Goal: Task Accomplishment & Management: Manage account settings

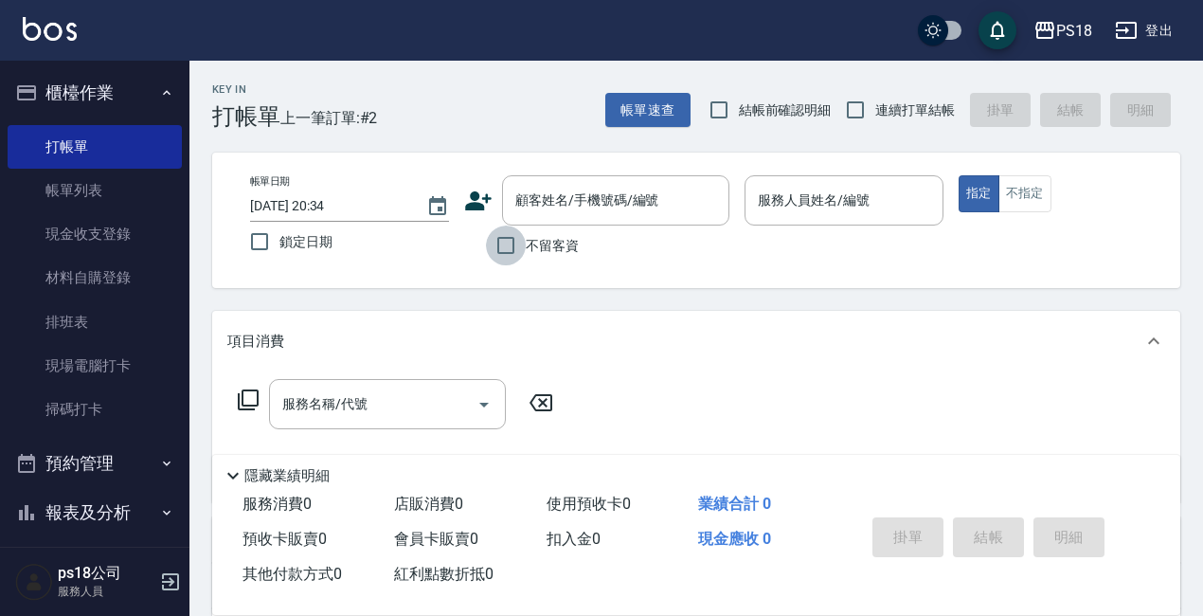
click at [498, 243] on input "不留客資" at bounding box center [506, 246] width 40 height 40
checkbox input "true"
click at [857, 107] on input "連續打單結帳" at bounding box center [856, 110] width 40 height 40
checkbox input "true"
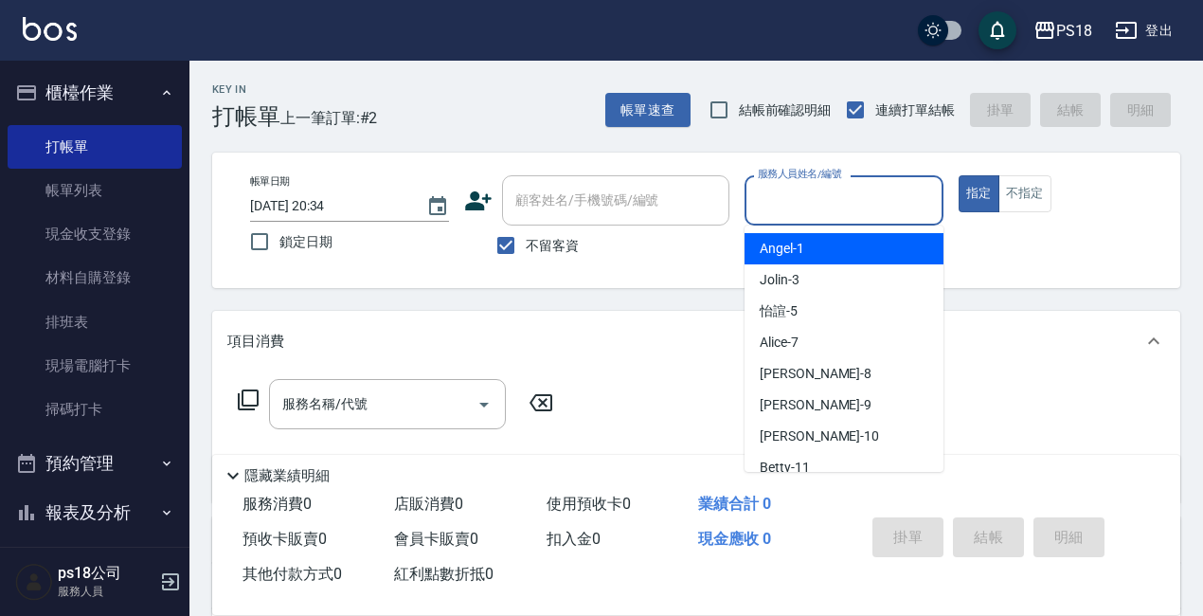
click at [792, 207] on input "服務人員姓名/編號" at bounding box center [844, 200] width 182 height 33
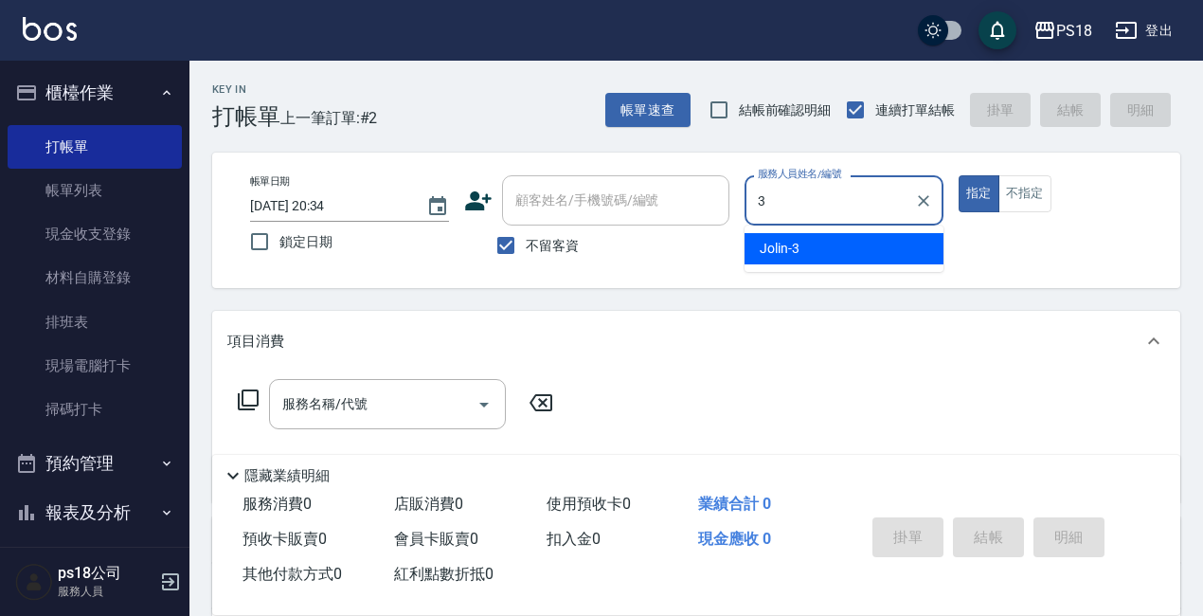
type input "3"
type button "true"
type input "Jolin-3"
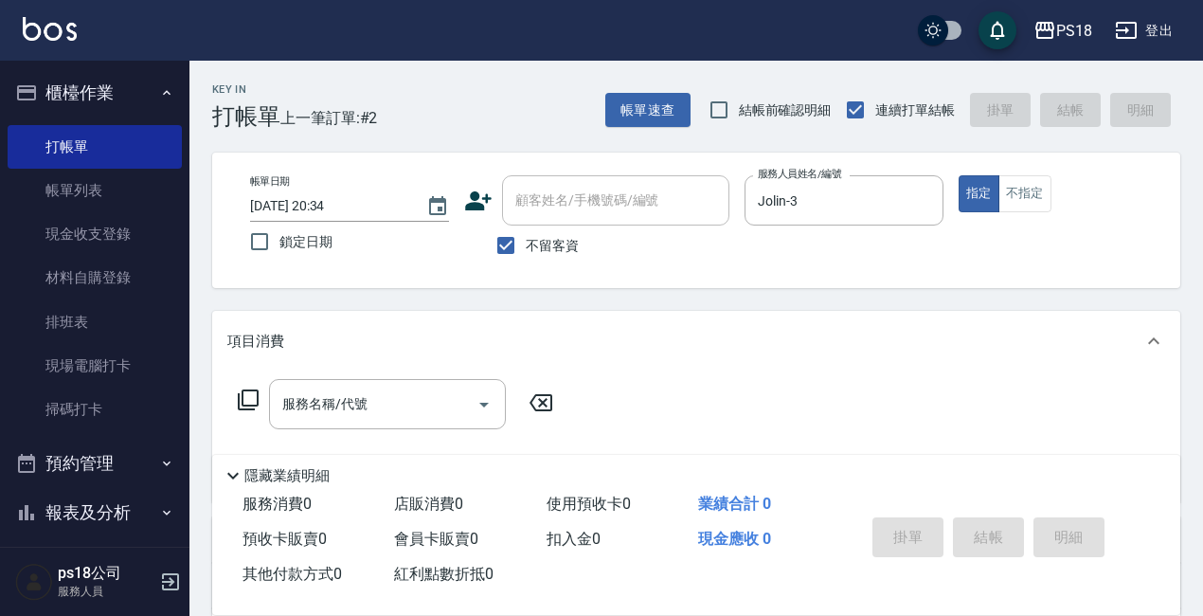
click at [243, 402] on icon at bounding box center [248, 399] width 21 height 21
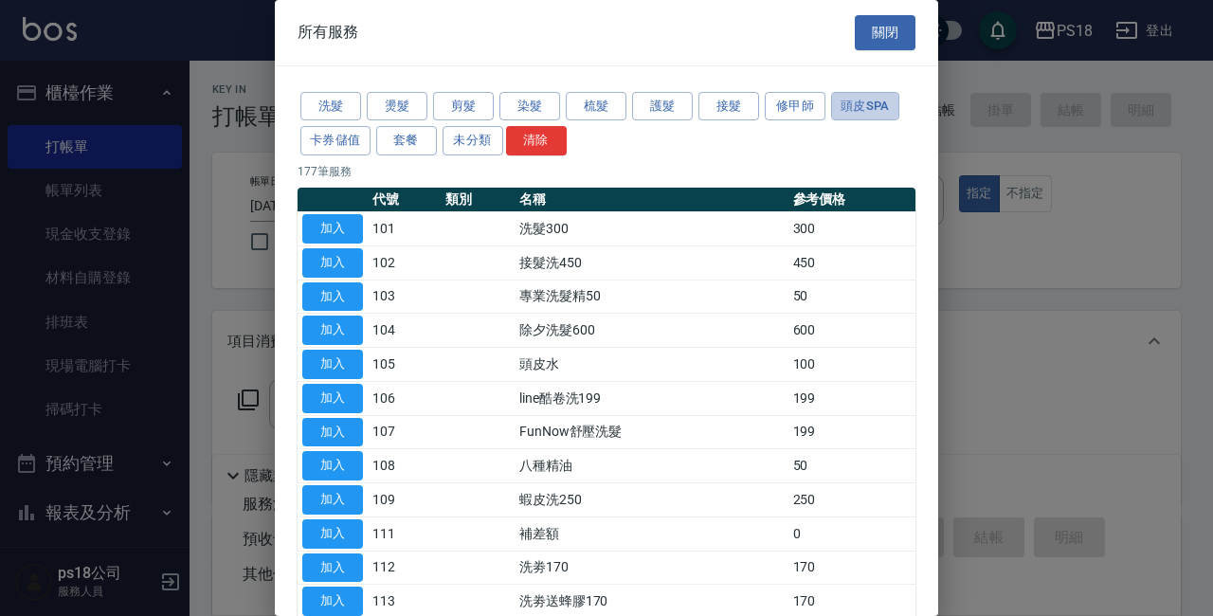
drag, startPoint x: 857, startPoint y: 106, endPoint x: 460, endPoint y: 451, distance: 526.6
click at [857, 107] on button "頭皮SPA" at bounding box center [865, 106] width 68 height 29
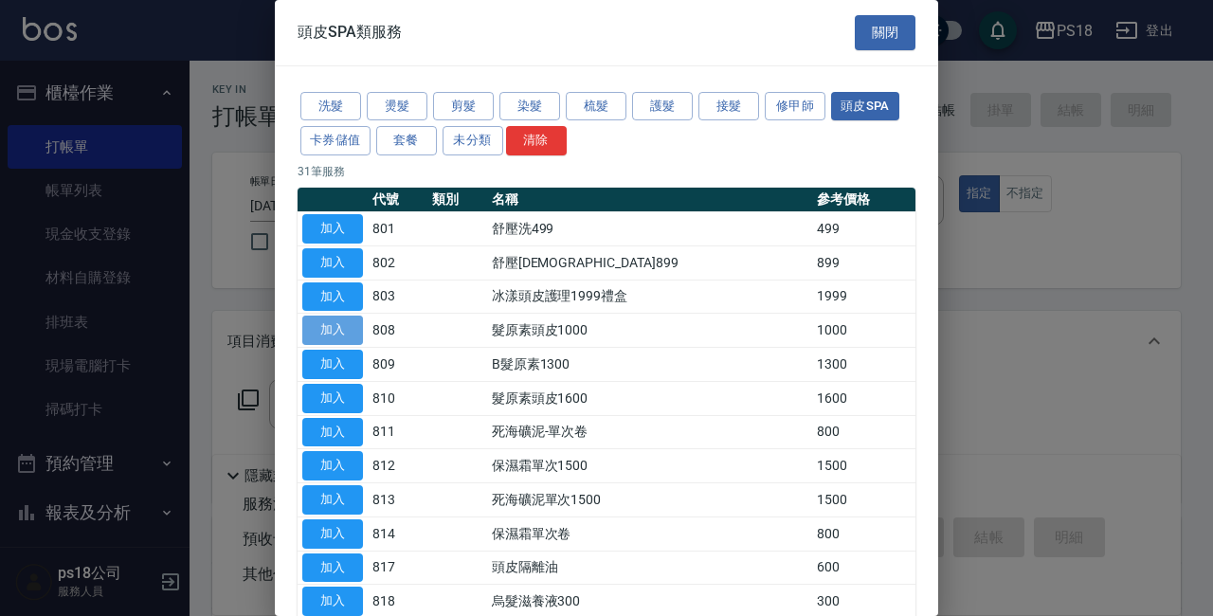
click at [322, 321] on button "加入" at bounding box center [332, 330] width 61 height 29
type input "髮原素頭皮1000(808)"
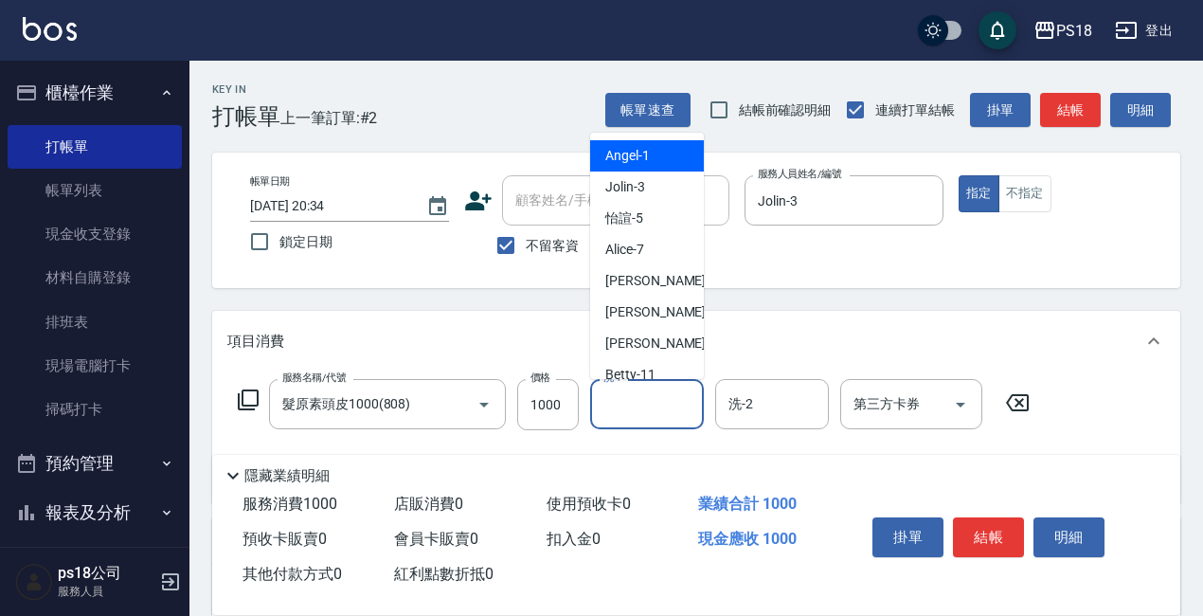
click at [674, 388] on input "洗-1" at bounding box center [647, 404] width 97 height 33
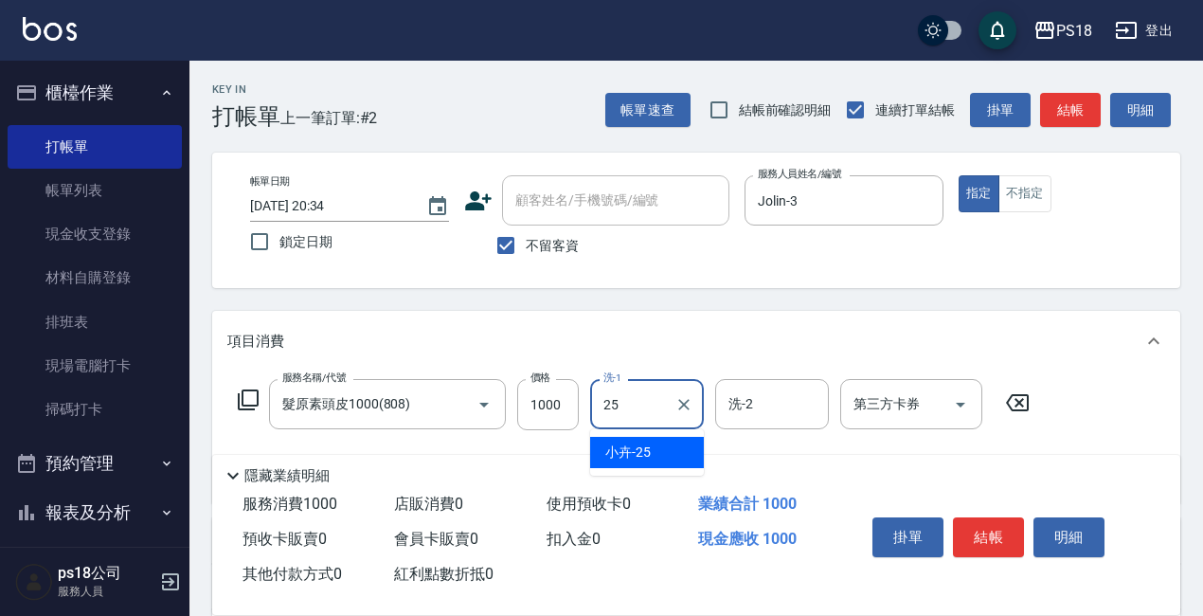
type input "小卉-25"
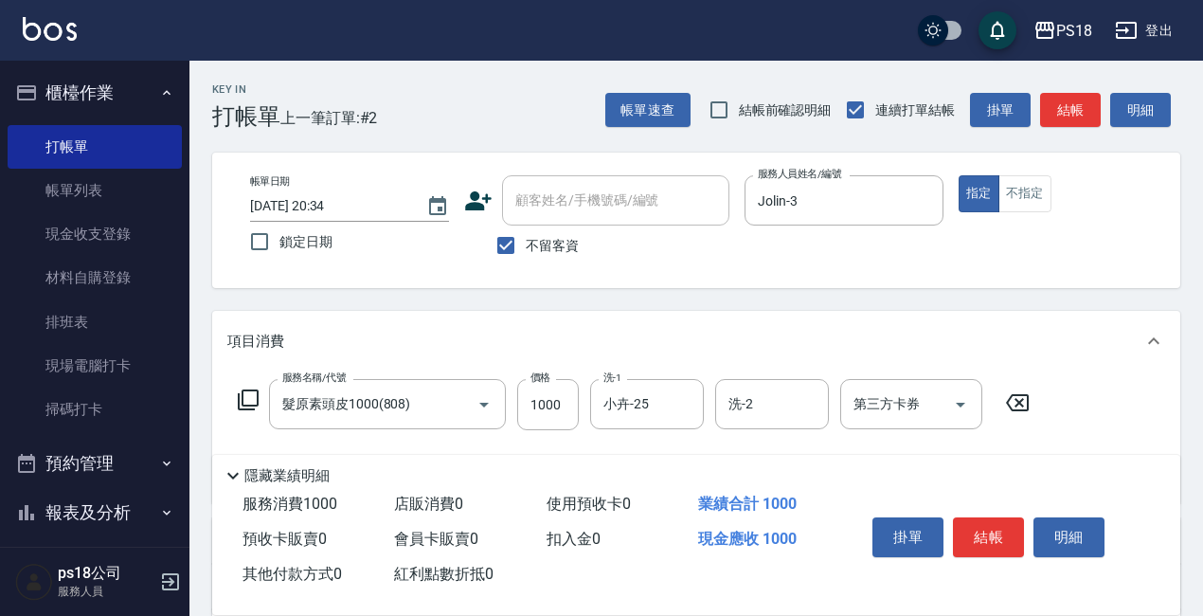
click at [244, 400] on icon at bounding box center [248, 399] width 23 height 23
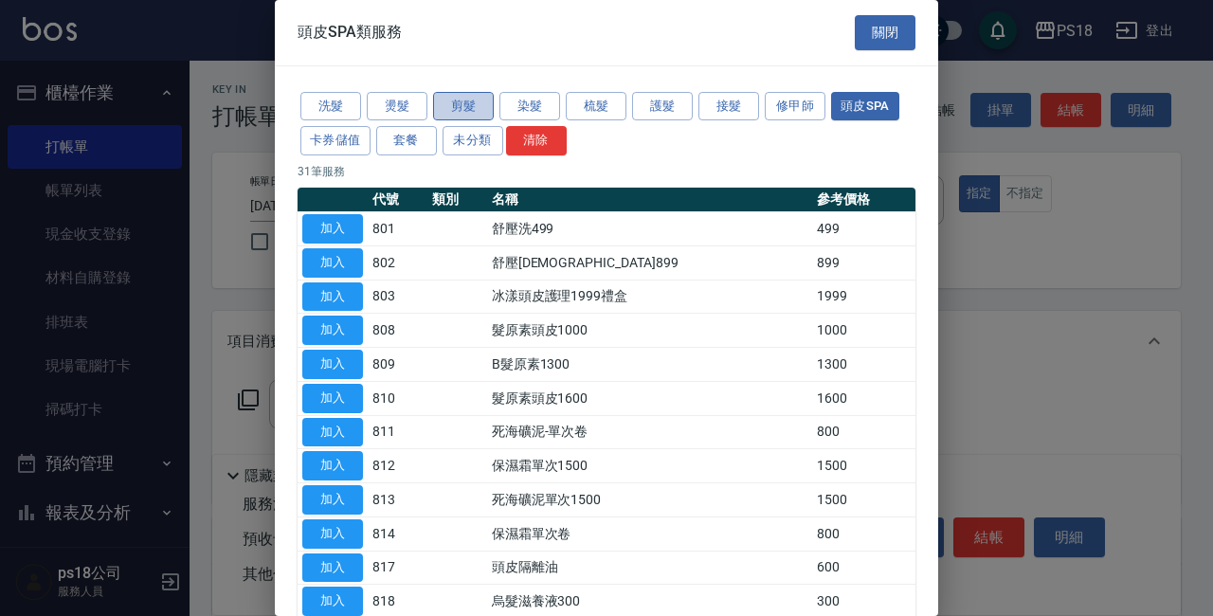
click at [442, 105] on button "剪髮" at bounding box center [463, 106] width 61 height 29
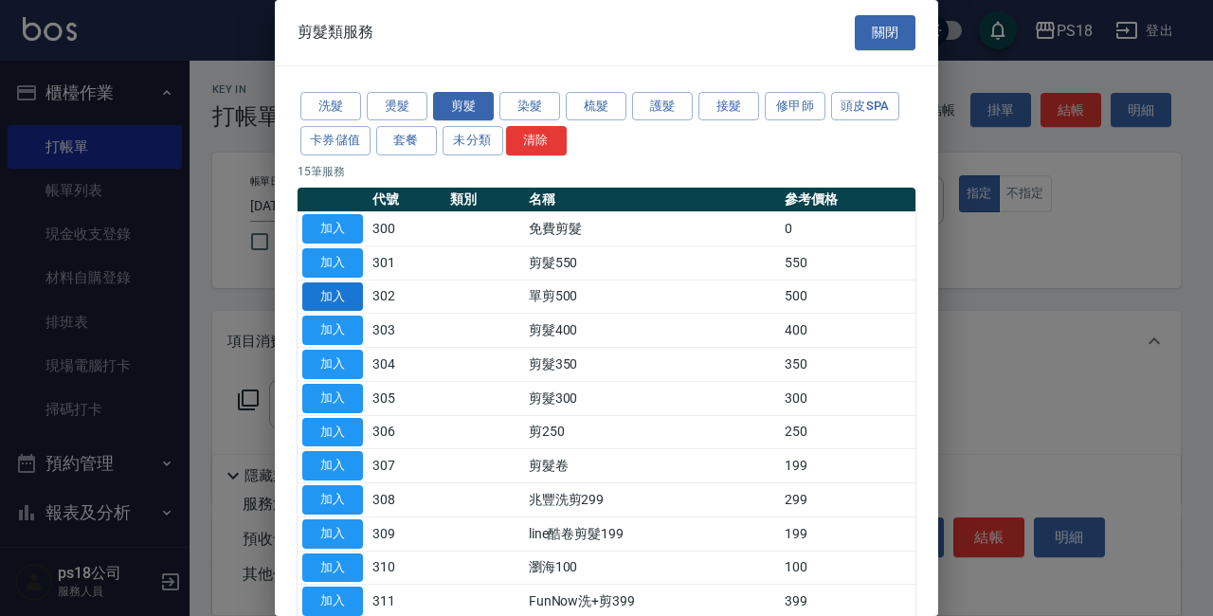
click at [337, 286] on button "加入" at bounding box center [332, 296] width 61 height 29
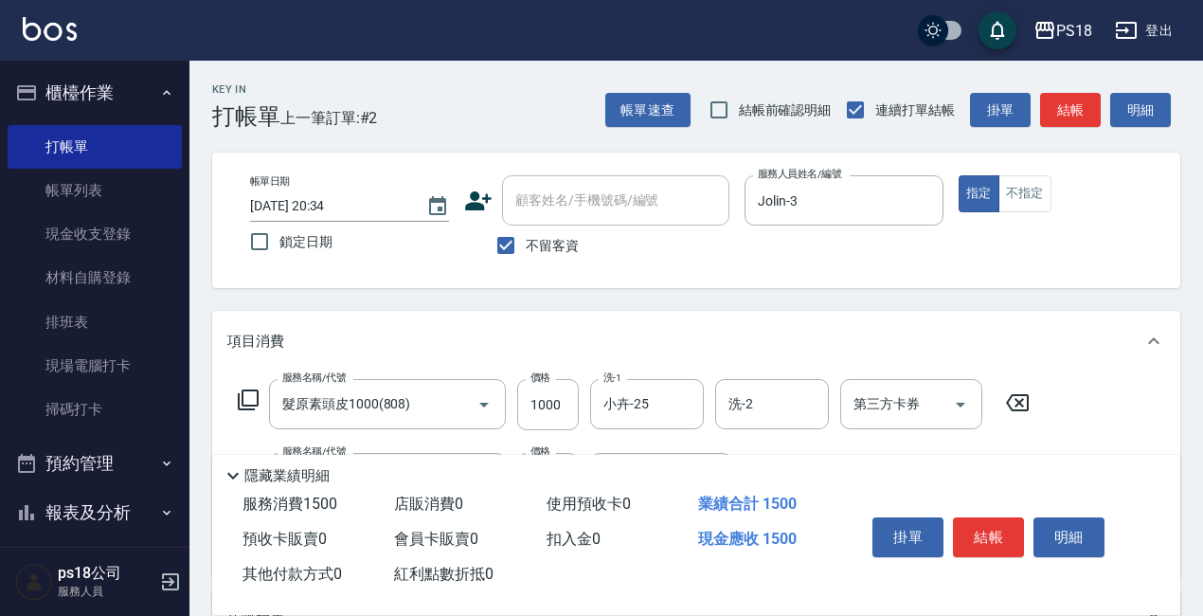
click at [249, 399] on icon at bounding box center [248, 399] width 23 height 23
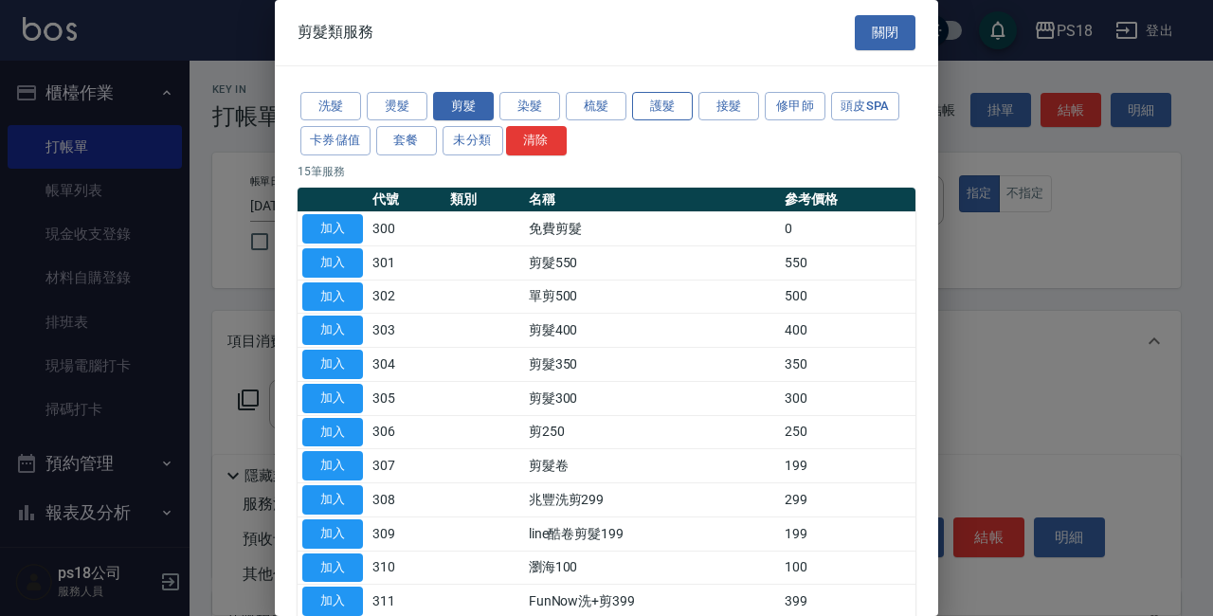
click at [669, 99] on button "護髮" at bounding box center [662, 106] width 61 height 29
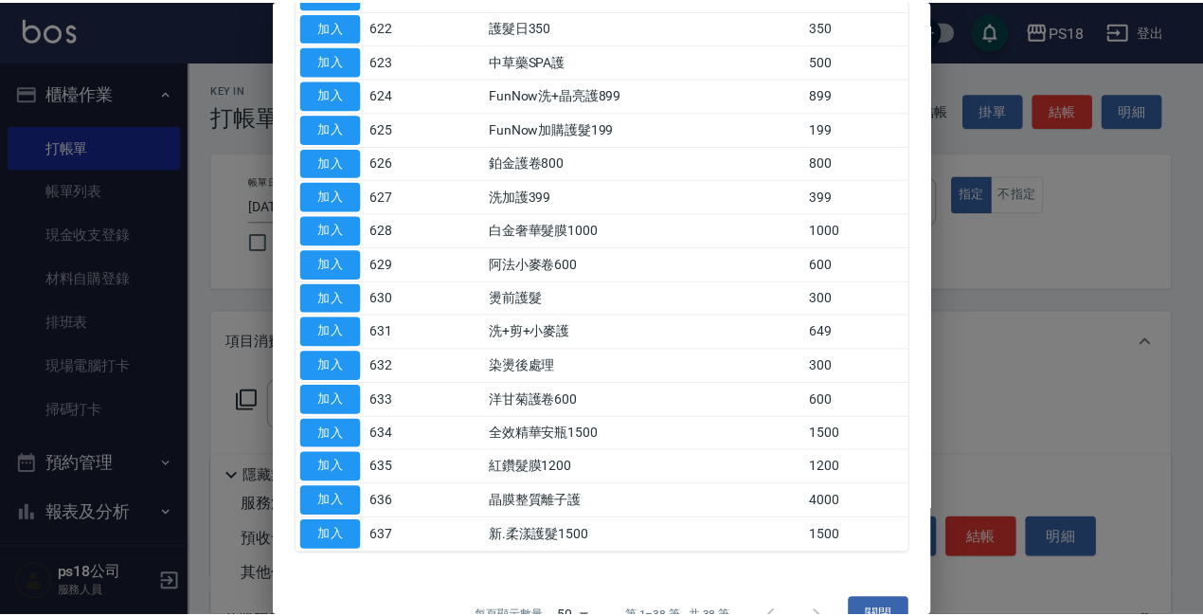
scroll to position [988, 0]
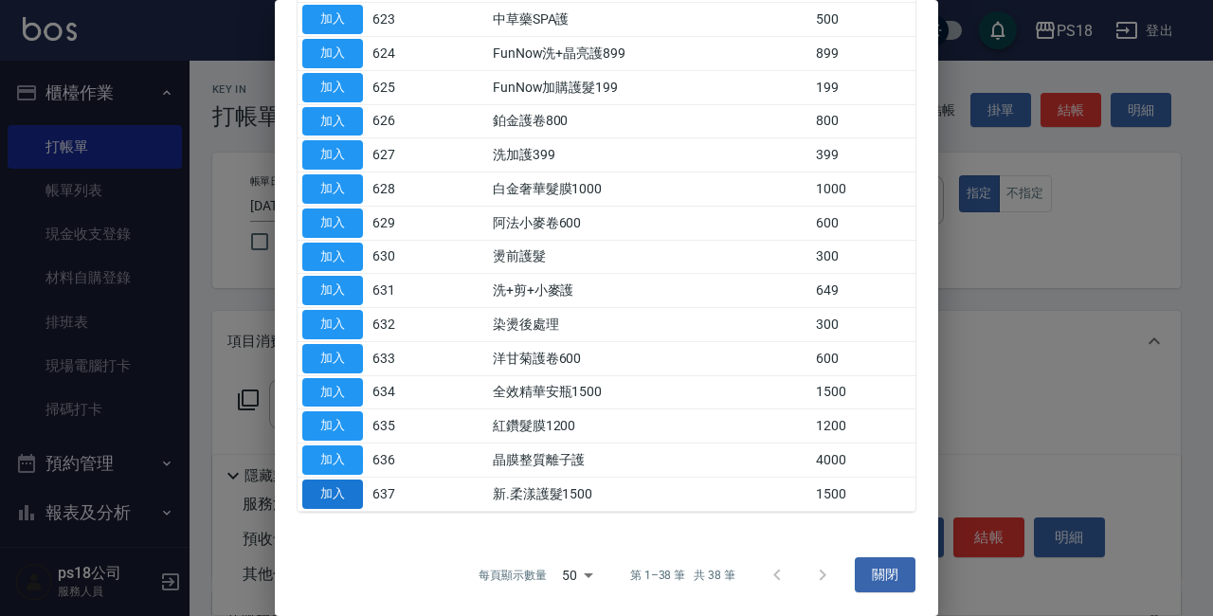
click at [328, 491] on button "加入" at bounding box center [332, 493] width 61 height 29
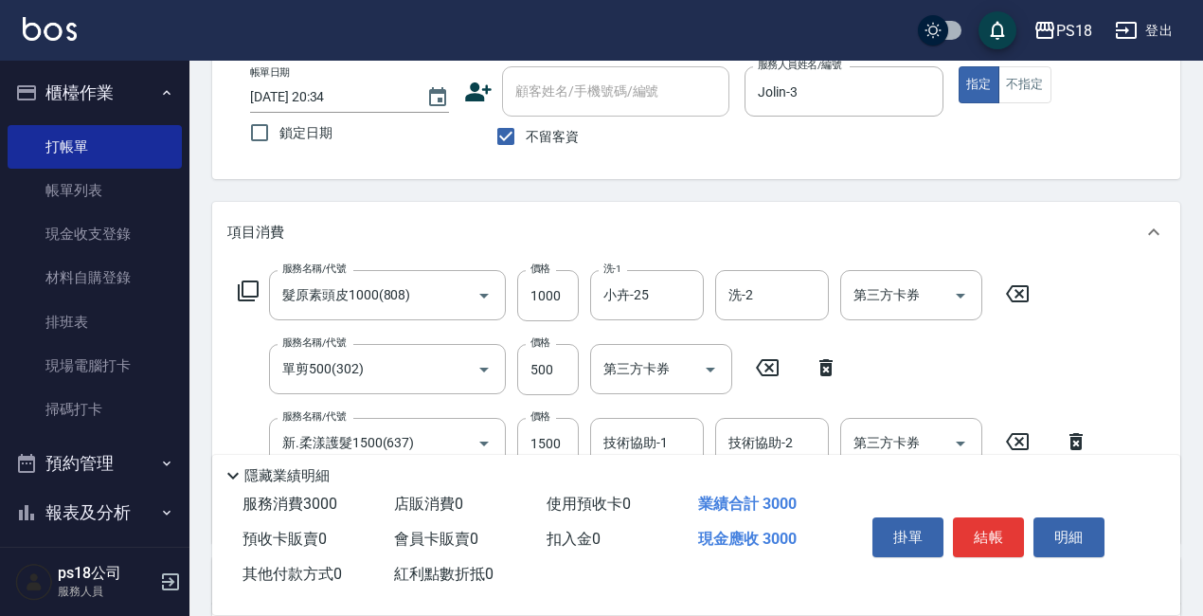
scroll to position [189, 0]
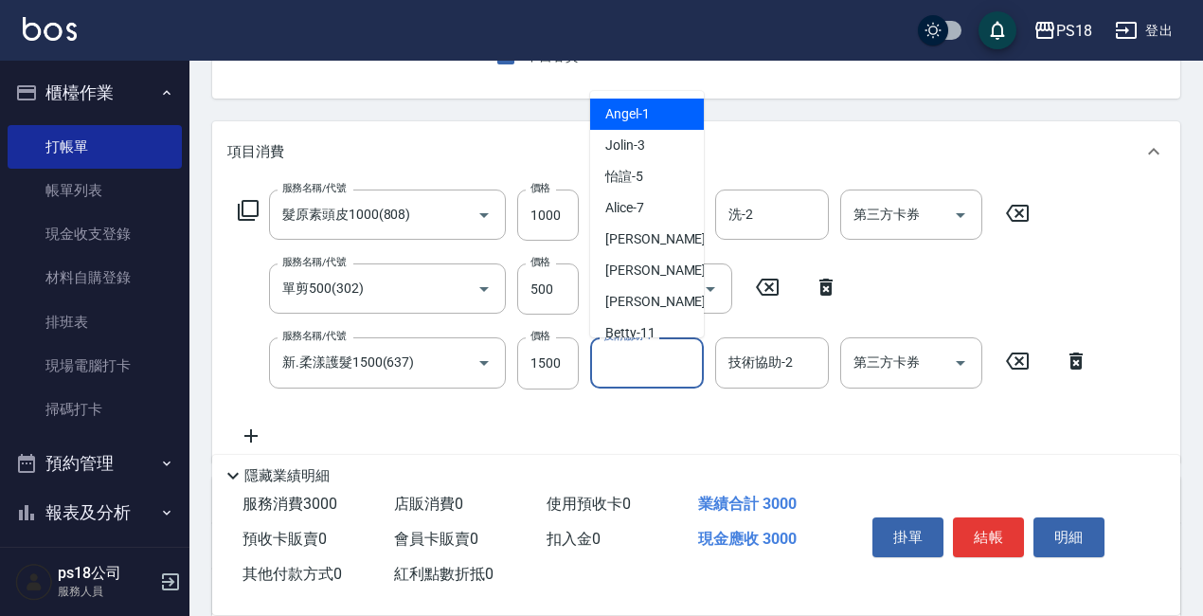
click at [636, 369] on input "技術協助-1" at bounding box center [647, 362] width 97 height 33
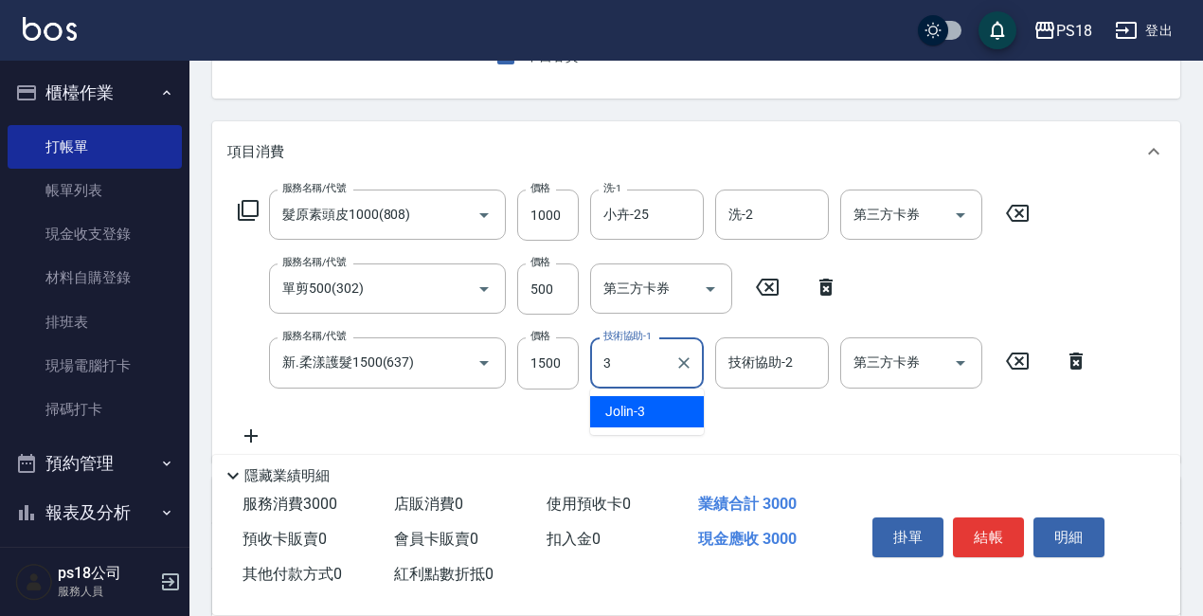
type input "Jolin-3"
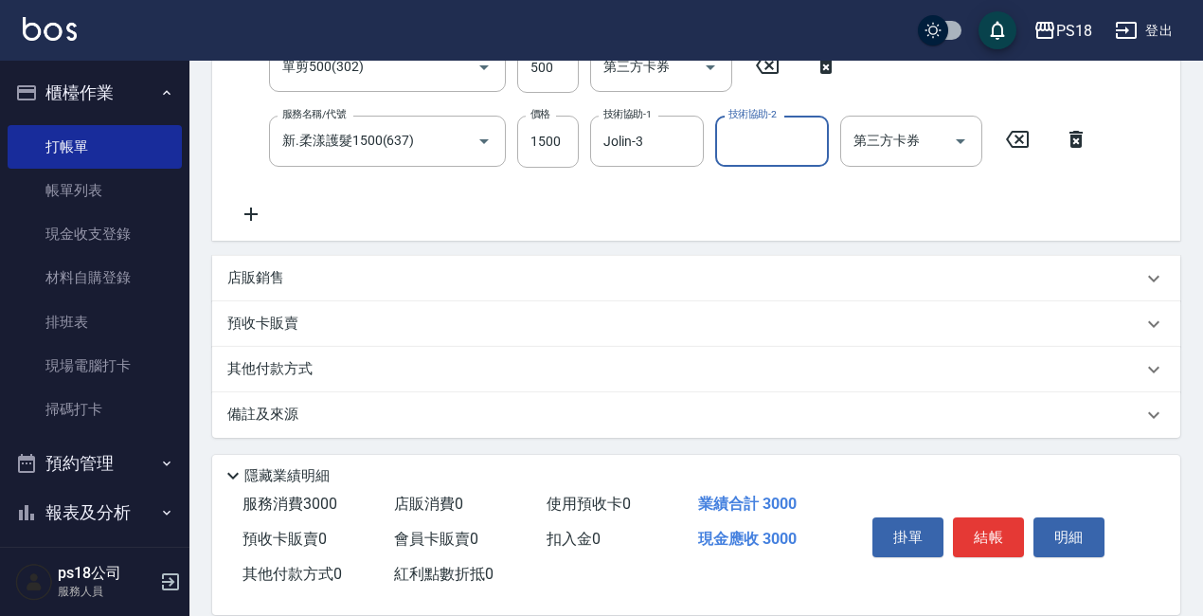
scroll to position [415, 0]
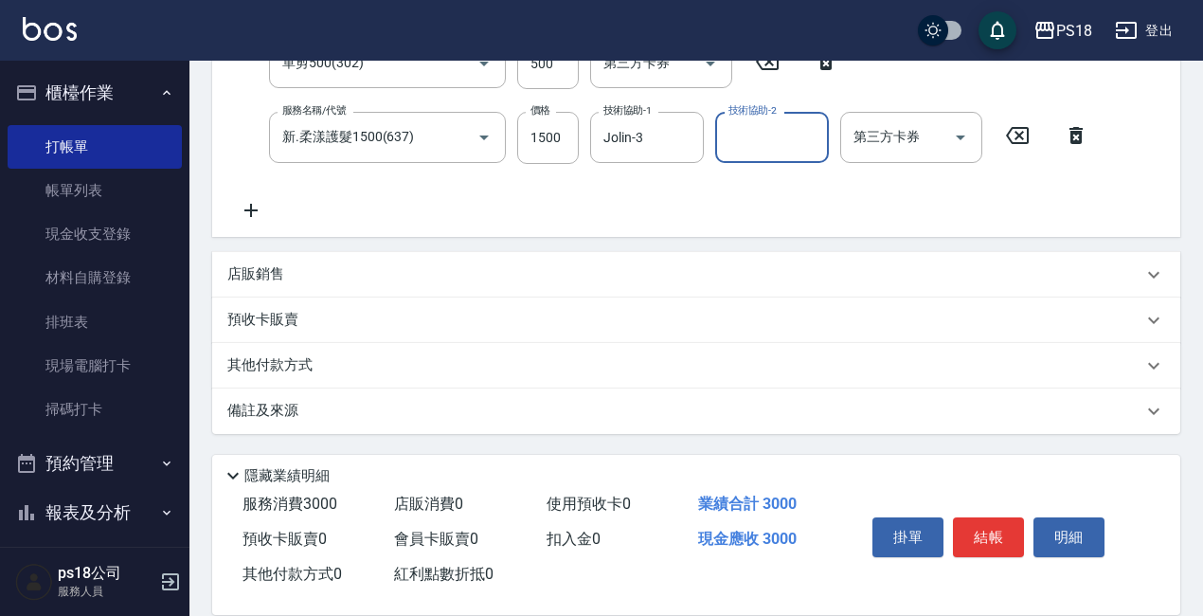
click at [255, 363] on p "其他付款方式" at bounding box center [274, 365] width 95 height 21
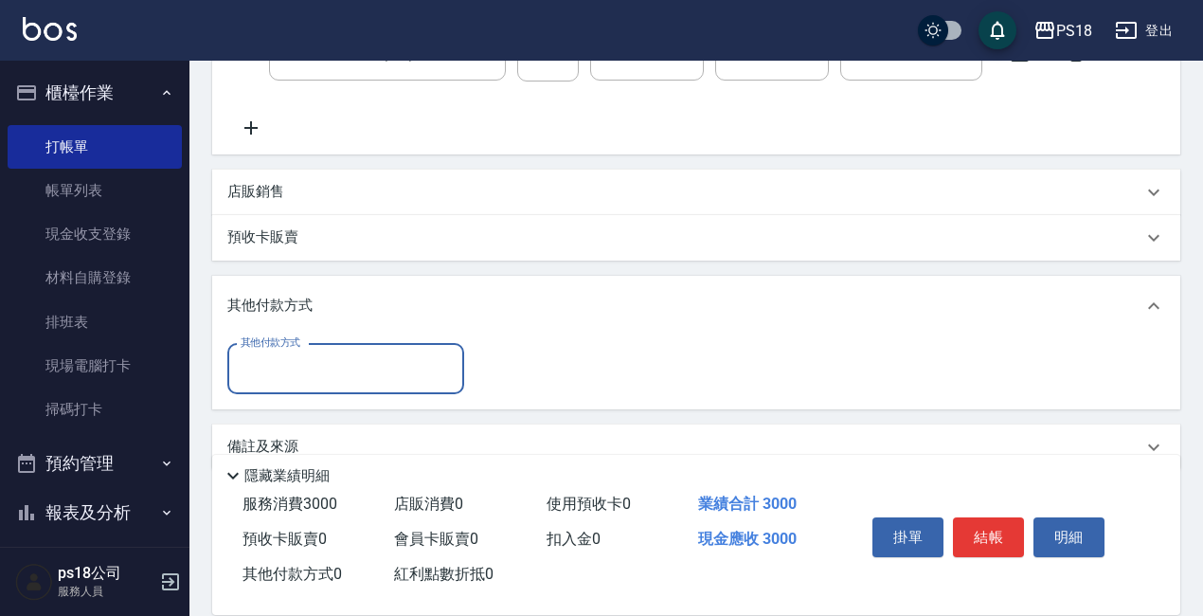
scroll to position [0, 0]
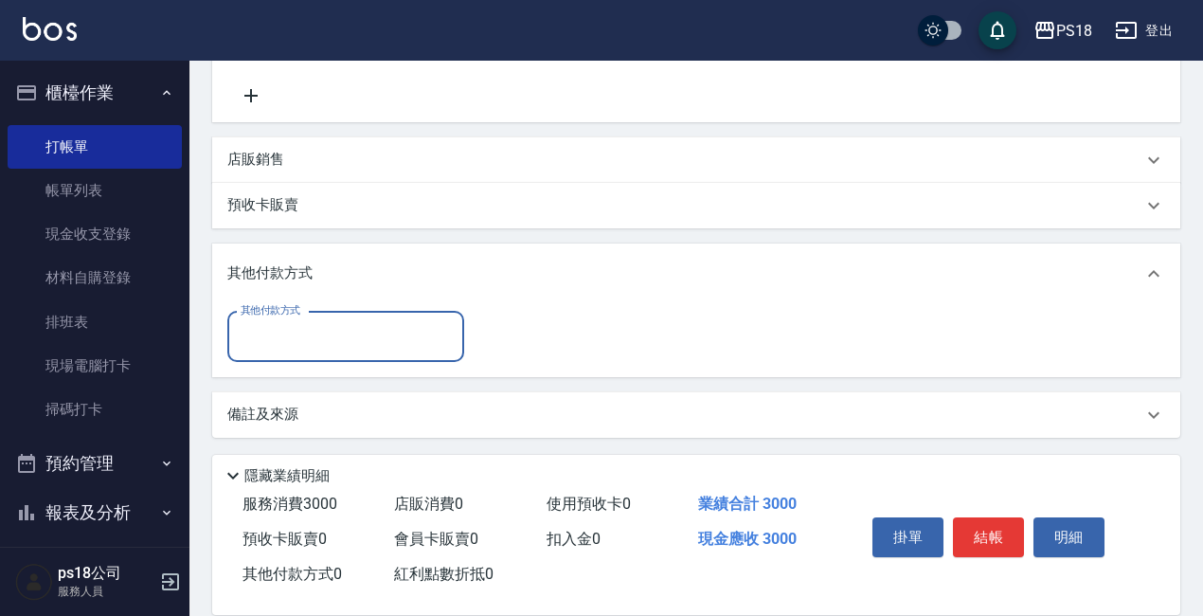
click at [293, 352] on input "其他付款方式" at bounding box center [346, 336] width 220 height 33
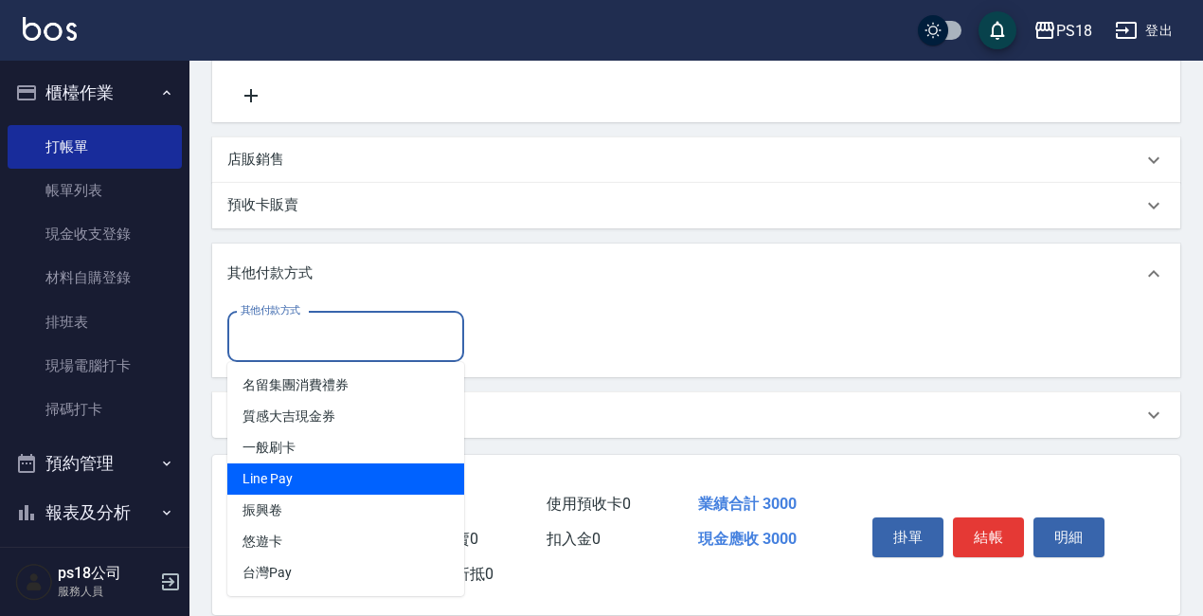
click at [305, 472] on span "Line Pay" at bounding box center [345, 478] width 237 height 31
type input "Line Pay"
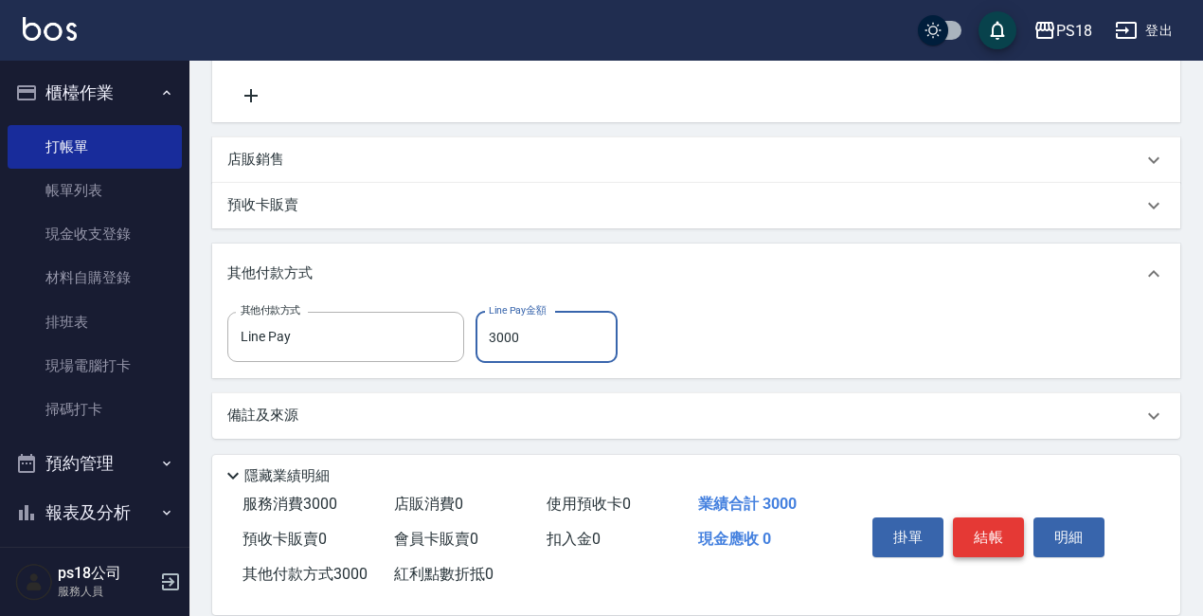
type input "3000"
click at [983, 531] on button "結帳" at bounding box center [988, 537] width 71 height 40
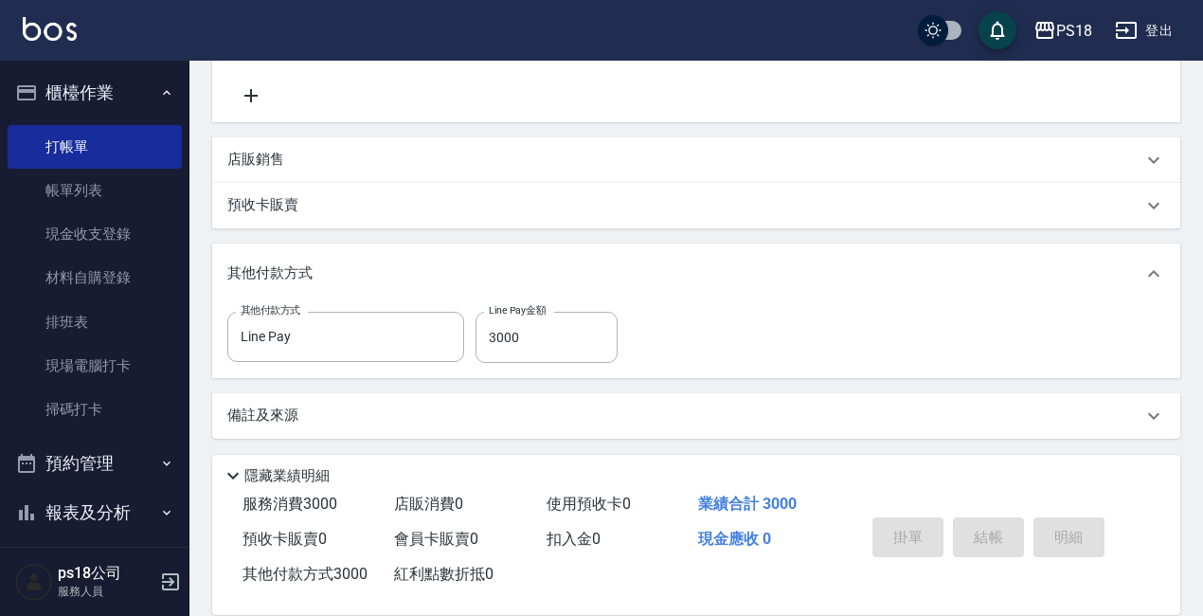
type input "[DATE] 21:17"
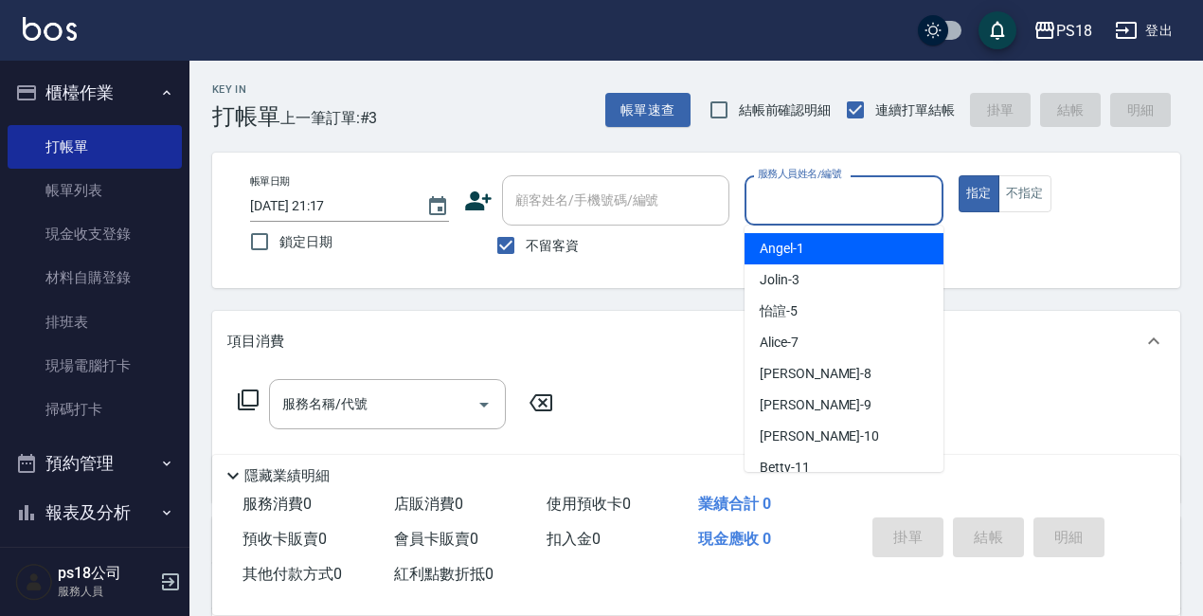
click at [821, 207] on input "服務人員姓名/編號" at bounding box center [844, 200] width 182 height 33
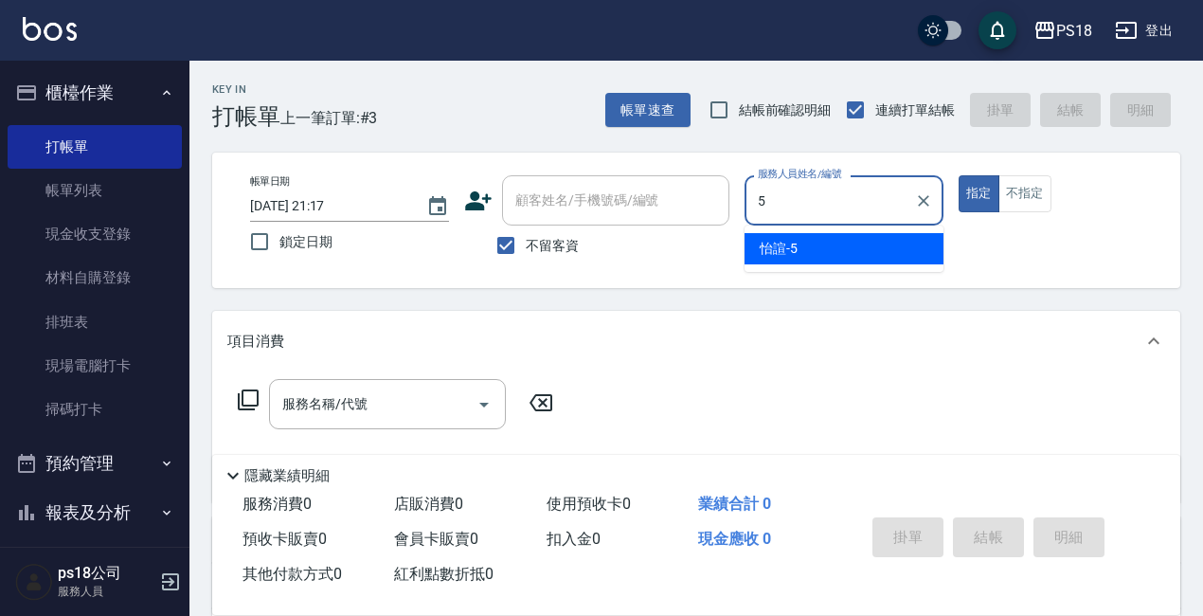
type input "怡諠-5"
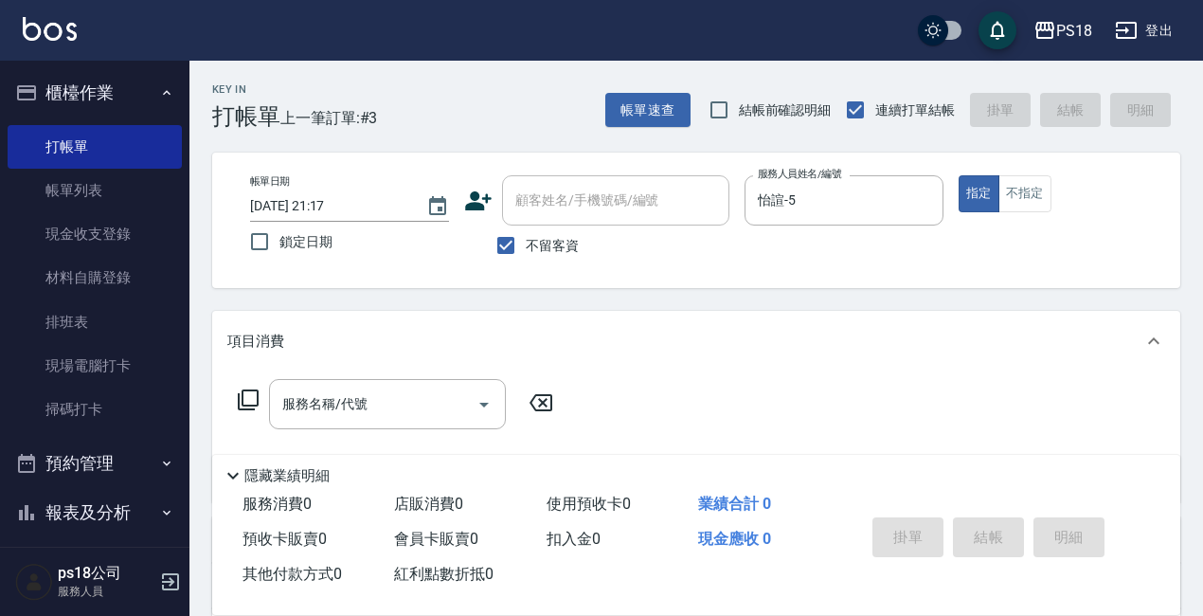
click at [255, 403] on icon at bounding box center [248, 399] width 23 height 23
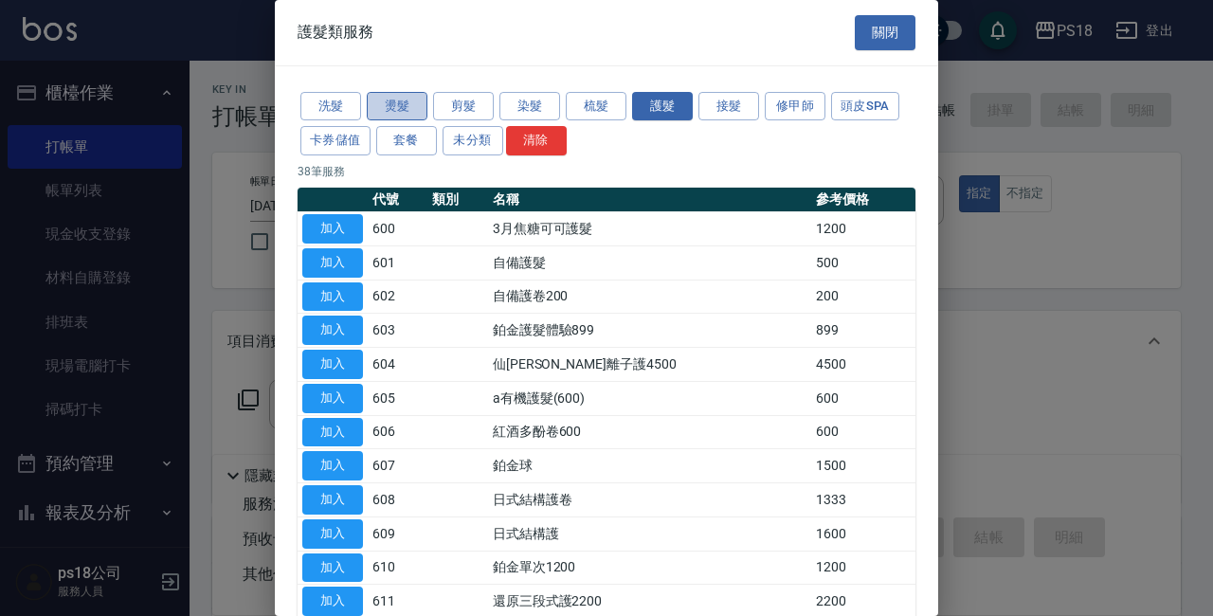
click at [395, 102] on button "燙髮" at bounding box center [397, 106] width 61 height 29
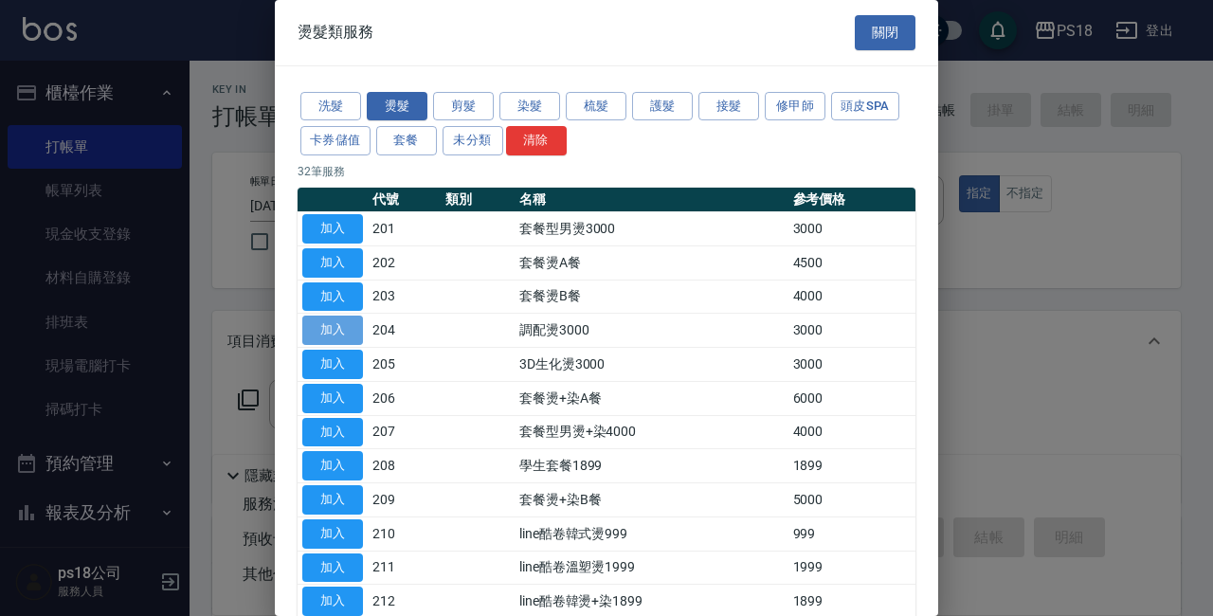
click at [341, 329] on button "加入" at bounding box center [332, 330] width 61 height 29
type input "調配燙3000(204)"
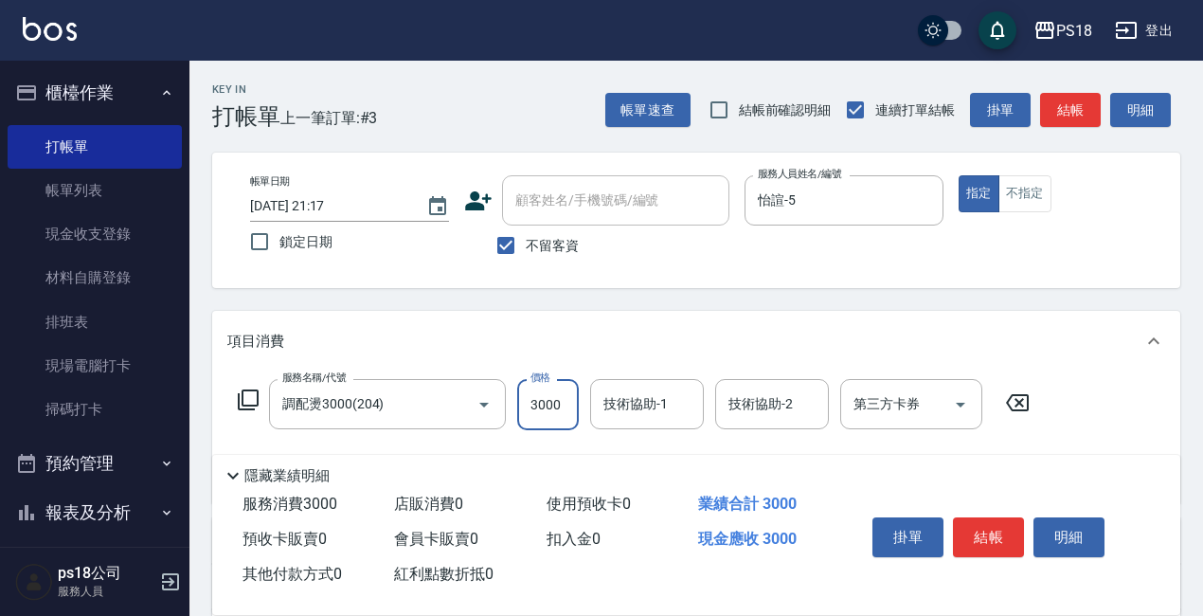
click at [569, 405] on input "3000" at bounding box center [548, 404] width 62 height 51
type input "2500"
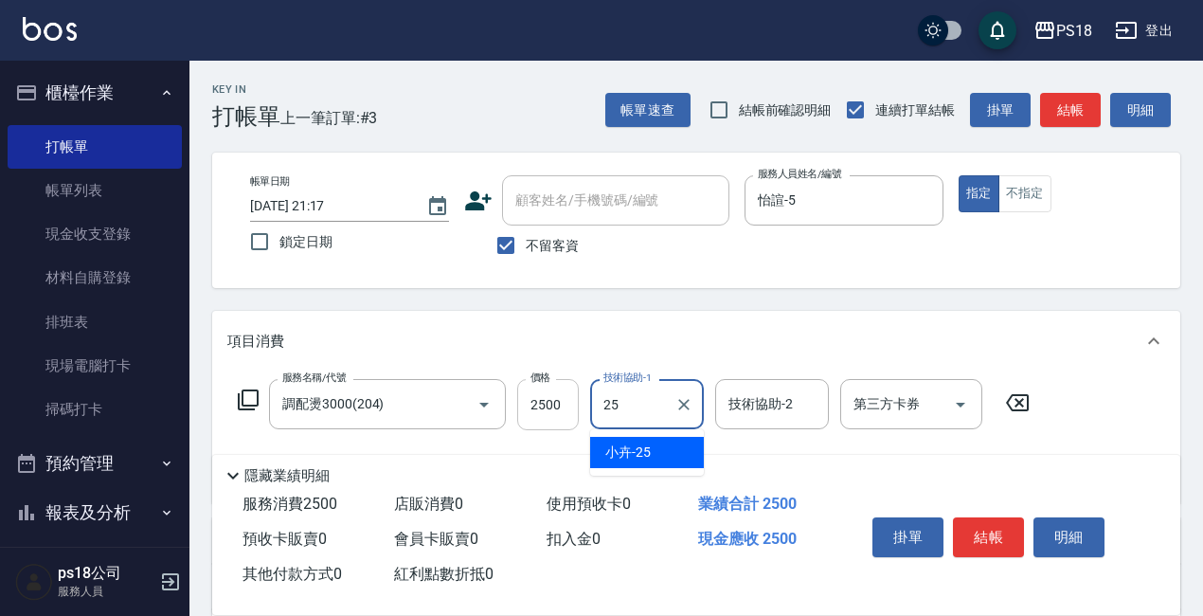
type input "小卉-25"
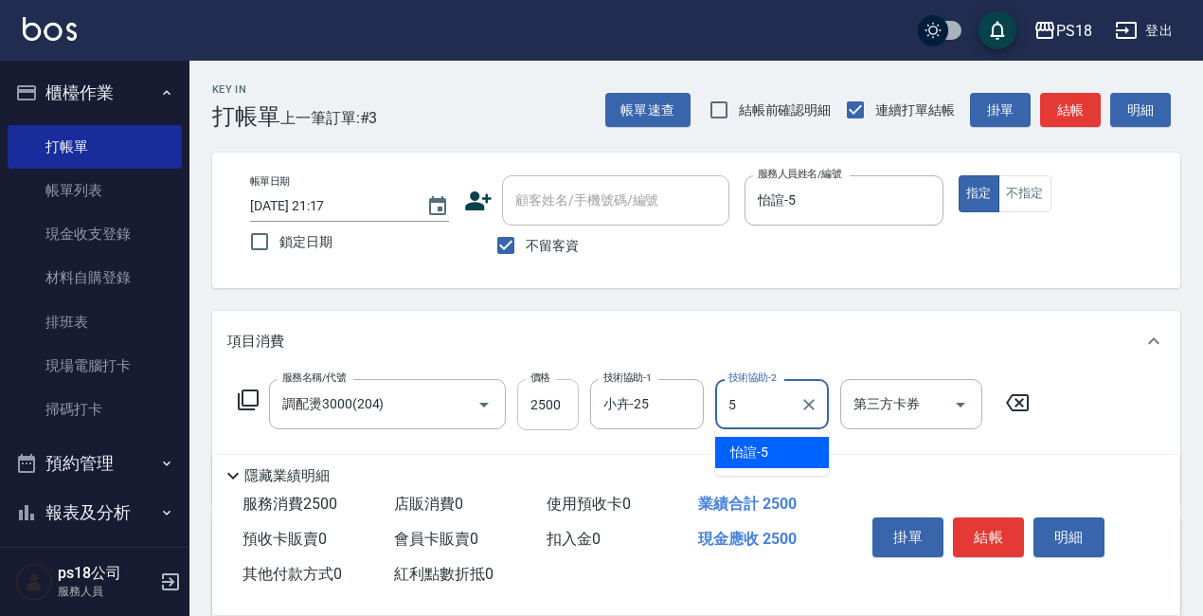
type input "怡諠-5"
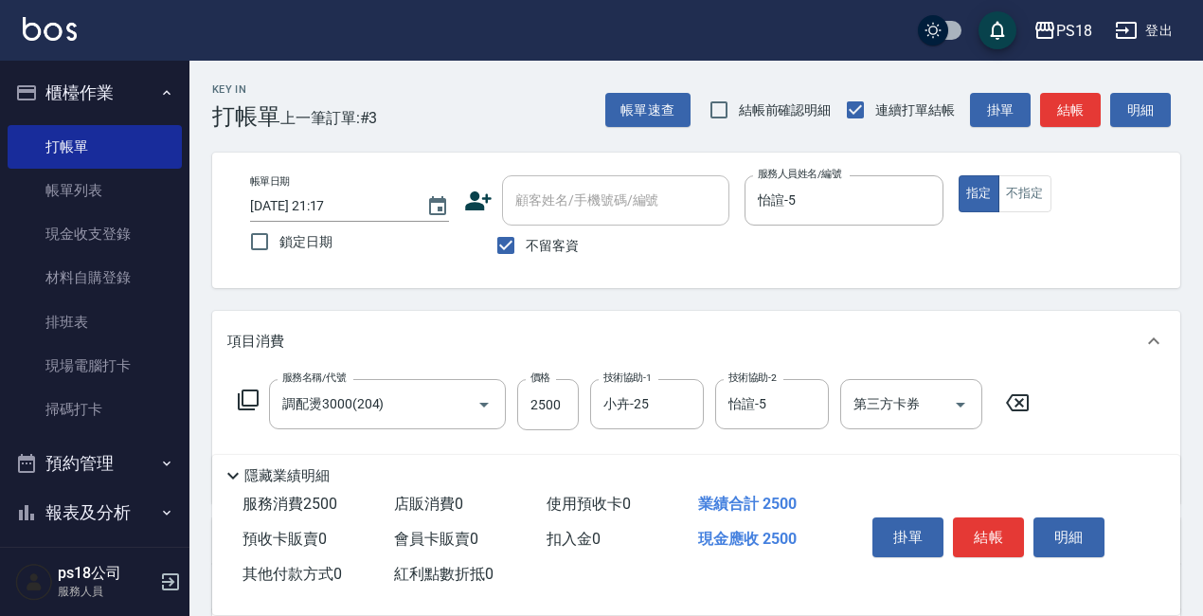
click at [246, 394] on icon at bounding box center [248, 399] width 23 height 23
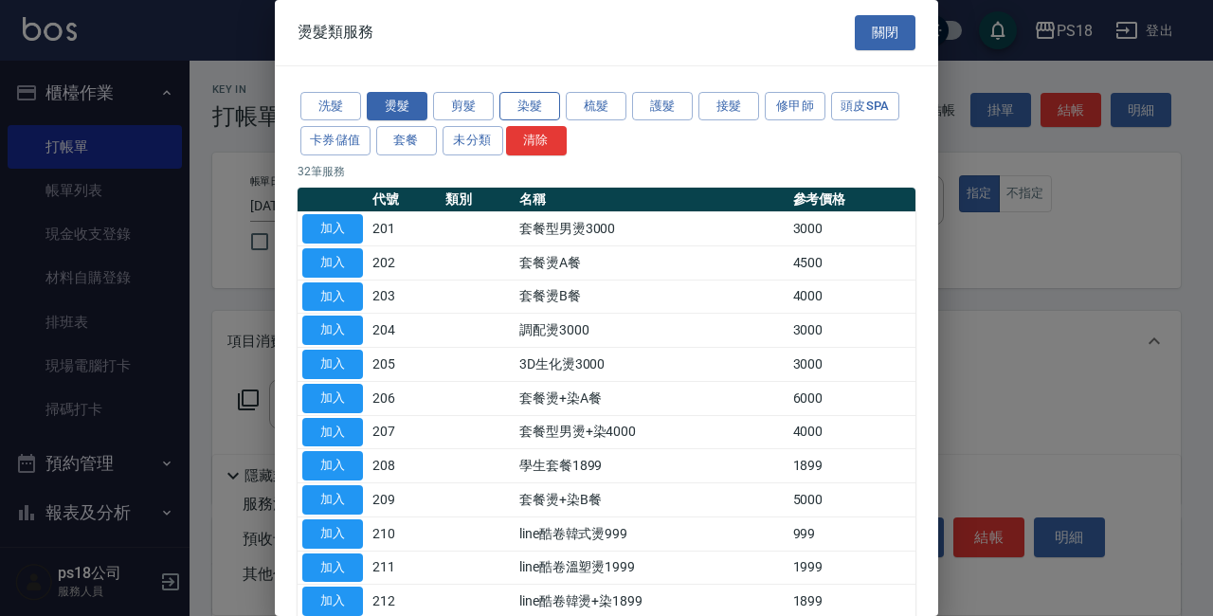
click at [542, 99] on button "染髮" at bounding box center [529, 106] width 61 height 29
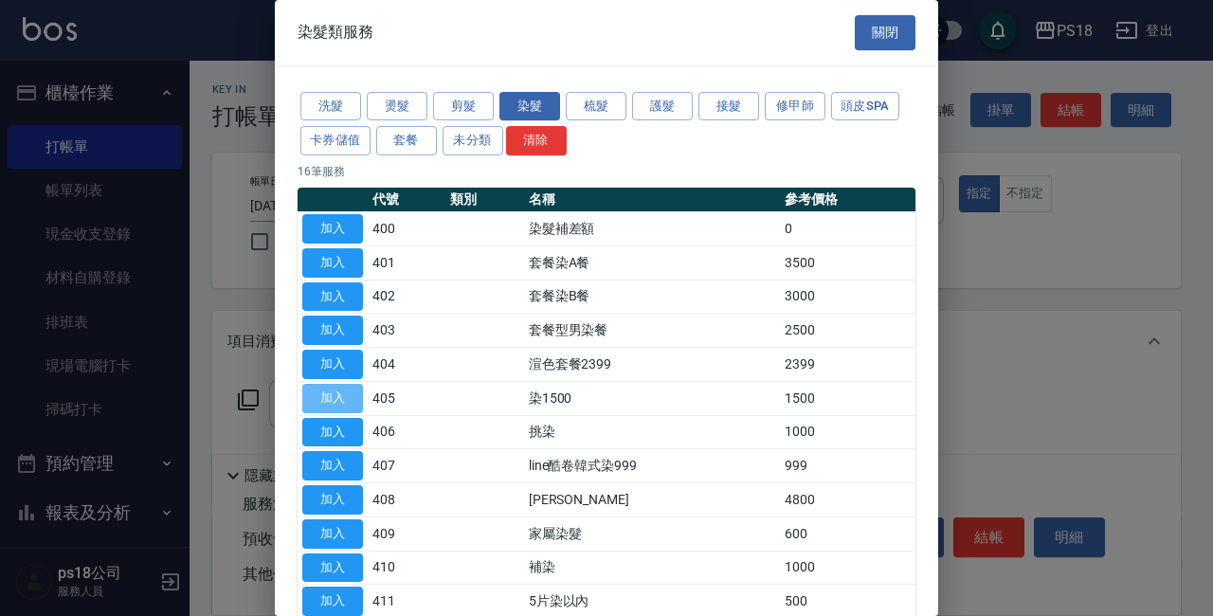
drag, startPoint x: 333, startPoint y: 392, endPoint x: 354, endPoint y: 393, distance: 21.8
click at [333, 393] on button "加入" at bounding box center [332, 398] width 61 height 29
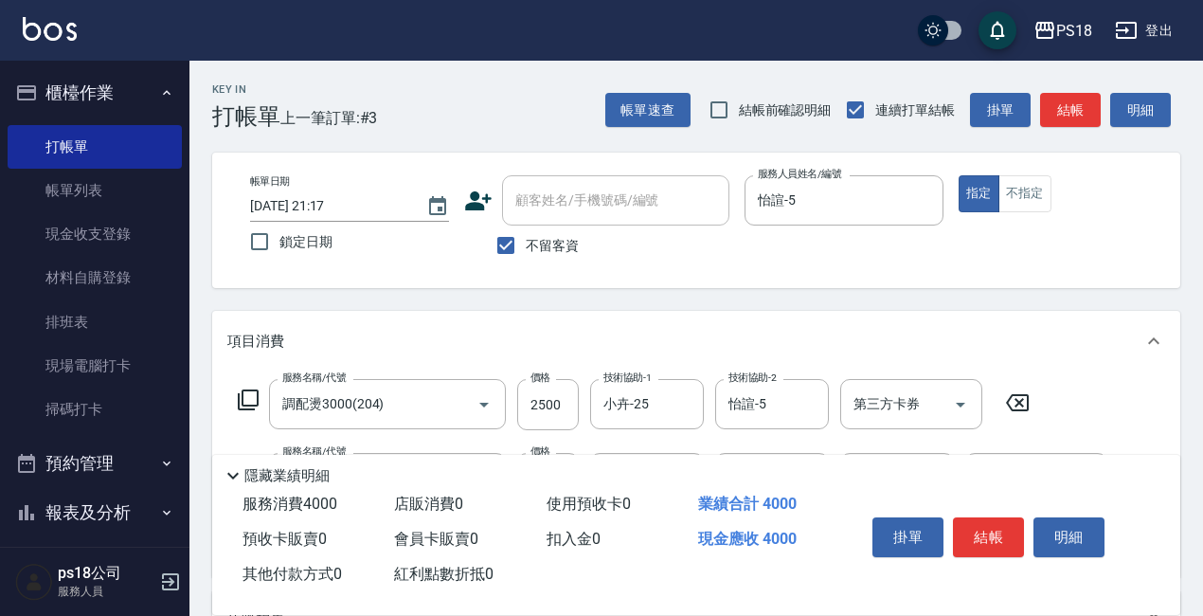
scroll to position [95, 0]
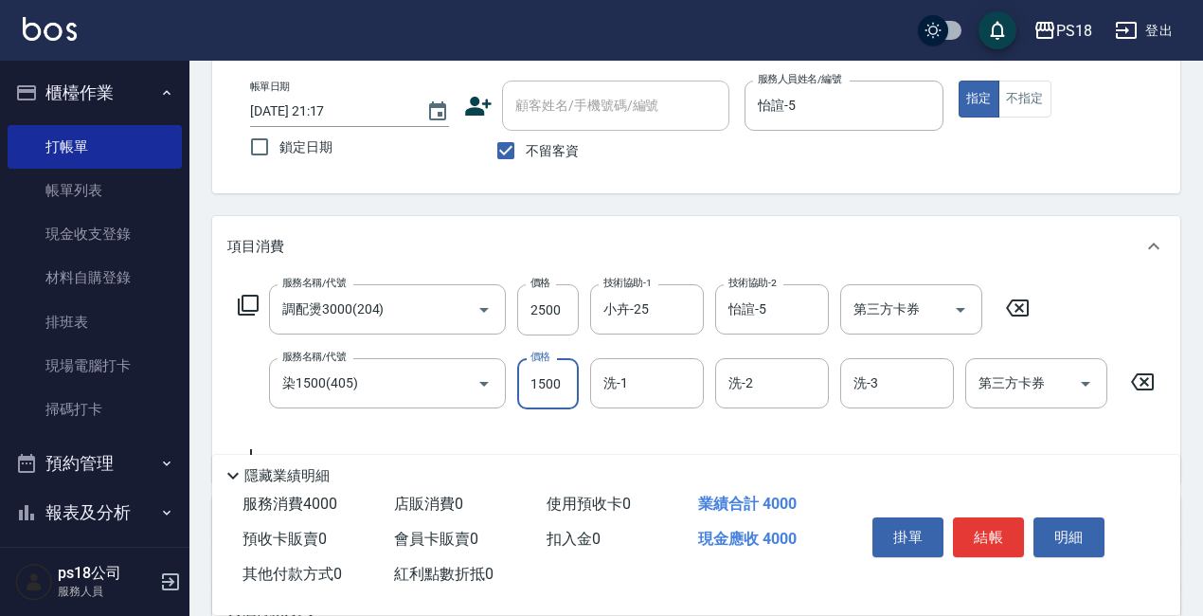
click at [554, 388] on input "1500" at bounding box center [548, 383] width 62 height 51
type input "2000"
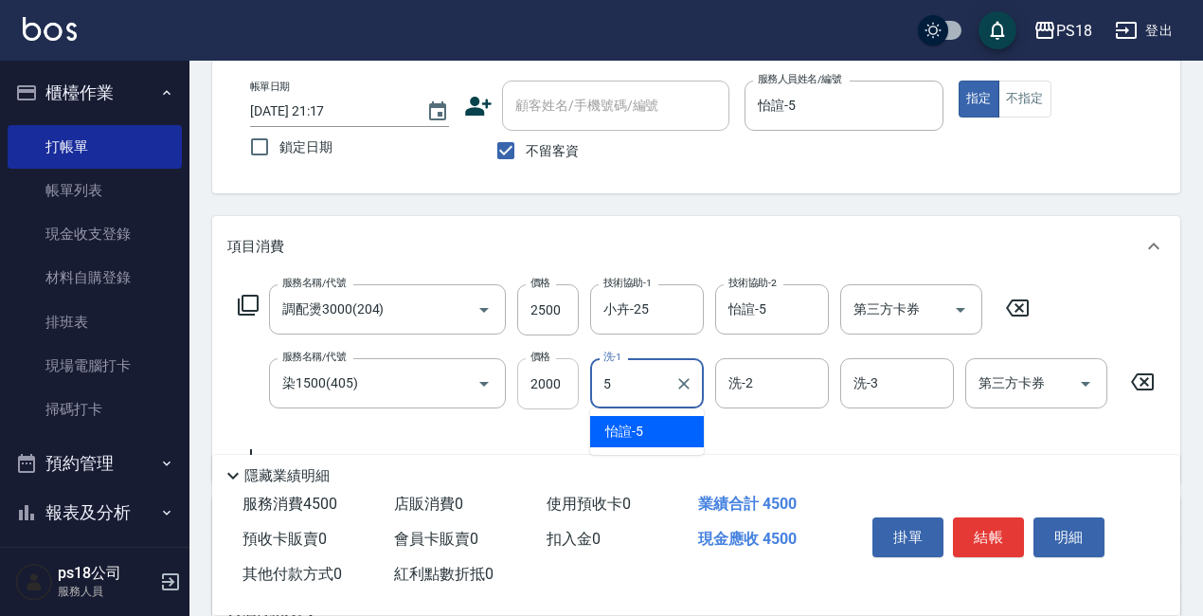
type input "怡諠-5"
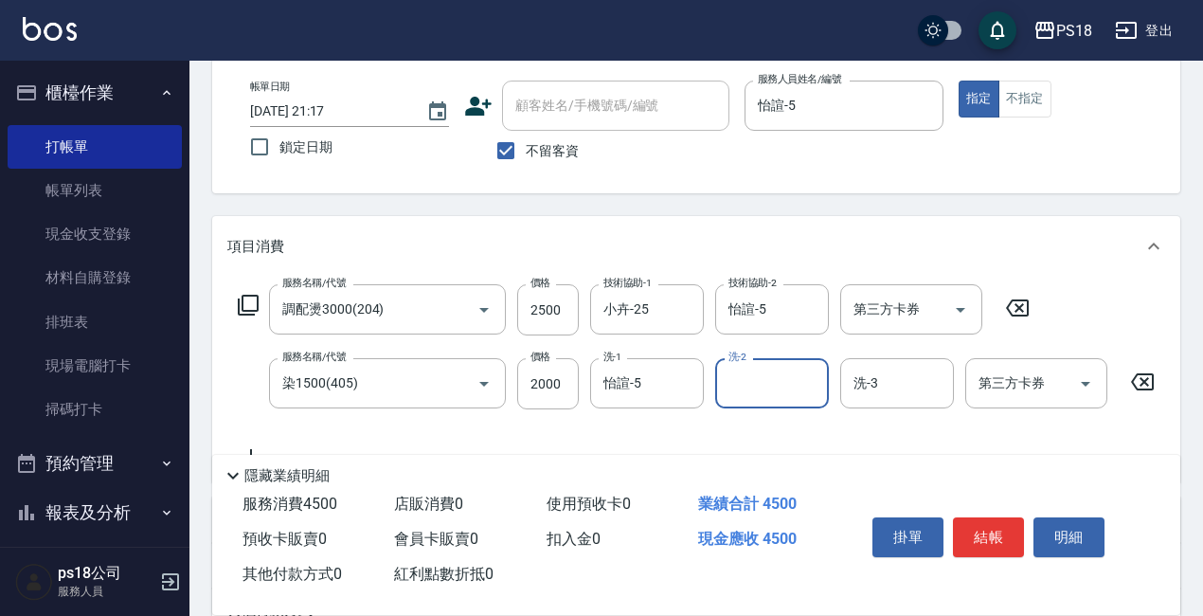
scroll to position [356, 0]
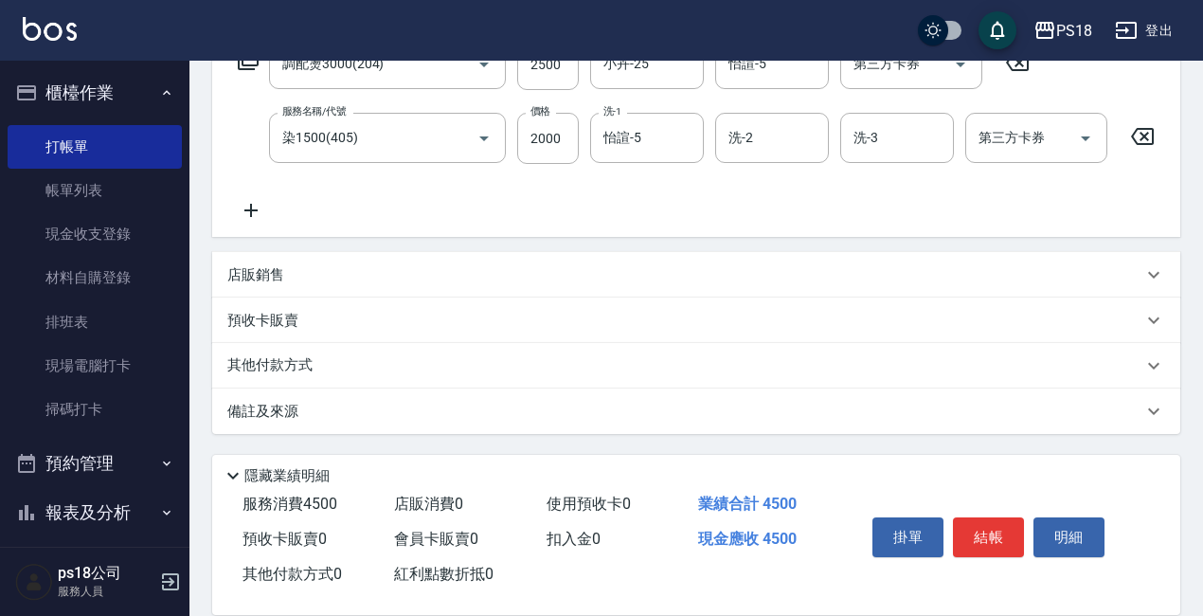
click at [290, 408] on p "備註及來源" at bounding box center [262, 412] width 71 height 20
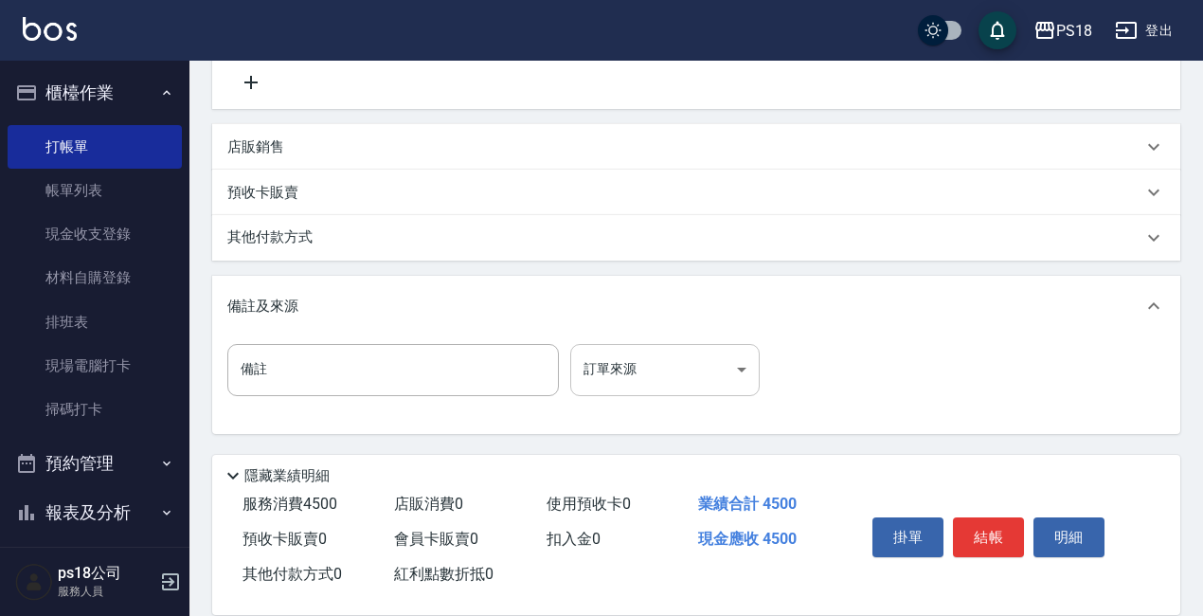
scroll to position [474, 0]
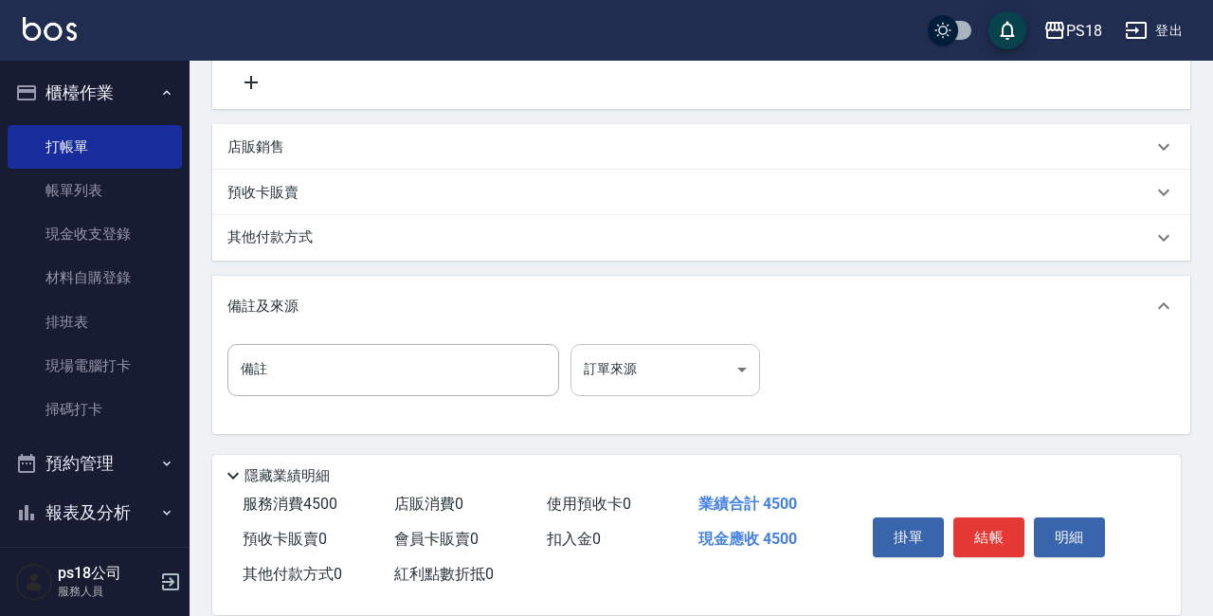
click at [738, 383] on body "PS18 登出 櫃檯作業 打帳單 帳單列表 現金收支登錄 材料自購登錄 排班表 現場電腦打卡 掃碼打卡 預約管理 預約管理 單日預約紀錄 單週預約紀錄 報表及…" at bounding box center [606, 74] width 1213 height 1084
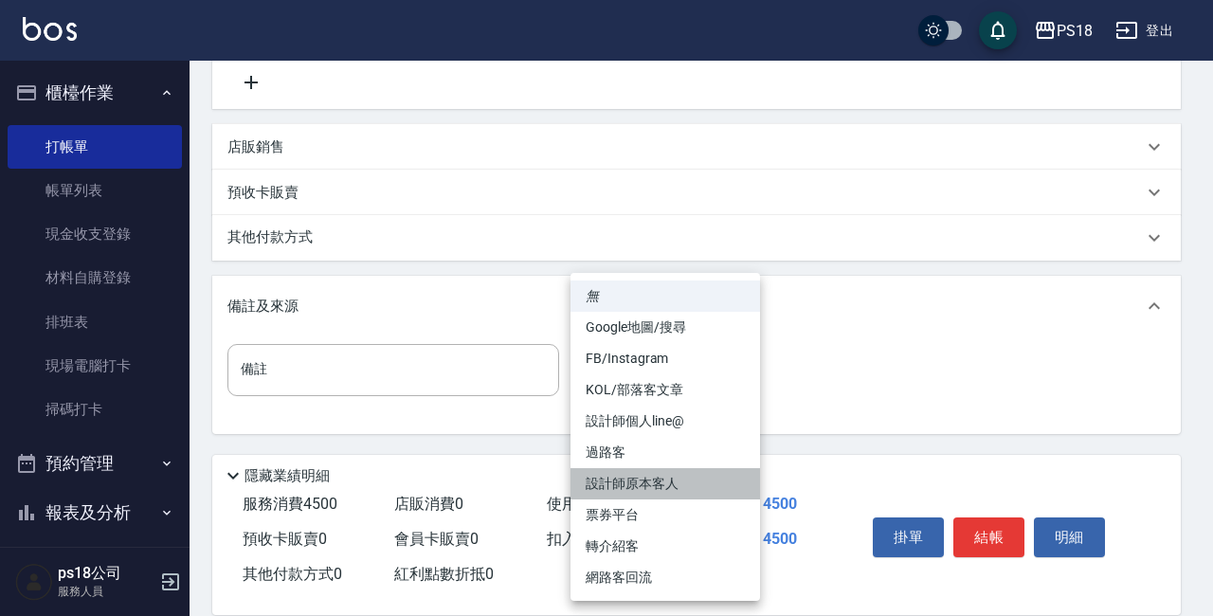
click at [651, 482] on li "設計師原本客人" at bounding box center [664, 483] width 189 height 31
type input "設計師原本客人"
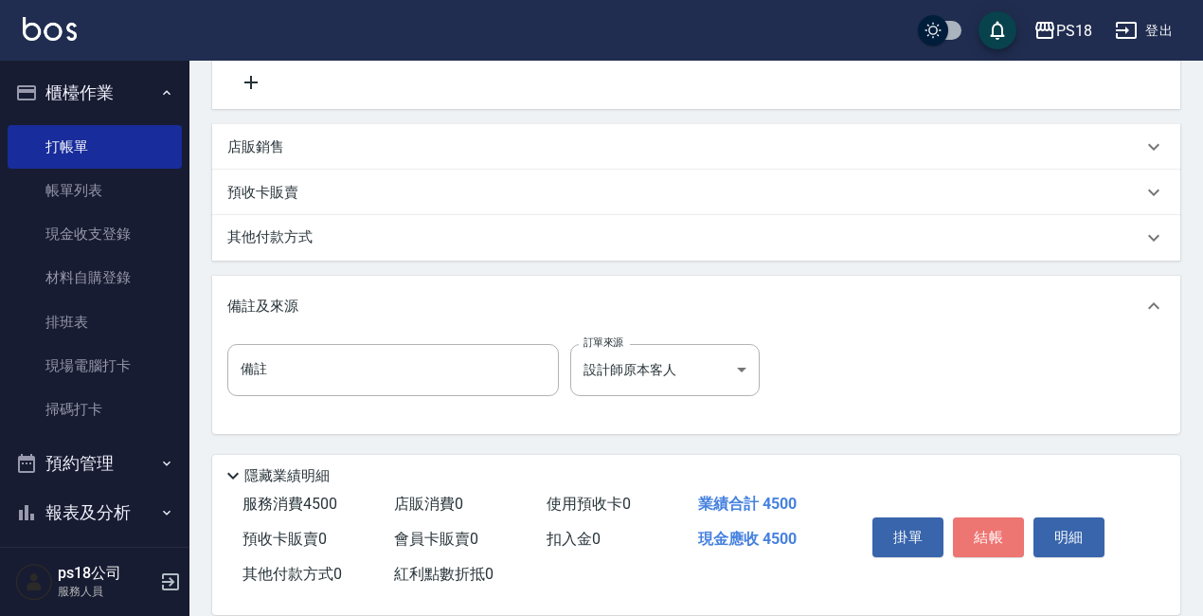
drag, startPoint x: 981, startPoint y: 521, endPoint x: 966, endPoint y: 518, distance: 14.5
click at [976, 520] on button "結帳" at bounding box center [988, 537] width 71 height 40
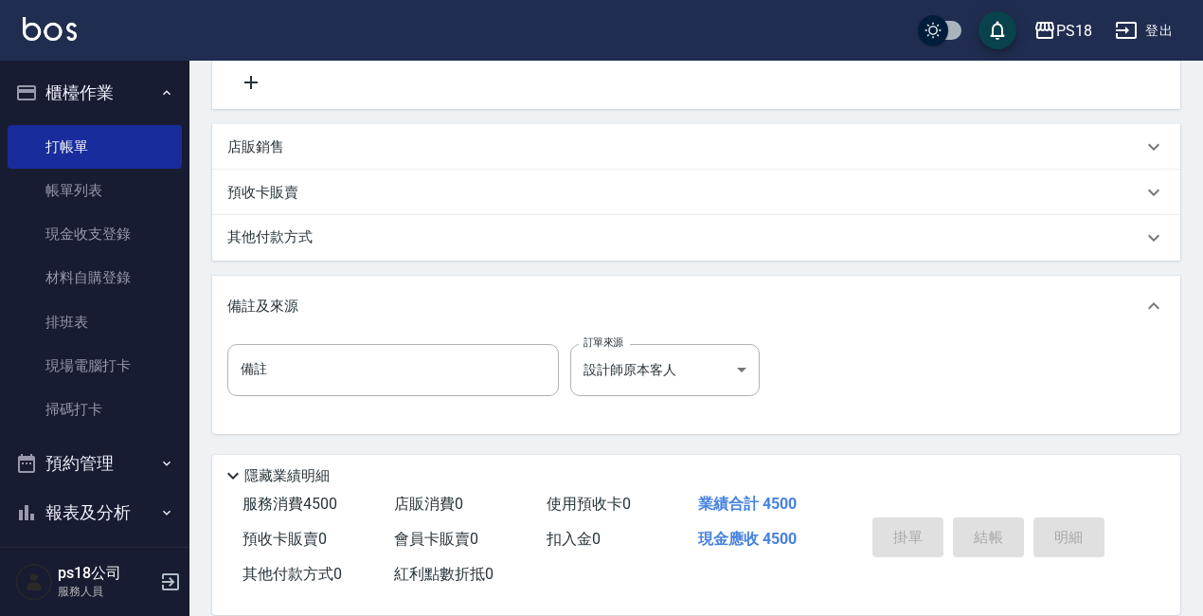
type input "[DATE] 21:18"
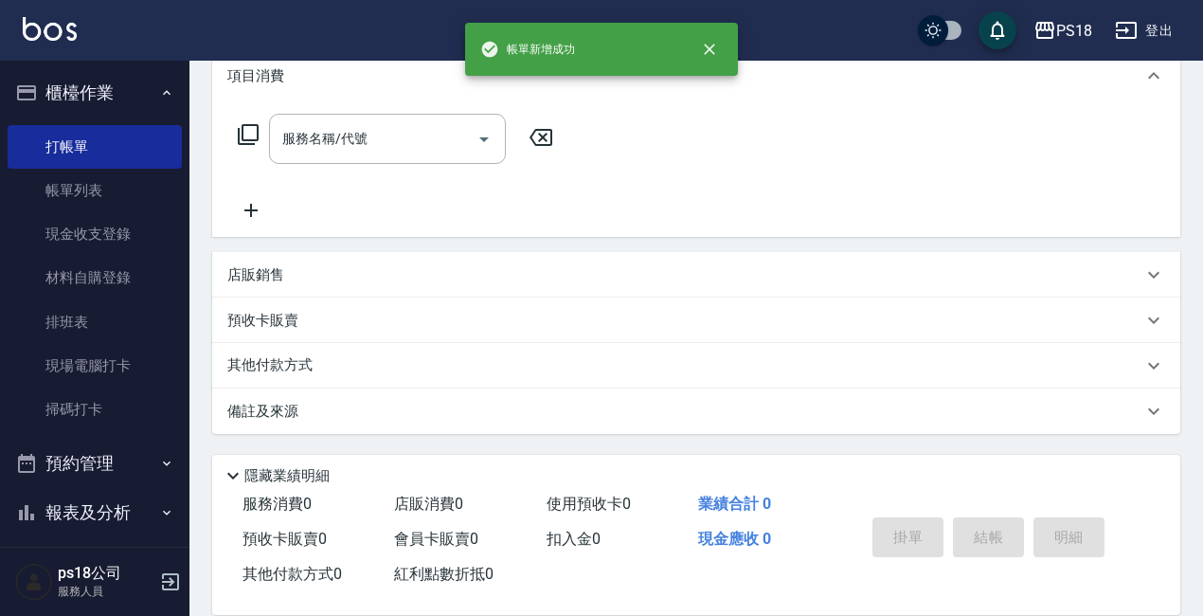
scroll to position [0, 0]
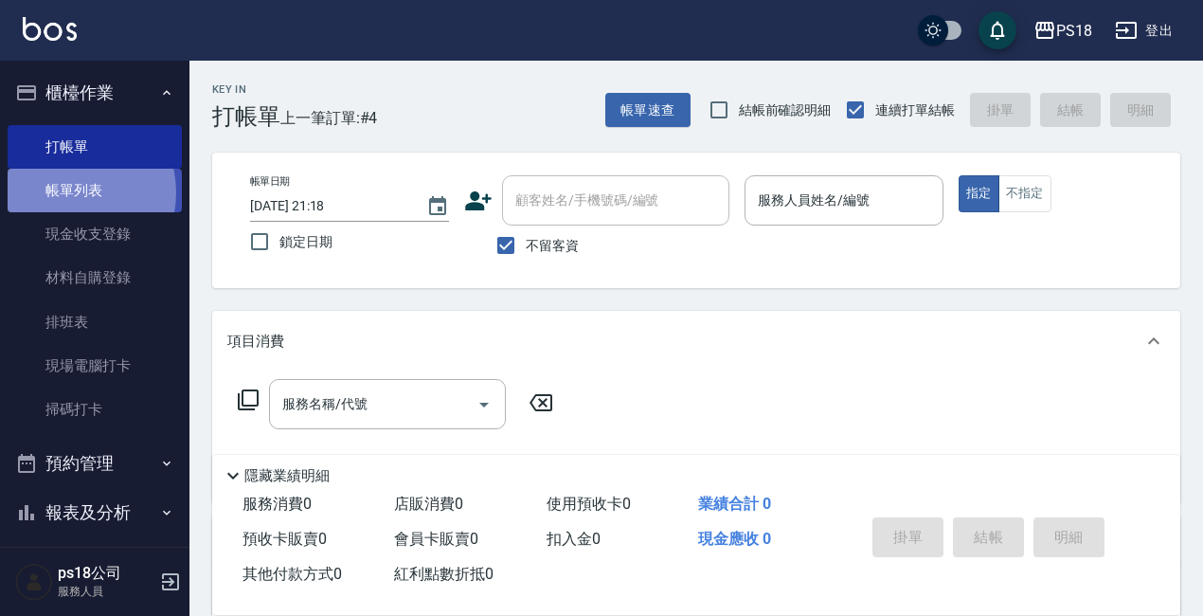
click at [68, 192] on link "帳單列表" at bounding box center [95, 191] width 174 height 44
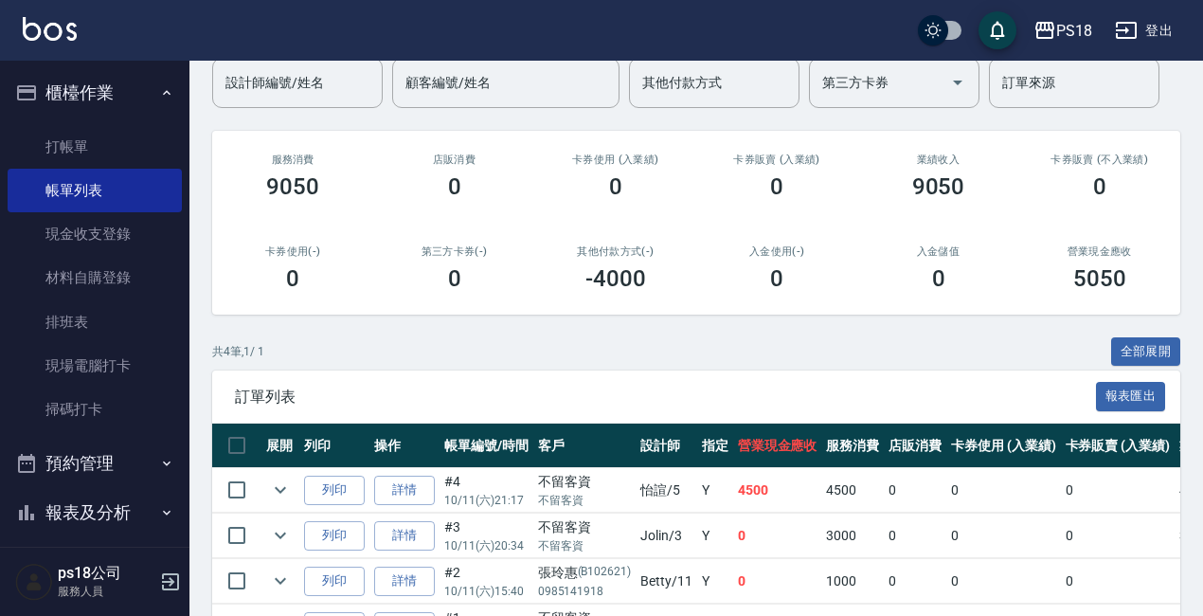
scroll to position [286, 0]
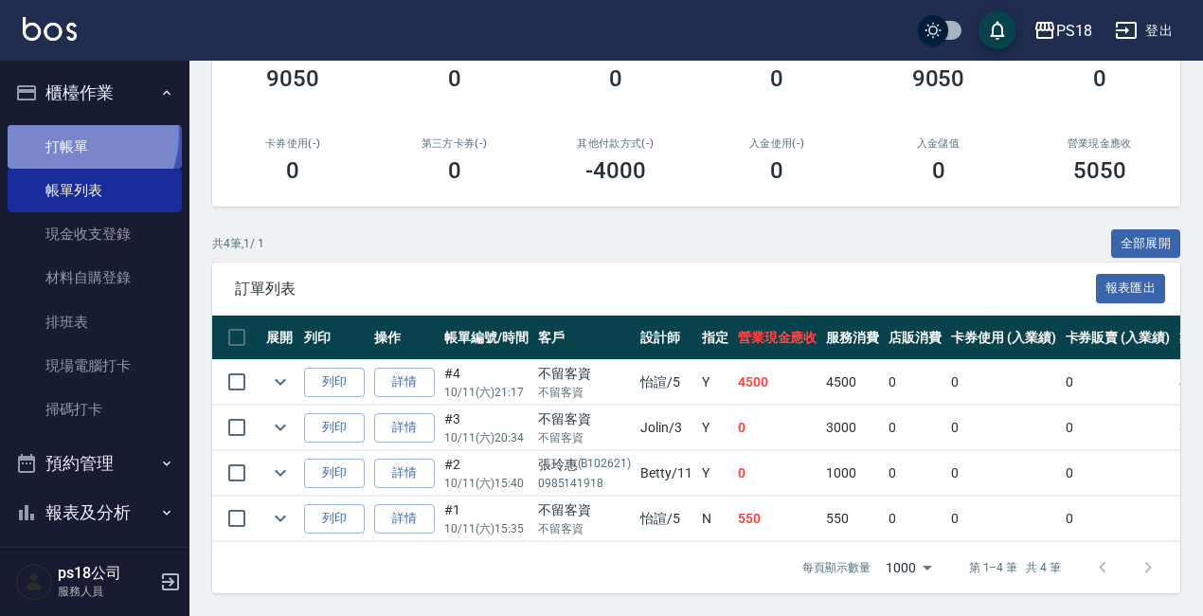
click at [65, 133] on link "打帳單" at bounding box center [95, 147] width 174 height 44
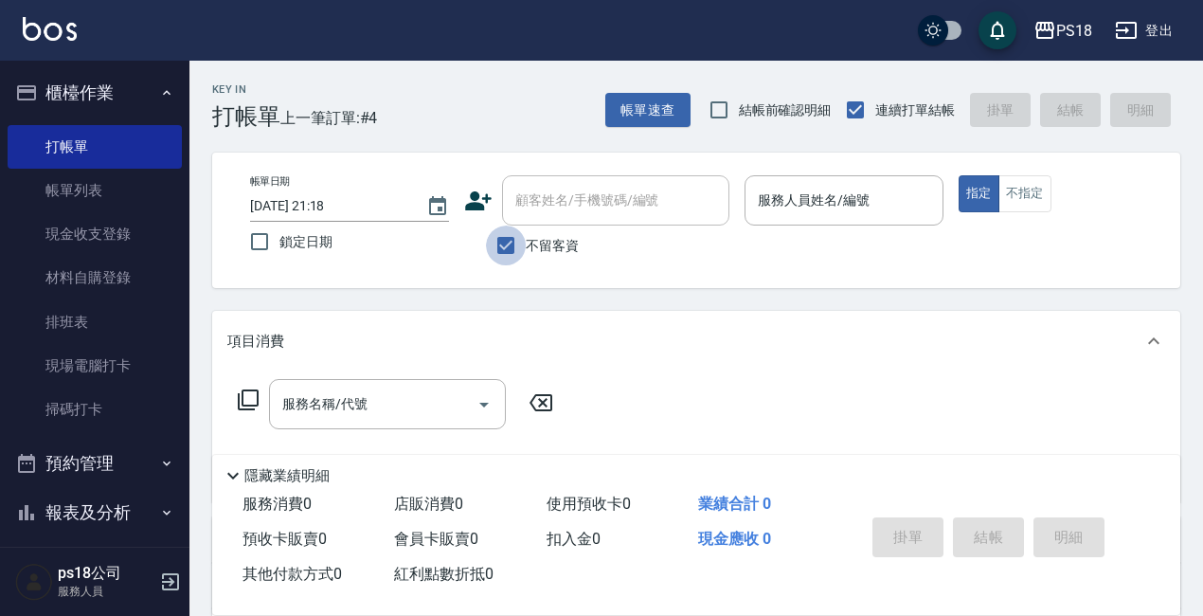
drag, startPoint x: 502, startPoint y: 251, endPoint x: 538, endPoint y: 231, distance: 41.1
click at [508, 251] on input "不留客資" at bounding box center [506, 246] width 40 height 40
checkbox input "false"
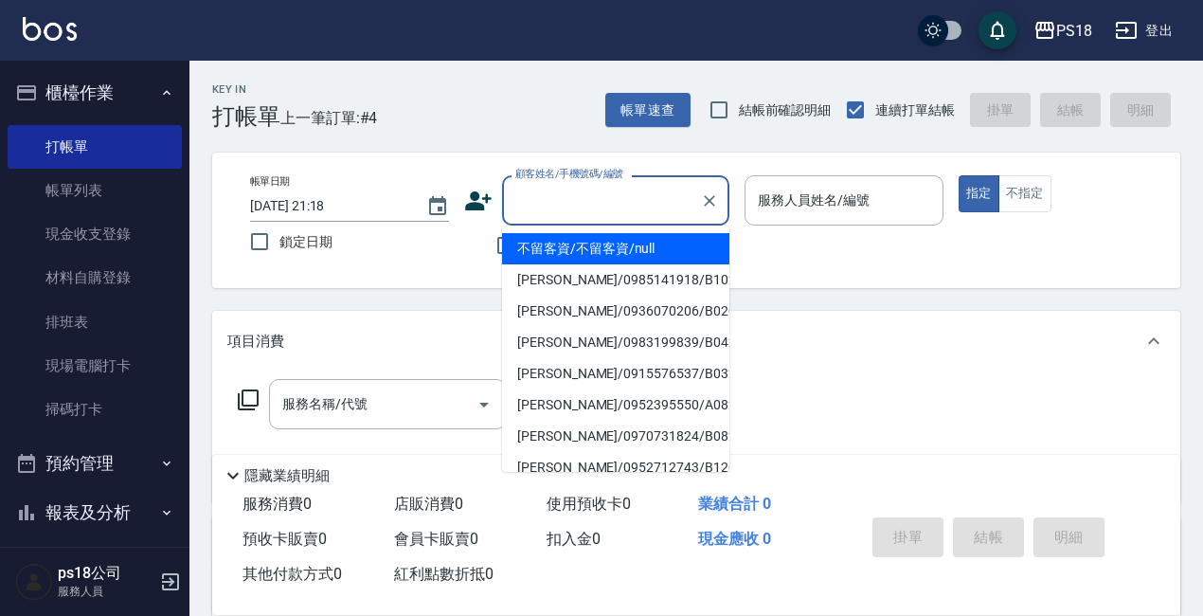
click at [542, 195] on div "顧客姓名/手機號碼/編號 顧客姓名/手機號碼/編號" at bounding box center [615, 200] width 227 height 50
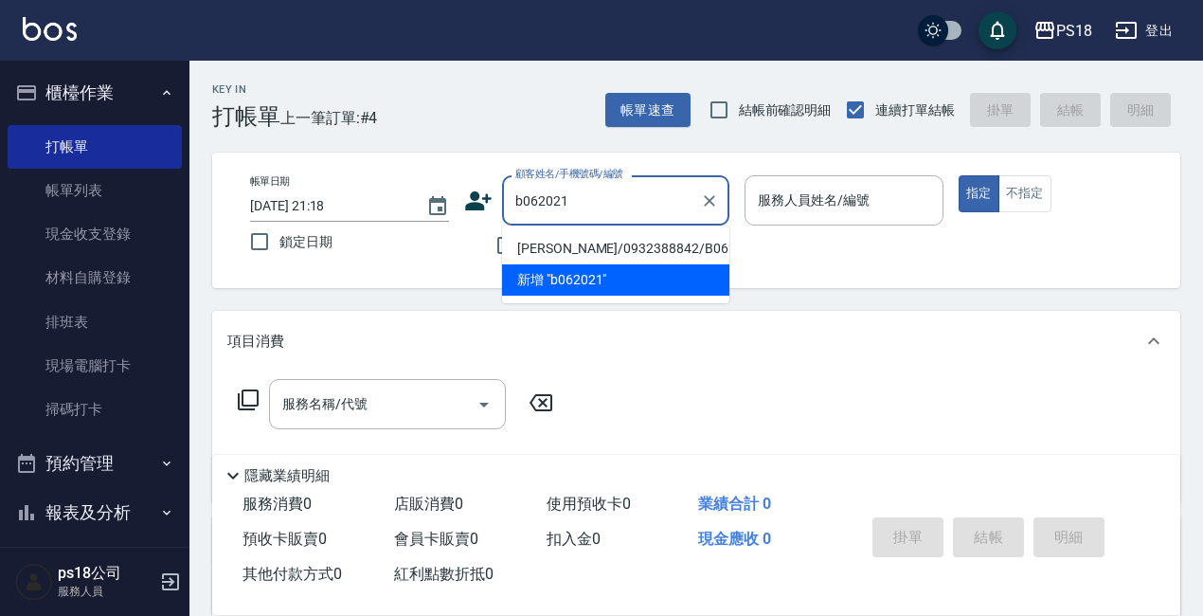
drag, startPoint x: 678, startPoint y: 230, endPoint x: 662, endPoint y: 250, distance: 25.6
click at [662, 250] on li "[PERSON_NAME]/0932388842/B062021" at bounding box center [615, 248] width 227 height 31
type input "[PERSON_NAME]/0932388842/B062021"
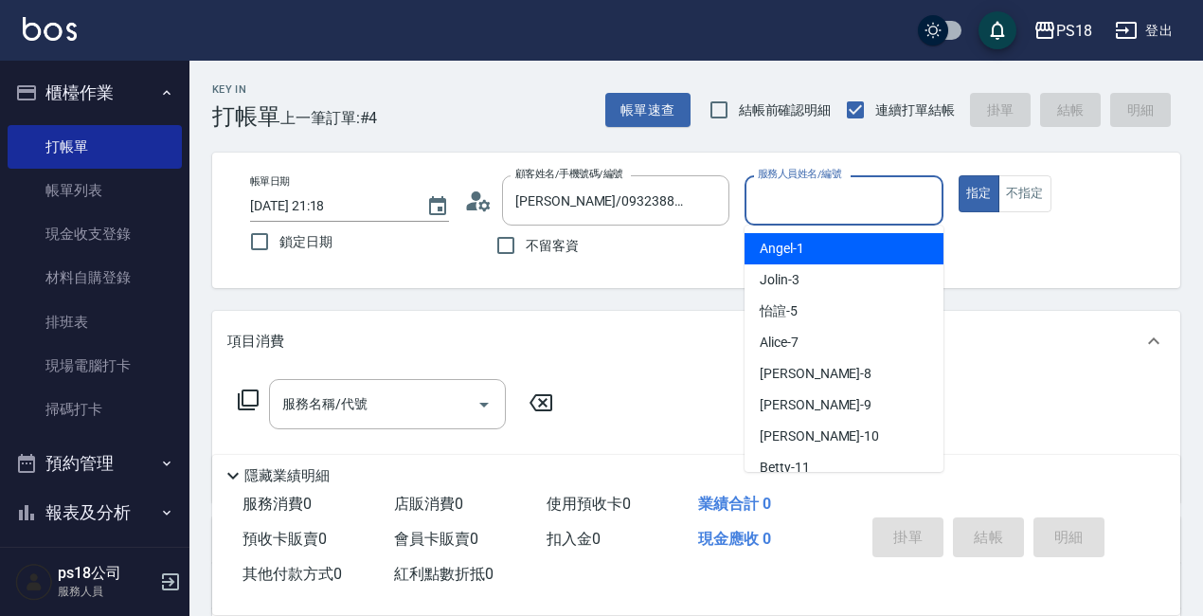
click at [807, 209] on input "服務人員姓名/編號" at bounding box center [844, 200] width 182 height 33
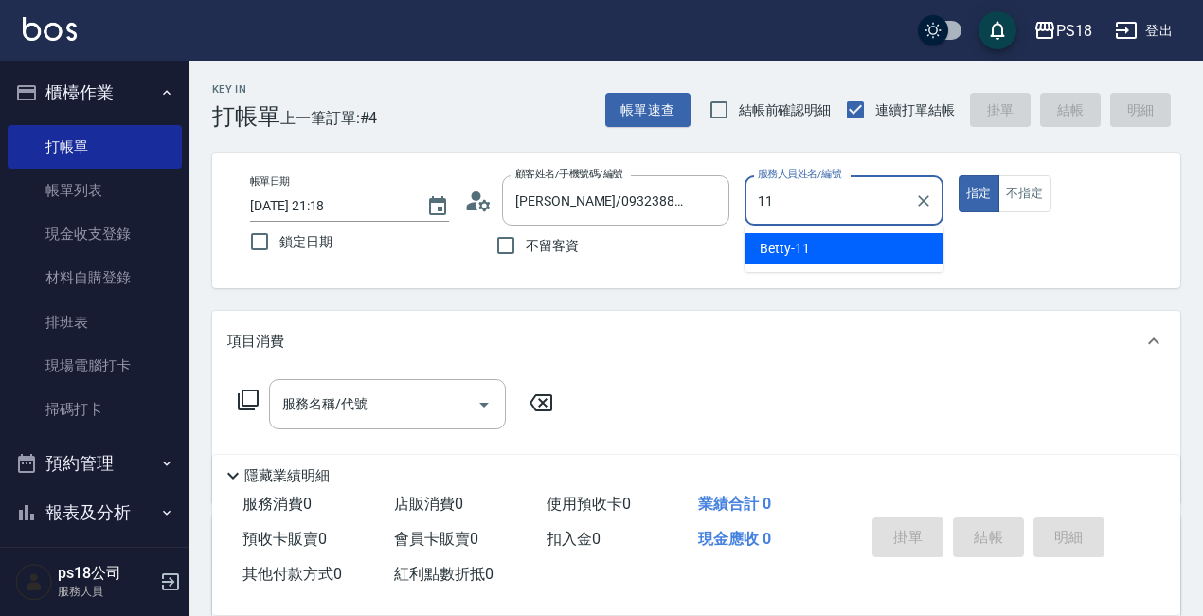
type input "11"
type button "true"
type input "Betty-11"
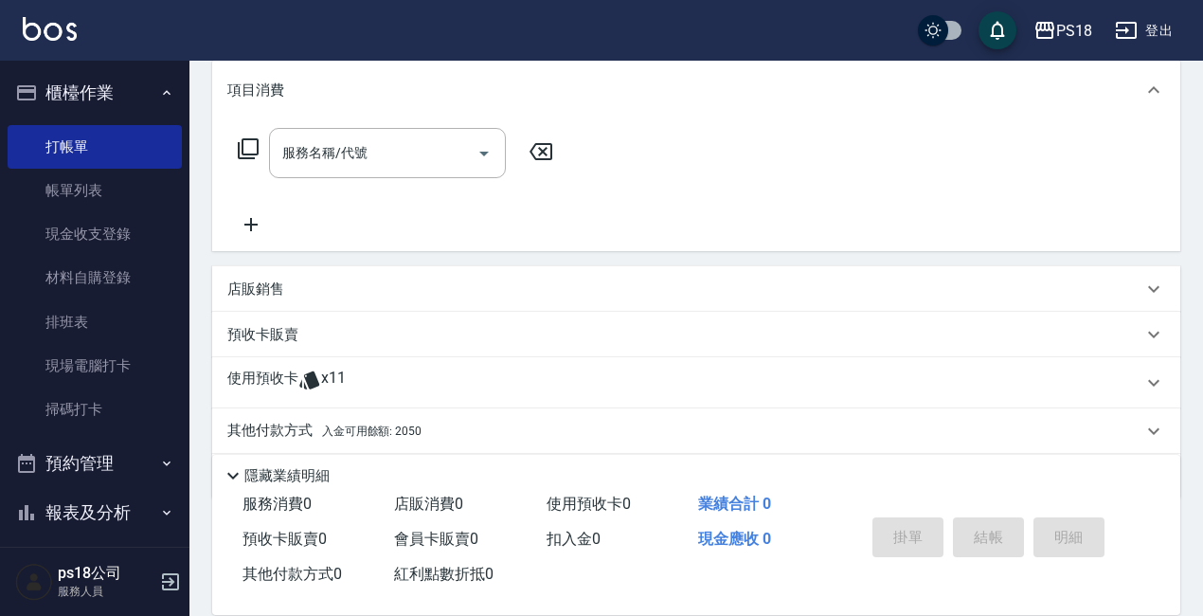
scroll to position [284, 0]
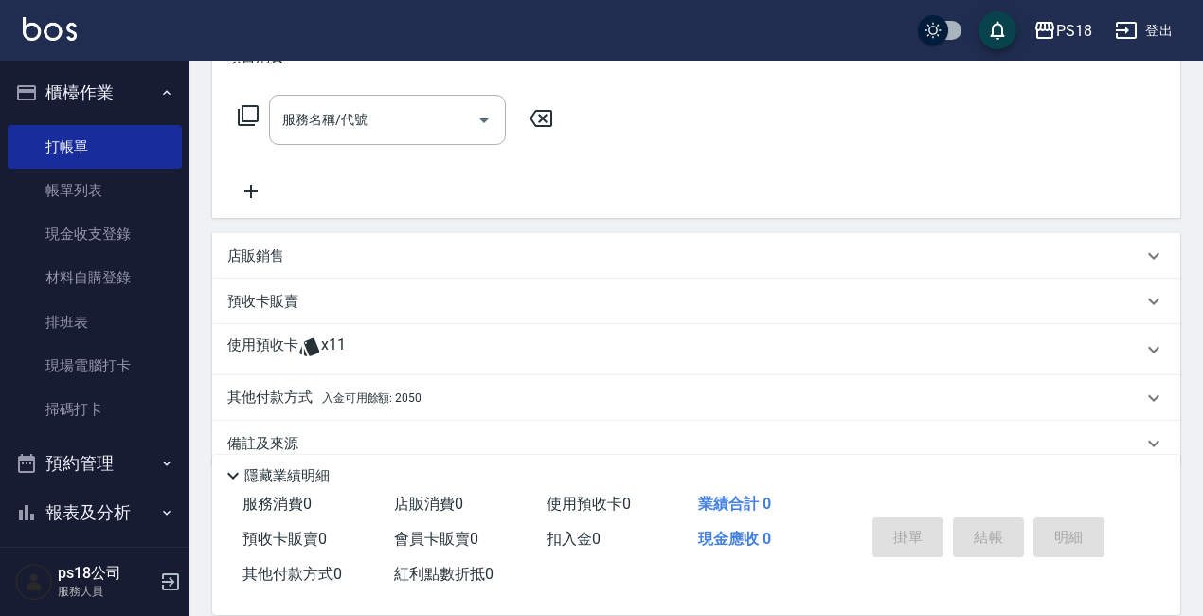
click at [287, 344] on p "使用預收卡" at bounding box center [262, 349] width 71 height 28
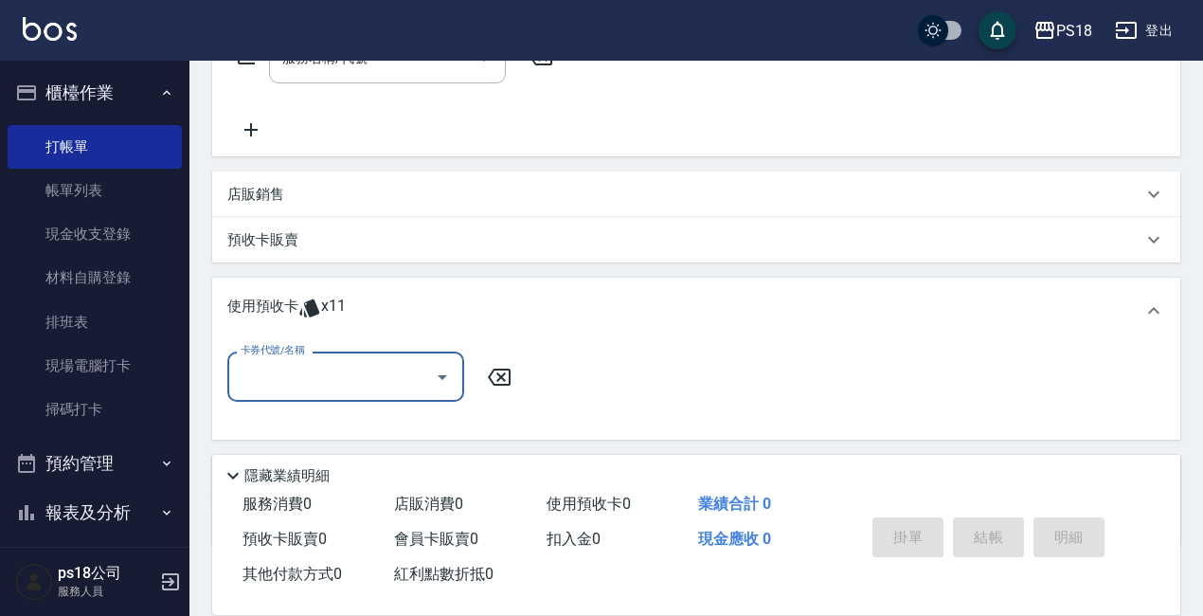
scroll to position [379, 0]
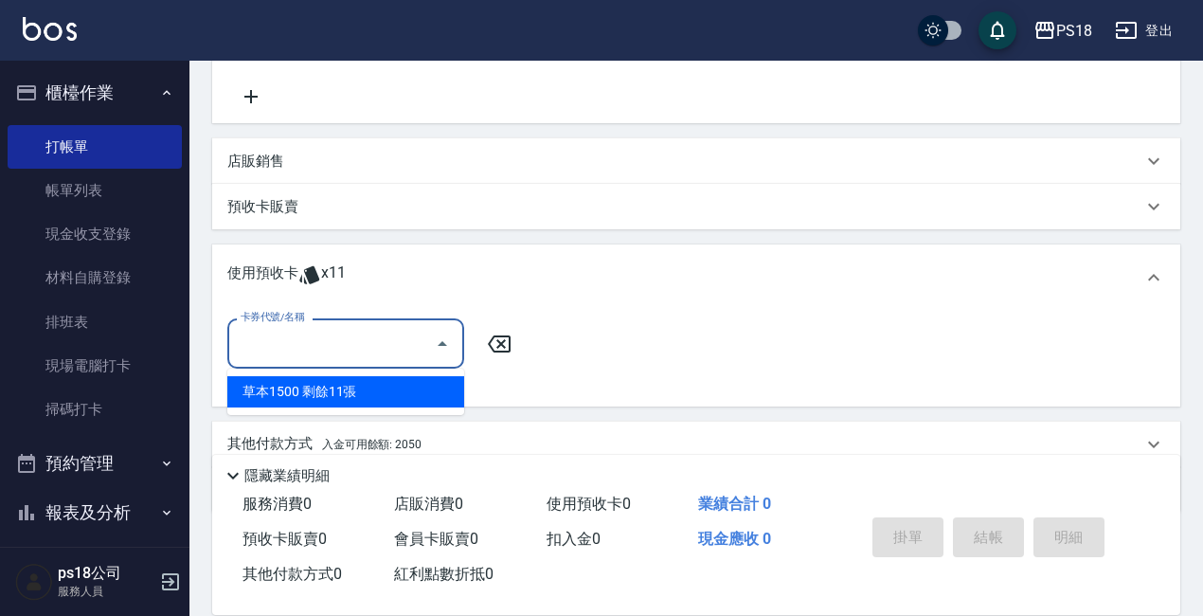
click at [295, 346] on input "卡券代號/名稱" at bounding box center [331, 343] width 191 height 33
click at [312, 391] on div "草本1500 剩餘11張" at bounding box center [345, 391] width 237 height 31
type input "草本1500"
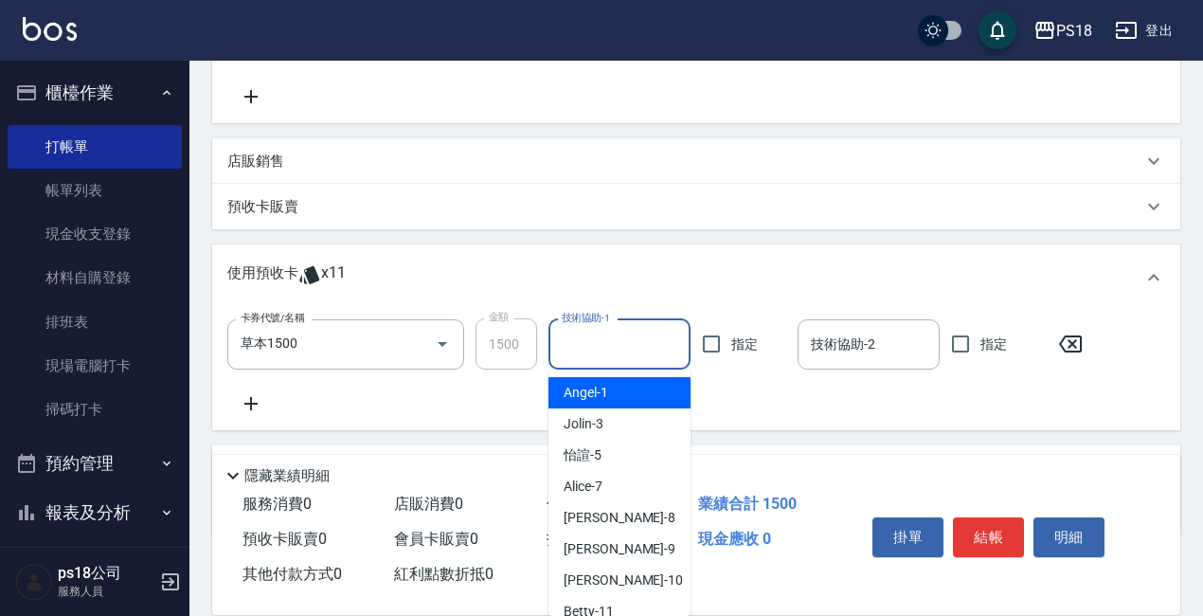
click at [598, 331] on input "技術協助-1" at bounding box center [619, 344] width 125 height 33
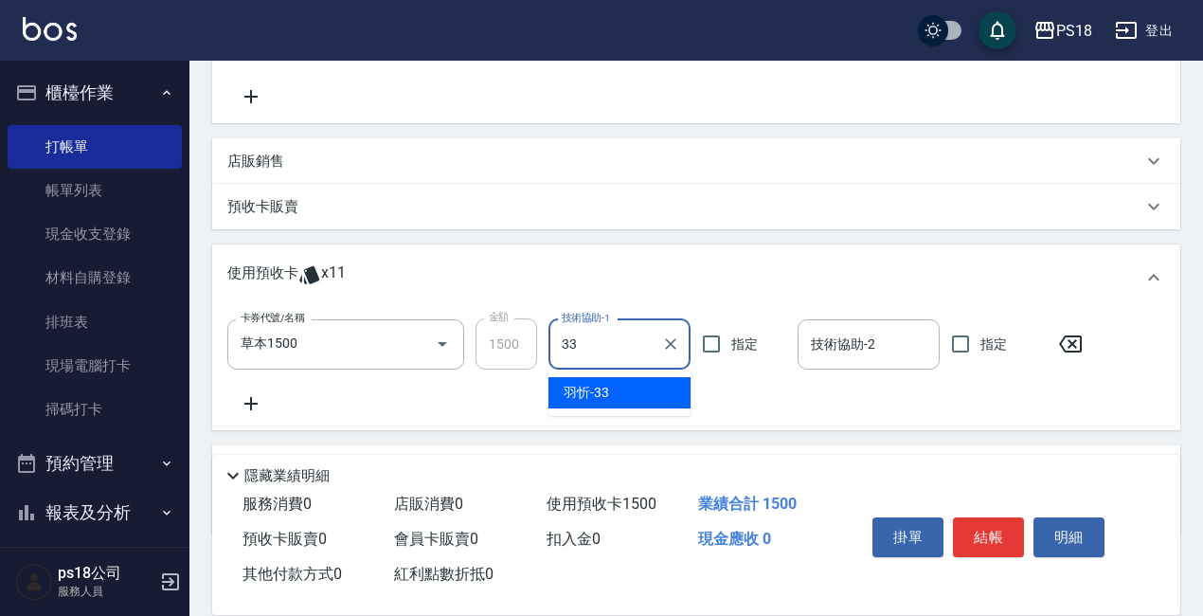
type input "[PERSON_NAME]-33"
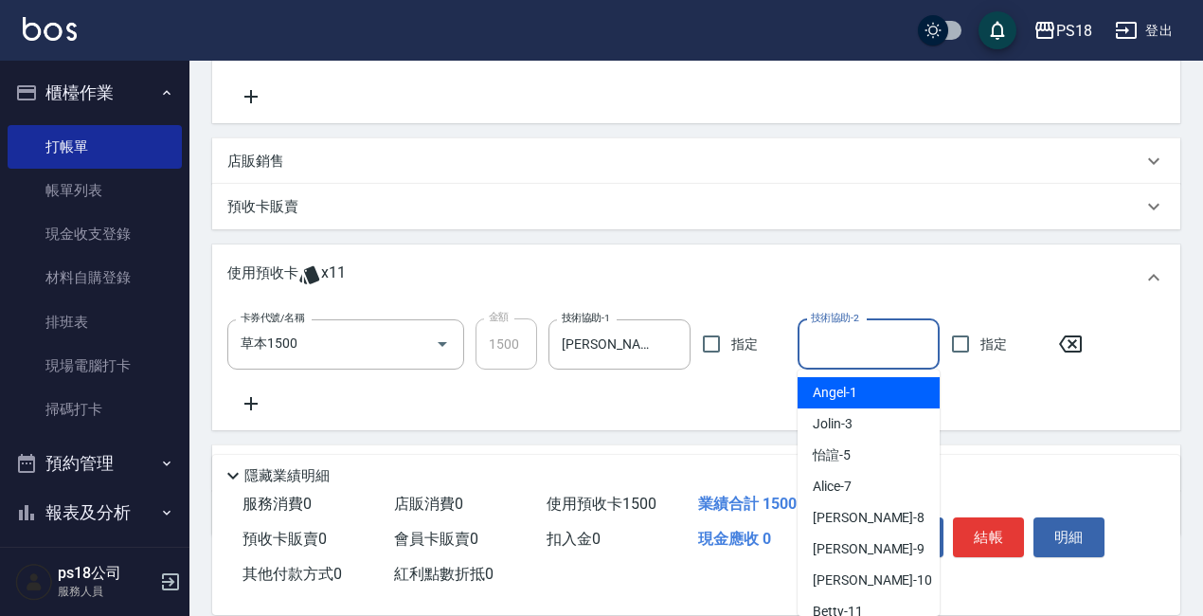
click at [857, 342] on input "技術協助-2" at bounding box center [868, 344] width 125 height 33
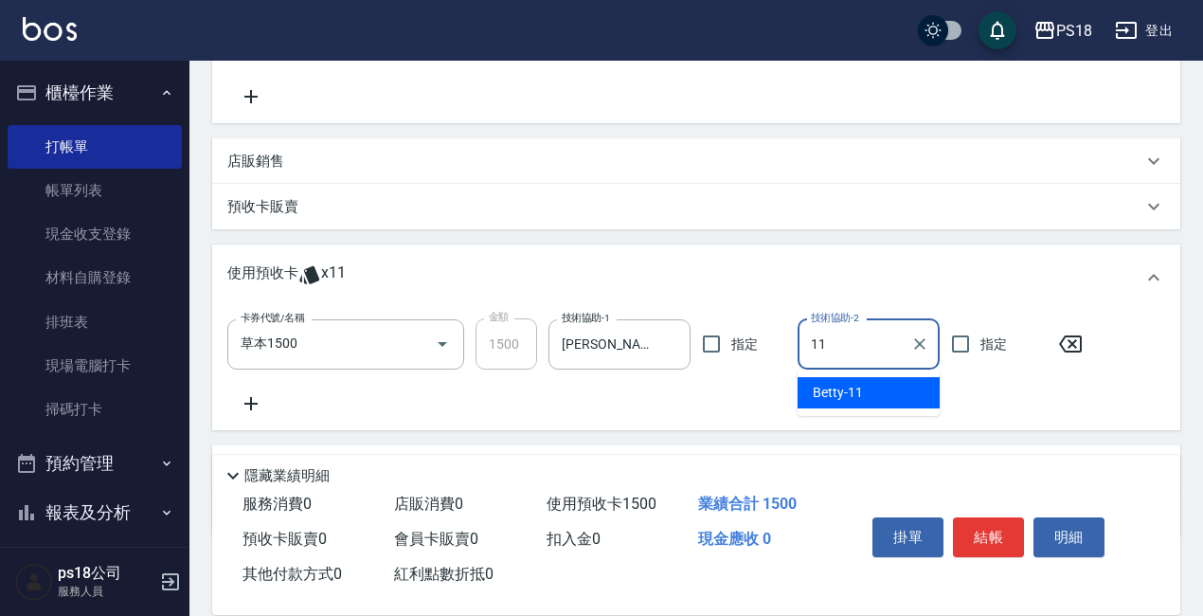
type input "Betty-11"
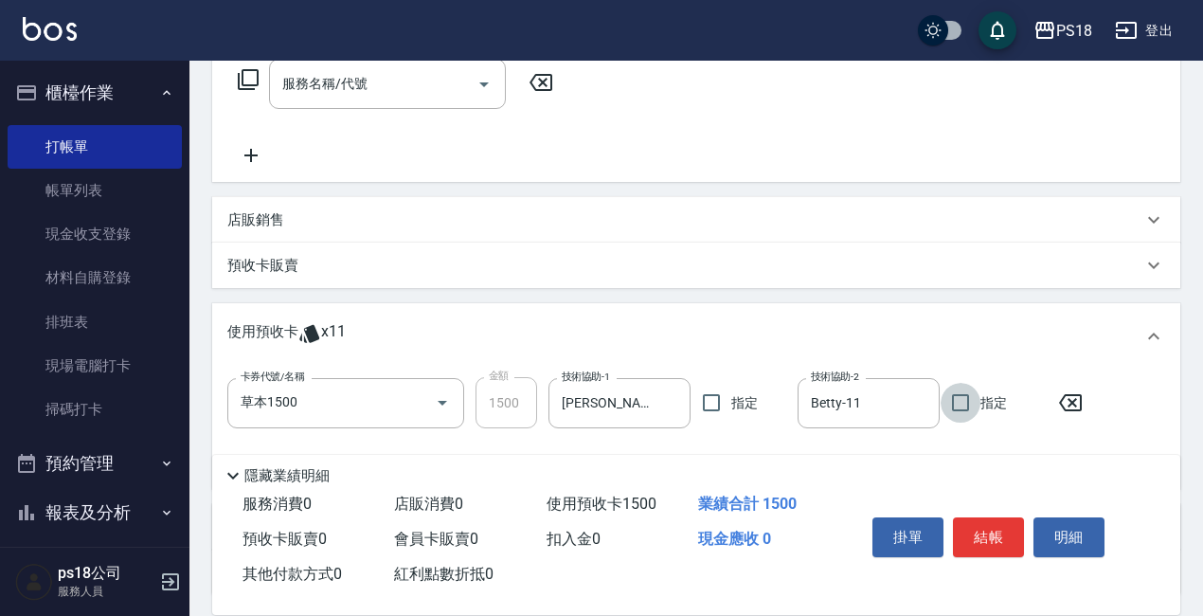
scroll to position [474, 0]
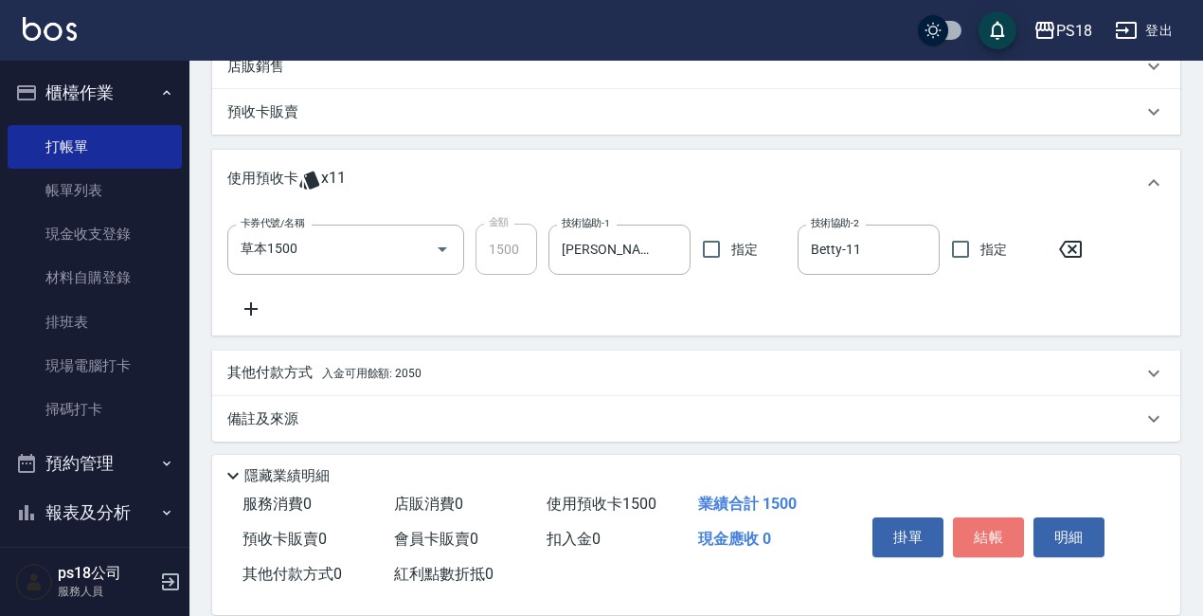
click at [987, 527] on button "結帳" at bounding box center [988, 537] width 71 height 40
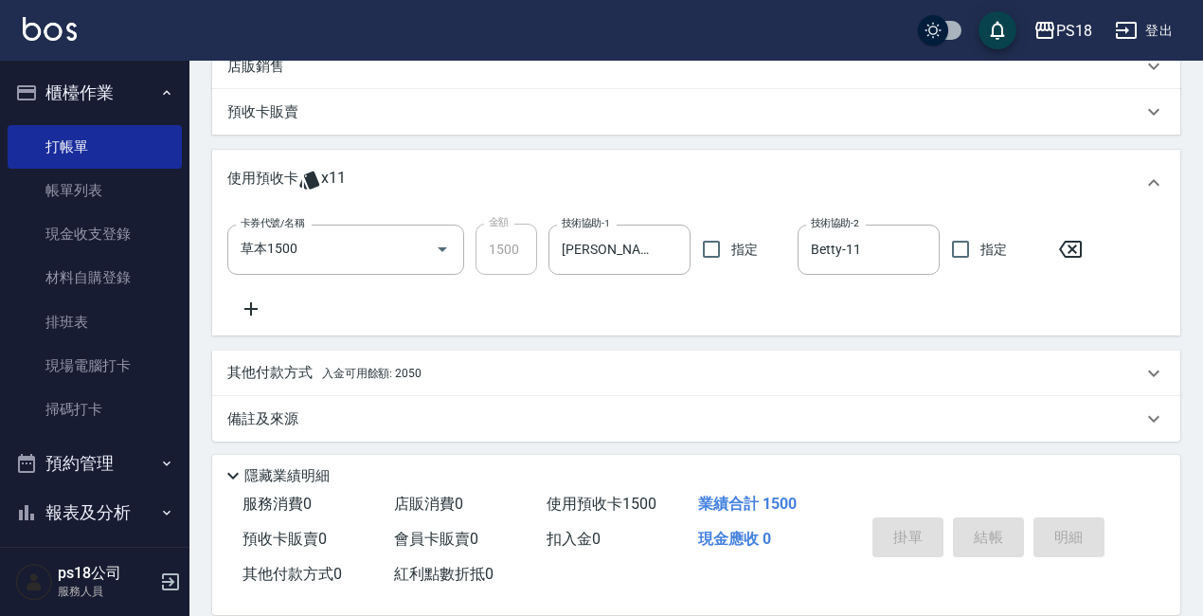
type input "[DATE] 21:19"
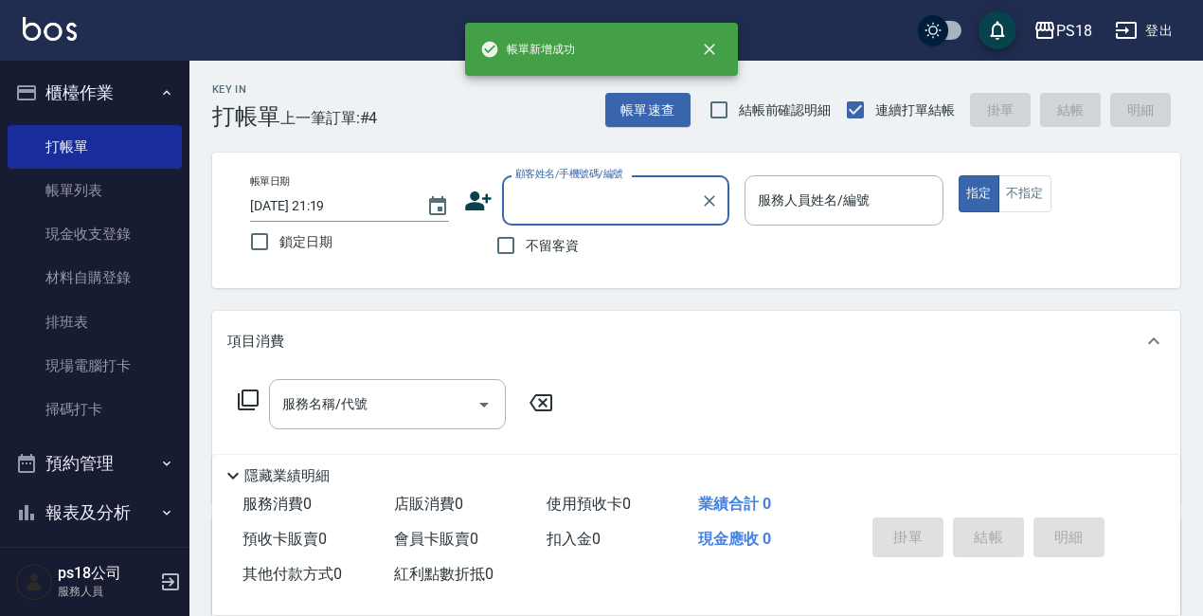
scroll to position [0, 0]
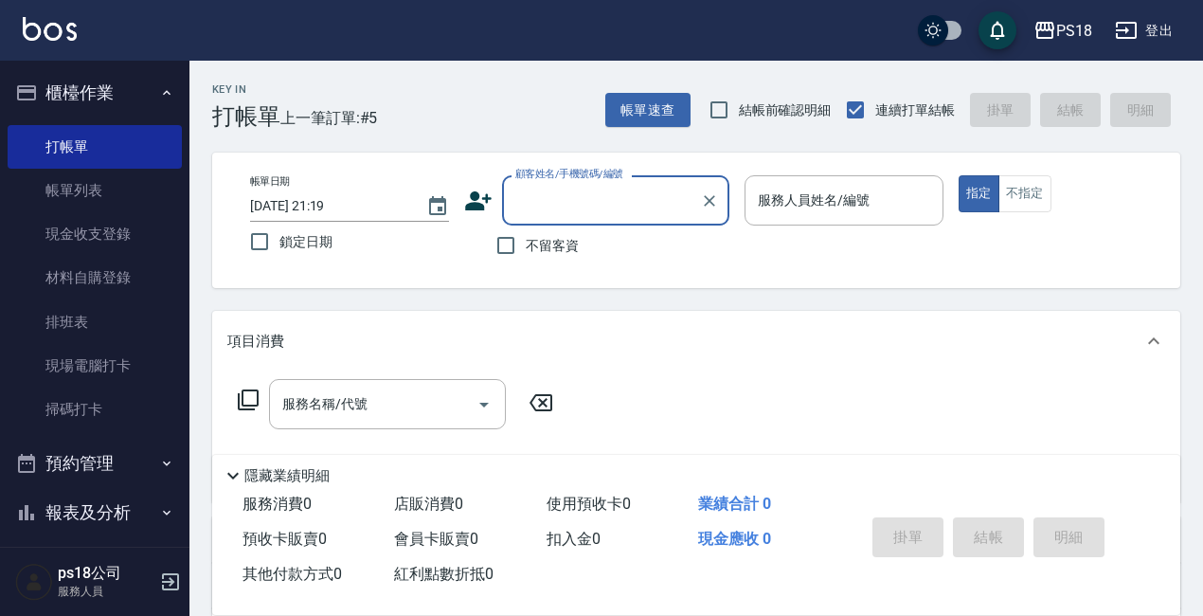
click at [622, 190] on input "顧客姓名/手機號碼/編號" at bounding box center [602, 200] width 182 height 33
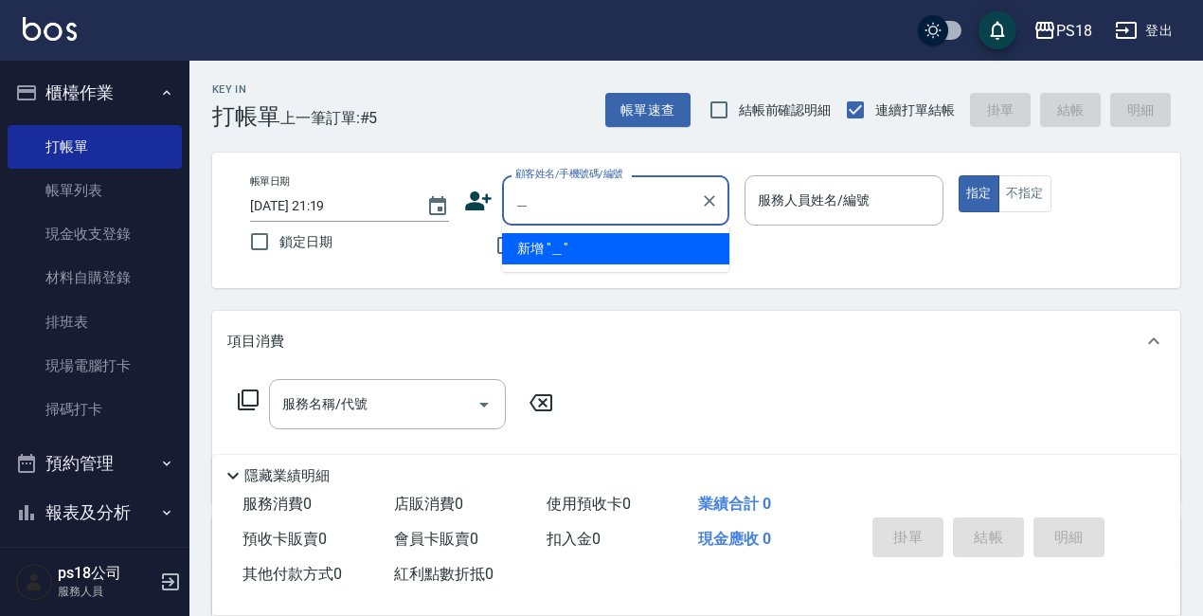
type input "羽"
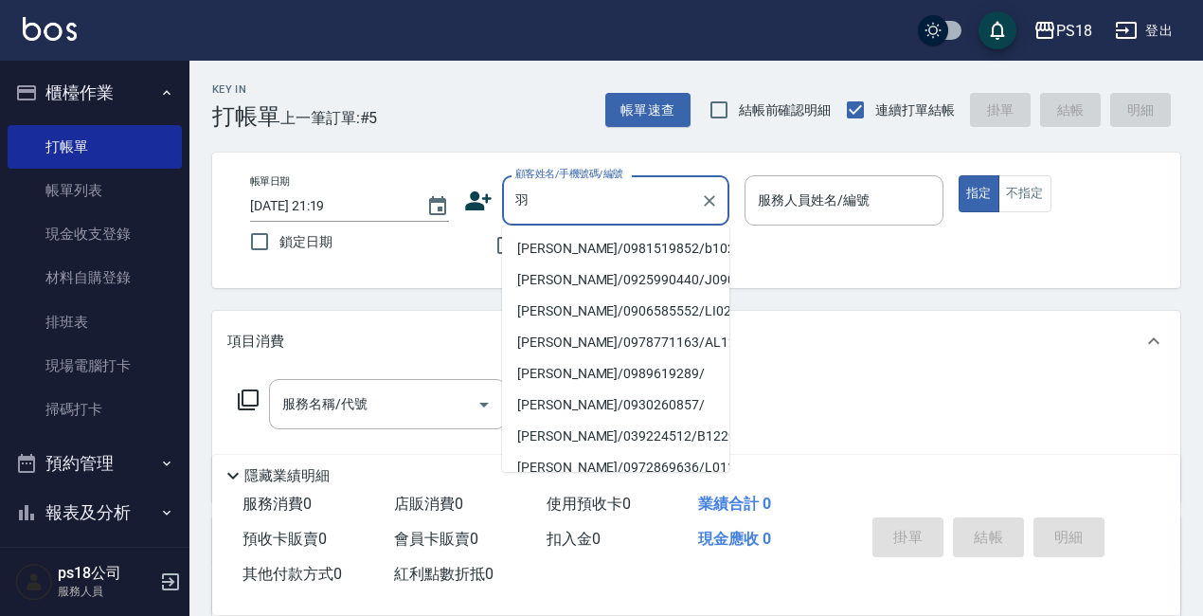
click at [609, 188] on input "羽" at bounding box center [602, 200] width 182 height 33
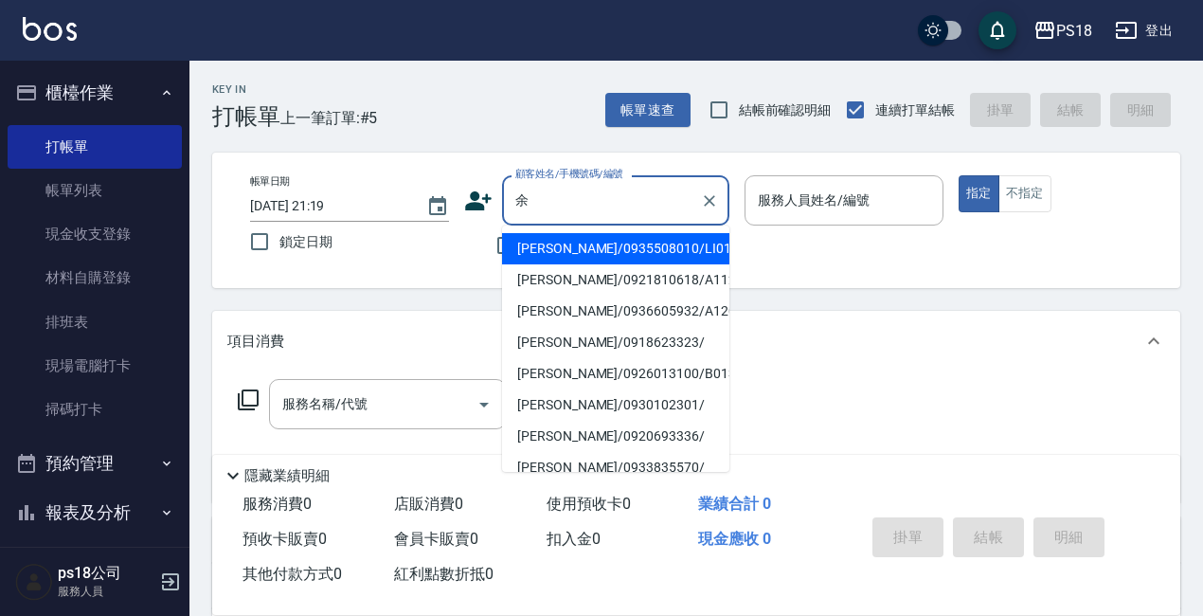
click at [598, 235] on li "[PERSON_NAME]/0935508010/LI012911" at bounding box center [615, 248] width 227 height 31
type input "[PERSON_NAME]/0935508010/LI012911"
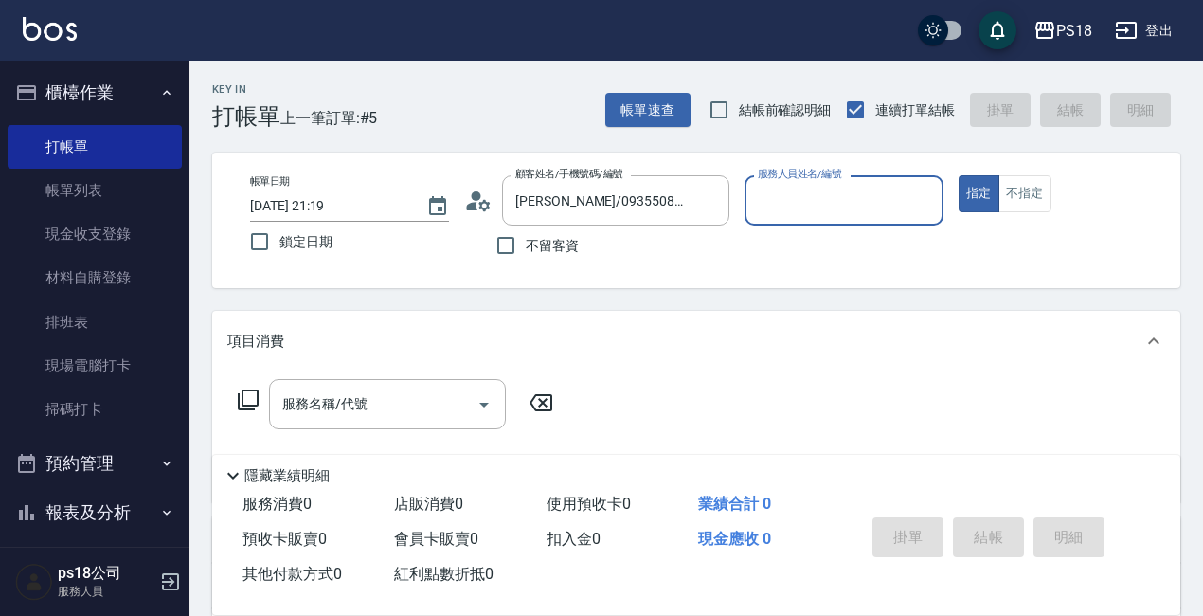
type input "Jolin-3"
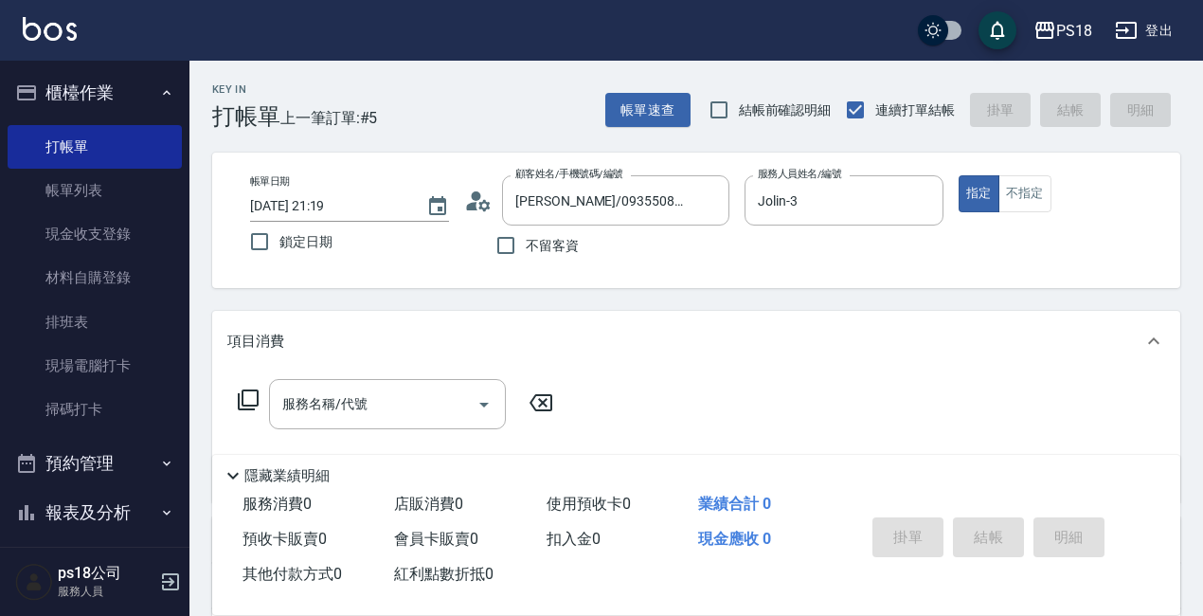
click at [471, 202] on icon at bounding box center [478, 201] width 28 height 28
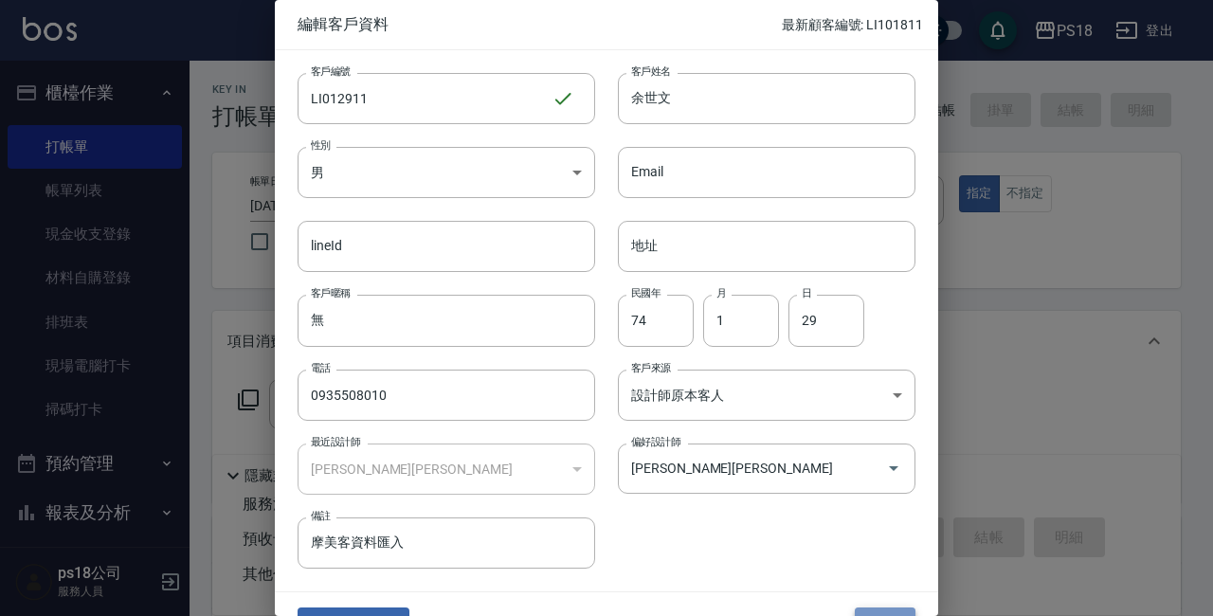
click at [892, 611] on button "儲存" at bounding box center [885, 624] width 61 height 35
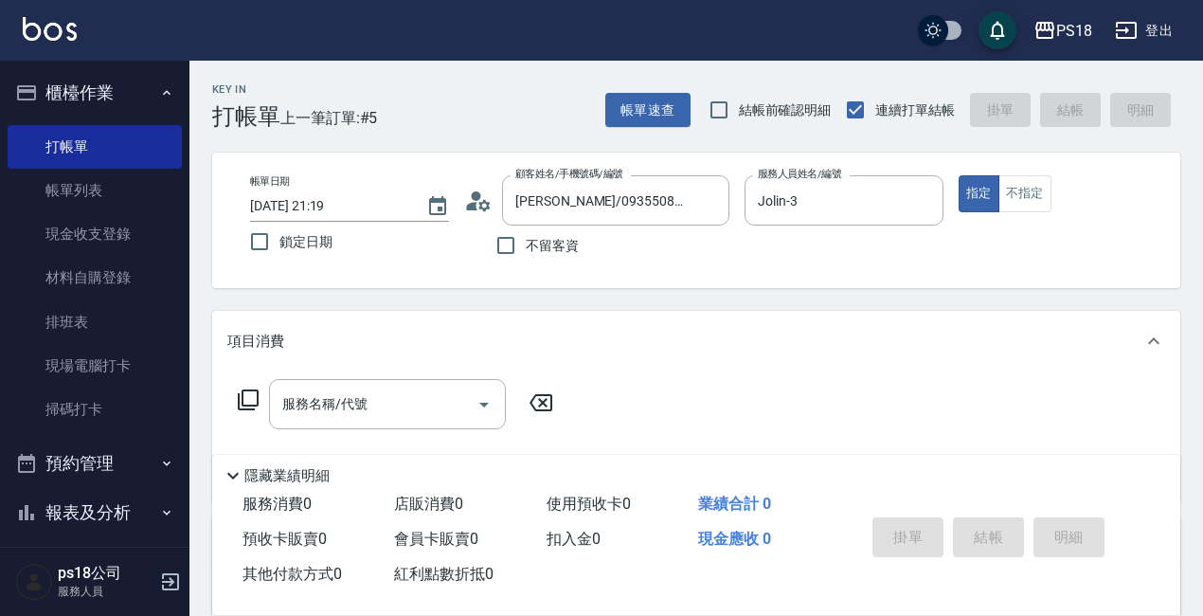
click at [250, 397] on icon at bounding box center [248, 399] width 23 height 23
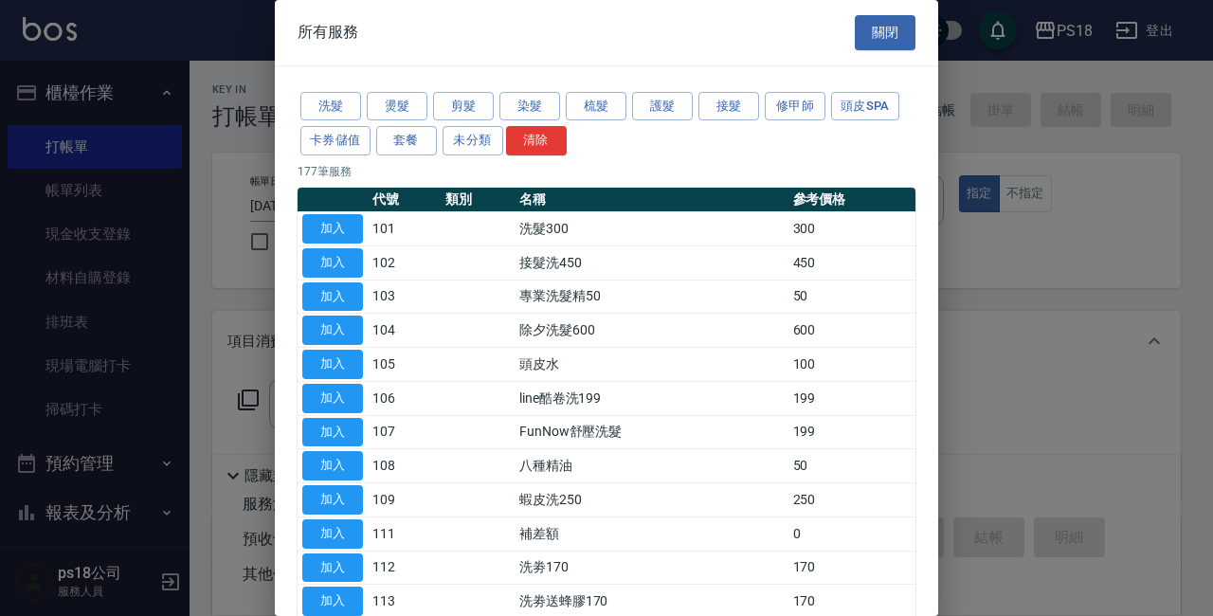
drag, startPoint x: 859, startPoint y: 104, endPoint x: 809, endPoint y: 269, distance: 172.3
click at [859, 106] on button "頭皮SPA" at bounding box center [865, 106] width 68 height 29
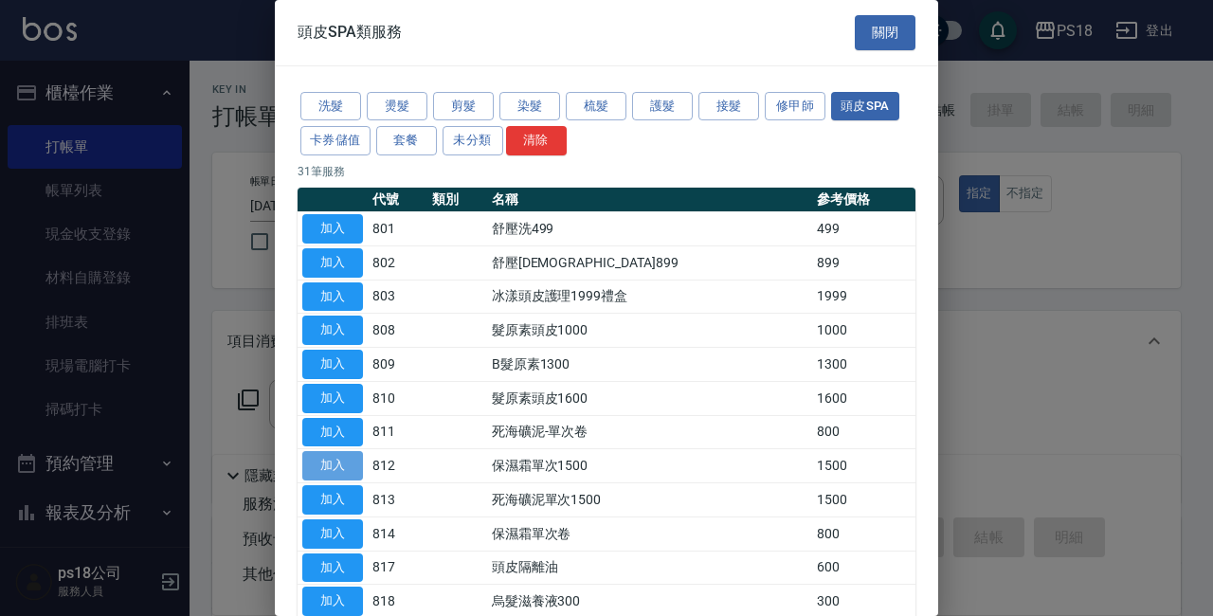
click at [358, 459] on button "加入" at bounding box center [332, 465] width 61 height 29
type input "保濕霜單次1500(812)"
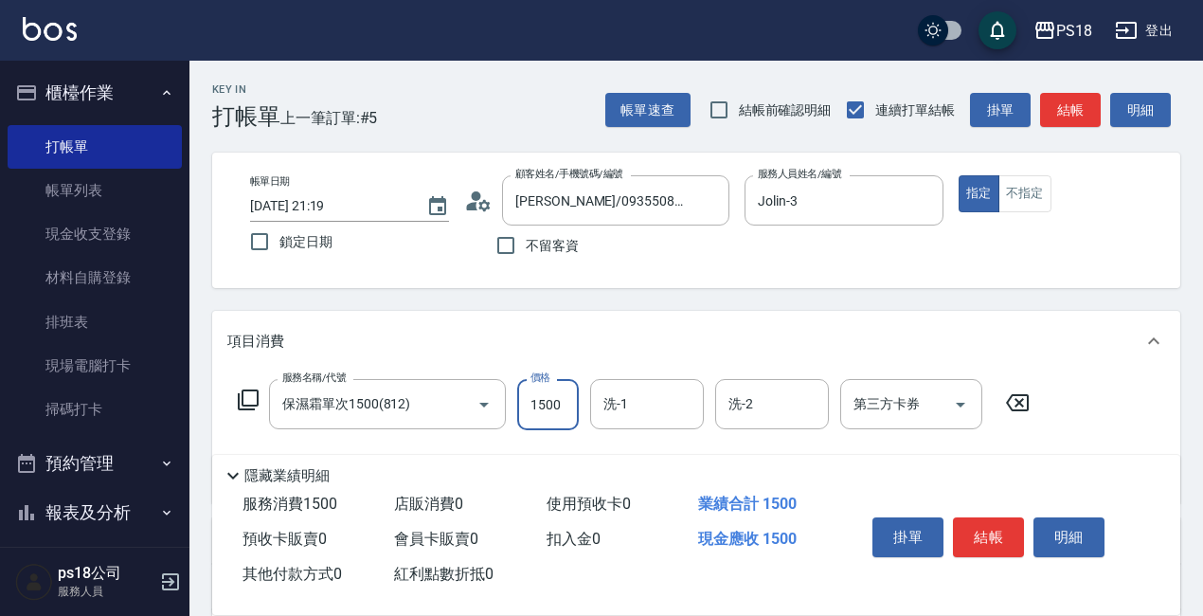
click at [557, 411] on input "1500" at bounding box center [548, 404] width 62 height 51
type input "1275"
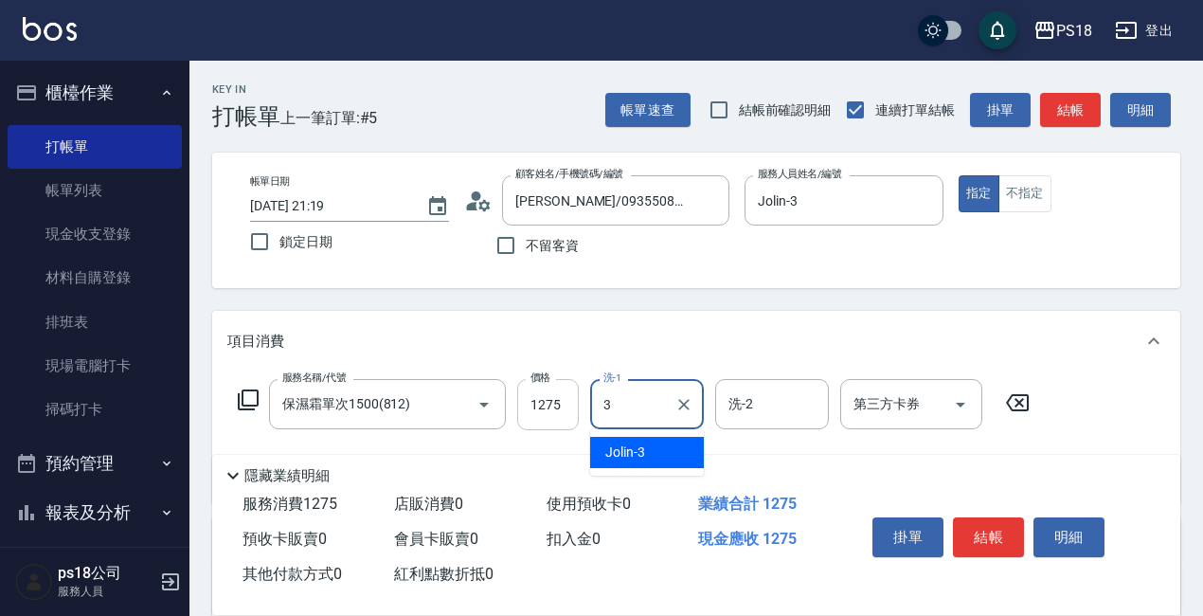
type input "Jolin-3"
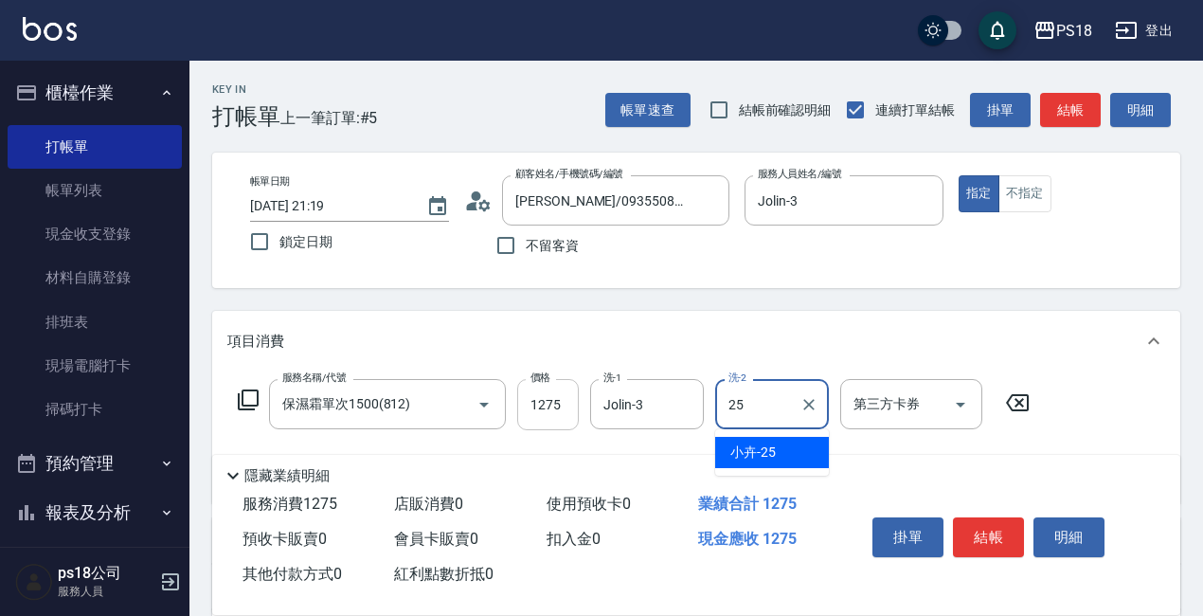
type input "小卉-25"
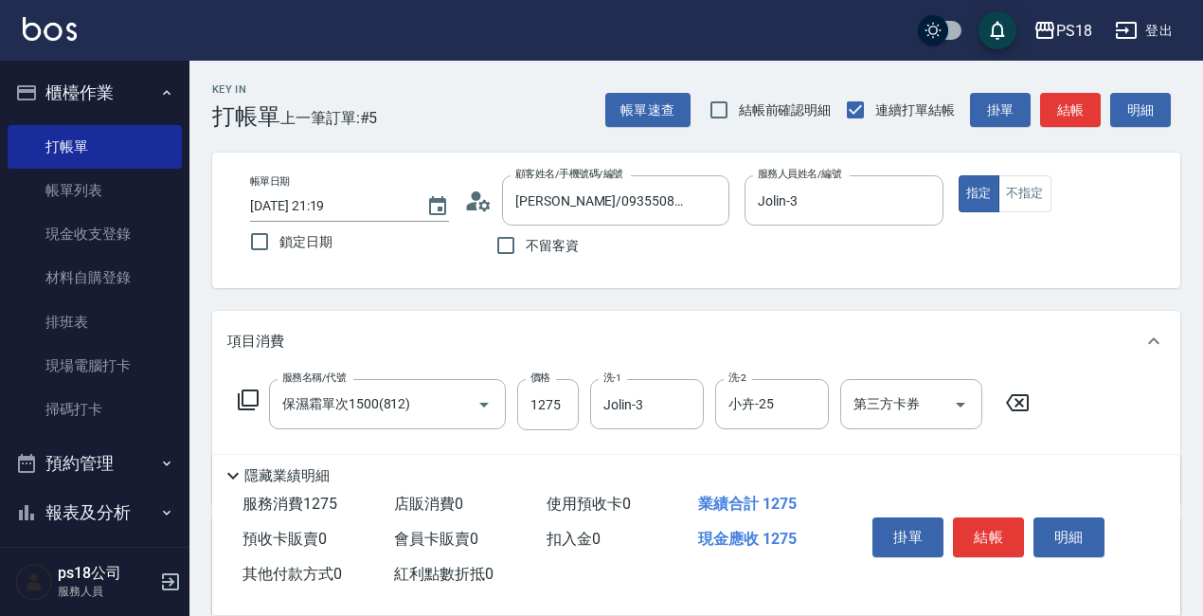
click at [250, 398] on icon at bounding box center [248, 399] width 23 height 23
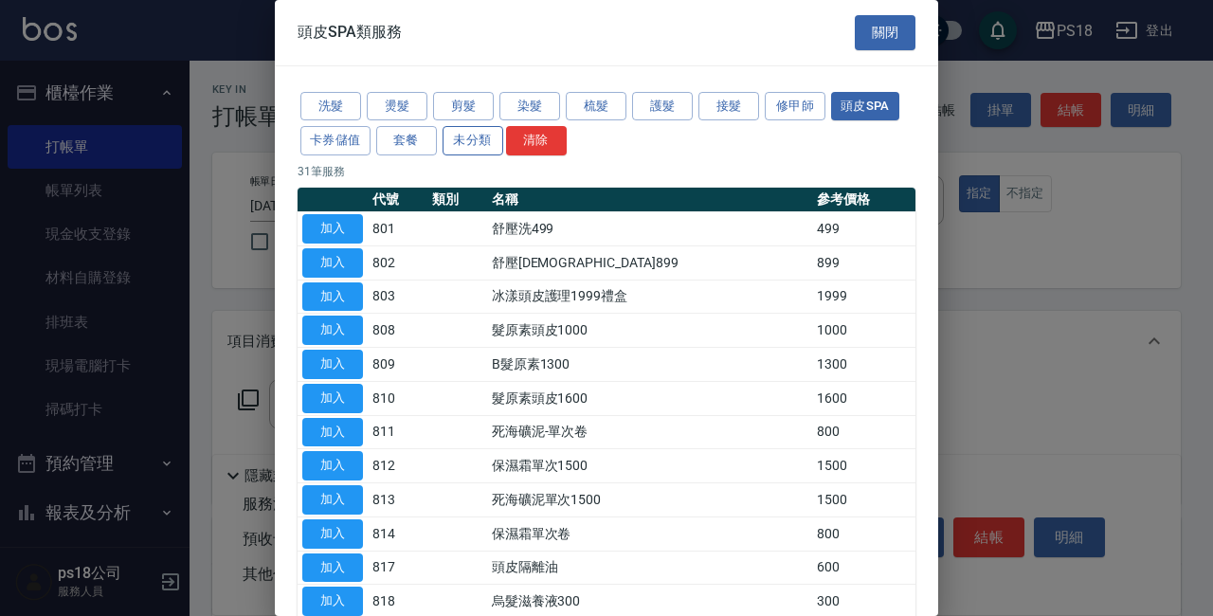
drag, startPoint x: 447, startPoint y: 99, endPoint x: 454, endPoint y: 131, distance: 32.9
click at [448, 99] on button "剪髮" at bounding box center [463, 106] width 61 height 29
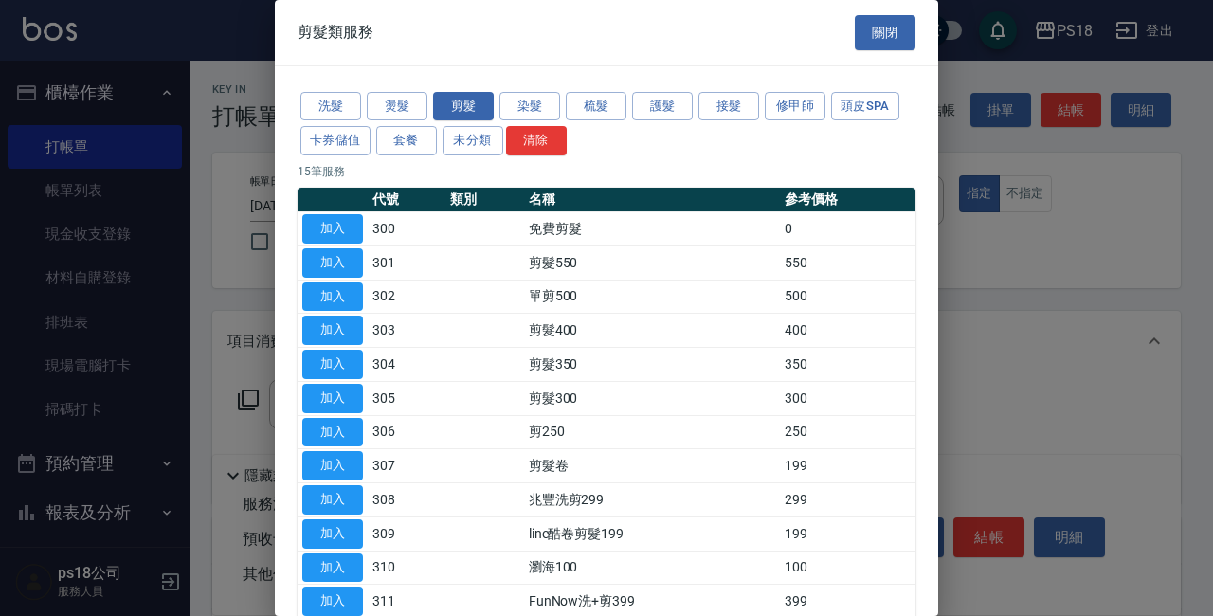
drag, startPoint x: 321, startPoint y: 283, endPoint x: 323, endPoint y: 248, distance: 35.1
click at [320, 282] on button "加入" at bounding box center [332, 296] width 61 height 29
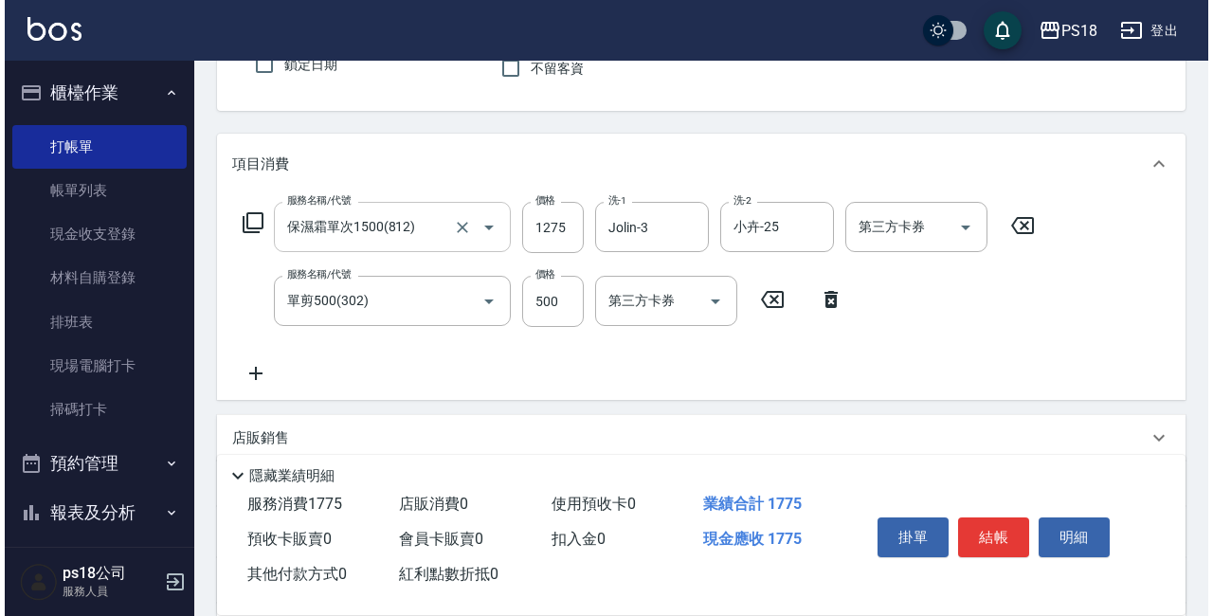
scroll to position [189, 0]
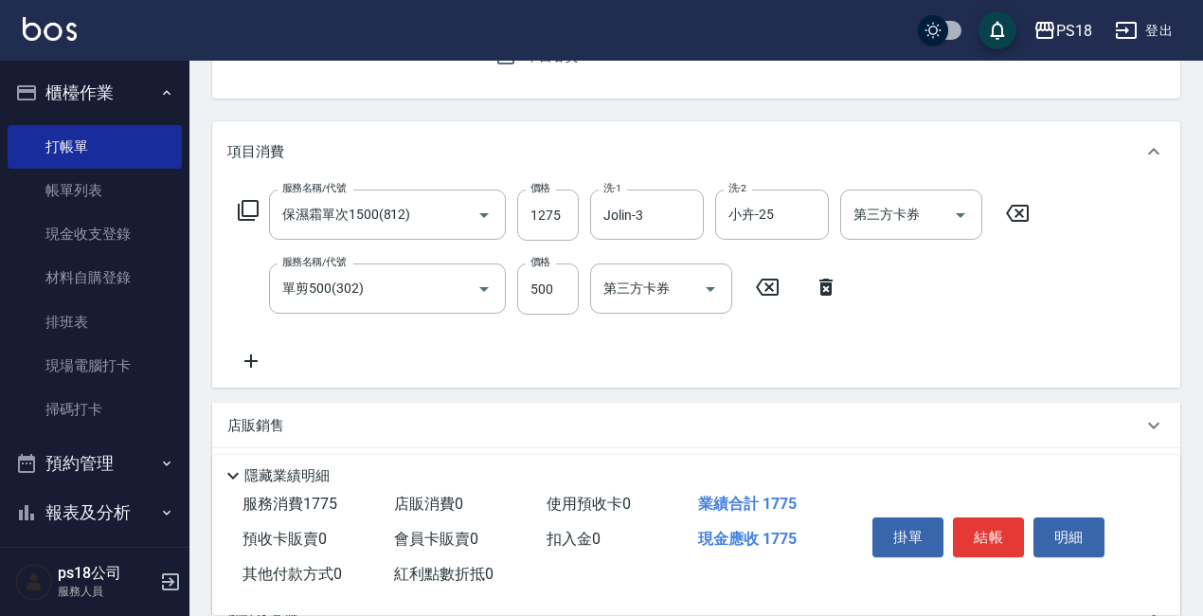
click at [248, 208] on icon at bounding box center [248, 210] width 23 height 23
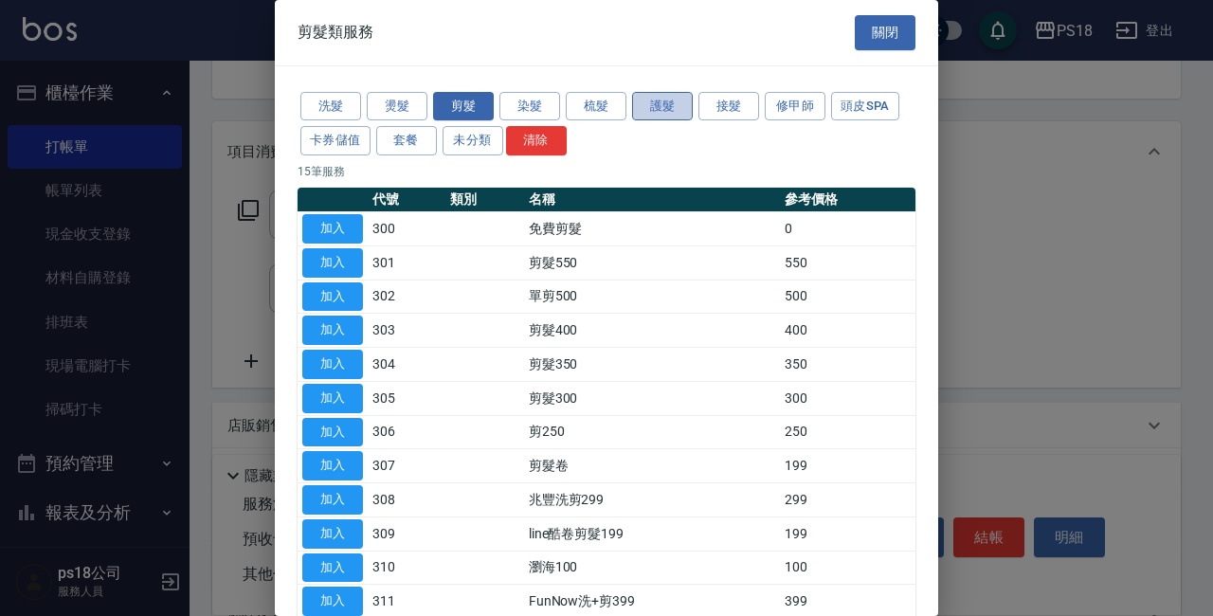
click at [653, 114] on button "護髮" at bounding box center [662, 106] width 61 height 29
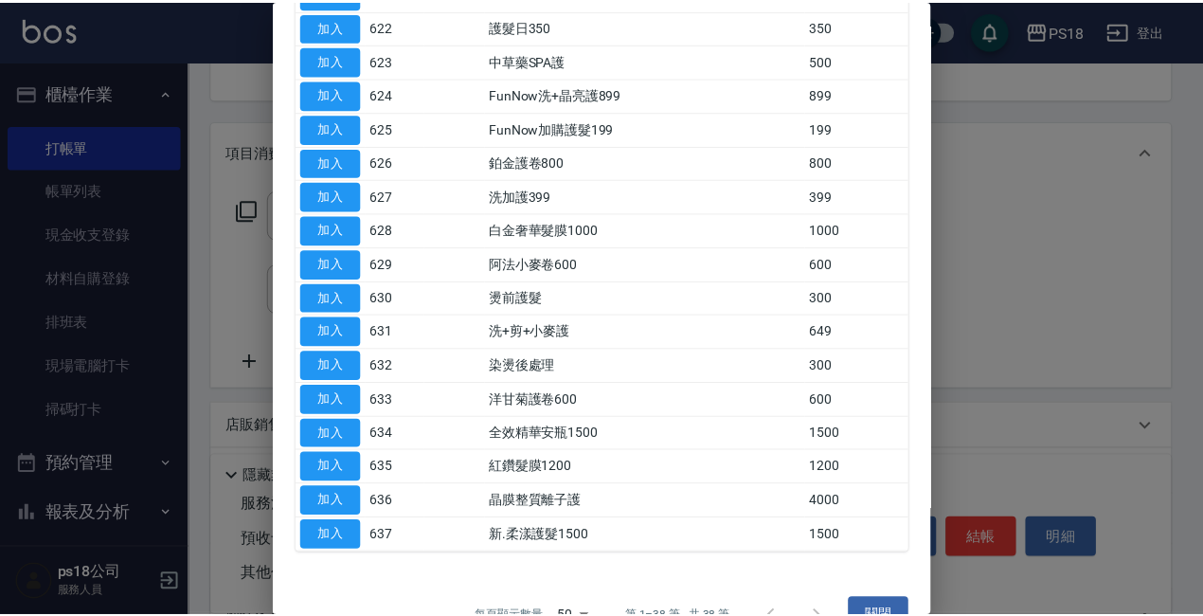
scroll to position [988, 0]
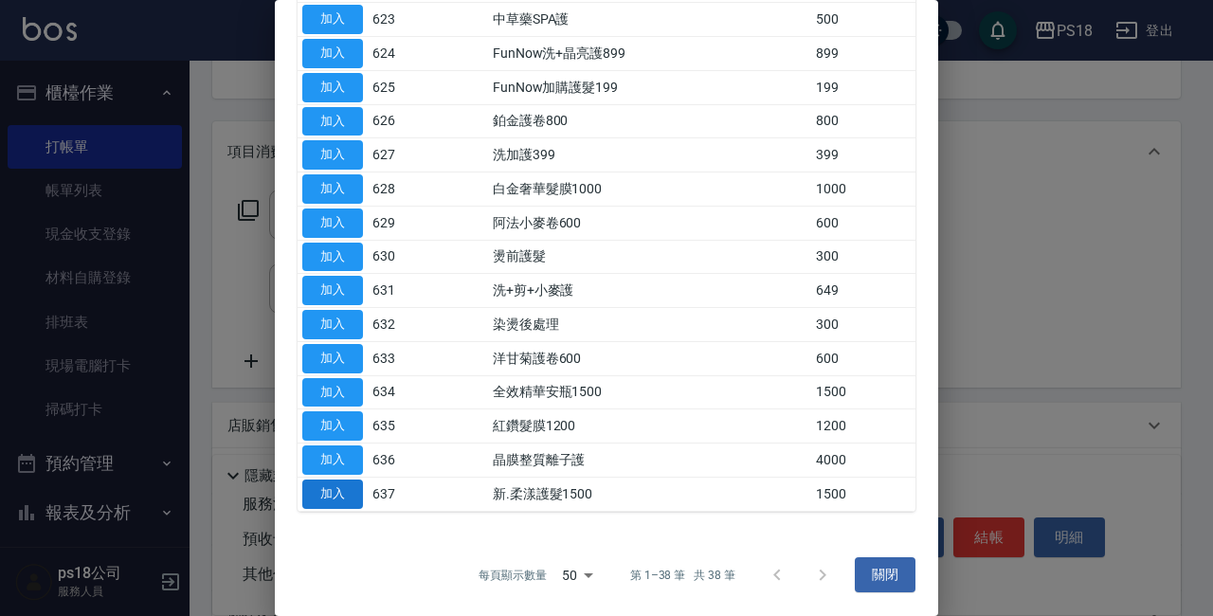
click at [330, 491] on button "加入" at bounding box center [332, 493] width 61 height 29
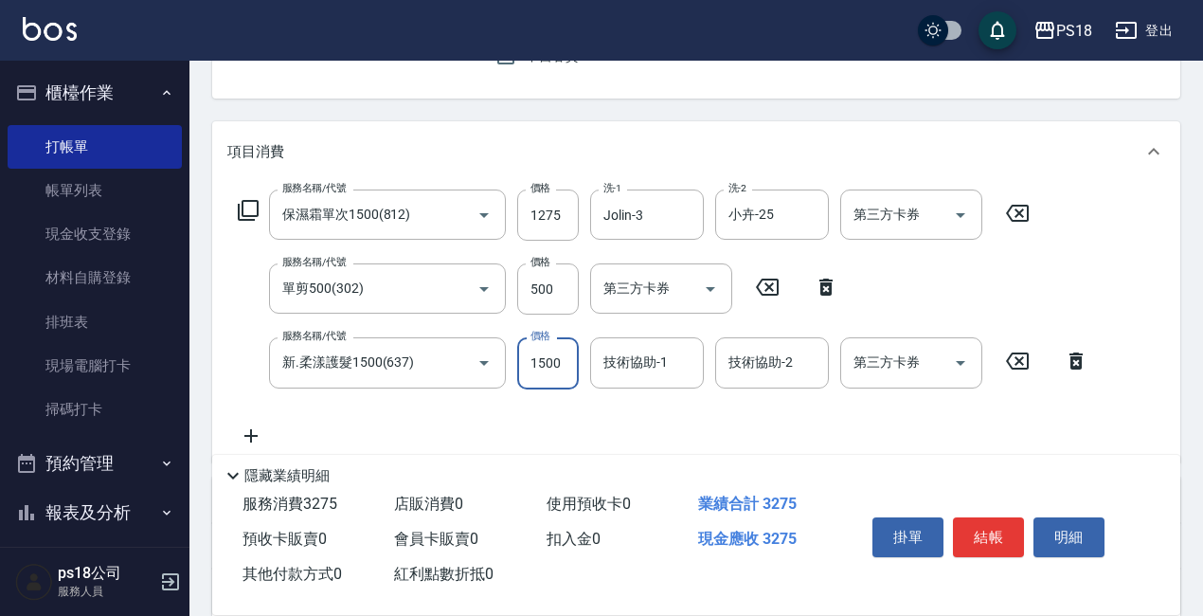
click at [562, 370] on input "1500" at bounding box center [548, 362] width 62 height 51
type input "1275"
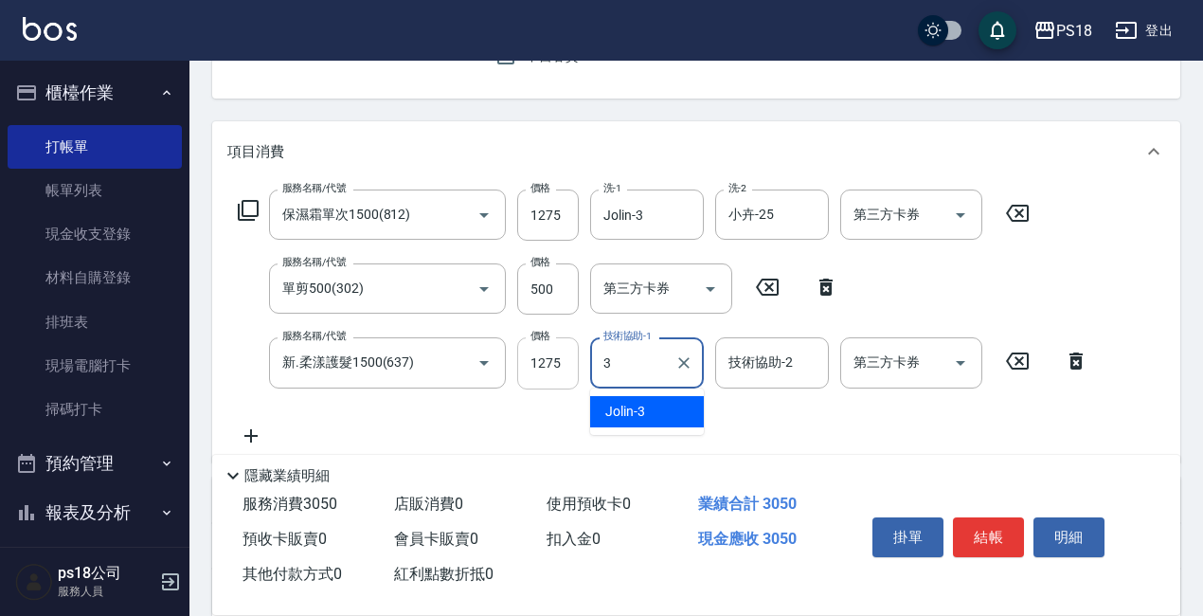
type input "Jolin-3"
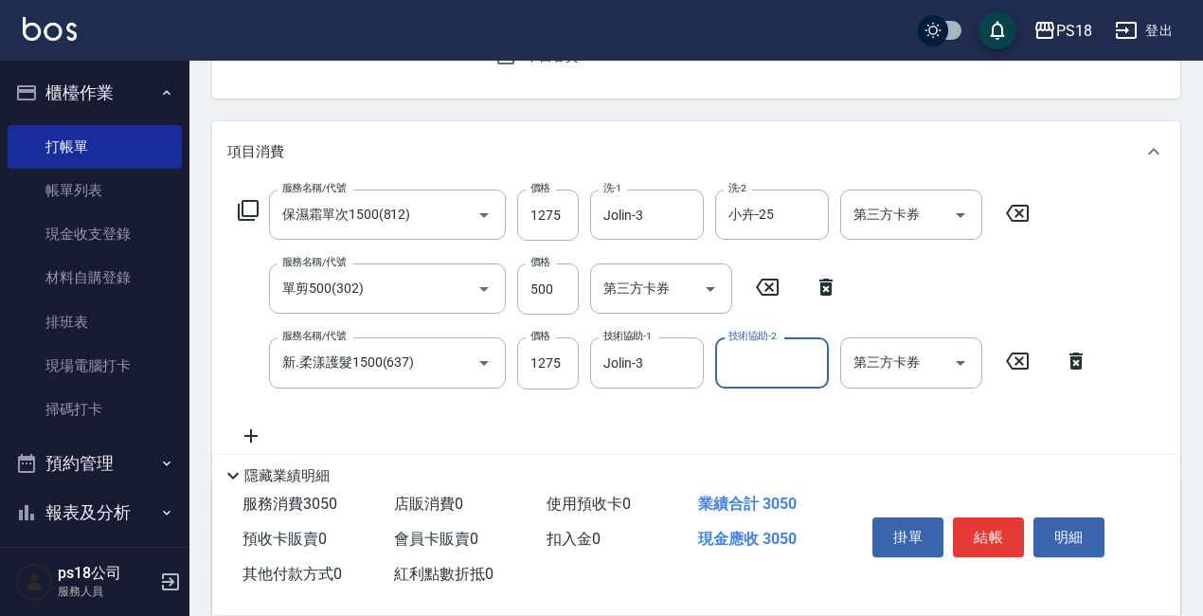
click at [253, 207] on icon at bounding box center [248, 210] width 23 height 23
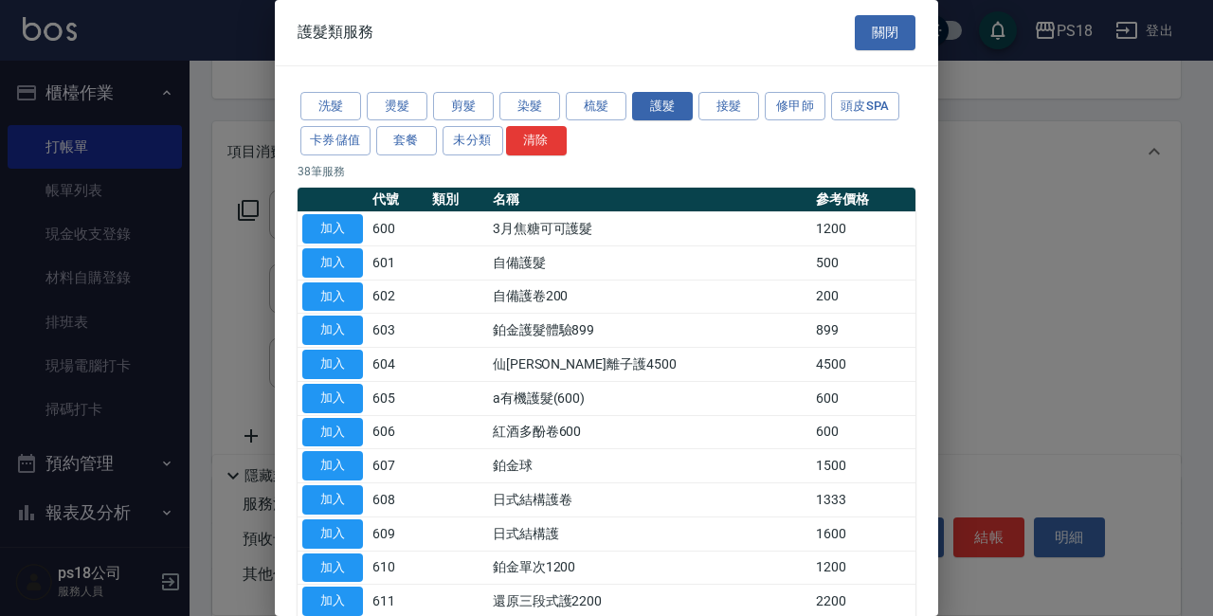
click at [510, 98] on button "染髮" at bounding box center [529, 106] width 61 height 29
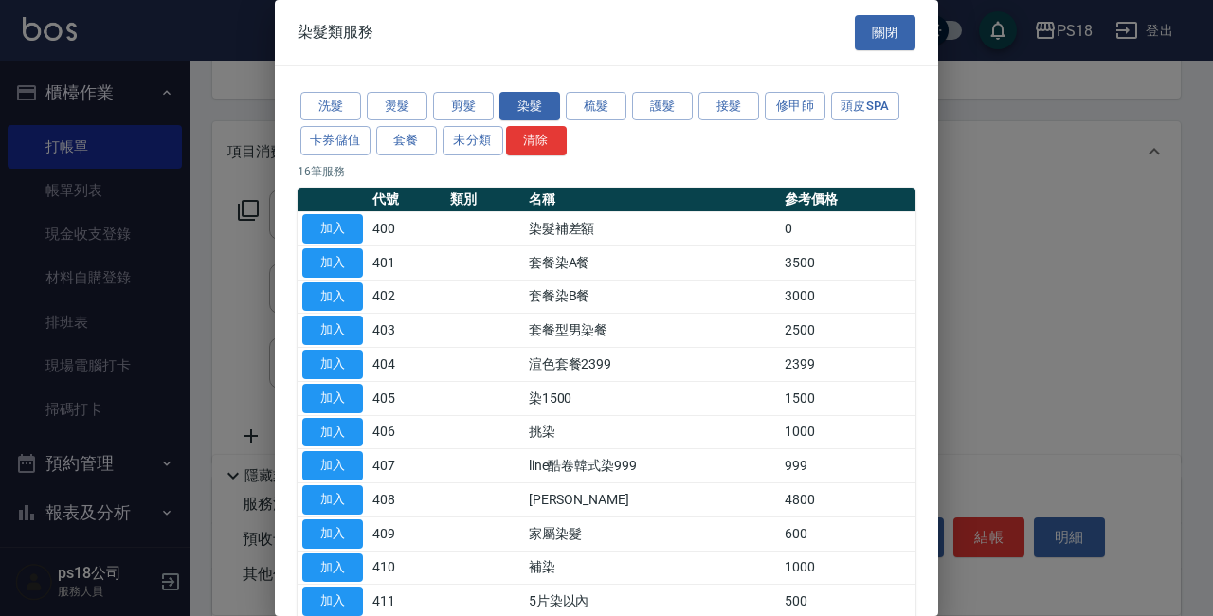
drag, startPoint x: 334, startPoint y: 393, endPoint x: 462, endPoint y: 607, distance: 249.9
click at [334, 392] on button "加入" at bounding box center [332, 398] width 61 height 29
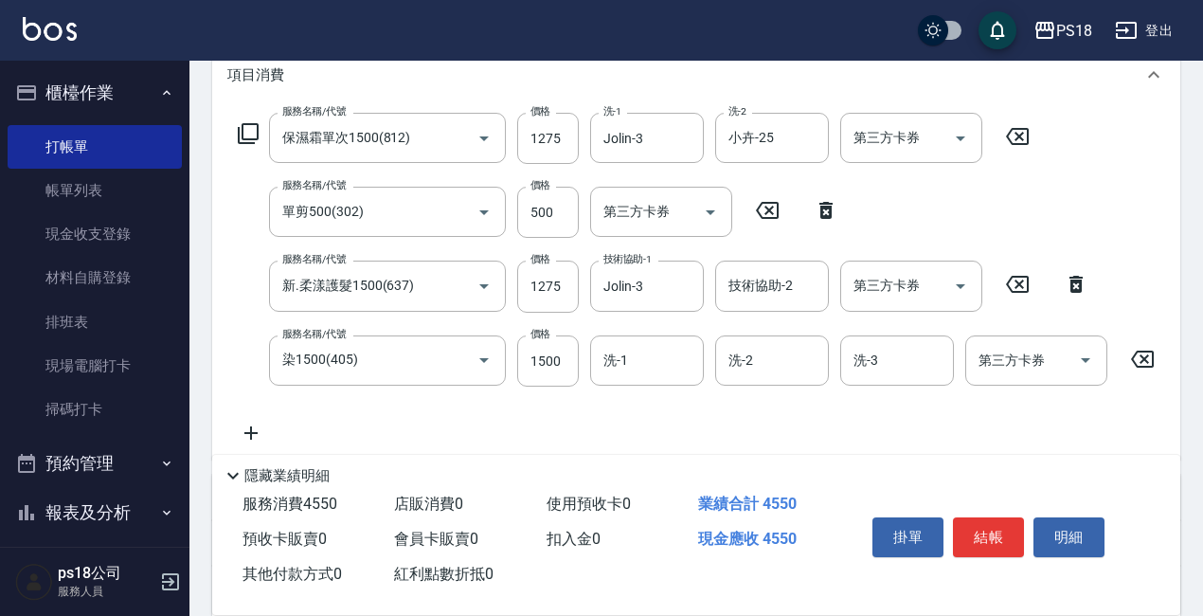
scroll to position [379, 0]
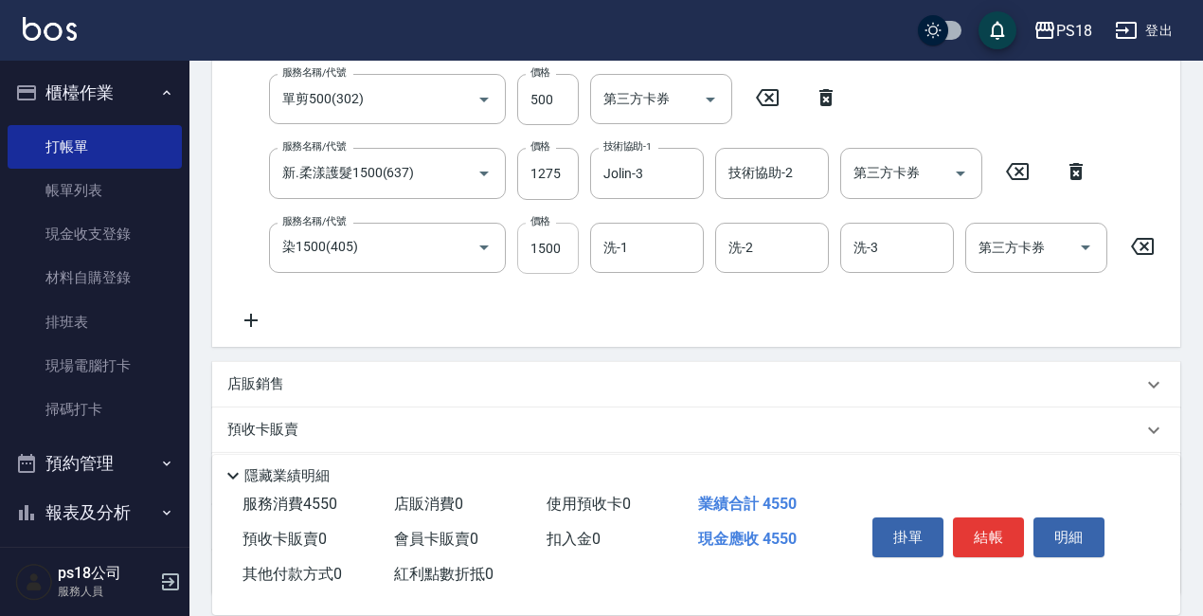
click at [562, 254] on input "1500" at bounding box center [548, 248] width 62 height 51
type input "4500"
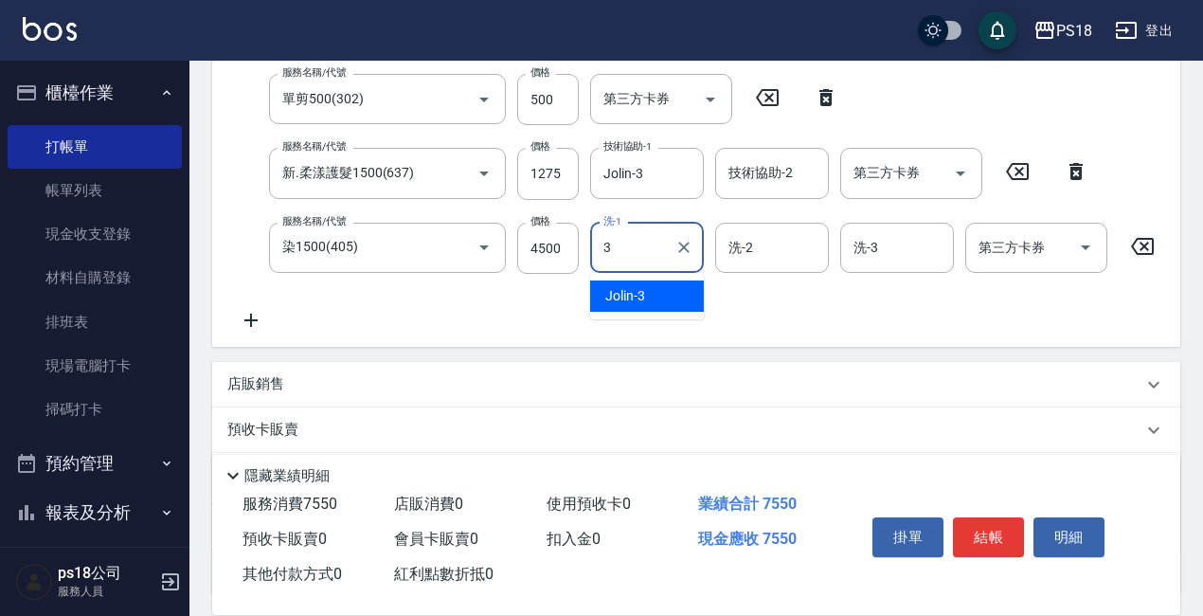
type input "Jolin-3"
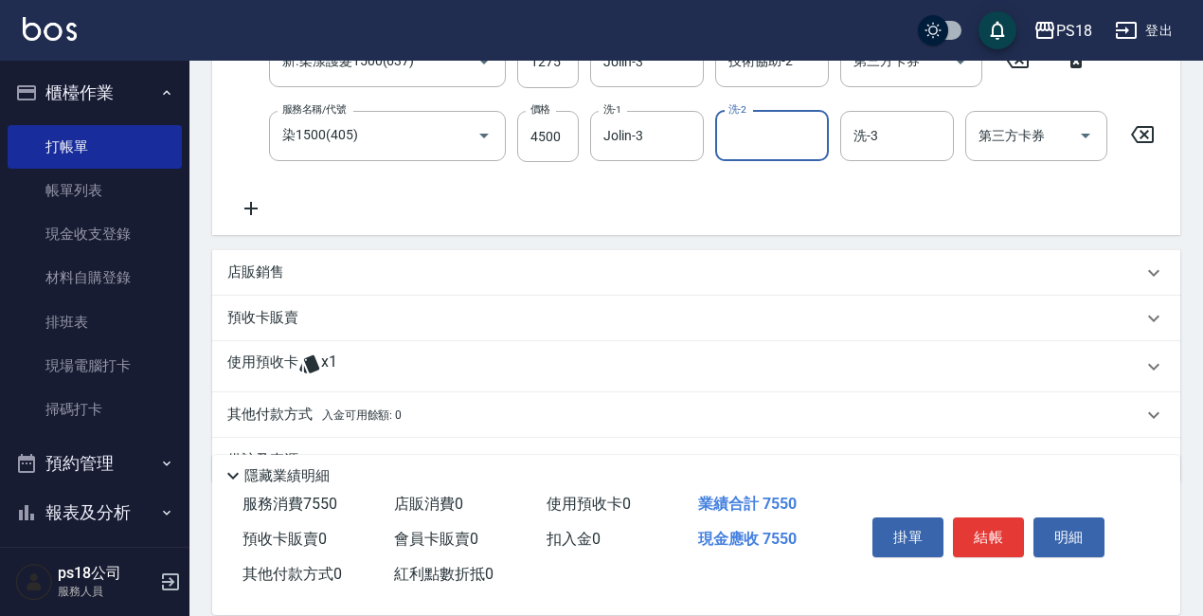
scroll to position [556, 0]
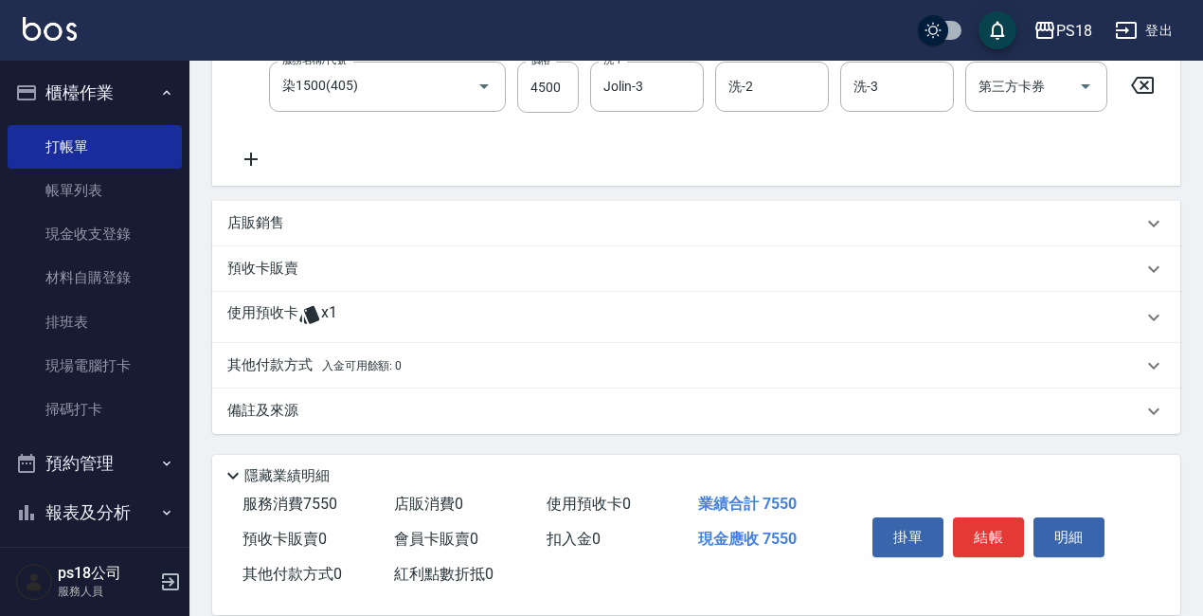
click at [263, 217] on p "店販銷售" at bounding box center [255, 223] width 57 height 20
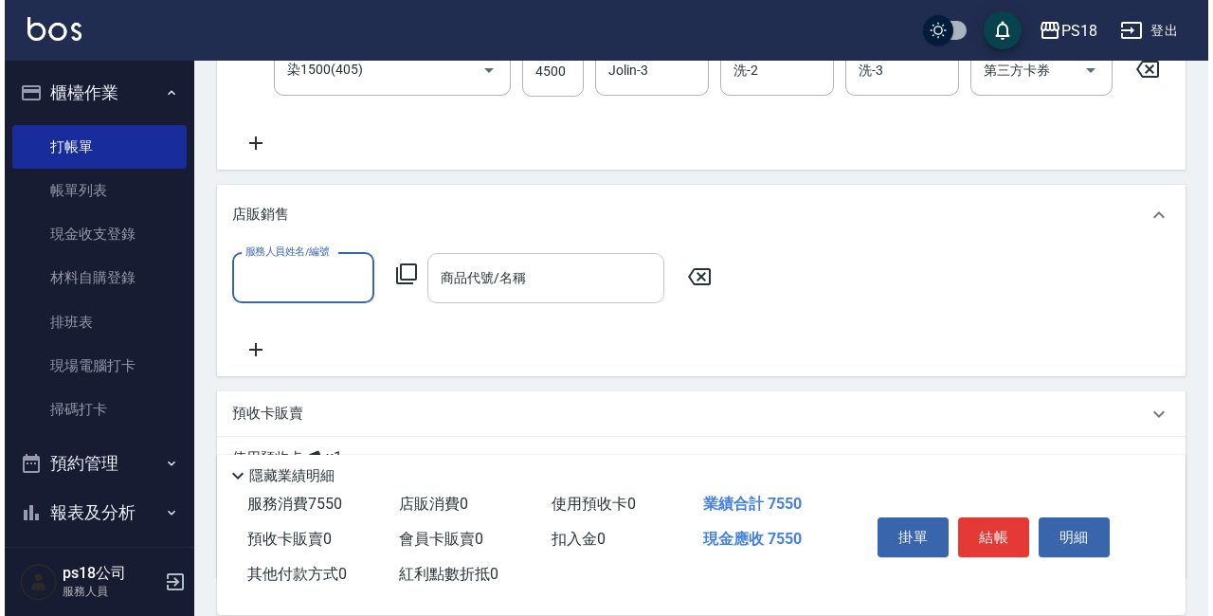
scroll to position [0, 0]
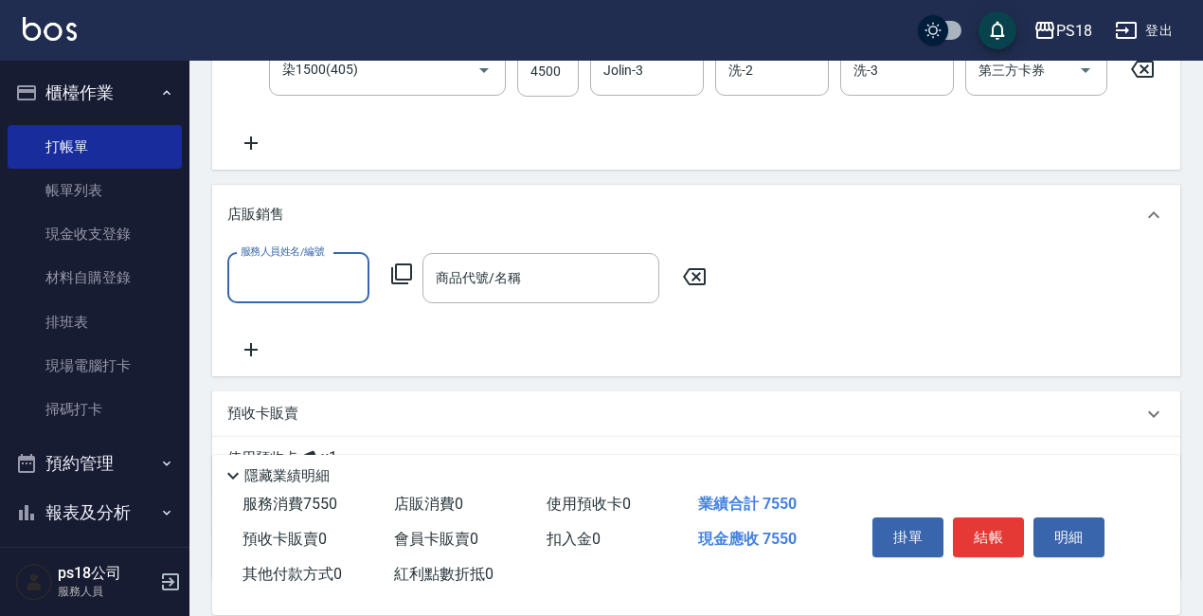
click at [398, 285] on icon at bounding box center [401, 273] width 23 height 23
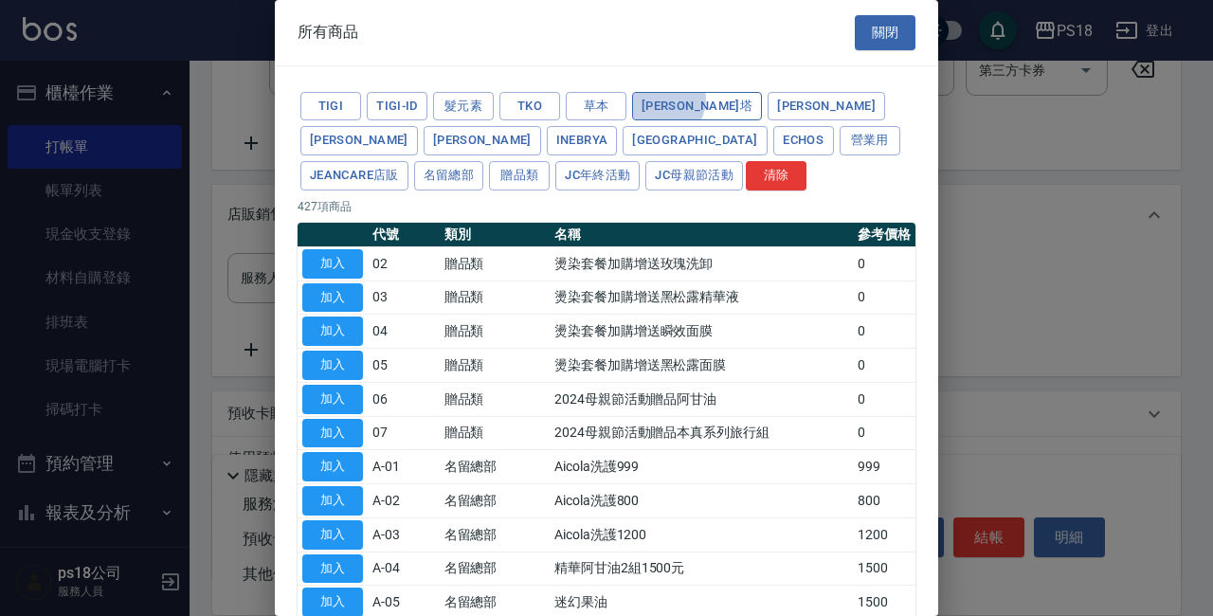
click at [666, 99] on button "[PERSON_NAME]塔" at bounding box center [697, 106] width 130 height 29
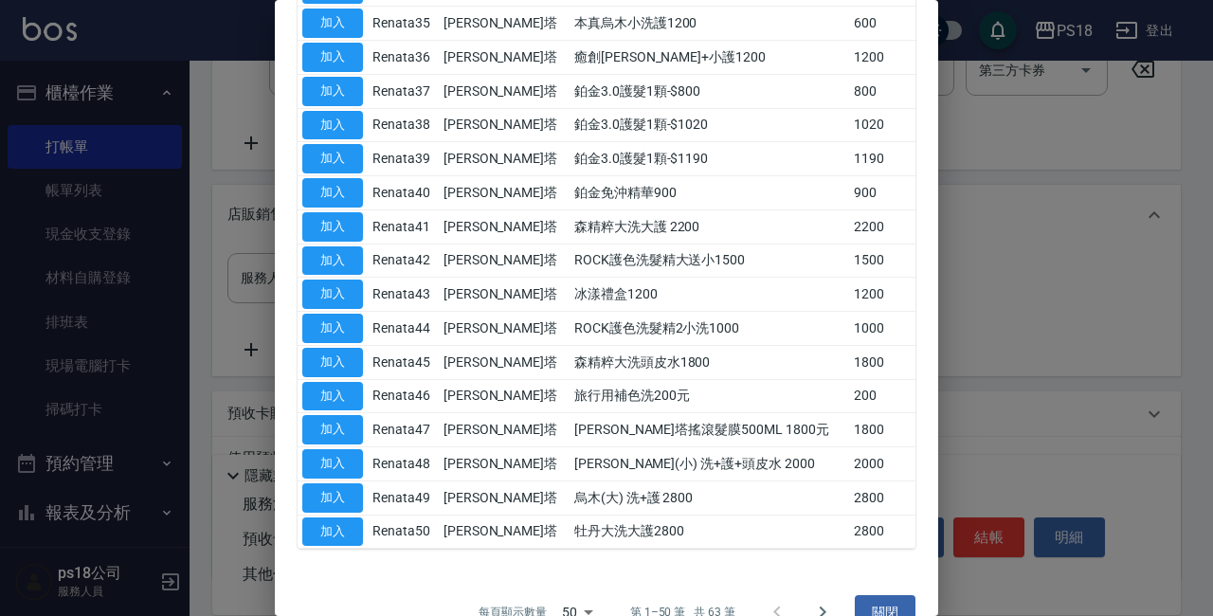
scroll to position [1429, 0]
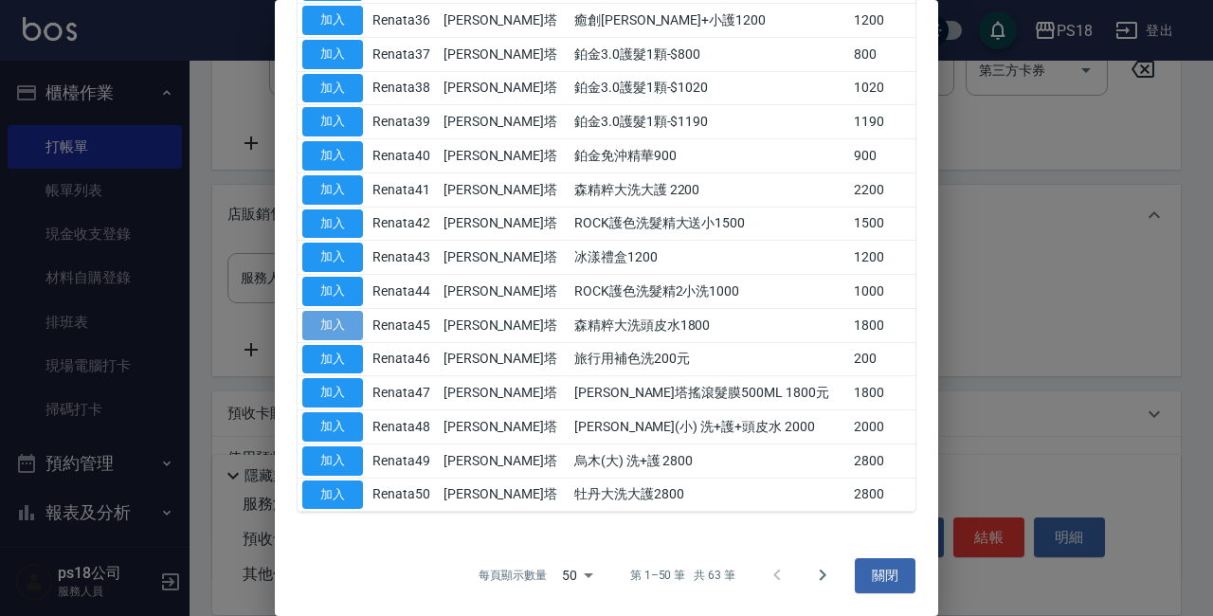
click at [333, 325] on button "加入" at bounding box center [332, 325] width 61 height 29
type input "森精粹大洗頭皮水1800"
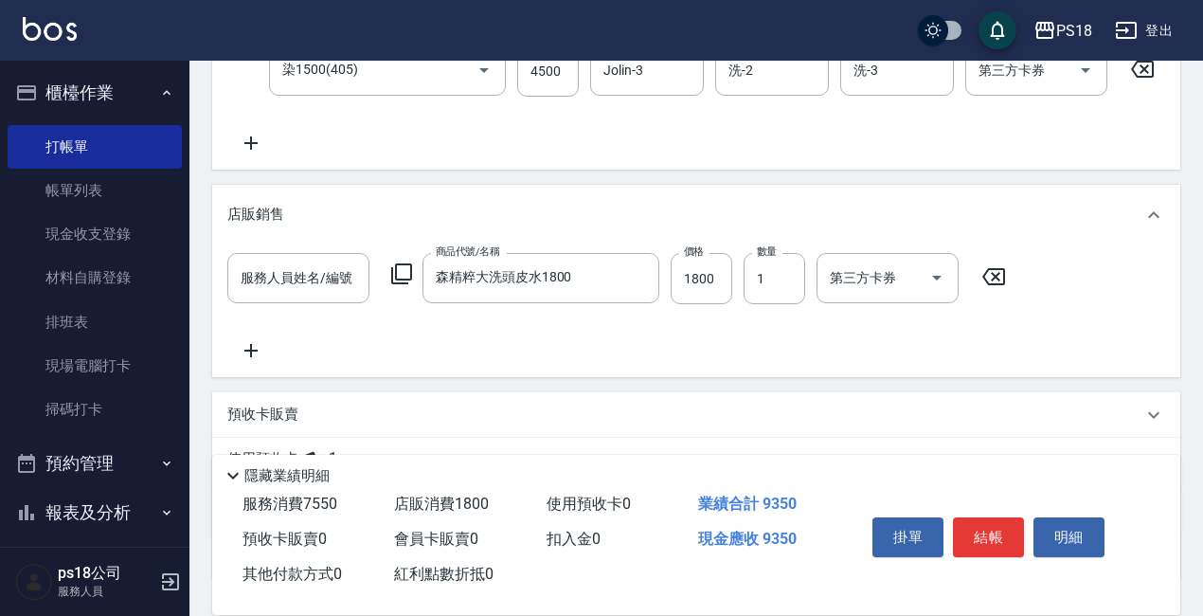
click at [244, 362] on icon at bounding box center [250, 350] width 47 height 23
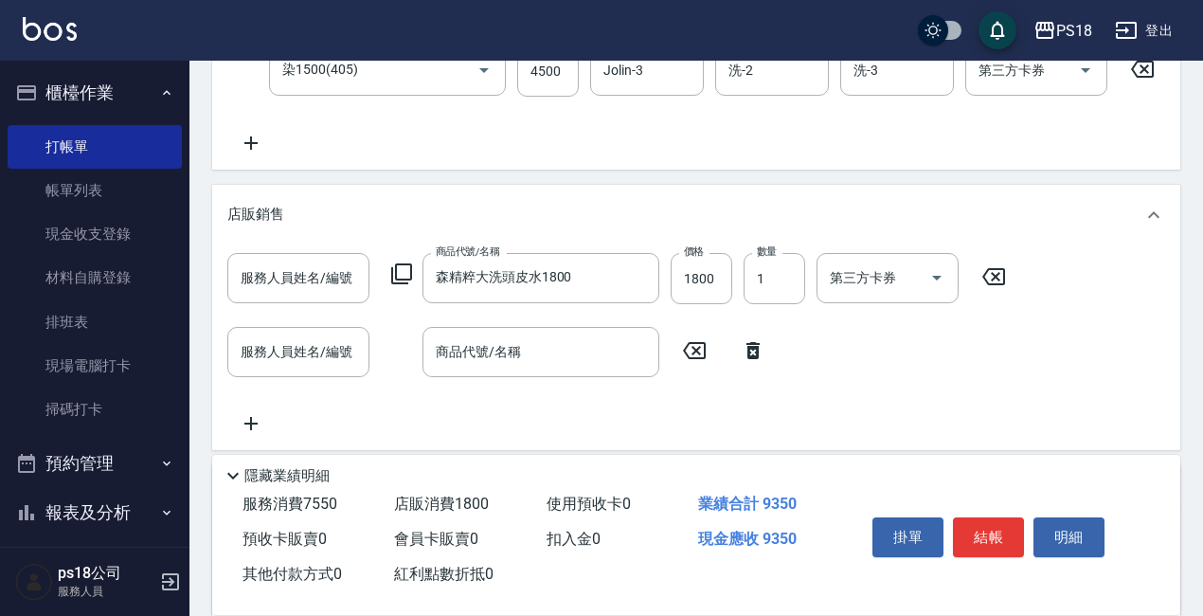
click at [395, 284] on icon at bounding box center [401, 273] width 21 height 21
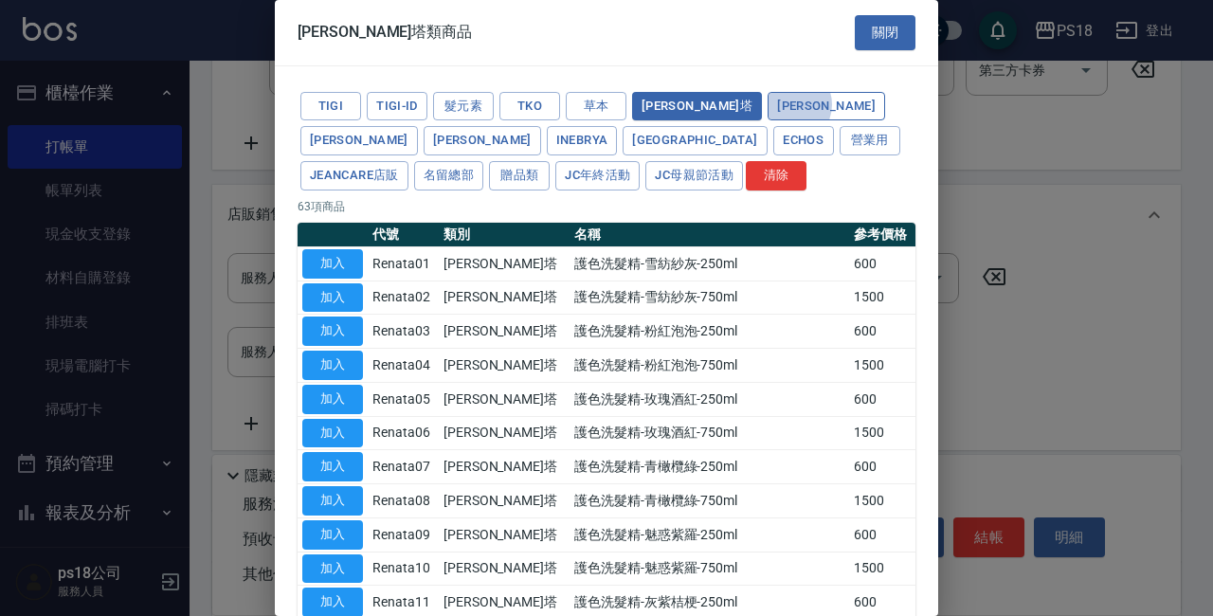
click at [767, 104] on button "[PERSON_NAME]" at bounding box center [825, 106] width 117 height 29
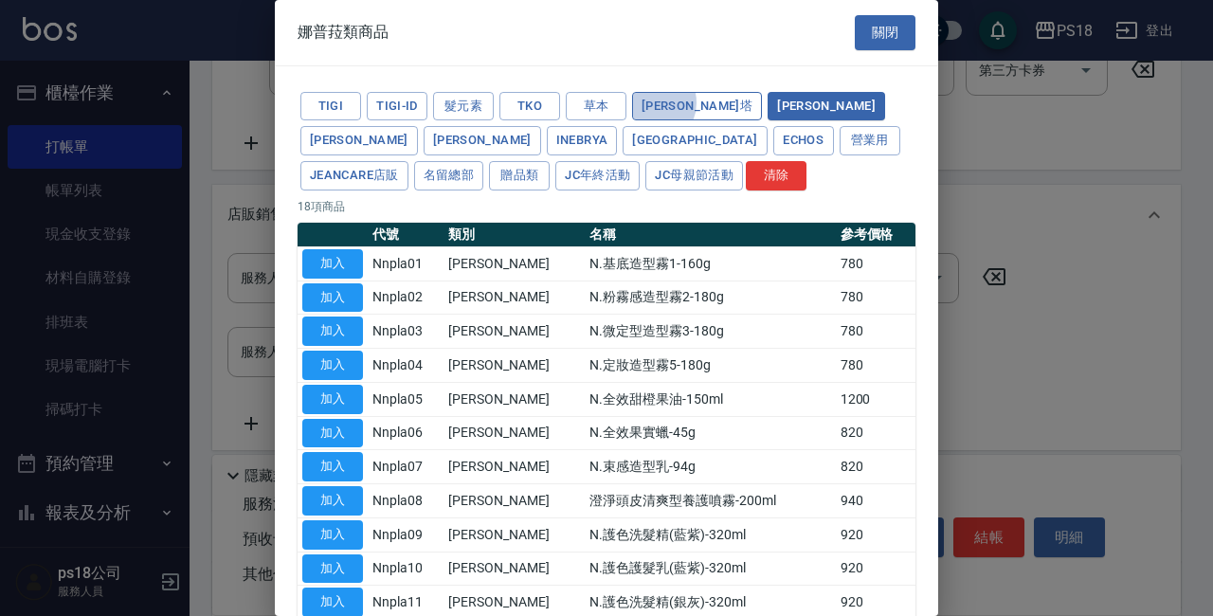
click at [653, 102] on button "[PERSON_NAME]塔" at bounding box center [697, 106] width 130 height 29
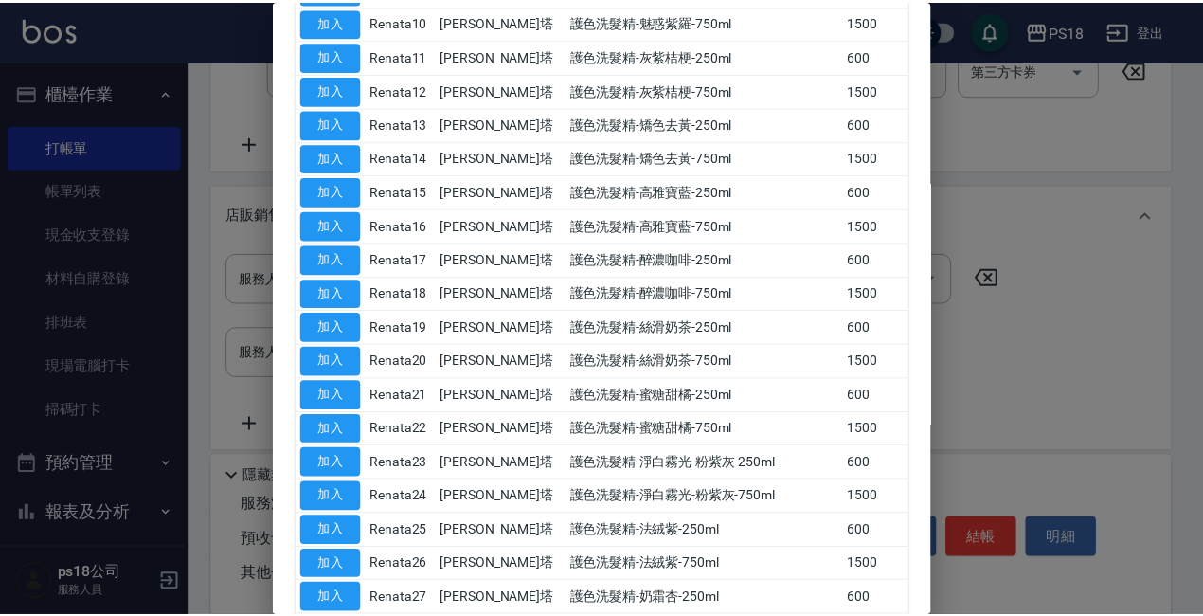
scroll to position [568, 0]
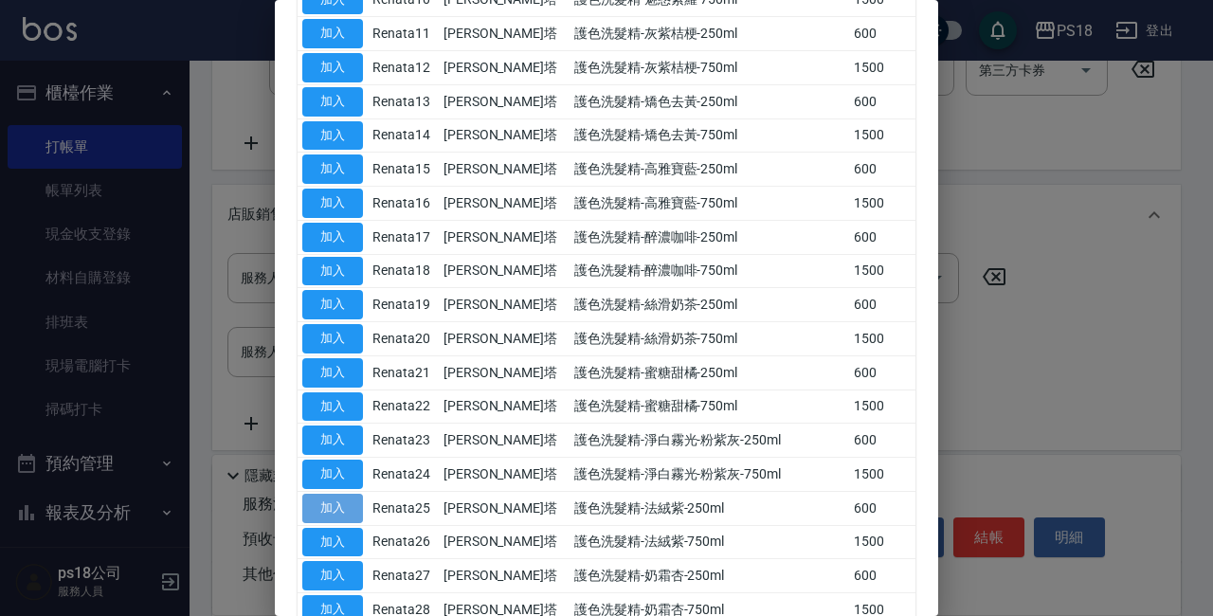
click at [342, 507] on button "加入" at bounding box center [332, 508] width 61 height 29
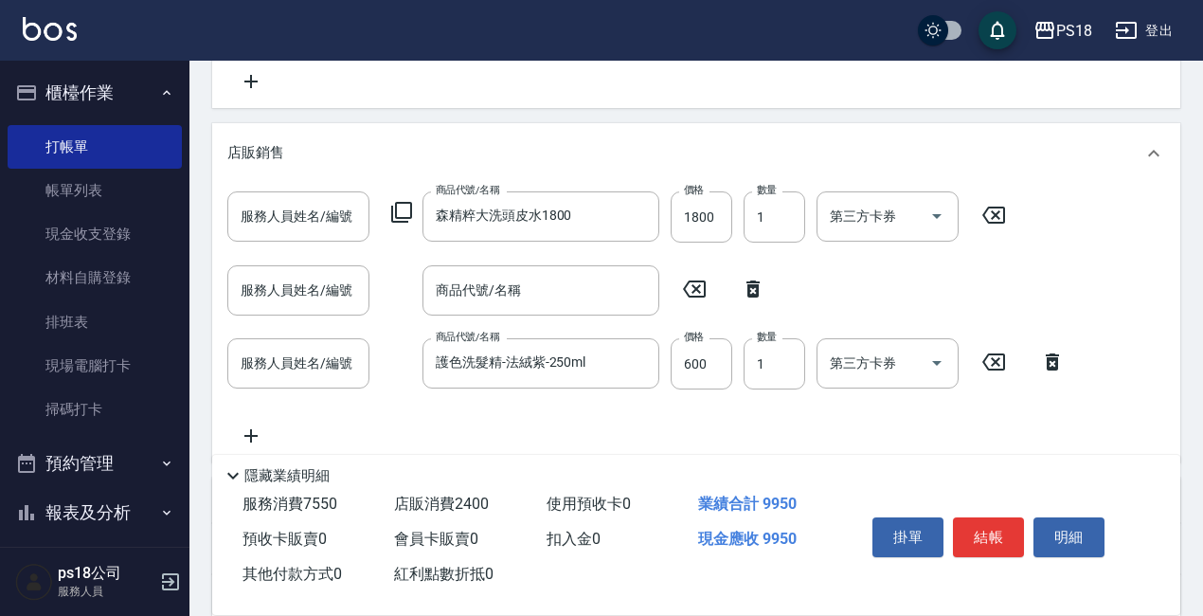
scroll to position [651, 0]
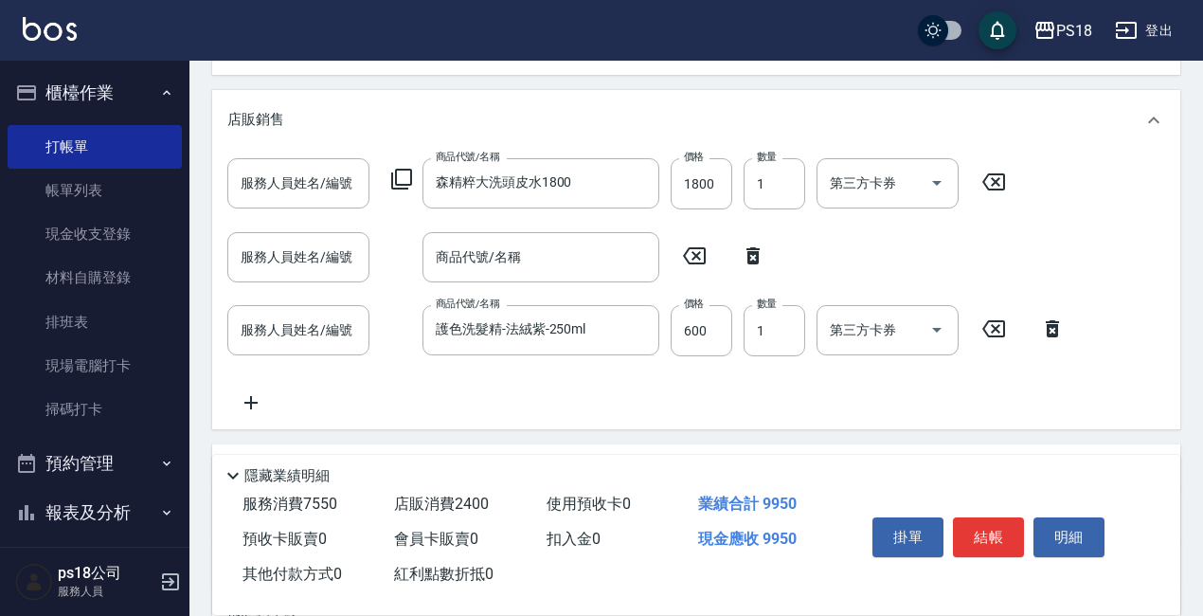
click at [760, 267] on icon at bounding box center [753, 255] width 47 height 23
type input "護色洗髮精-法絨紫-250ml"
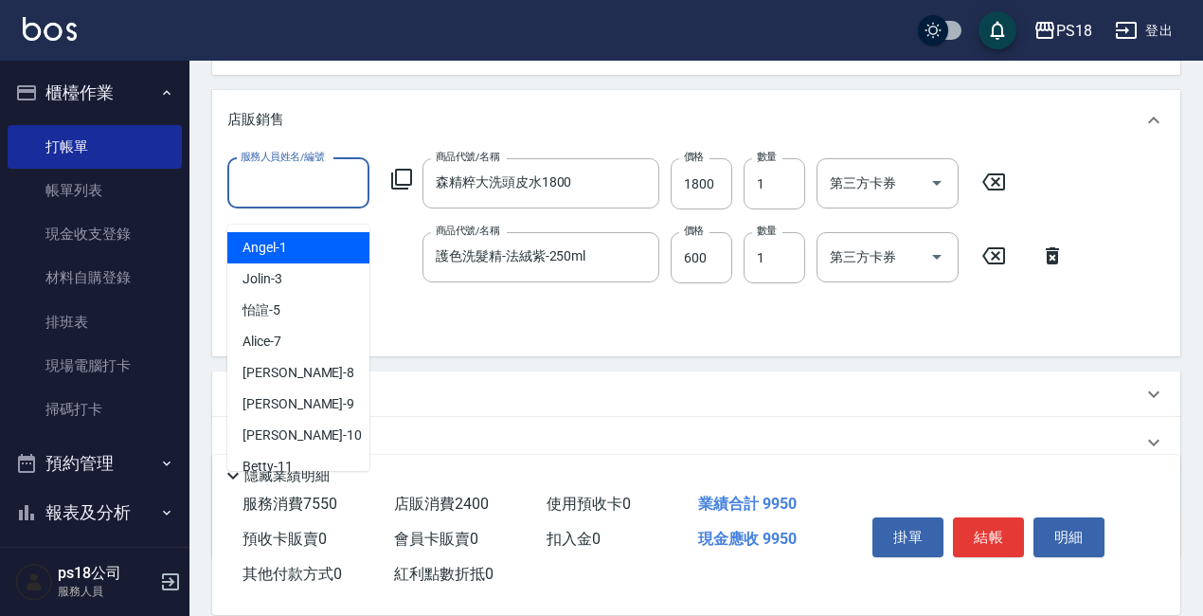
click at [252, 191] on input "服務人員姓名/編號" at bounding box center [298, 183] width 125 height 33
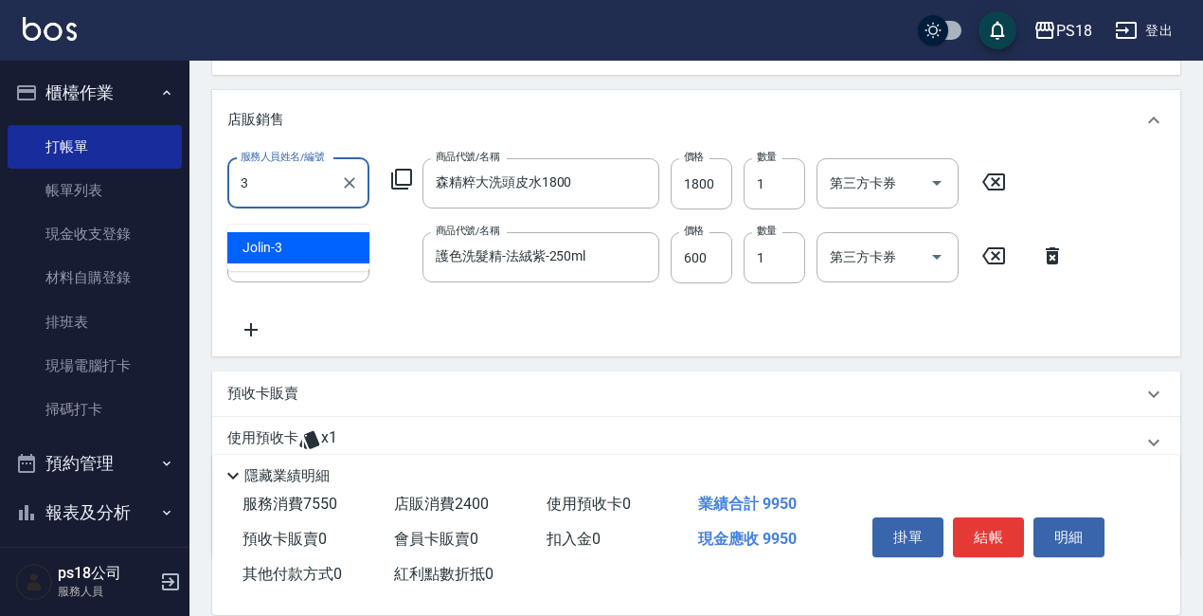
type input "Jolin-3"
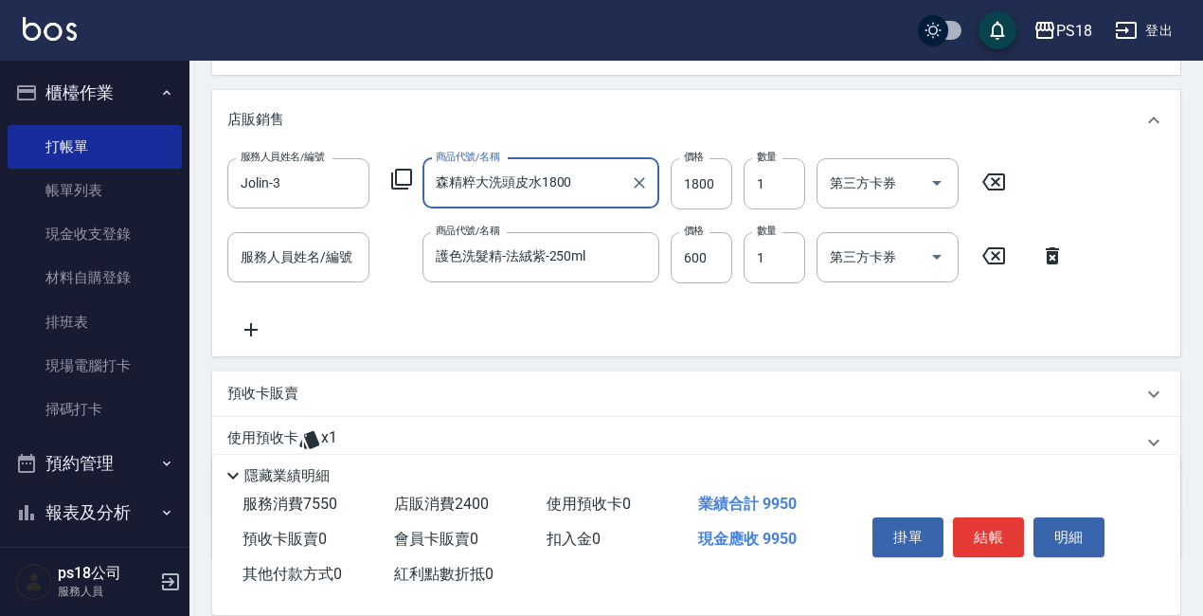
click at [267, 267] on input "服務人員姓名/編號" at bounding box center [298, 257] width 125 height 33
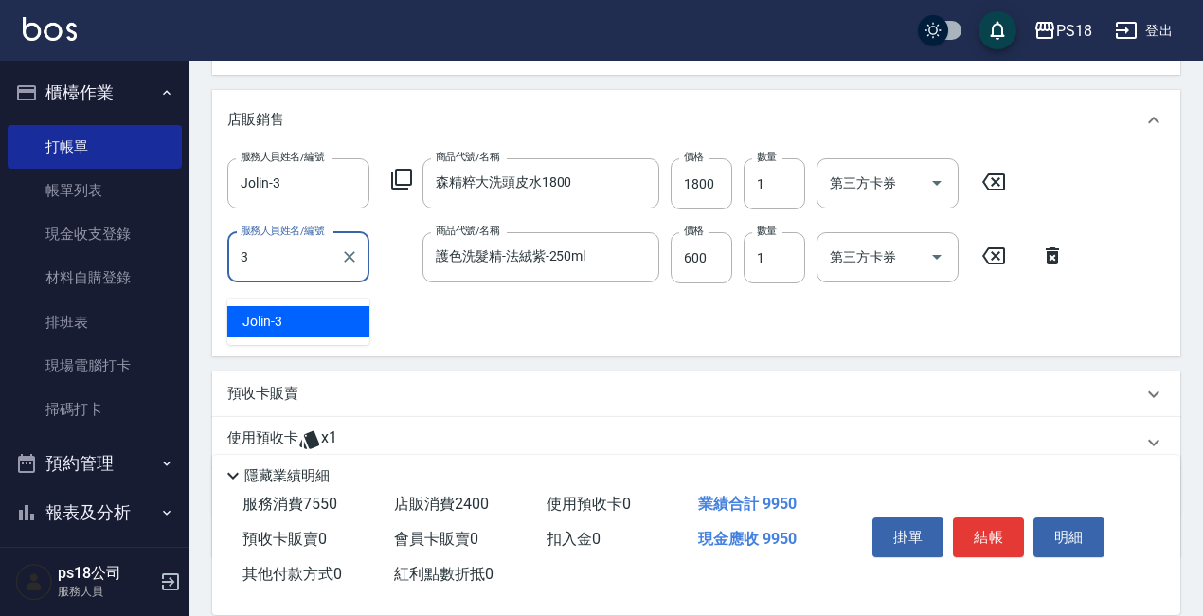
type input "Jolin-3"
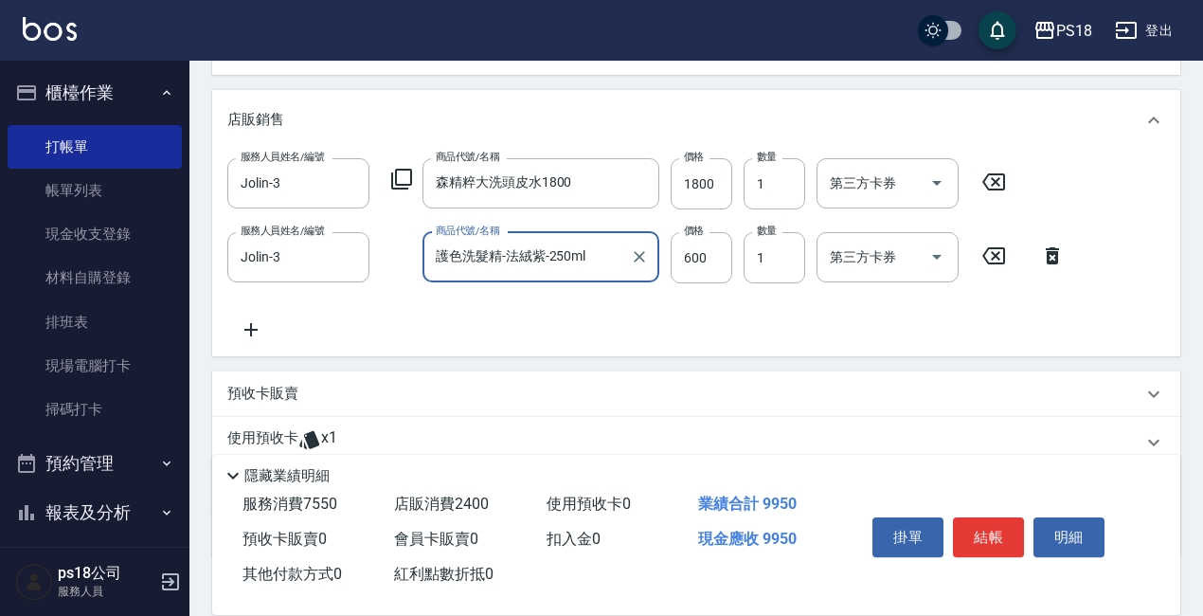
drag, startPoint x: 988, startPoint y: 517, endPoint x: 953, endPoint y: 520, distance: 35.2
click at [988, 517] on button "結帳" at bounding box center [988, 537] width 71 height 40
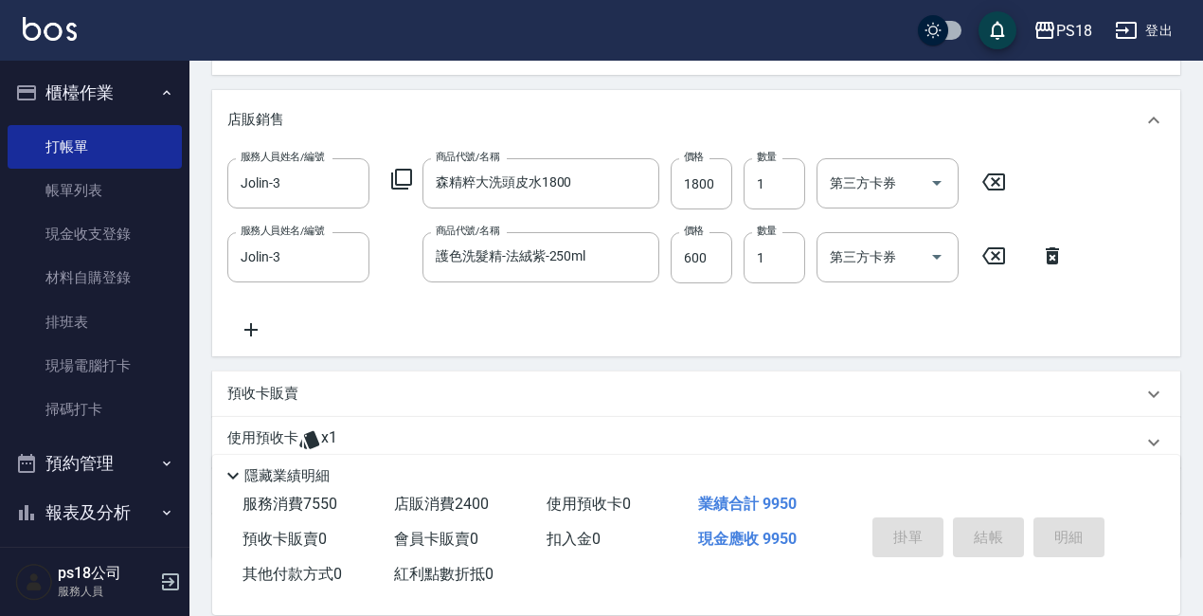
type input "[DATE] 21:22"
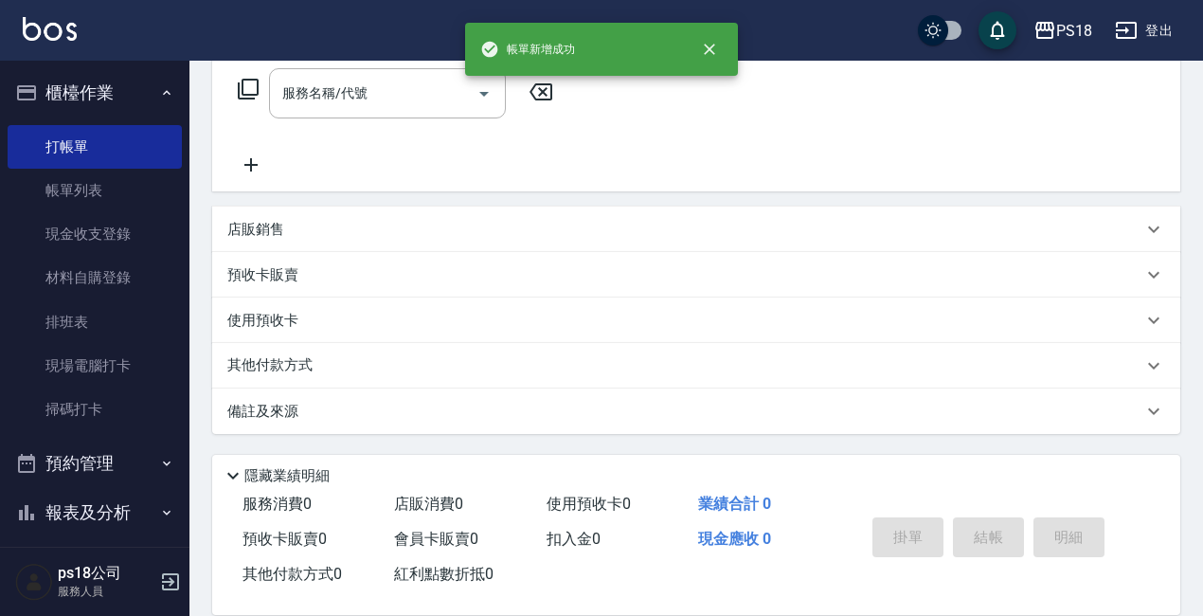
scroll to position [0, 0]
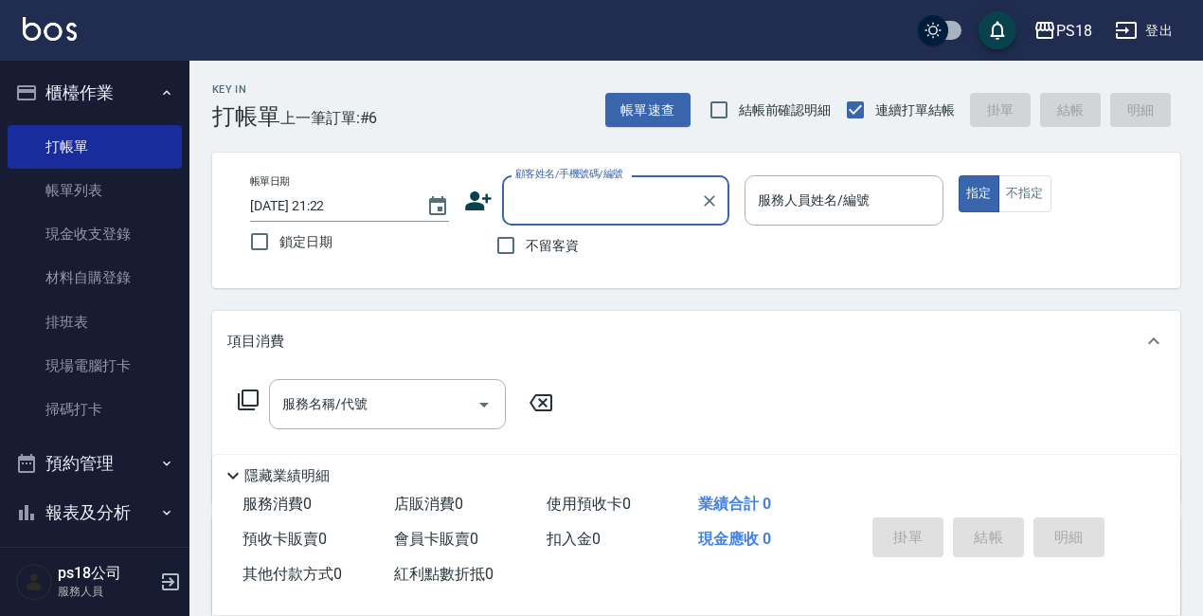
click at [159, 93] on icon "button" at bounding box center [166, 92] width 15 height 15
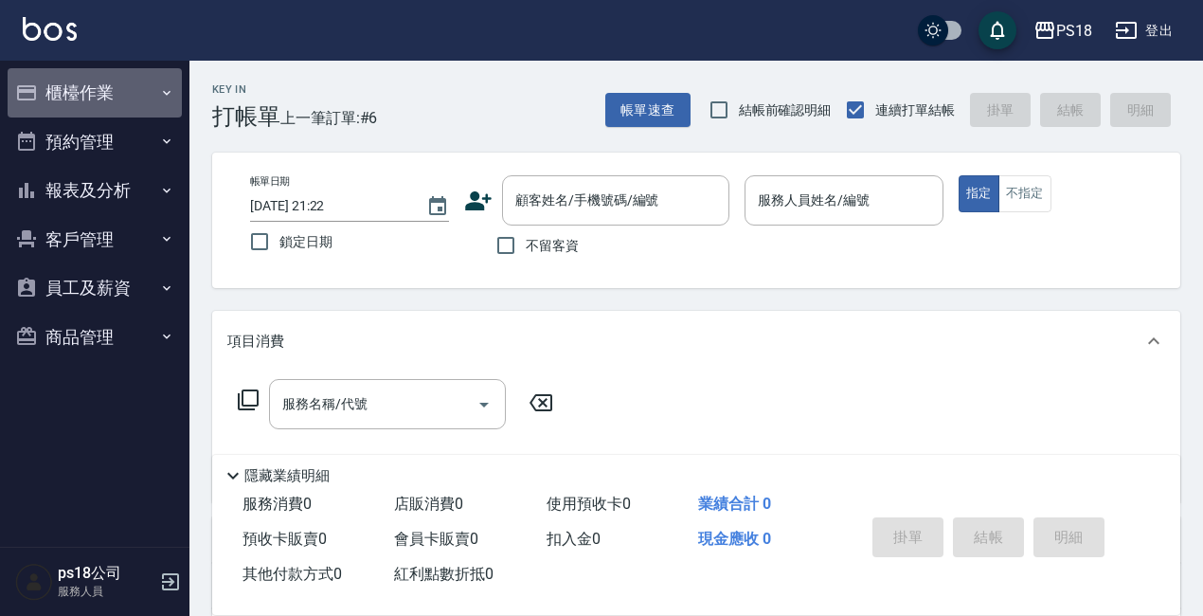
click at [69, 84] on button "櫃檯作業" at bounding box center [95, 92] width 174 height 49
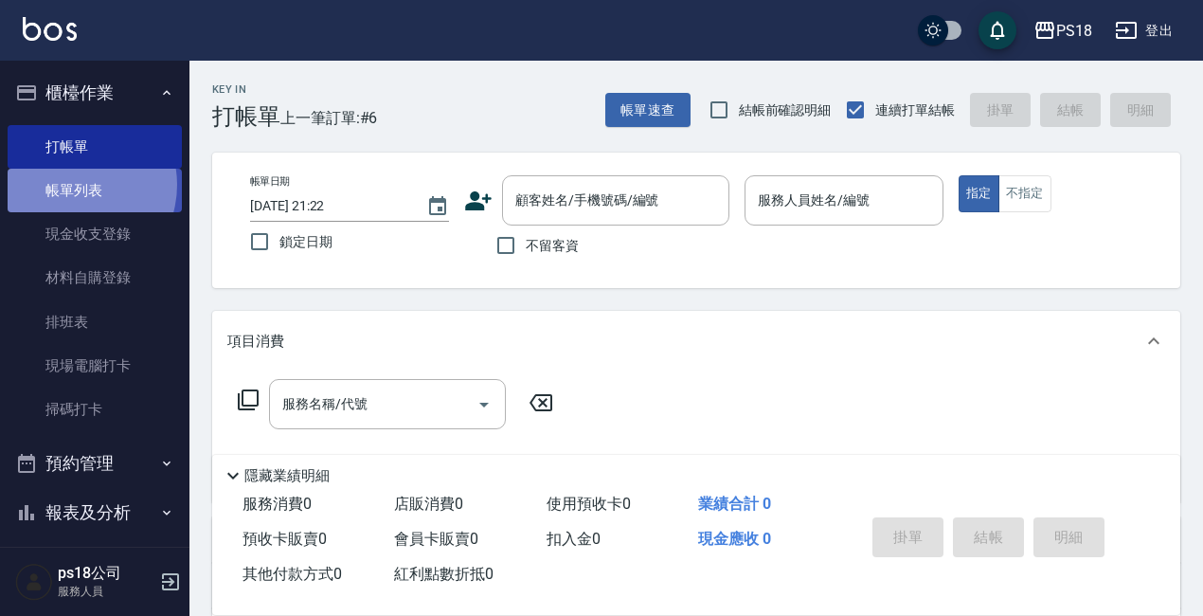
click at [70, 185] on link "帳單列表" at bounding box center [95, 191] width 174 height 44
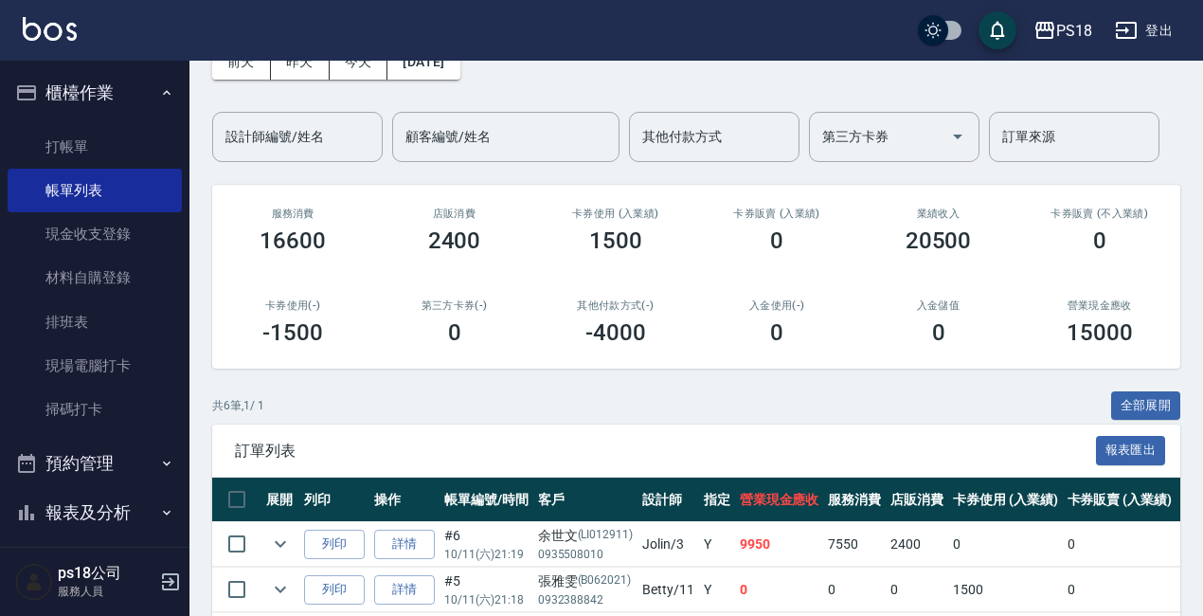
scroll to position [284, 0]
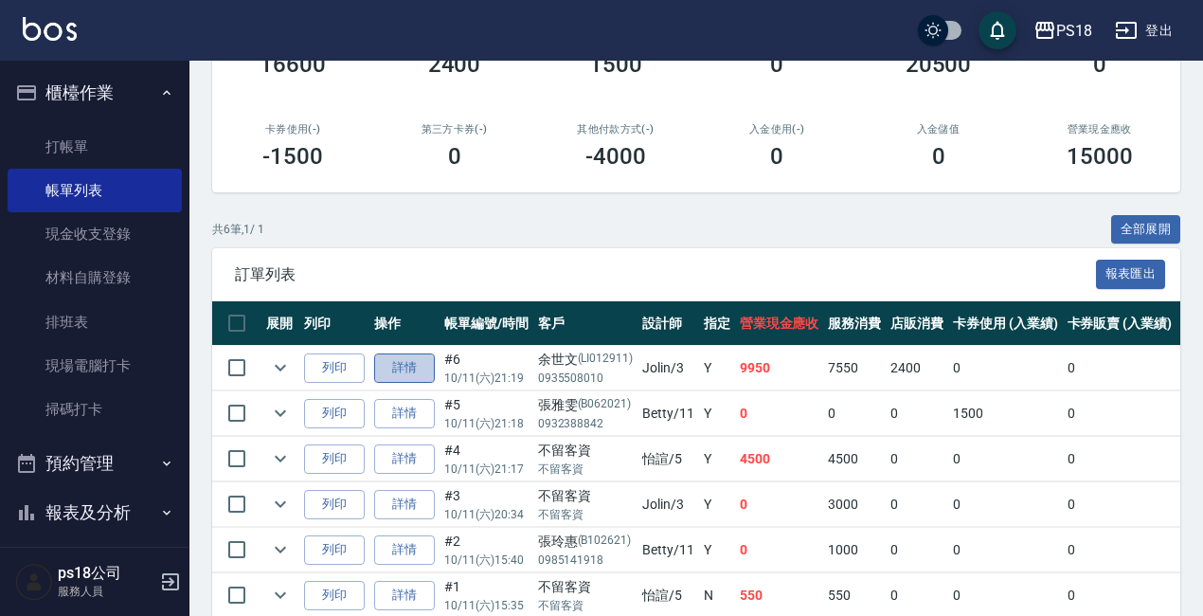
click at [405, 368] on link "詳情" at bounding box center [404, 367] width 61 height 29
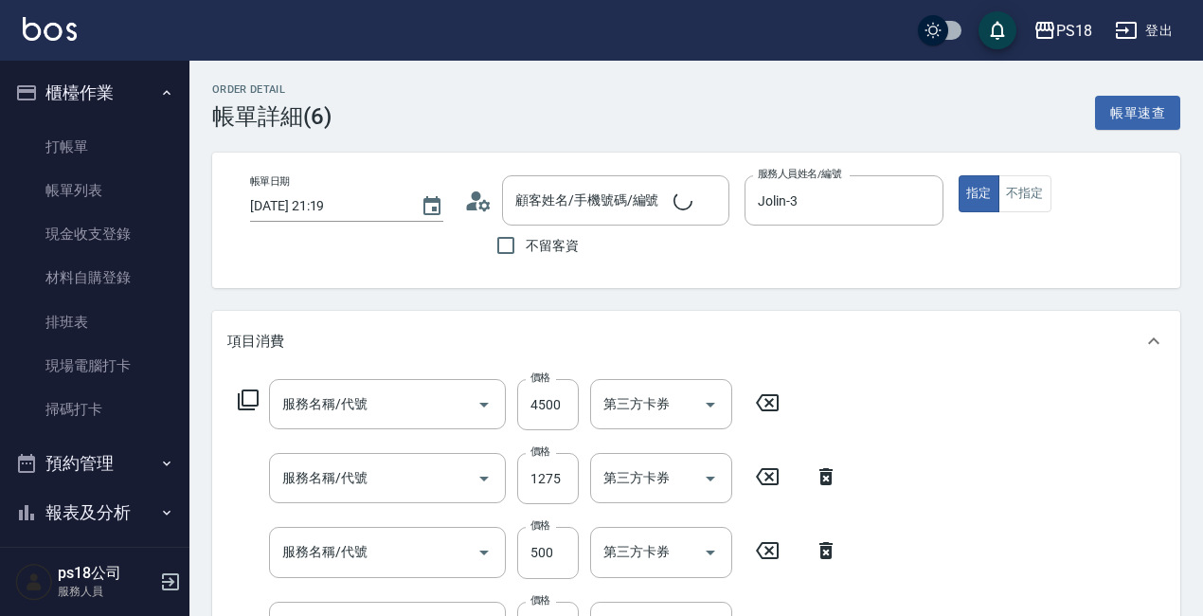
type input "[DATE] 21:19"
type input "Jolin-3"
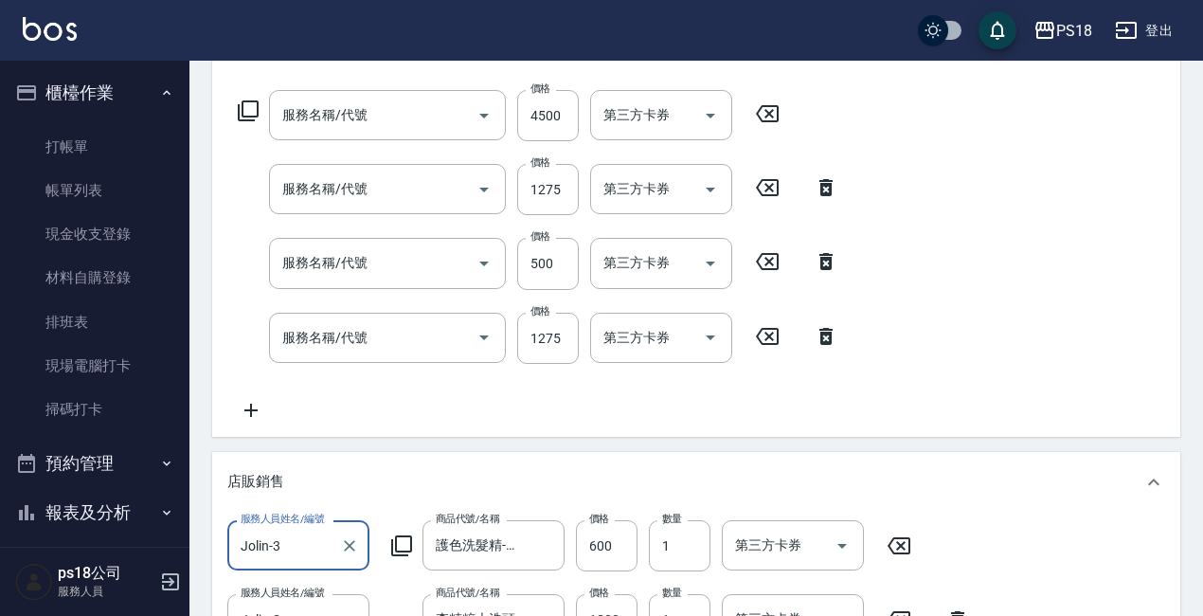
type input "染1500(405)"
type input "新.柔漾護髮1500(637)"
type input "單剪500(302)"
type input "保濕霜單次1500(812)"
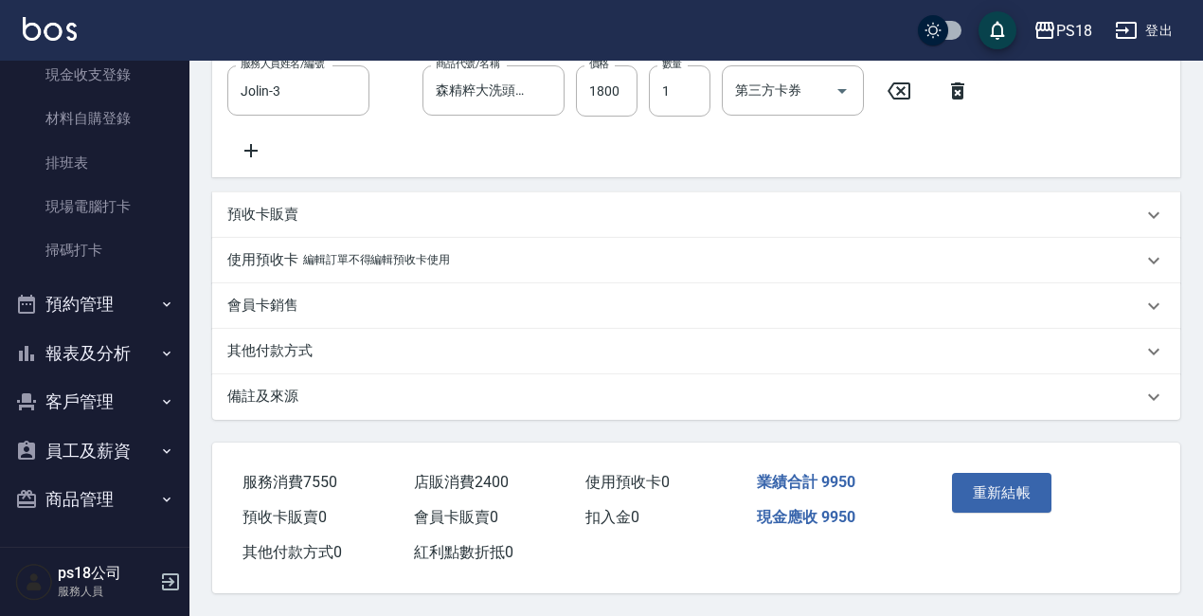
type input "[PERSON_NAME]/0935508010/LI012911"
click at [273, 387] on p "備註及來源" at bounding box center [262, 397] width 71 height 20
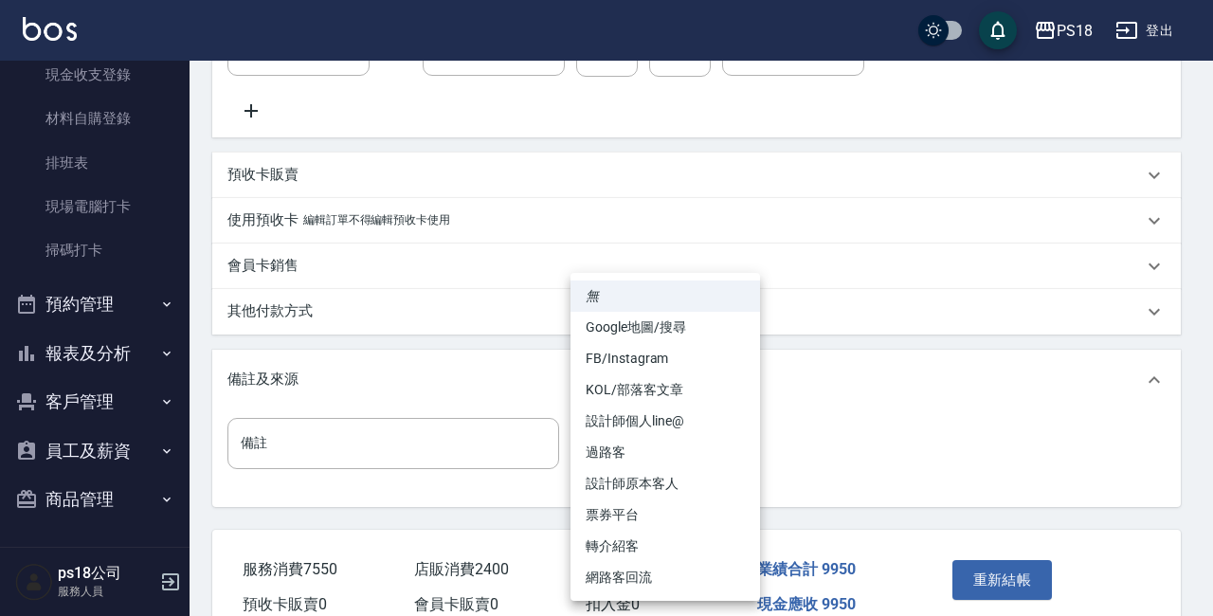
click at [614, 488] on li "設計師原本客人" at bounding box center [664, 483] width 189 height 31
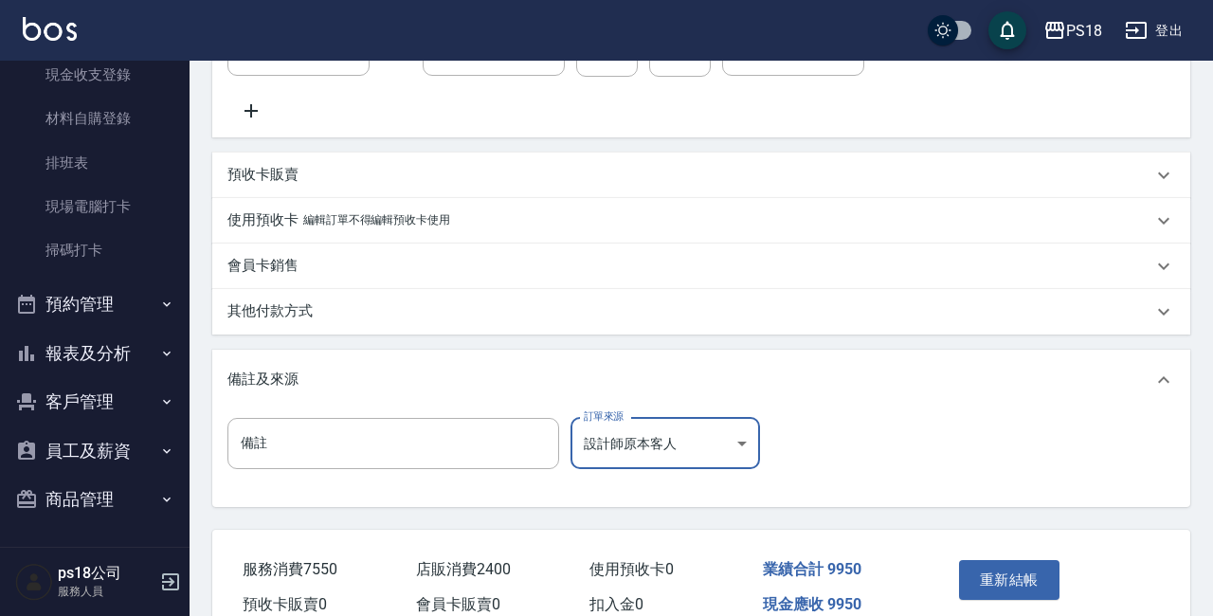
type input "設計師原本客人"
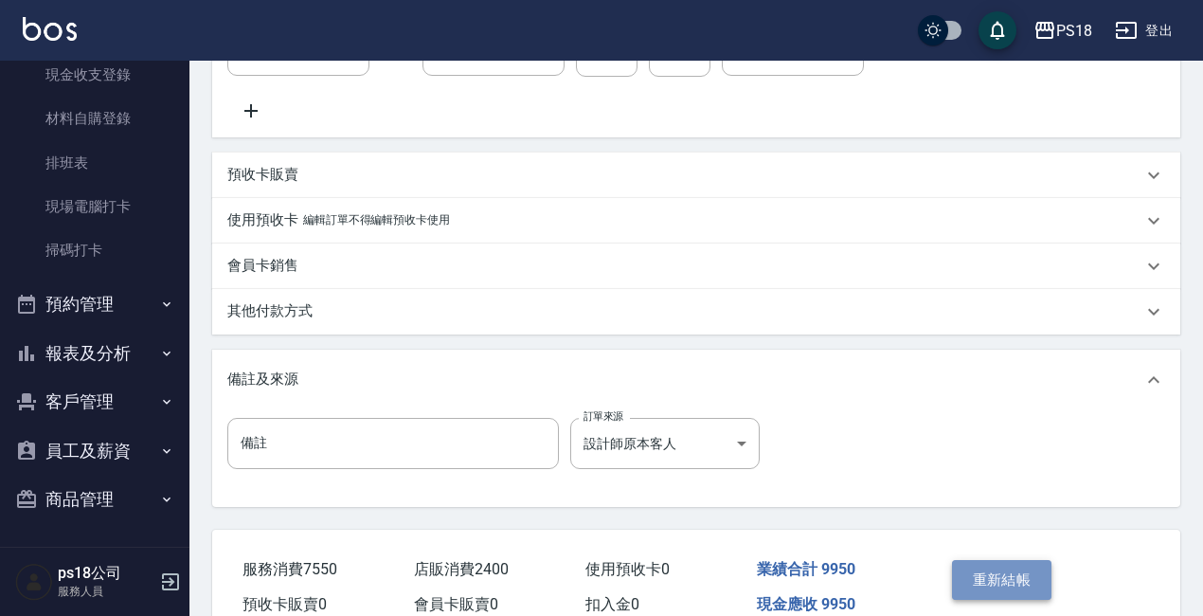
click at [979, 600] on button "重新結帳" at bounding box center [1002, 580] width 100 height 40
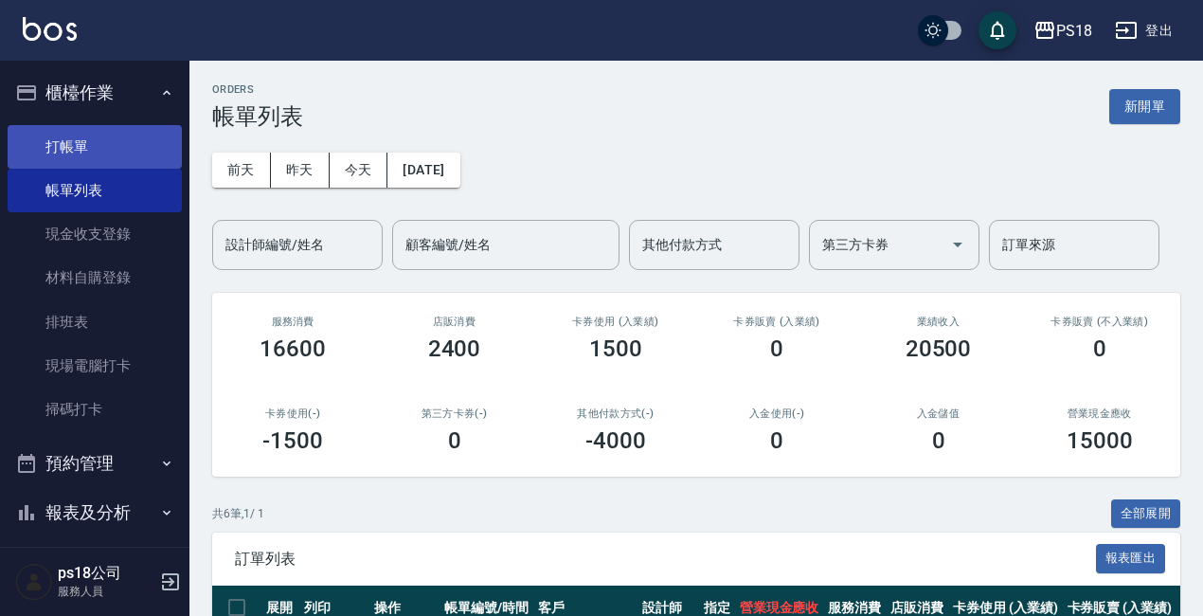
click at [54, 148] on link "打帳單" at bounding box center [95, 147] width 174 height 44
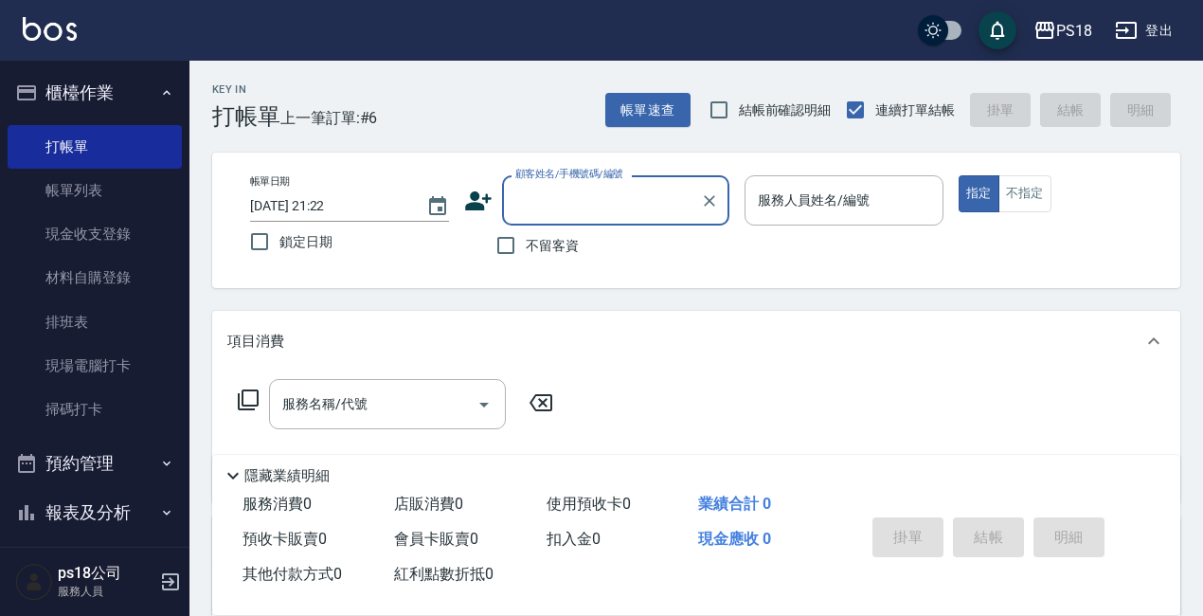
click at [570, 189] on input "顧客姓名/手機號碼/編號" at bounding box center [602, 200] width 182 height 33
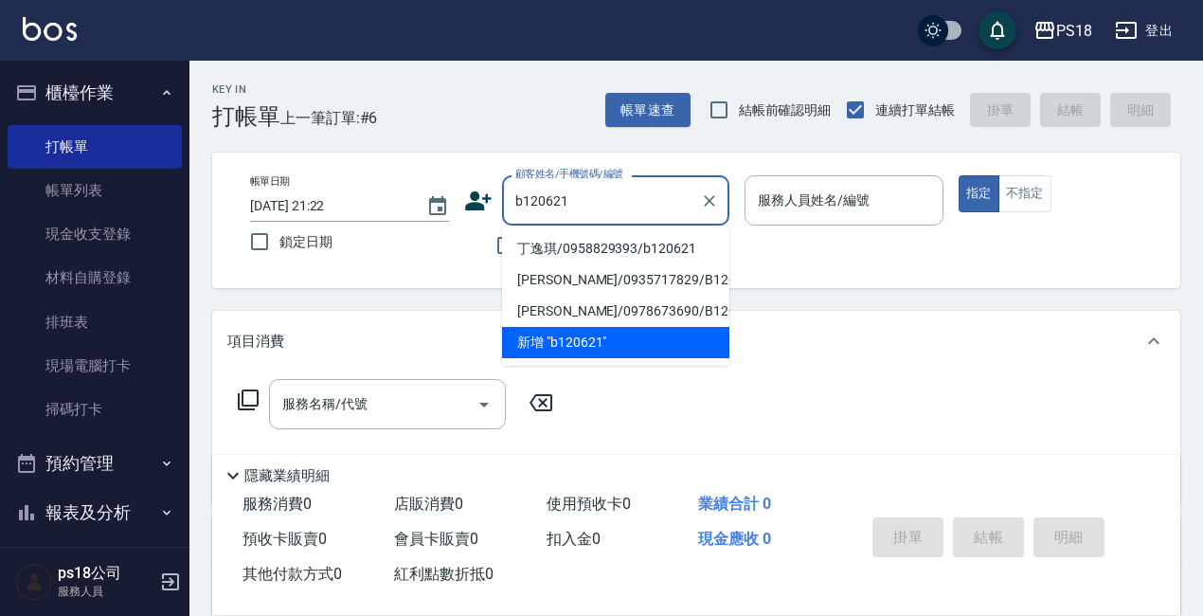
drag, startPoint x: 588, startPoint y: 248, endPoint x: 531, endPoint y: 257, distance: 58.4
click at [585, 249] on li "丁逸琪/0958829393/b120621" at bounding box center [615, 248] width 227 height 31
type input "丁逸琪/0958829393/b120621"
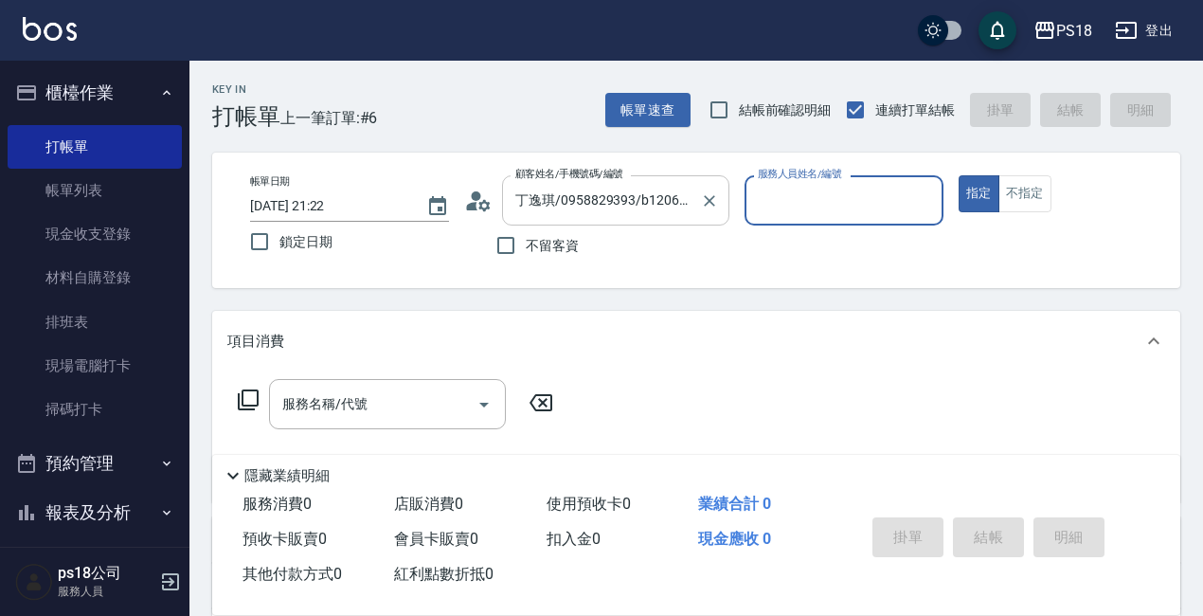
type input "Betty-11"
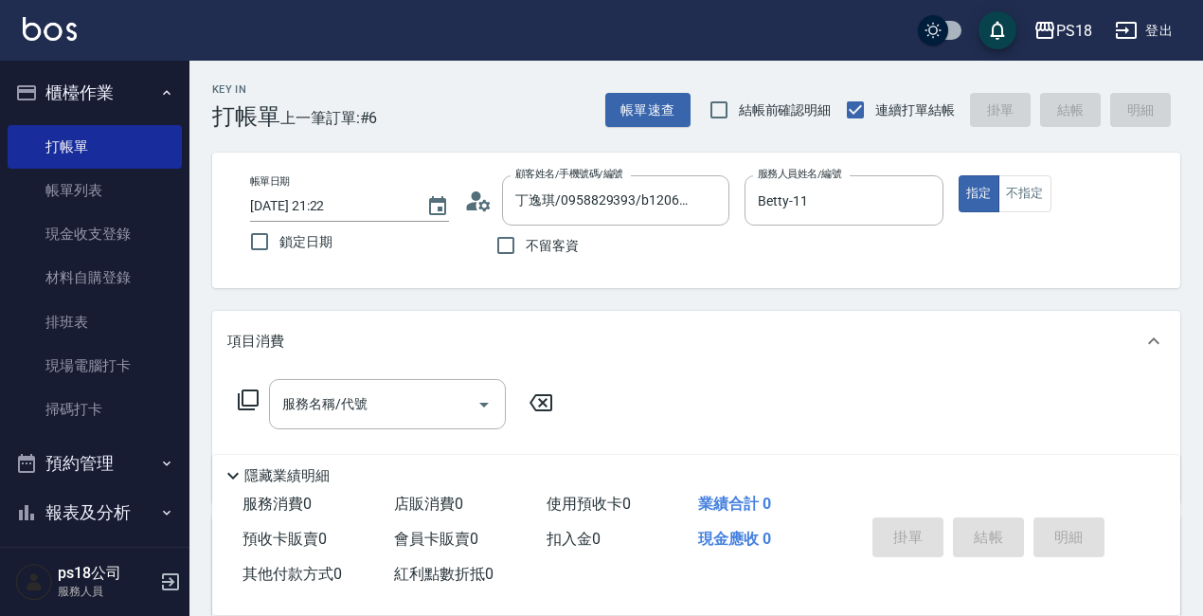
click at [478, 206] on icon at bounding box center [478, 201] width 28 height 28
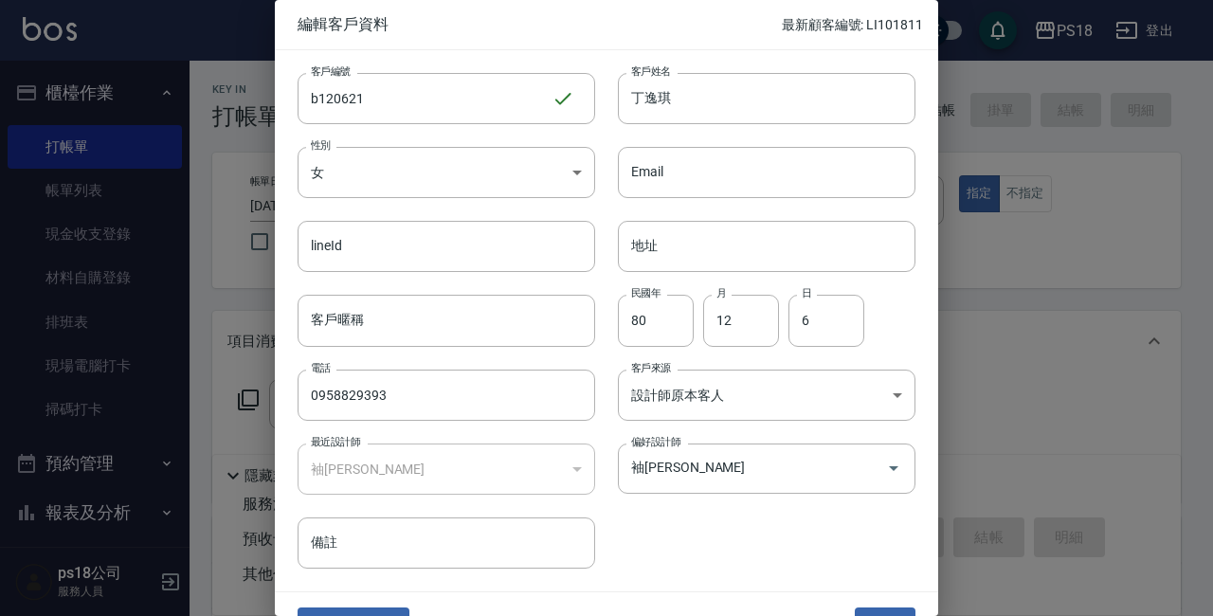
click at [1005, 411] on div at bounding box center [606, 308] width 1213 height 616
click at [1061, 319] on div at bounding box center [606, 308] width 1213 height 616
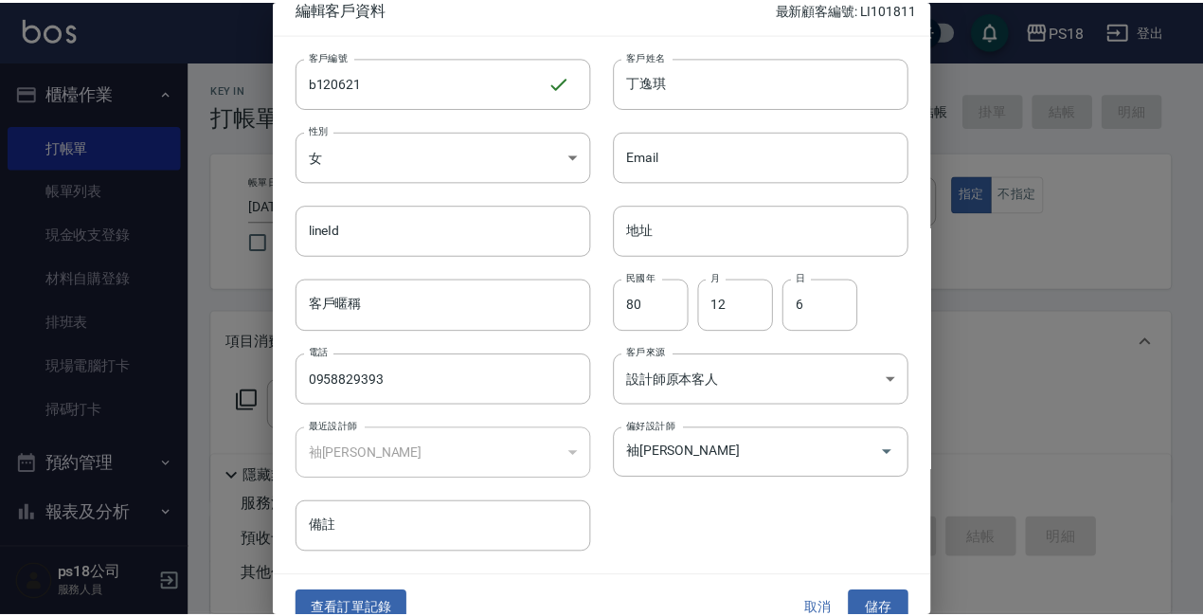
scroll to position [17, 0]
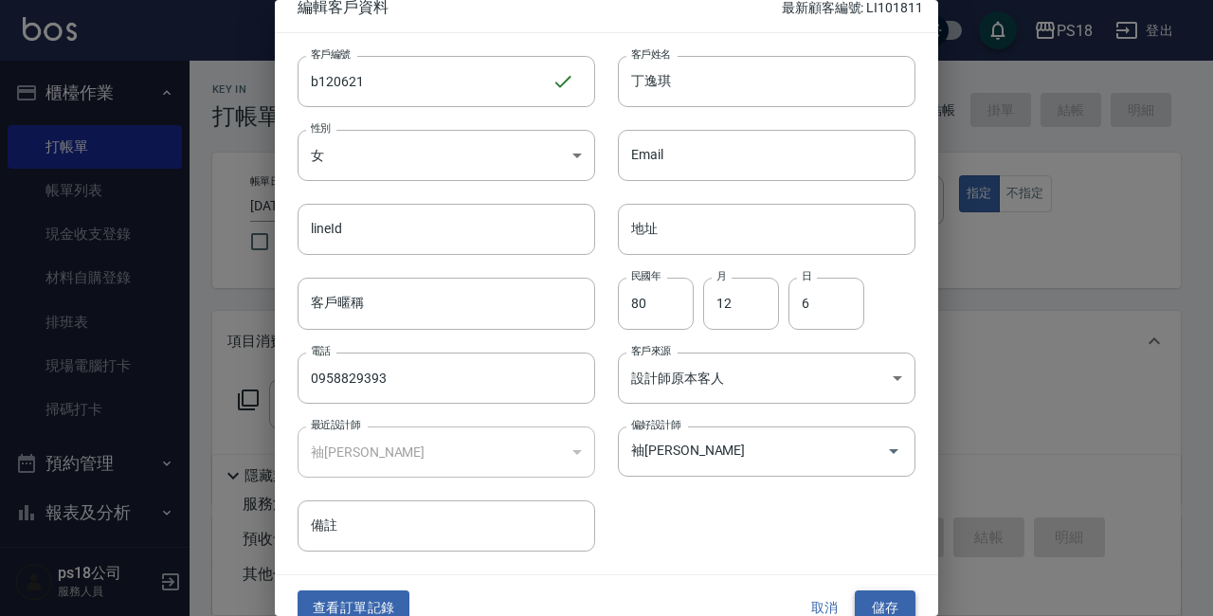
click at [873, 591] on button "儲存" at bounding box center [885, 607] width 61 height 35
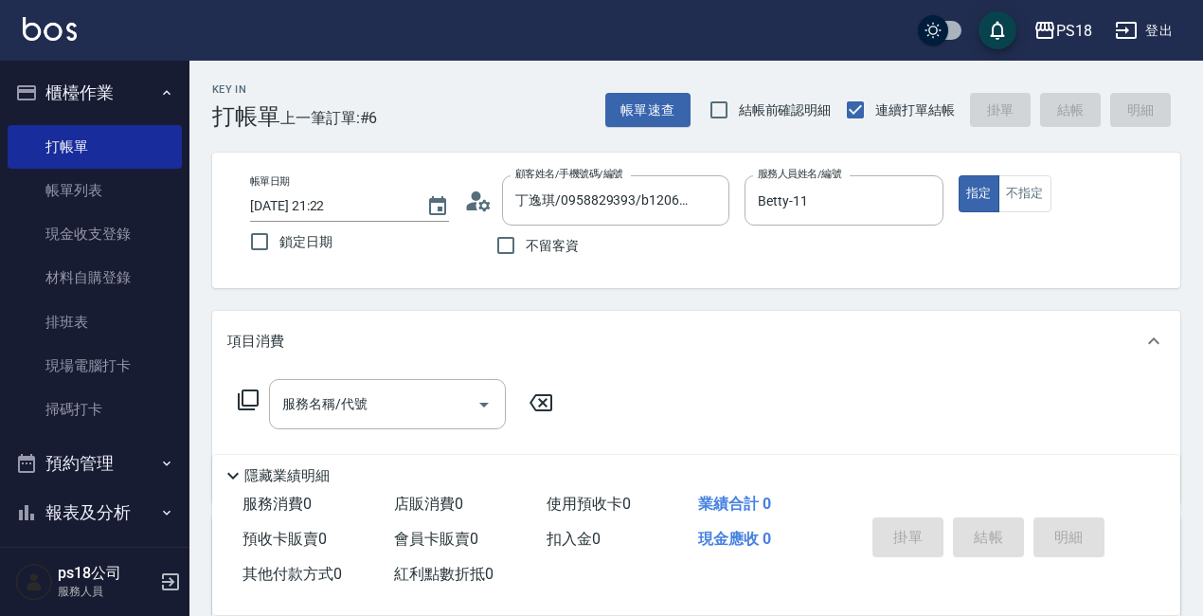
click at [244, 399] on icon at bounding box center [248, 399] width 23 height 23
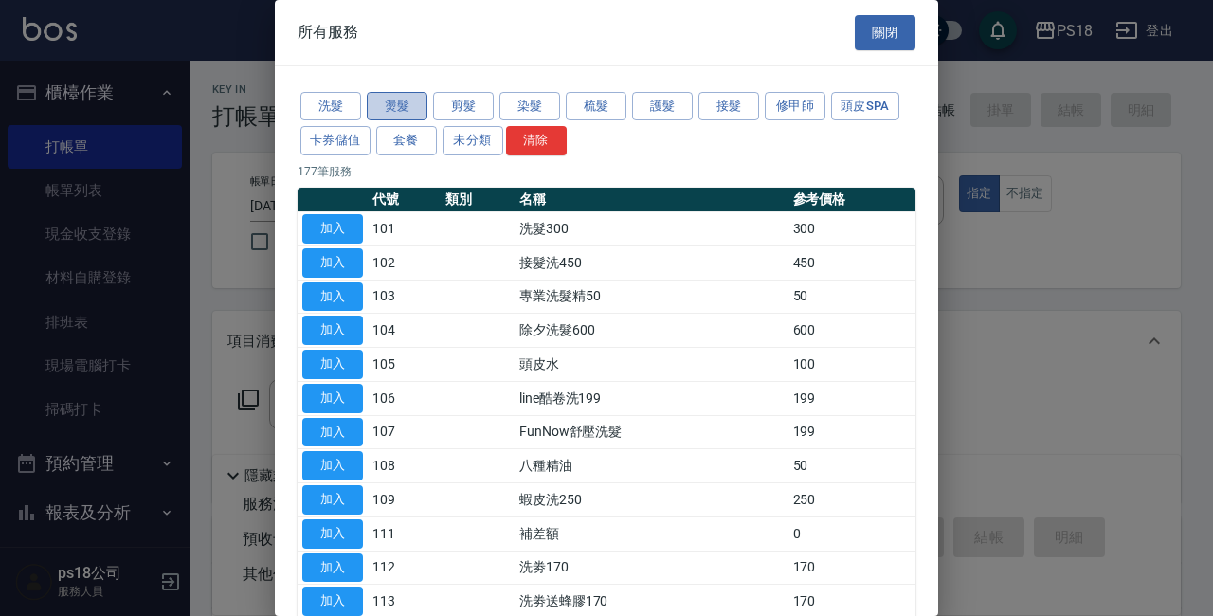
click at [373, 106] on button "燙髮" at bounding box center [397, 106] width 61 height 29
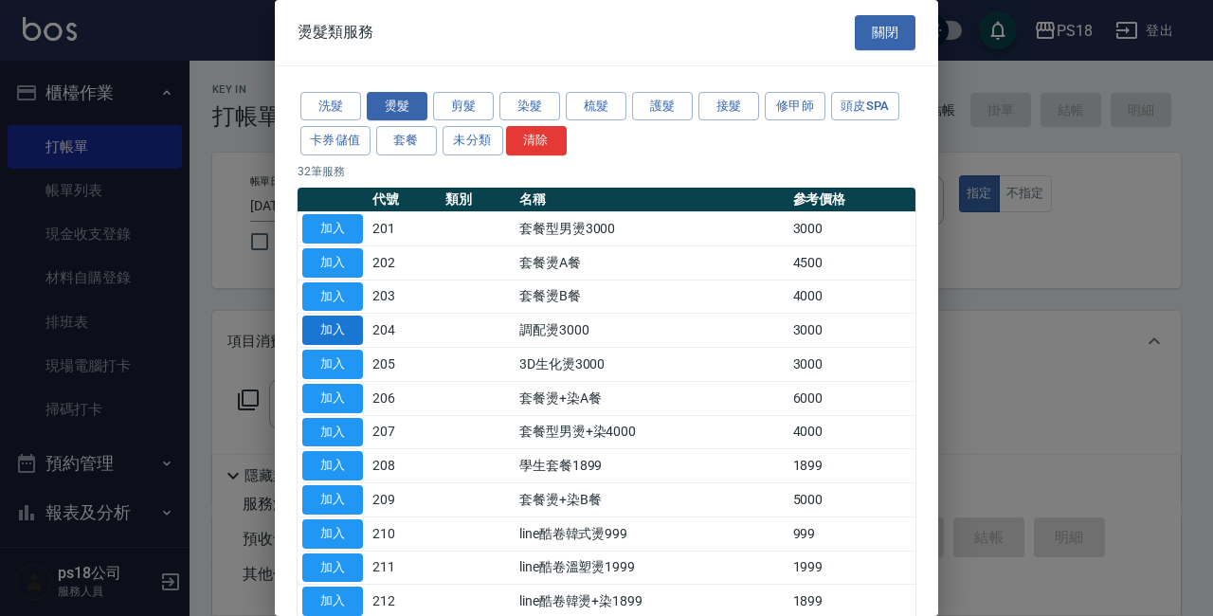
click at [351, 332] on button "加入" at bounding box center [332, 330] width 61 height 29
type input "調配燙3000(204)"
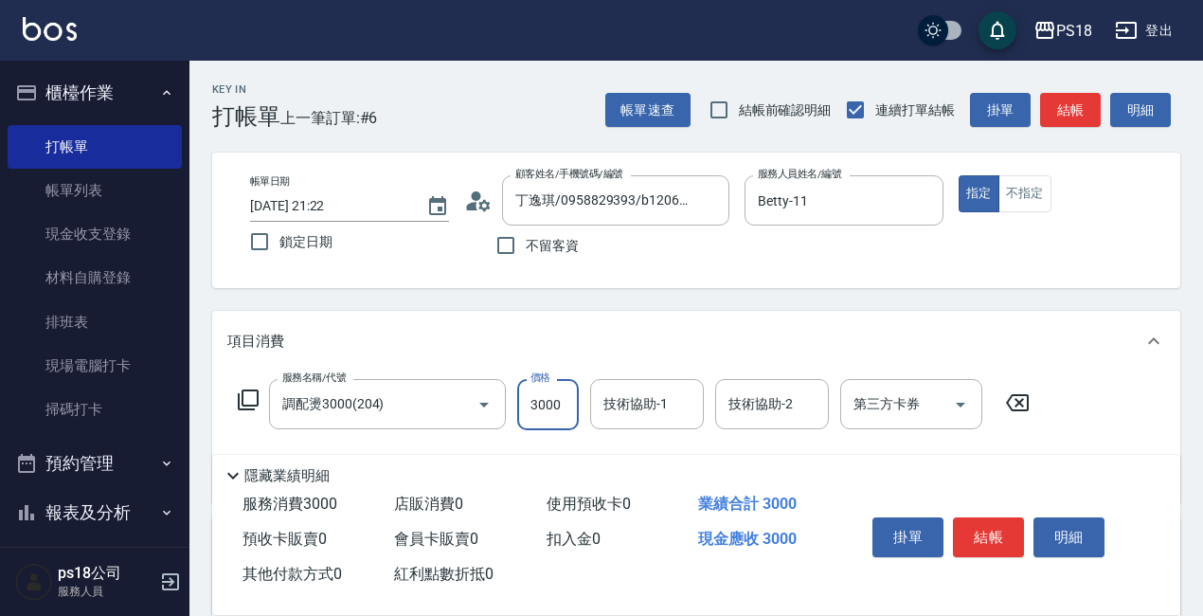
click at [557, 395] on input "3000" at bounding box center [548, 404] width 62 height 51
type input "2000"
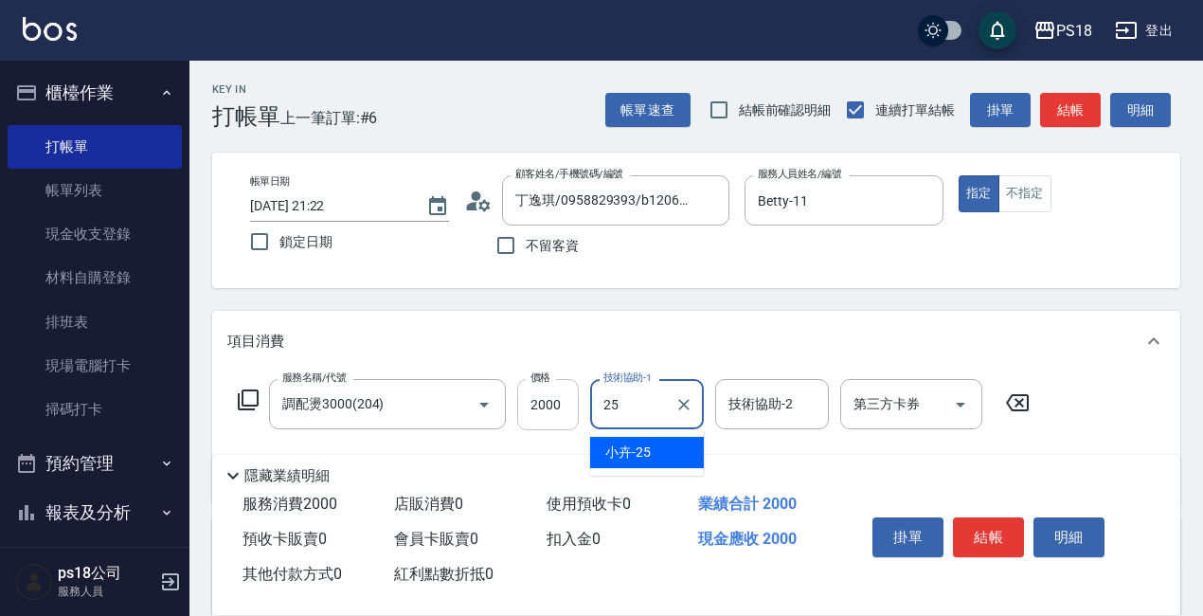
type input "小卉-25"
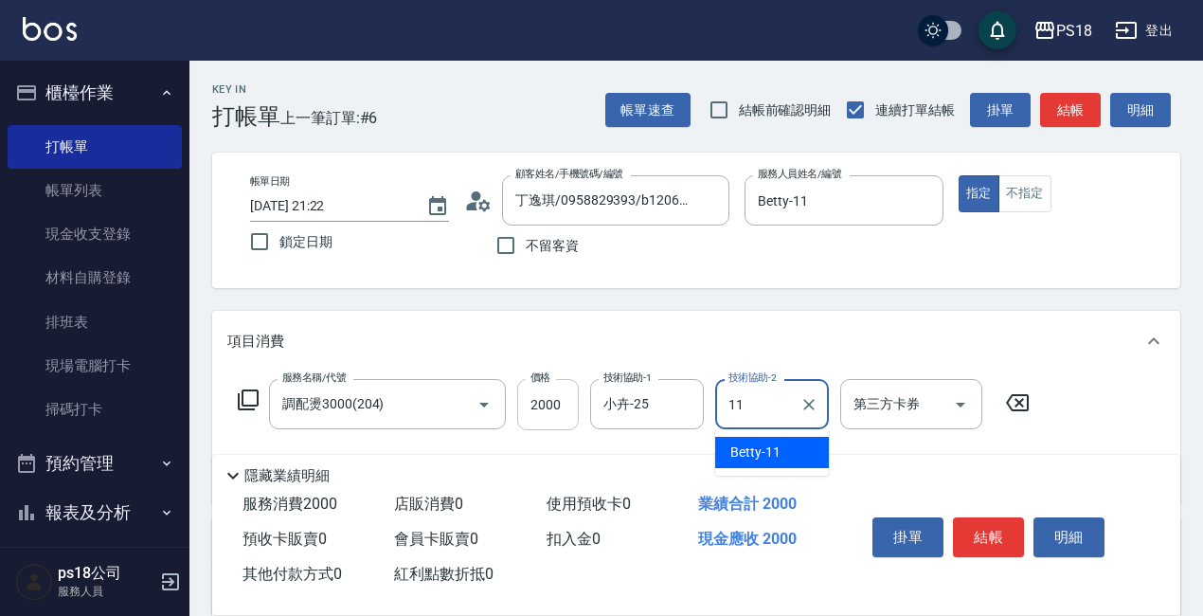
type input "Betty-11"
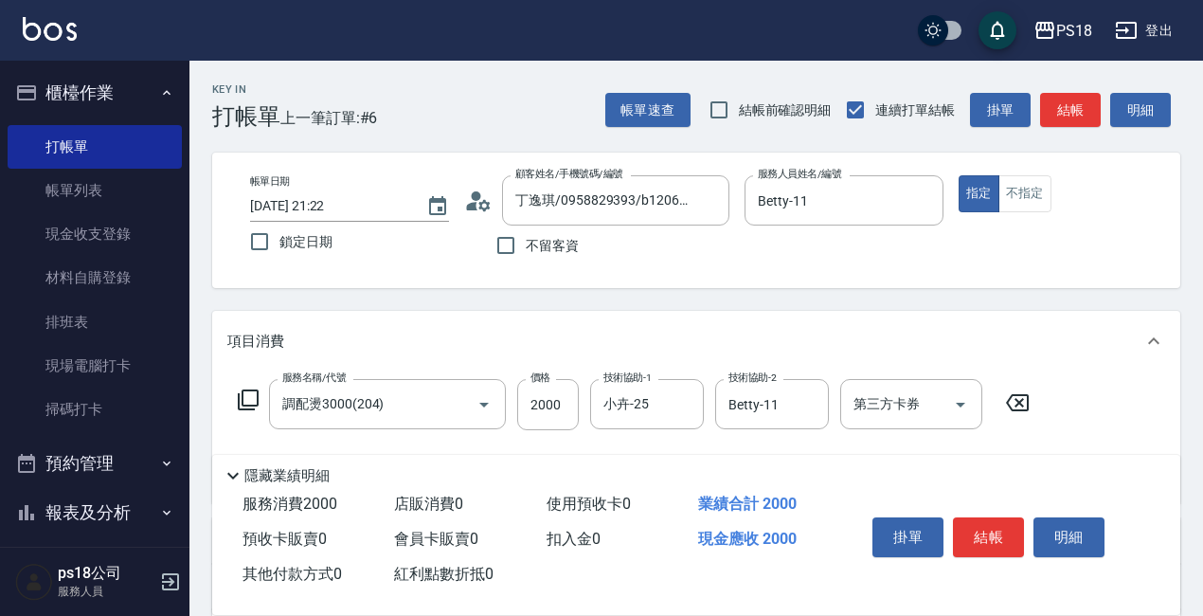
click at [242, 386] on div "服務名稱/代號 調配燙3000(204) 服務名稱/代號 價格 2000 價格 技術協助-1 小卉-25 技術協助-1 技術協助-2 Betty-11 技術協…" at bounding box center [634, 404] width 814 height 51
click at [242, 393] on icon at bounding box center [248, 399] width 21 height 21
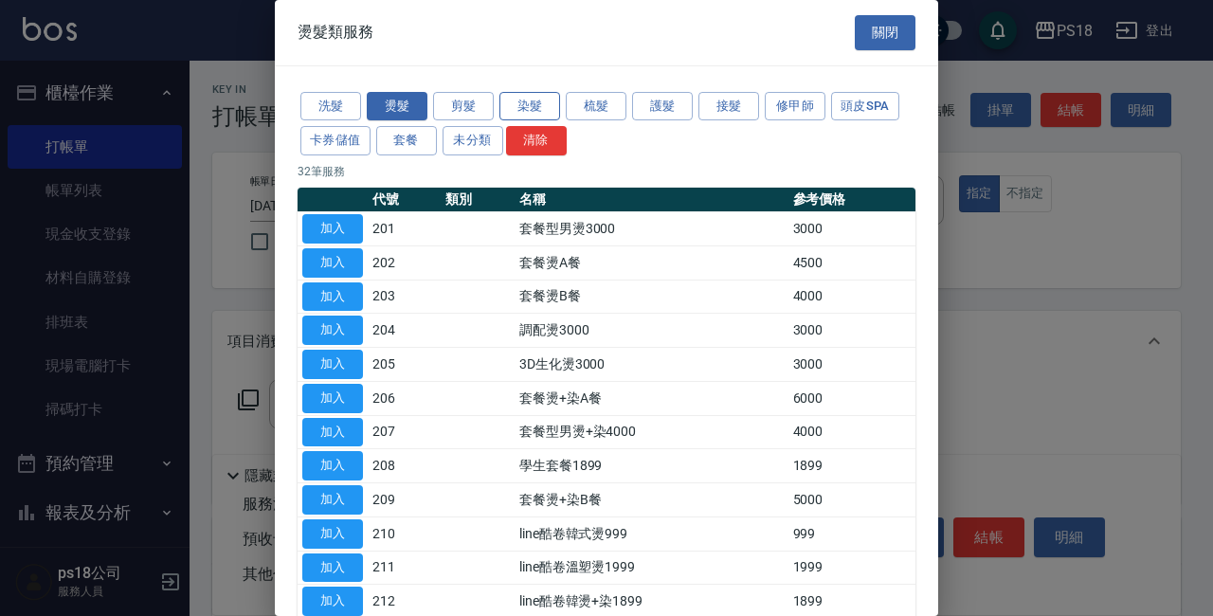
click at [516, 106] on button "染髮" at bounding box center [529, 106] width 61 height 29
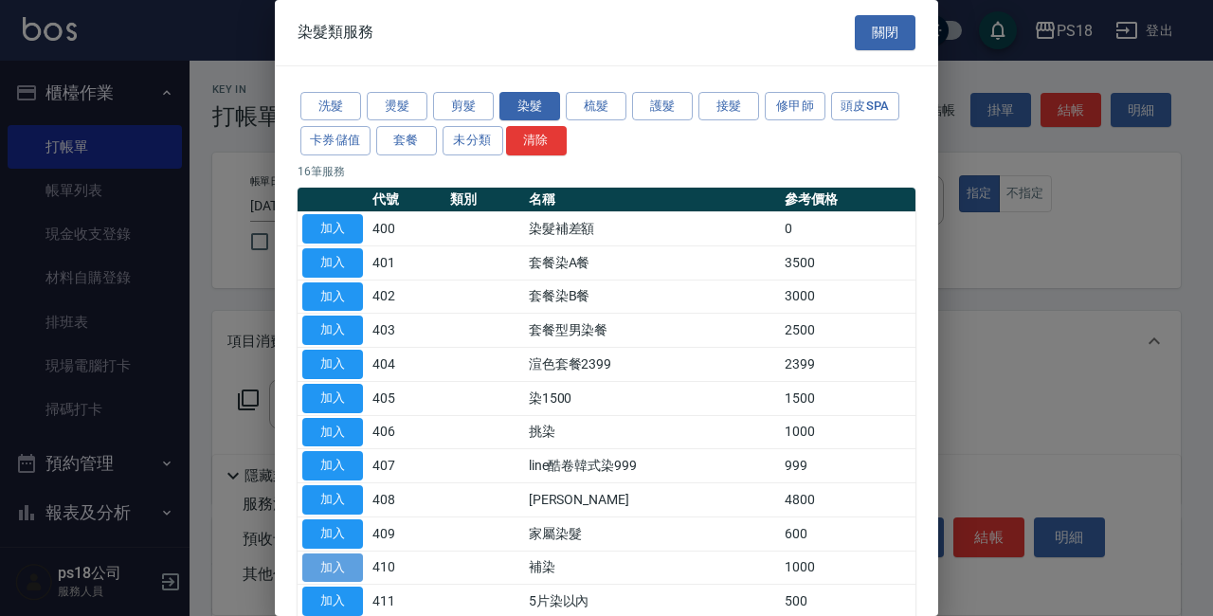
click at [345, 570] on button "加入" at bounding box center [332, 567] width 61 height 29
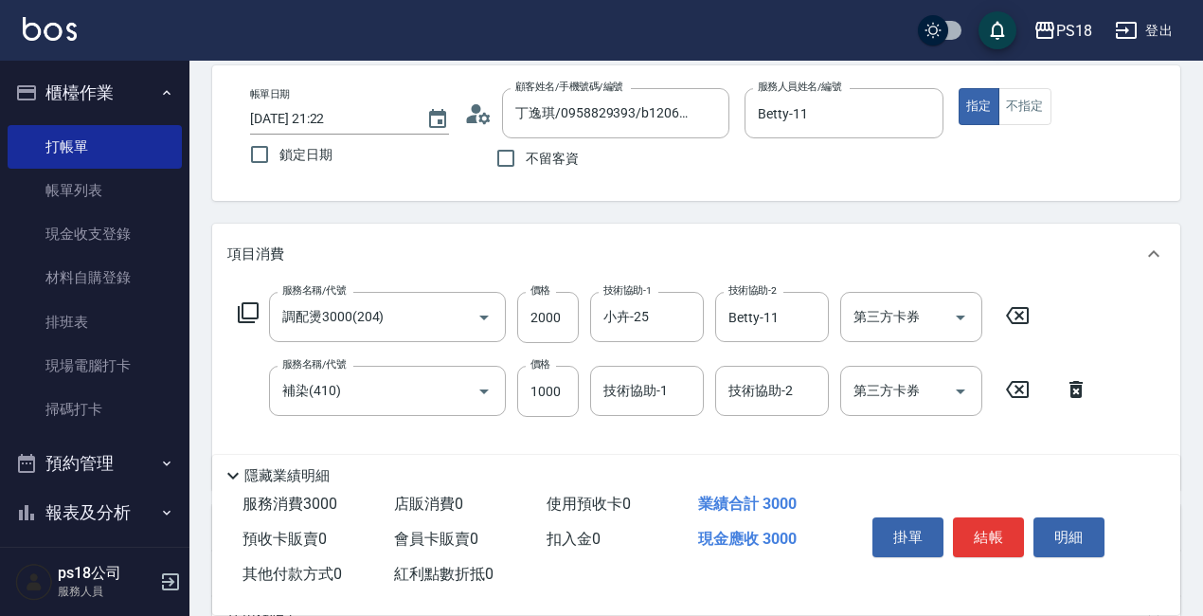
scroll to position [189, 0]
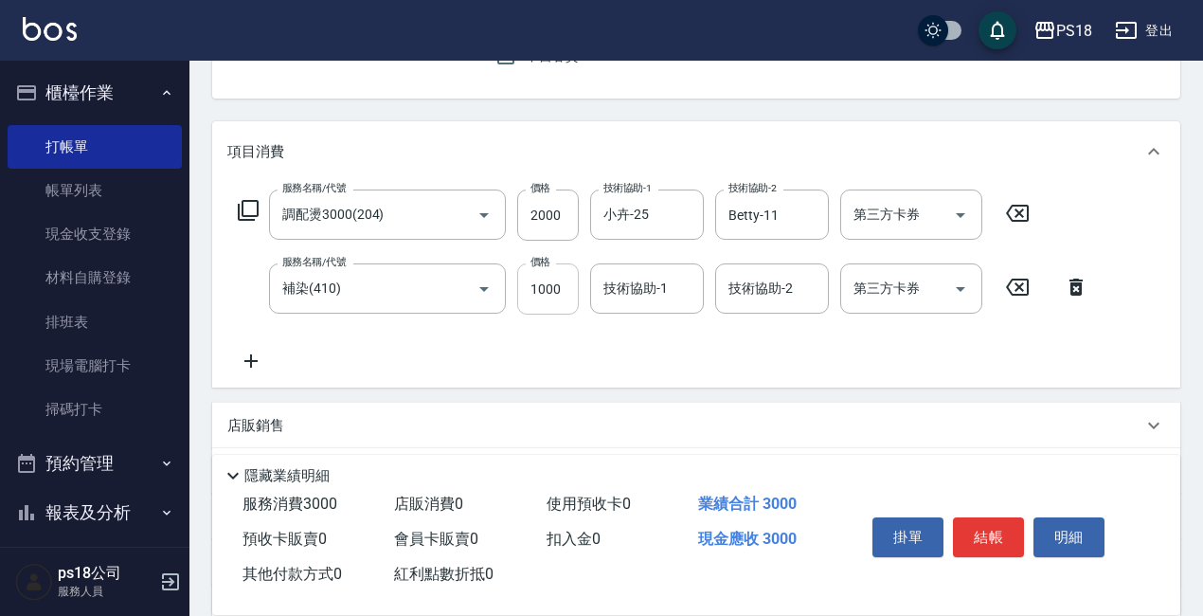
click at [565, 291] on input "1000" at bounding box center [548, 288] width 62 height 51
type input "1200"
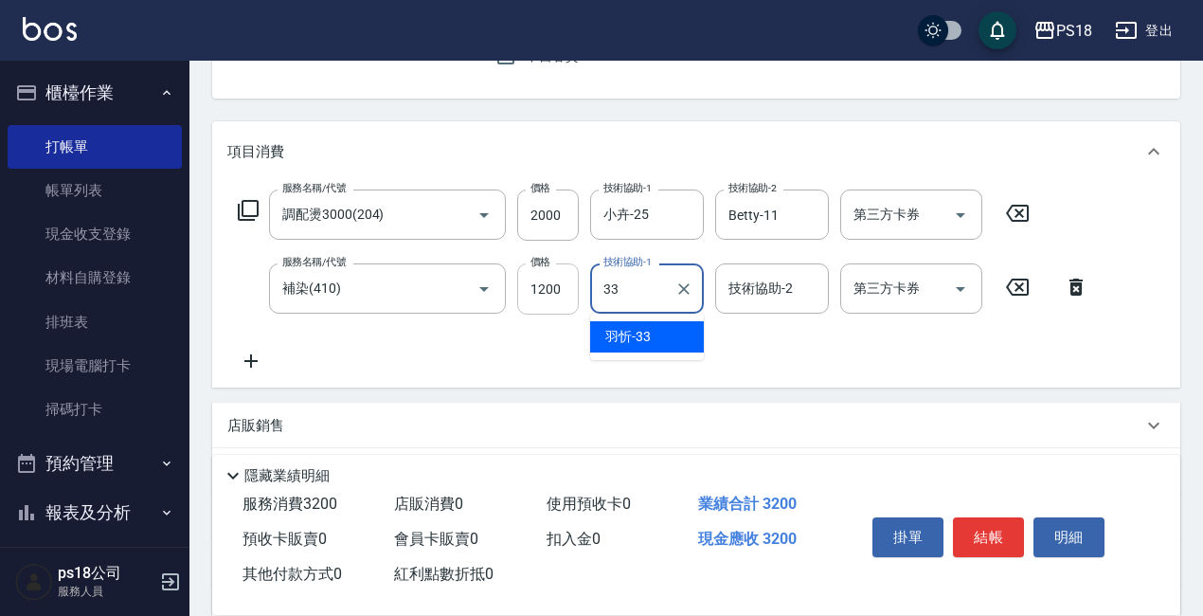
type input "[PERSON_NAME]-33"
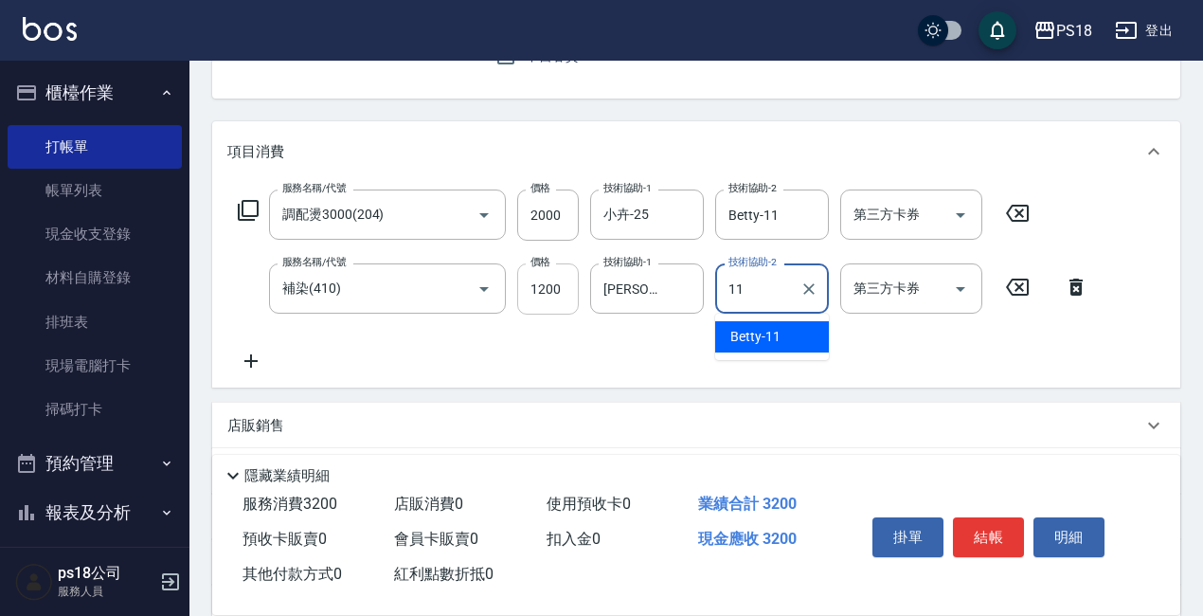
type input "Betty-11"
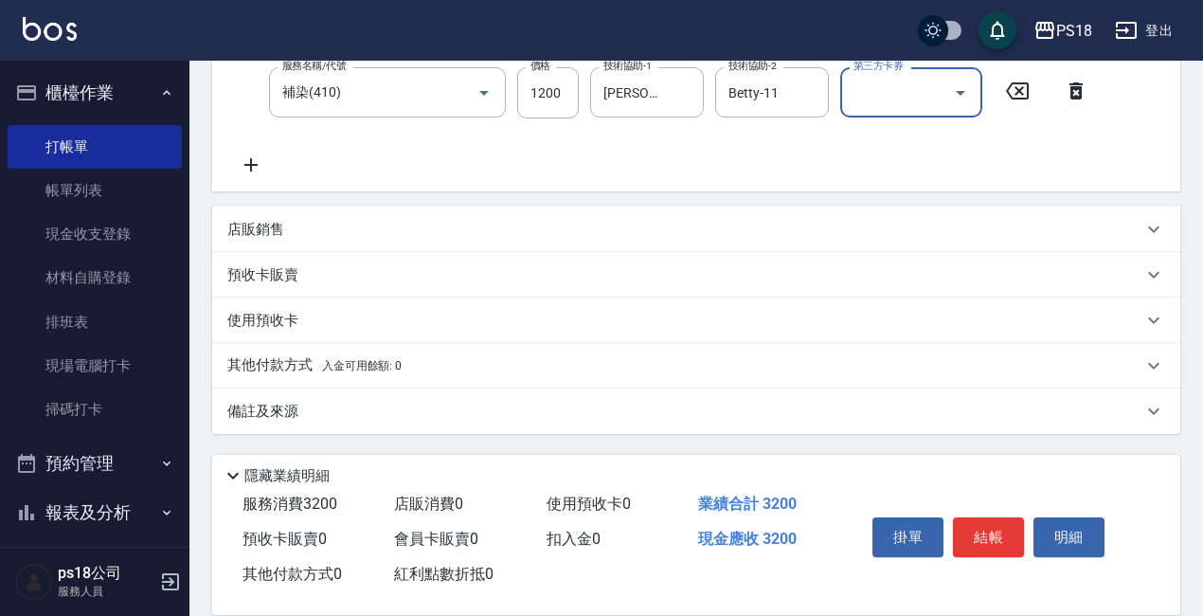
click at [275, 410] on p "備註及來源" at bounding box center [262, 412] width 71 height 20
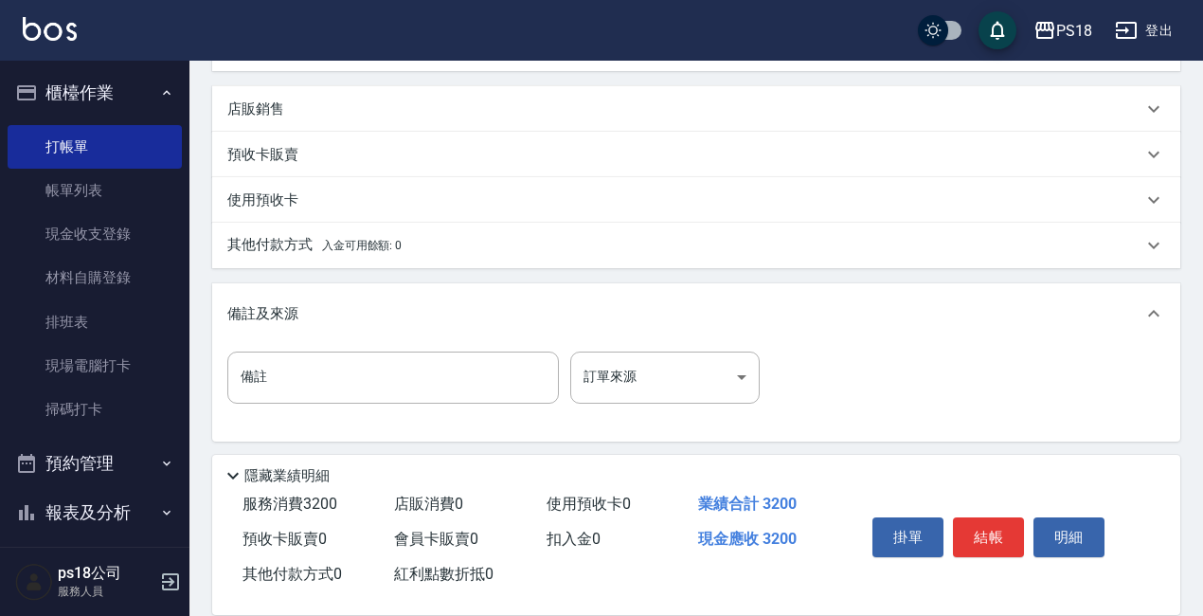
scroll to position [507, 0]
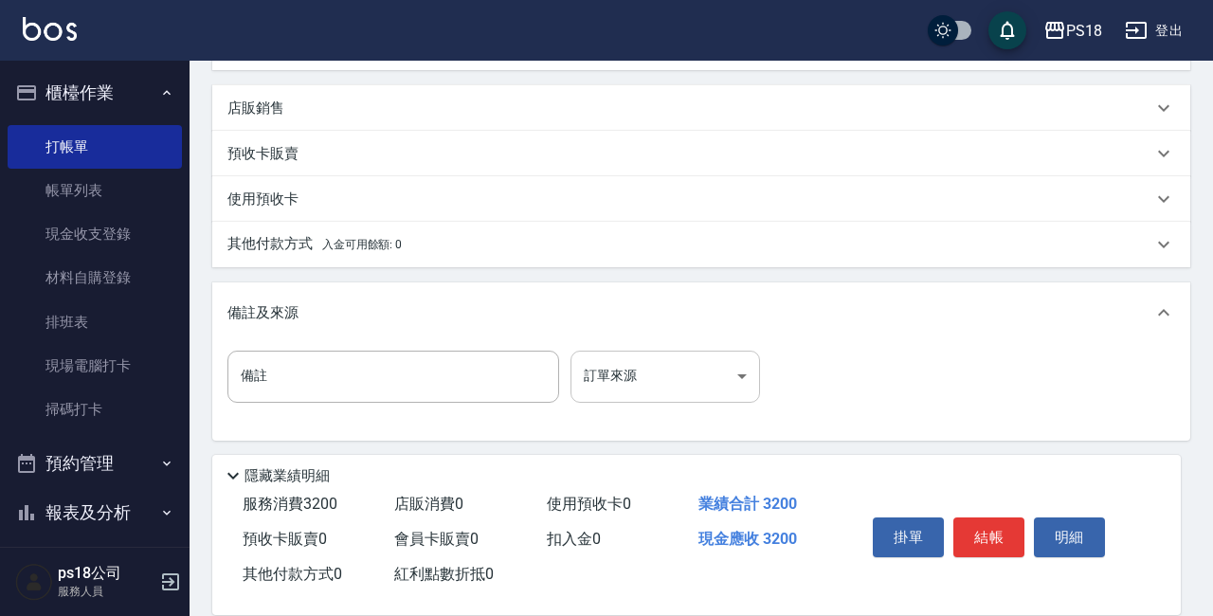
click at [740, 381] on body "PS18 登出 櫃檯作業 打帳單 帳單列表 現金收支登錄 材料自購登錄 排班表 現場電腦打卡 掃碼打卡 預約管理 預約管理 單日預約紀錄 單週預約紀錄 報表及…" at bounding box center [606, 57] width 1213 height 1129
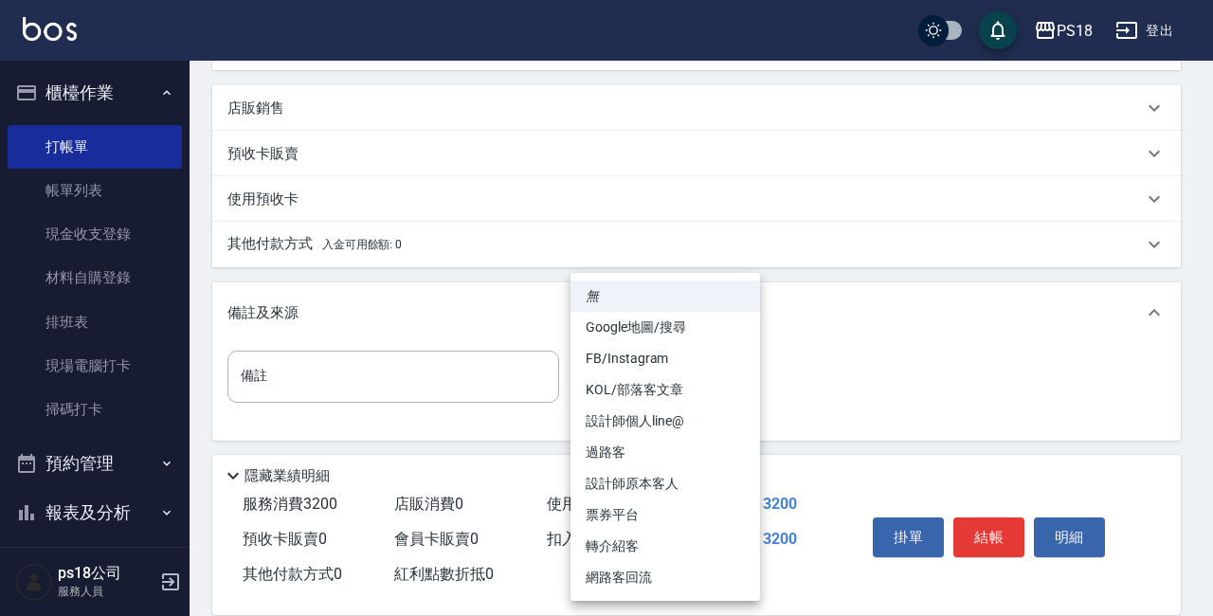
click at [653, 486] on li "設計師原本客人" at bounding box center [664, 483] width 189 height 31
type input "設計師原本客人"
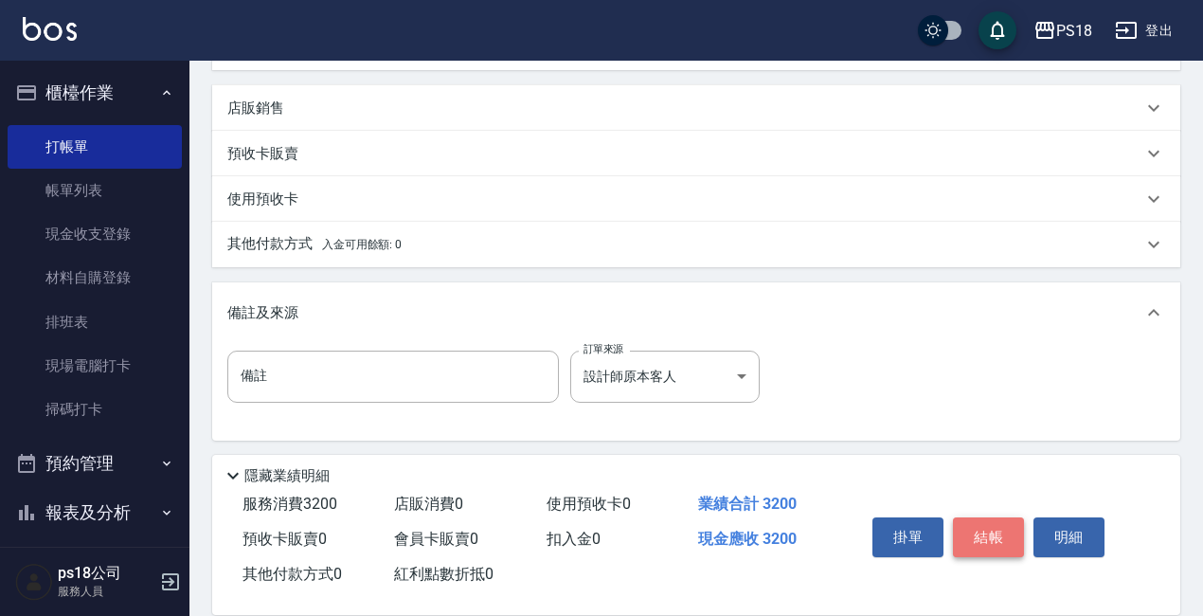
click at [967, 517] on button "結帳" at bounding box center [988, 537] width 71 height 40
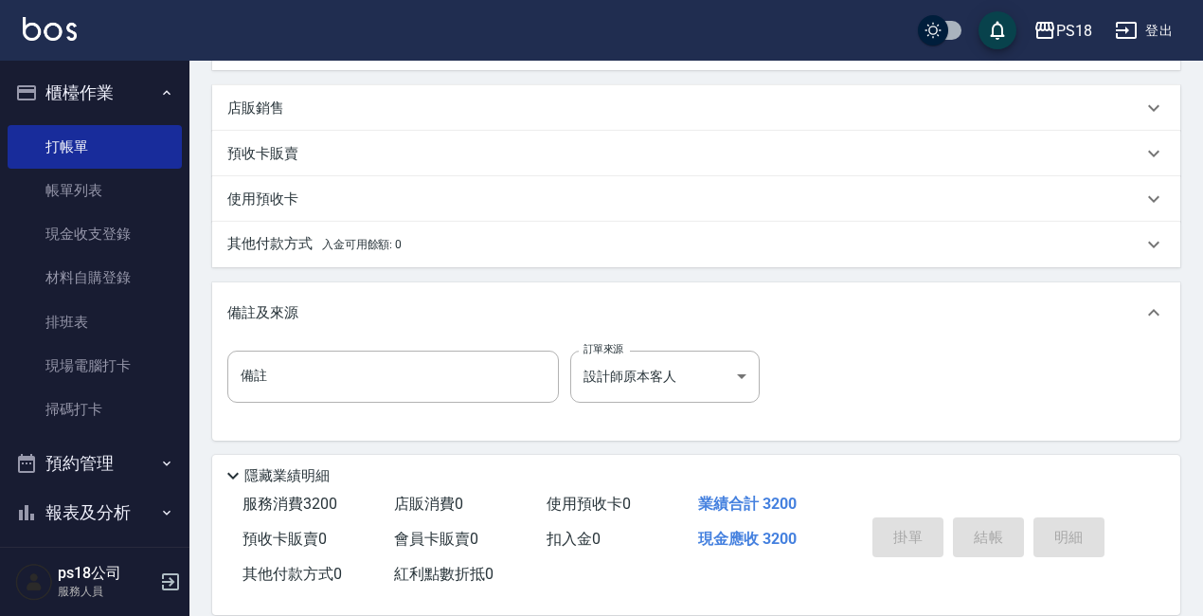
type input "[DATE] 21:23"
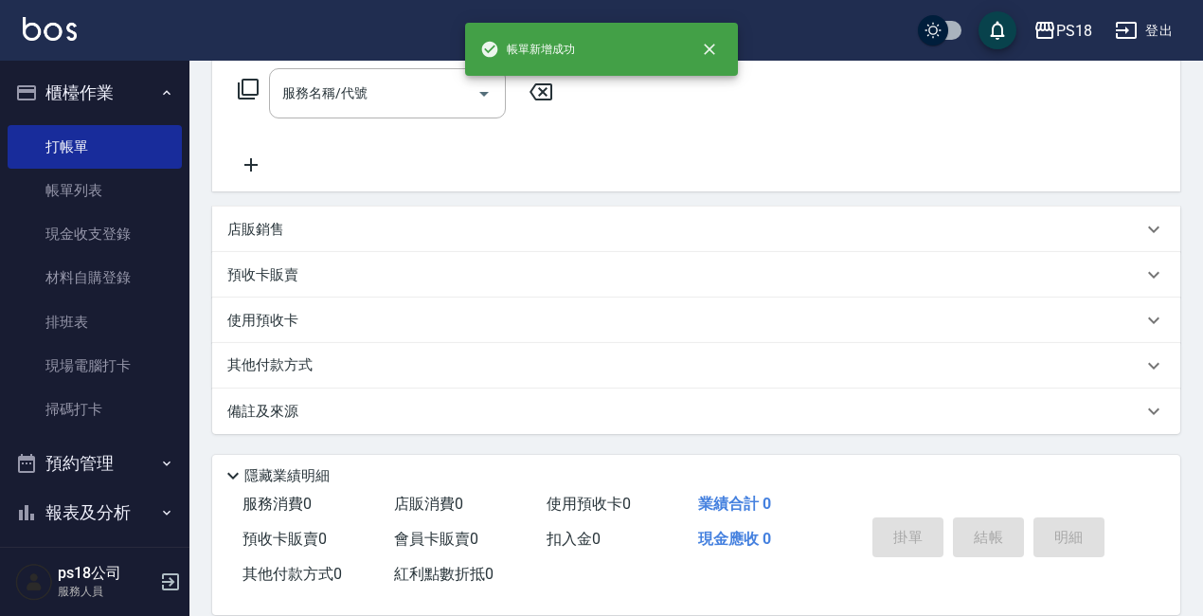
scroll to position [0, 0]
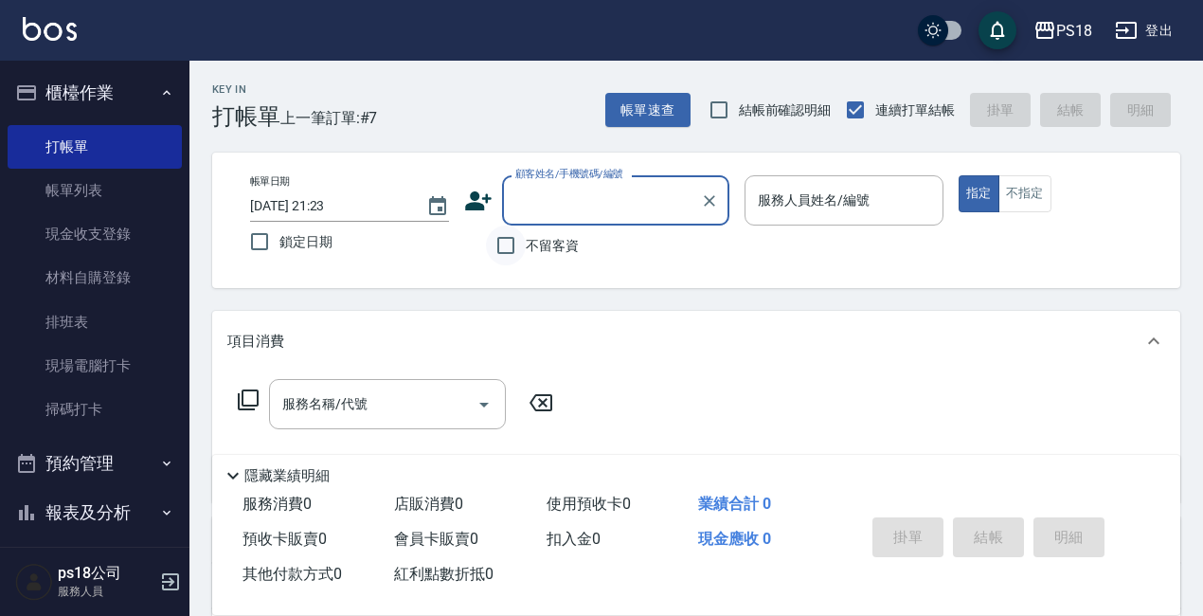
click at [504, 241] on input "不留客資" at bounding box center [506, 246] width 40 height 40
checkbox input "true"
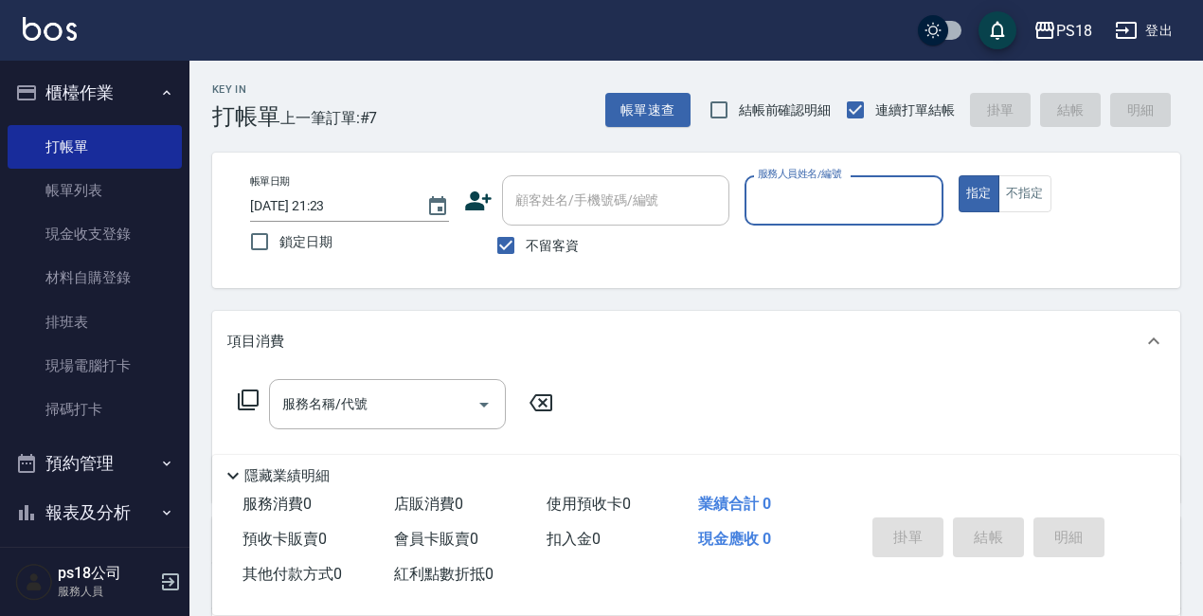
click at [780, 208] on input "服務人員姓名/編號" at bounding box center [844, 200] width 182 height 33
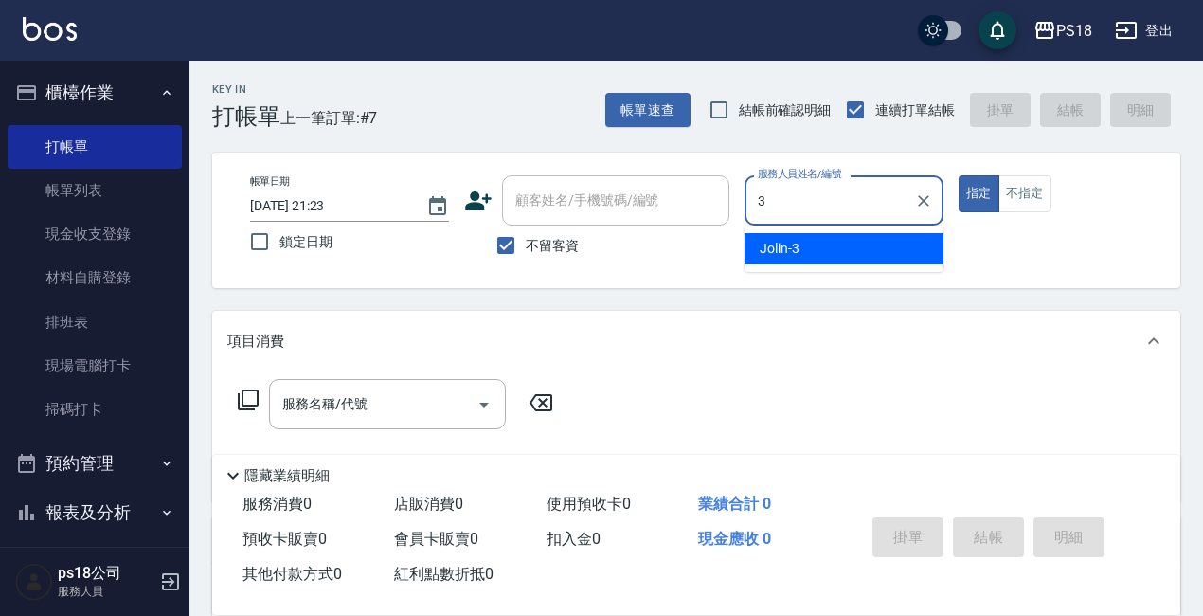
type input "Jolin-3"
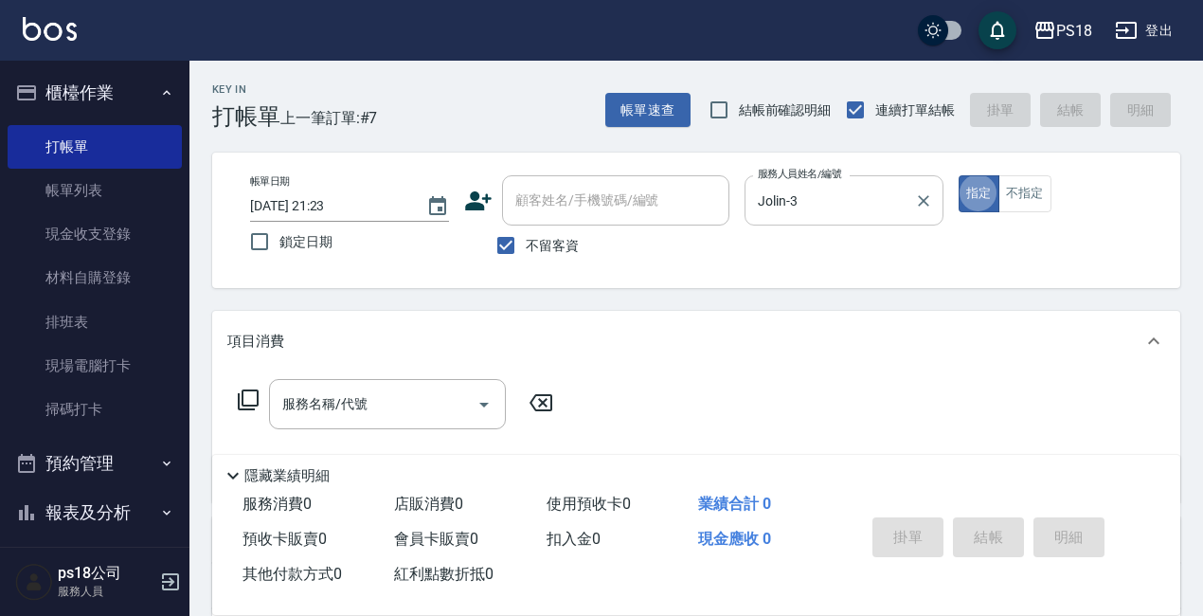
type button "true"
click at [1021, 199] on button "不指定" at bounding box center [1025, 193] width 53 height 37
click at [244, 389] on icon at bounding box center [248, 399] width 23 height 23
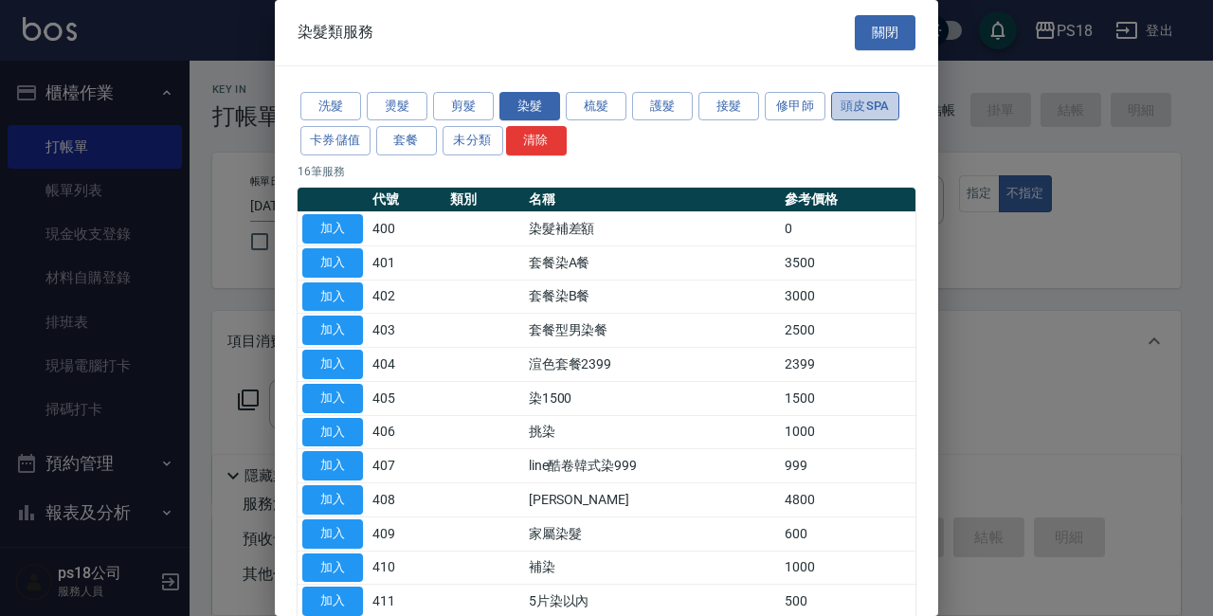
click at [842, 109] on button "頭皮SPA" at bounding box center [865, 106] width 68 height 29
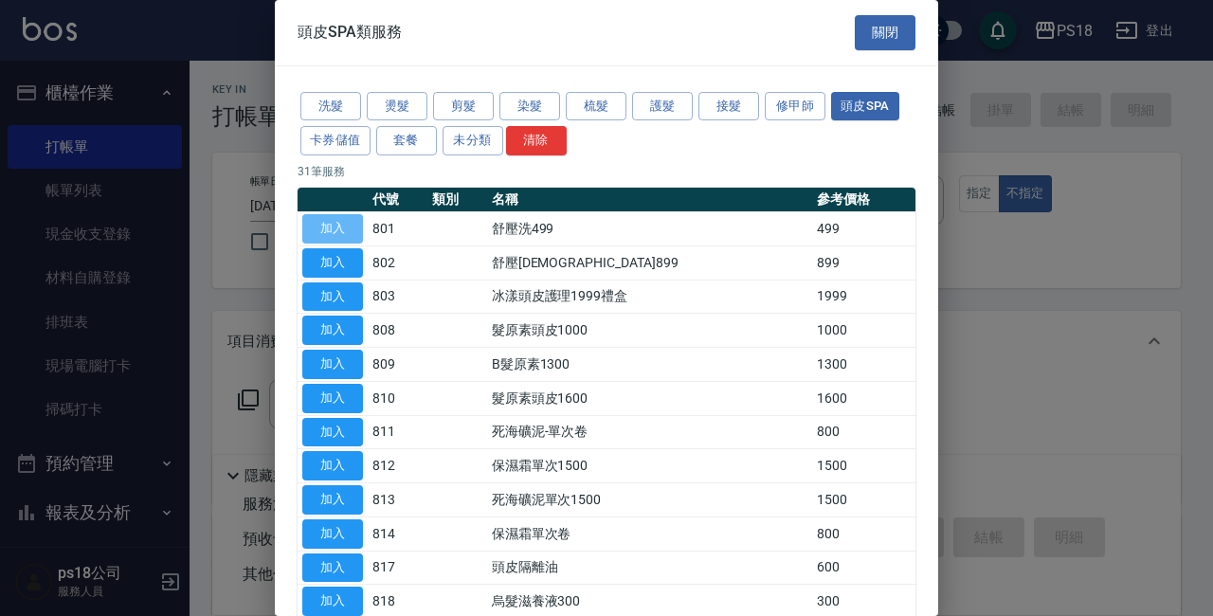
drag, startPoint x: 339, startPoint y: 224, endPoint x: 1020, endPoint y: 437, distance: 713.8
click at [336, 224] on button "加入" at bounding box center [332, 228] width 61 height 29
type input "舒壓洗499(801)"
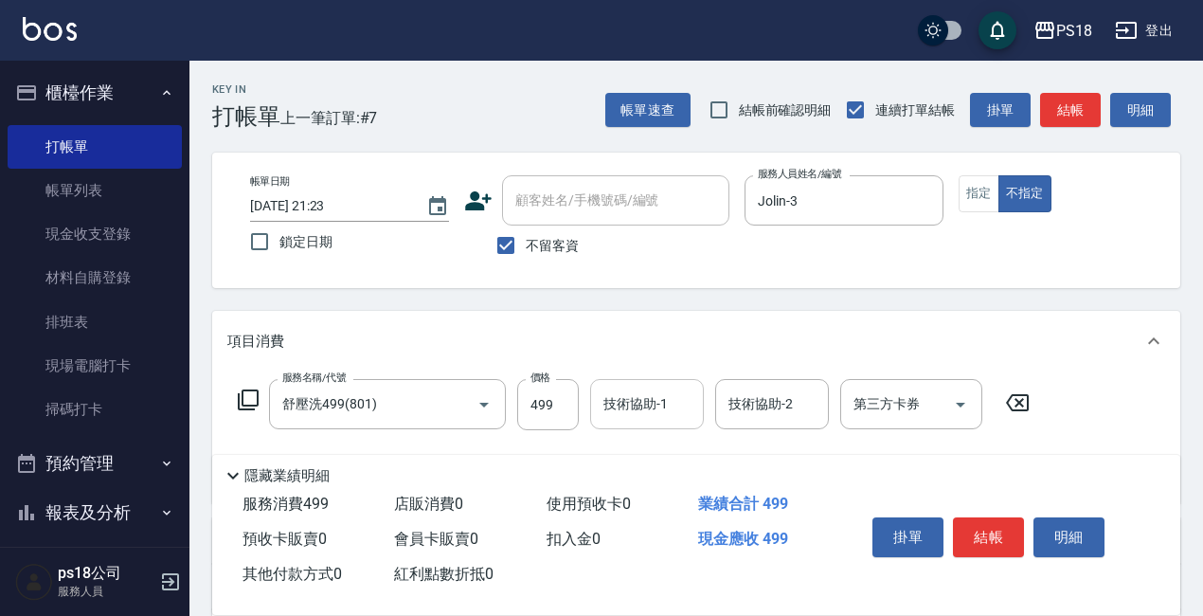
click at [662, 395] on input "技術協助-1" at bounding box center [647, 404] width 97 height 33
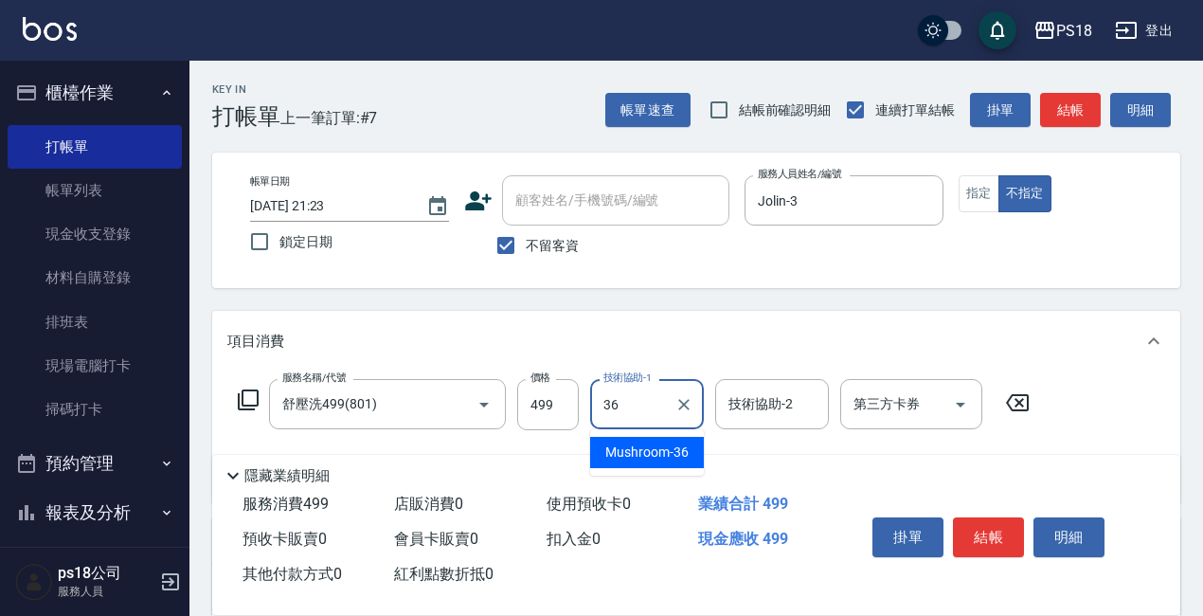
type input "Mushroom-36"
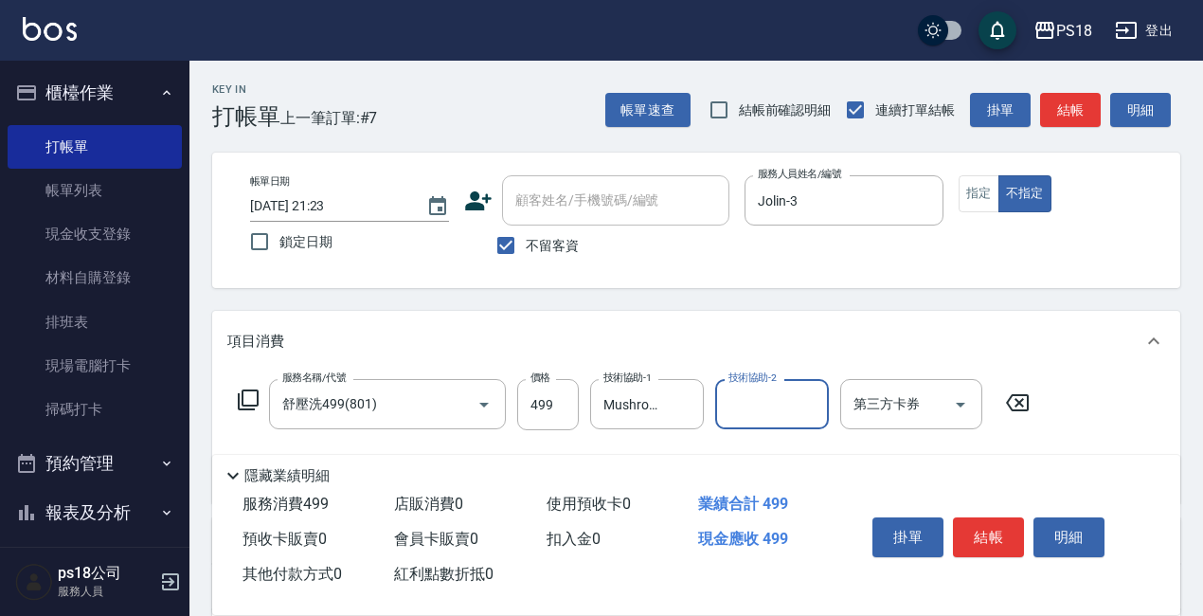
click at [245, 397] on icon at bounding box center [248, 399] width 23 height 23
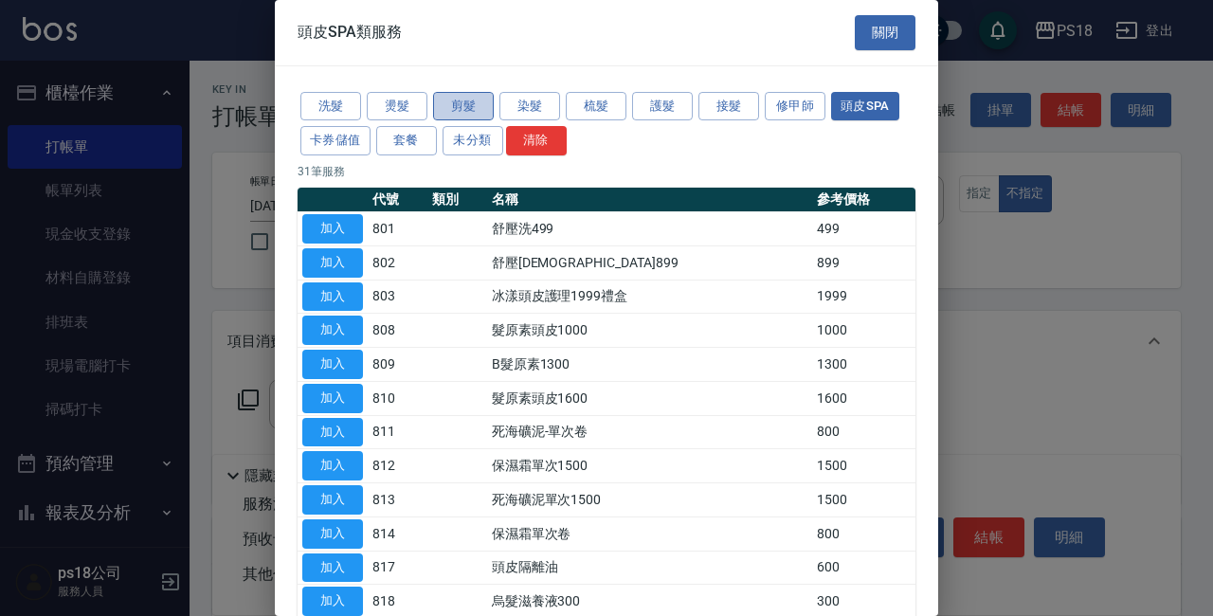
click at [456, 99] on button "剪髮" at bounding box center [463, 106] width 61 height 29
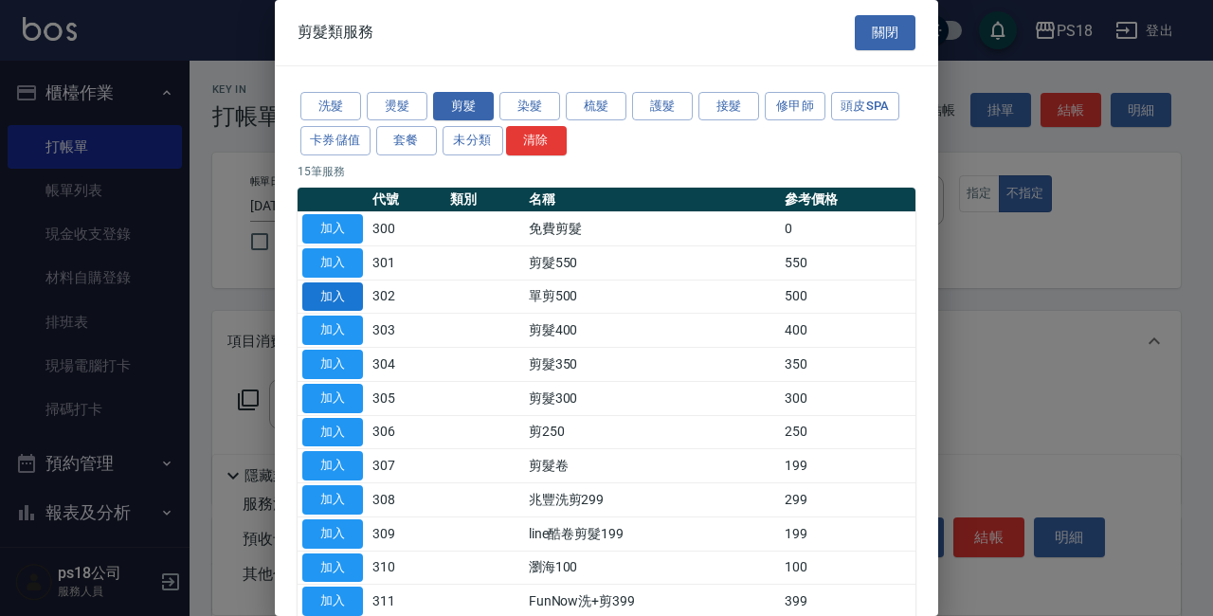
click at [329, 289] on button "加入" at bounding box center [332, 296] width 61 height 29
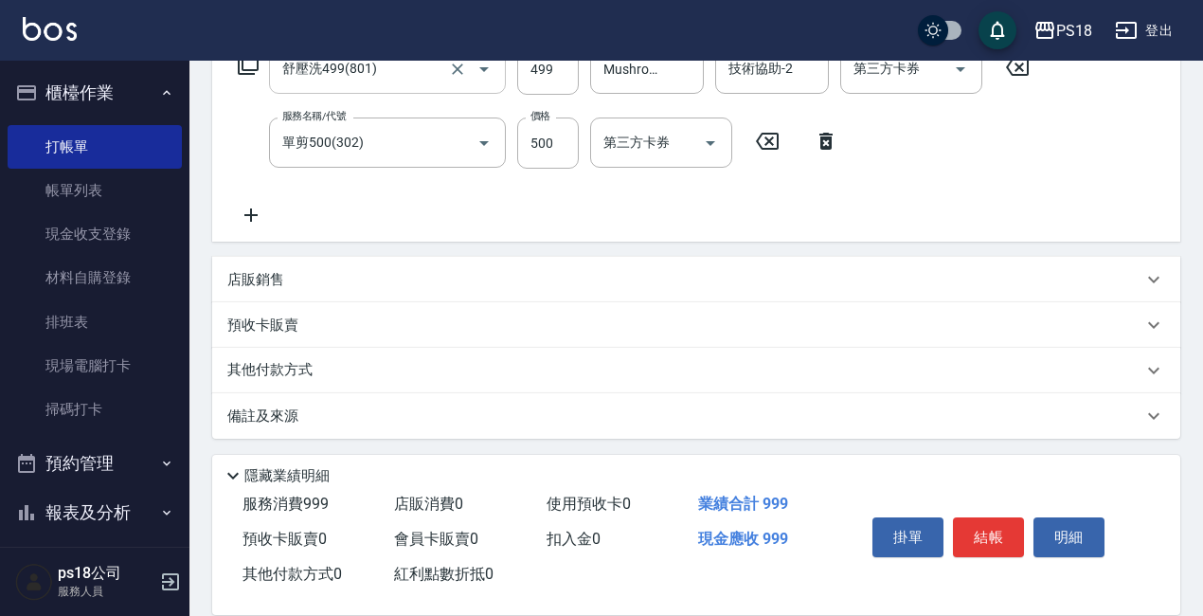
scroll to position [340, 0]
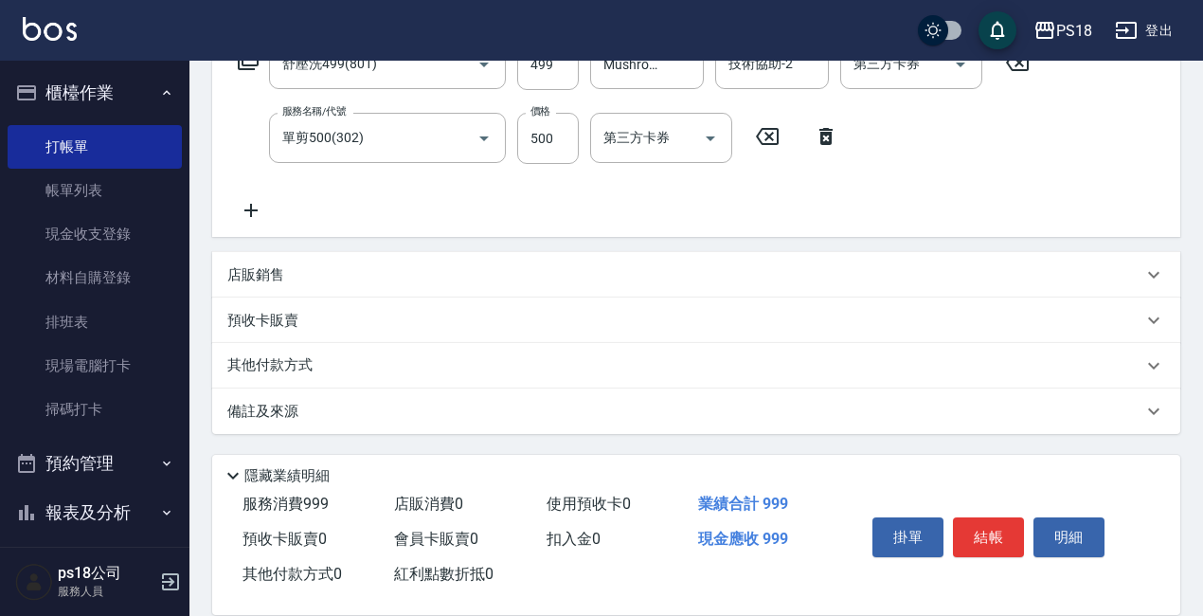
click at [254, 408] on p "備註及來源" at bounding box center [262, 412] width 71 height 20
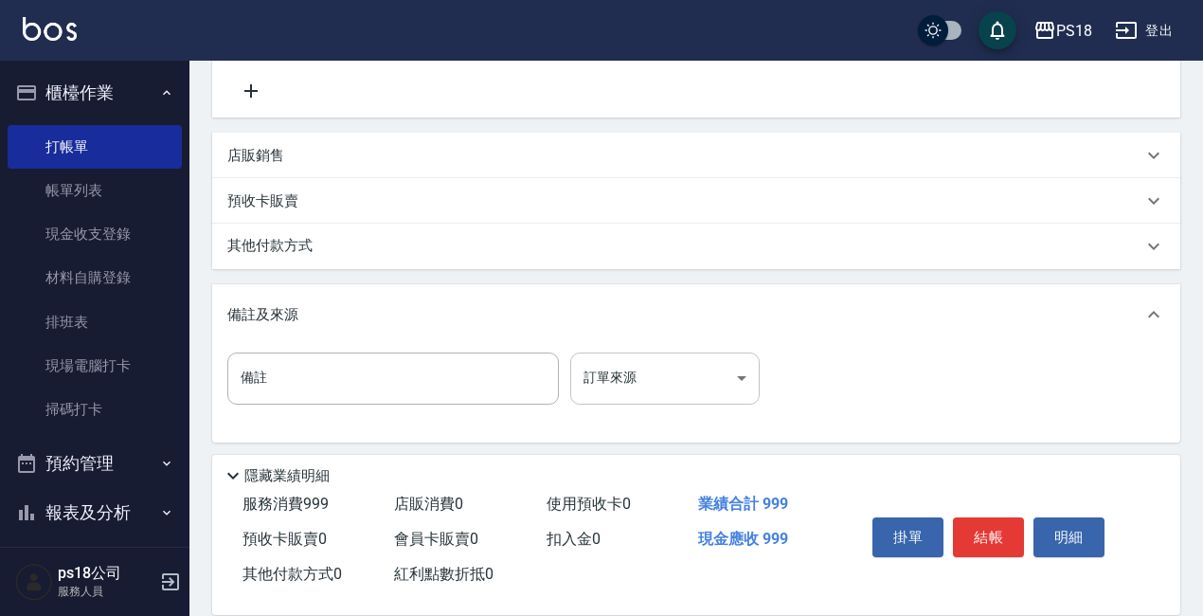
scroll to position [464, 0]
click at [740, 374] on body "PS18 登出 櫃檯作業 打帳單 帳單列表 現金收支登錄 材料自購登錄 排班表 現場電腦打卡 掃碼打卡 預約管理 預約管理 單日預約紀錄 單週預約紀錄 報表及…" at bounding box center [601, 78] width 1203 height 1084
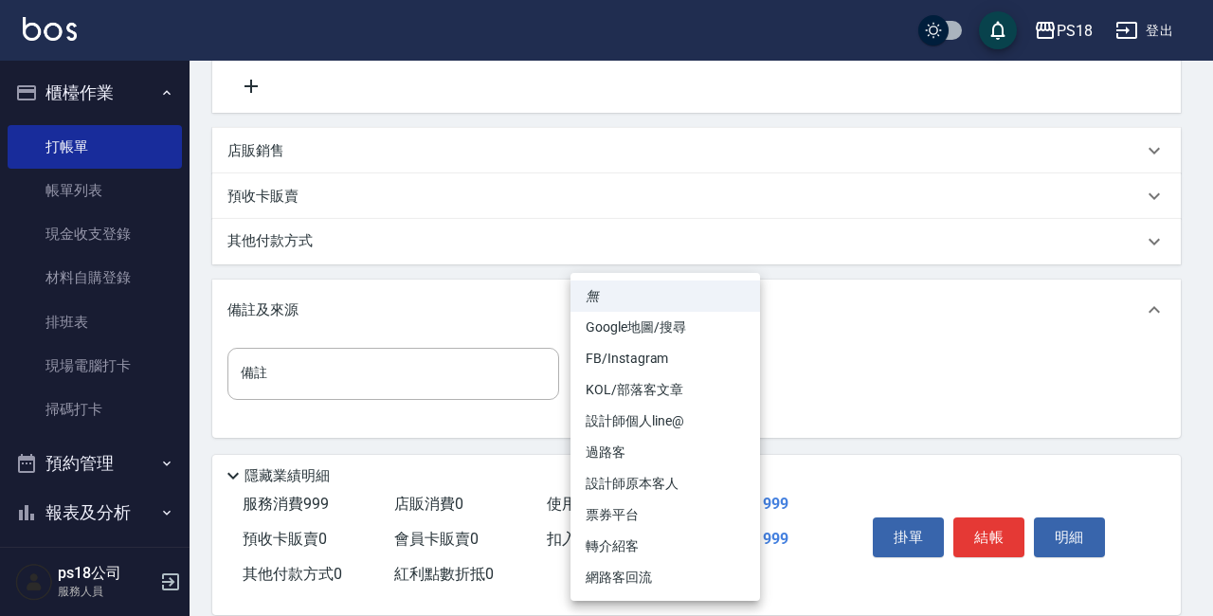
click at [599, 444] on li "過路客" at bounding box center [664, 452] width 189 height 31
type input "過路客"
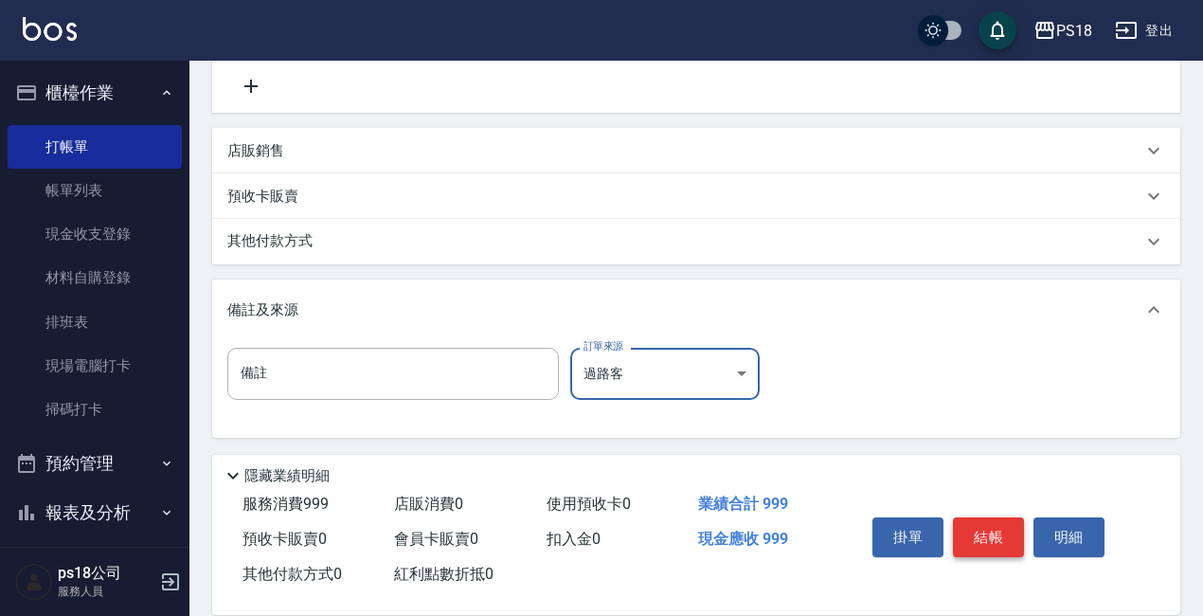
click at [973, 517] on button "結帳" at bounding box center [988, 537] width 71 height 40
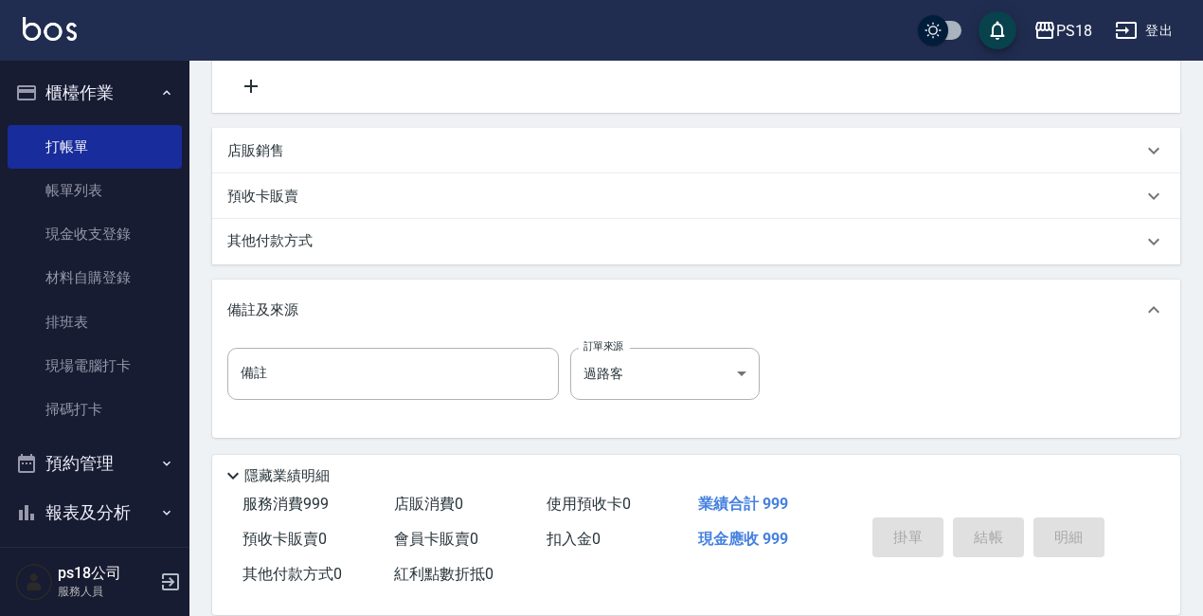
type input "[DATE] 21:24"
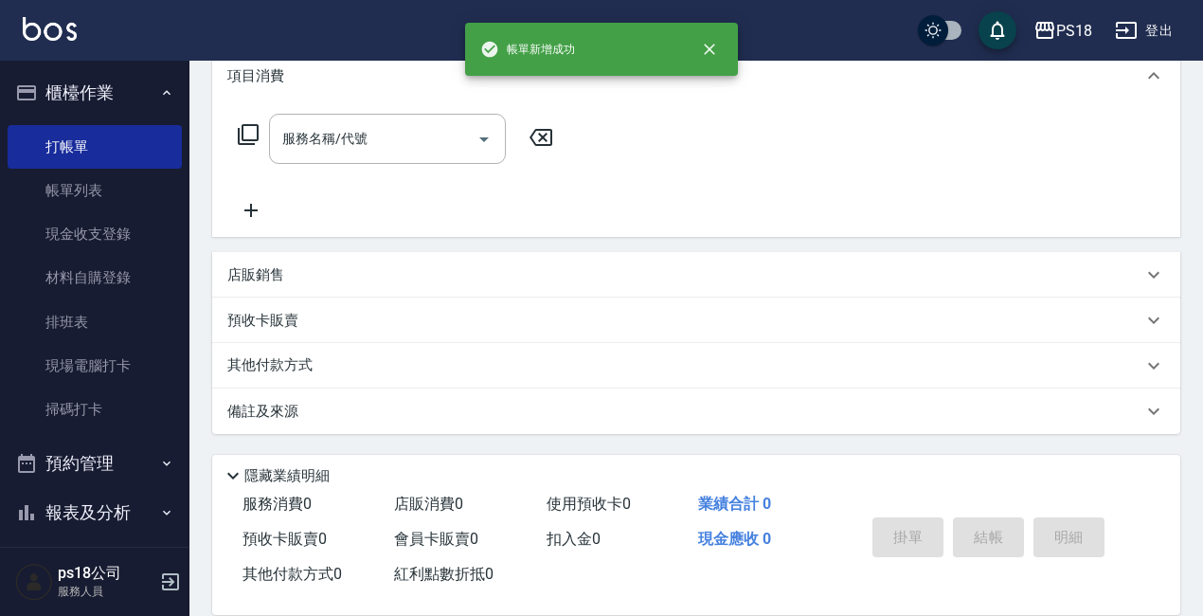
scroll to position [0, 0]
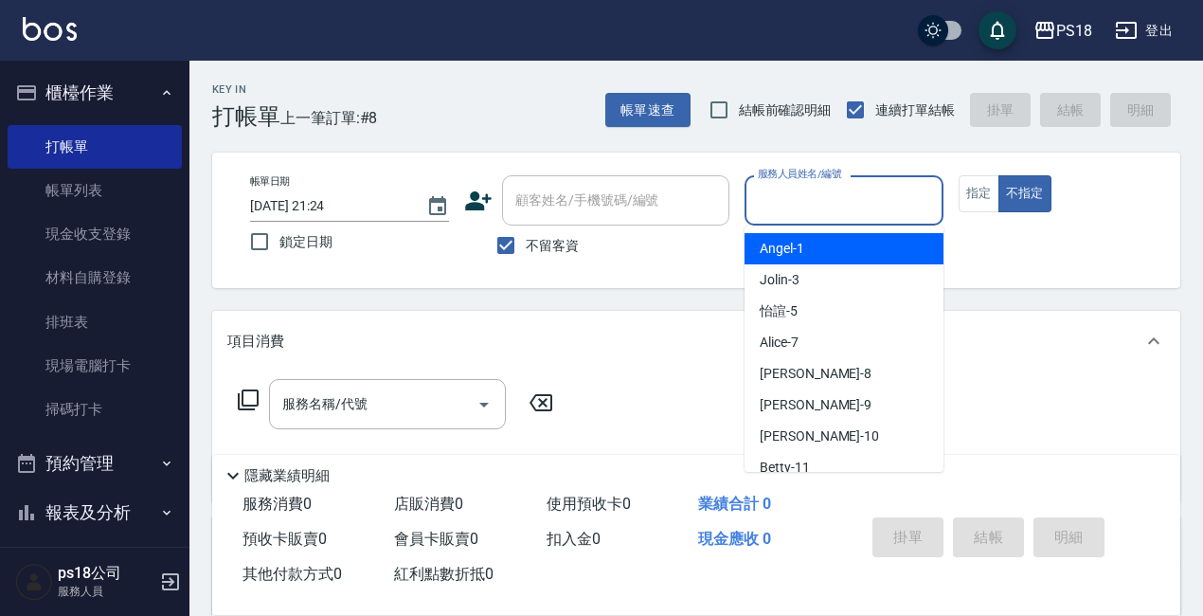
click at [790, 199] on input "服務人員姓名/編號" at bounding box center [844, 200] width 182 height 33
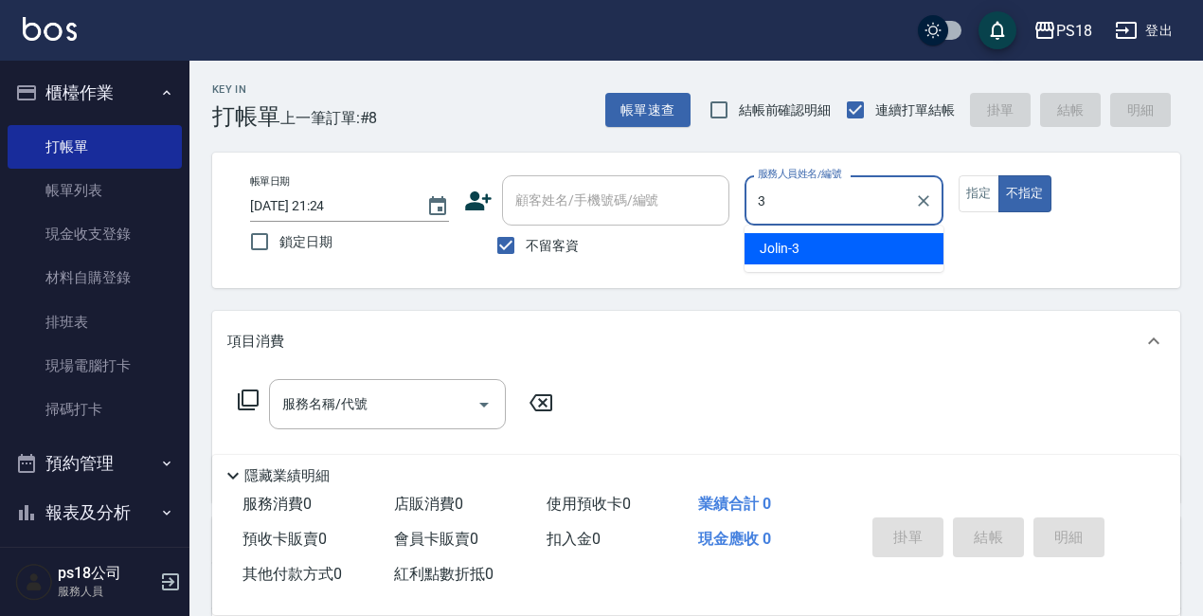
type input "Jolin-3"
type button "false"
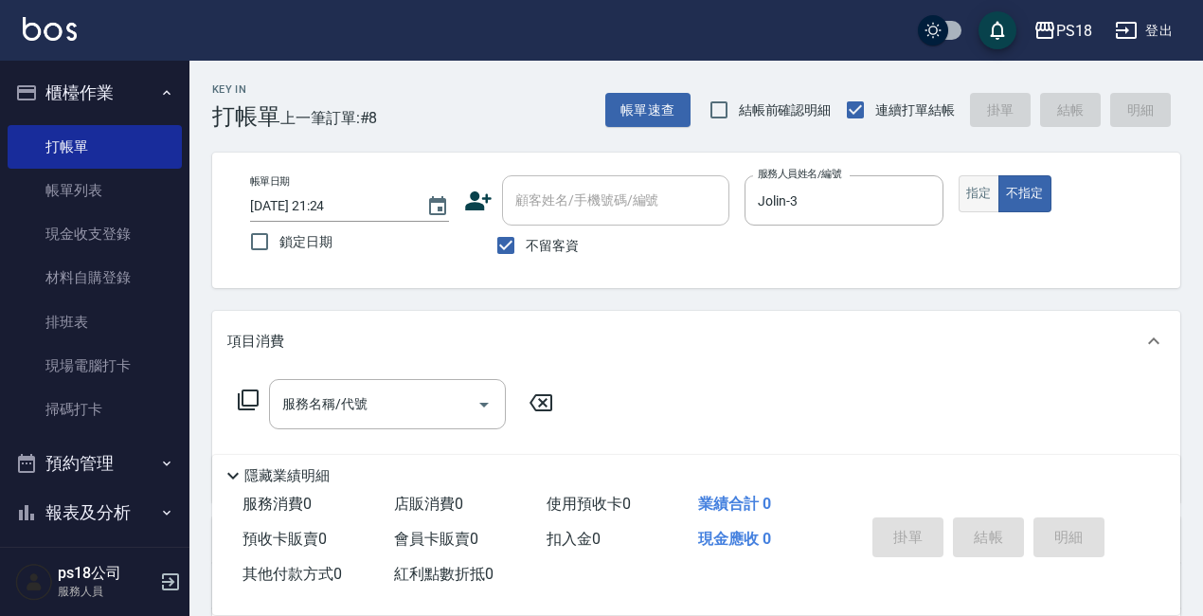
click at [974, 189] on button "指定" at bounding box center [979, 193] width 41 height 37
click at [244, 392] on icon at bounding box center [248, 399] width 23 height 23
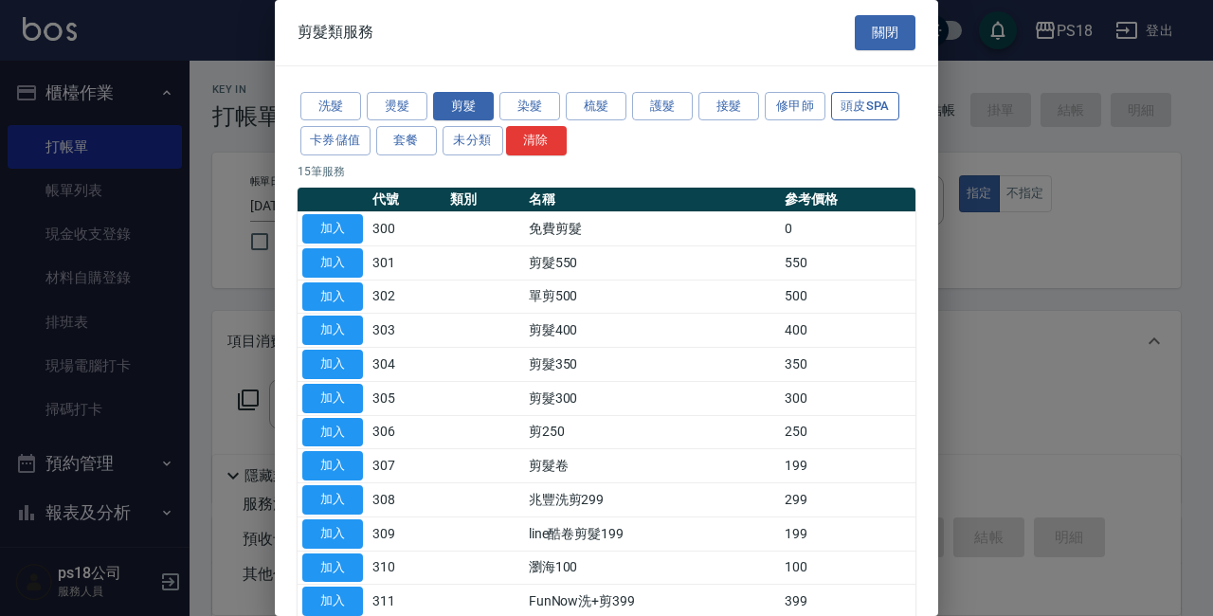
click at [855, 105] on button "頭皮SPA" at bounding box center [865, 106] width 68 height 29
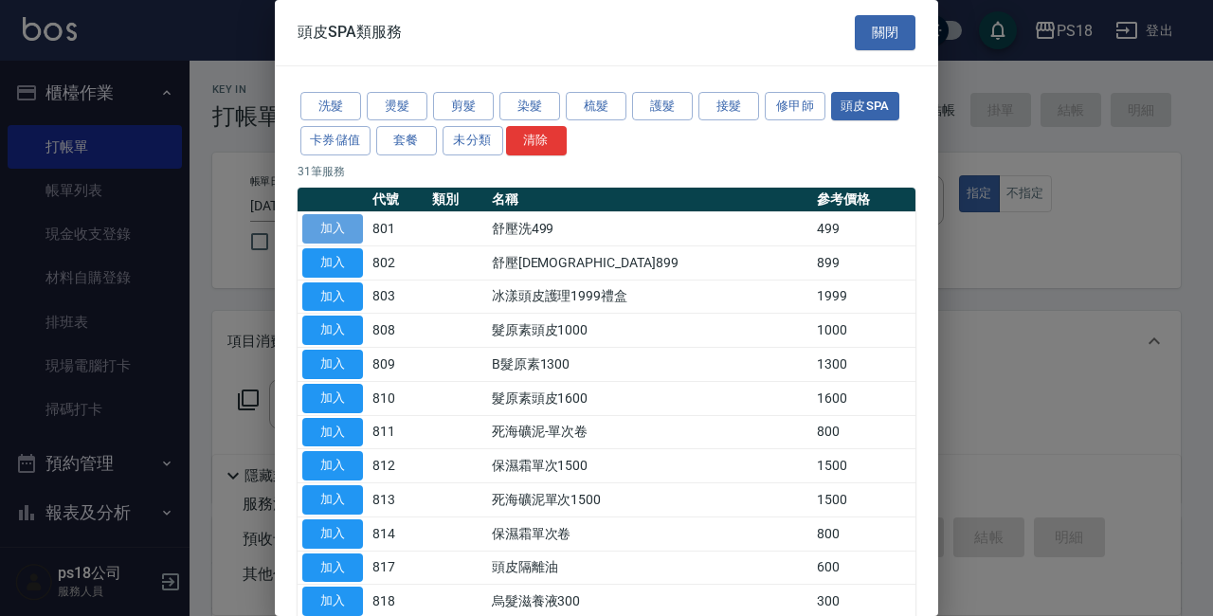
click at [318, 222] on button "加入" at bounding box center [332, 228] width 61 height 29
type input "舒壓洗499(801)"
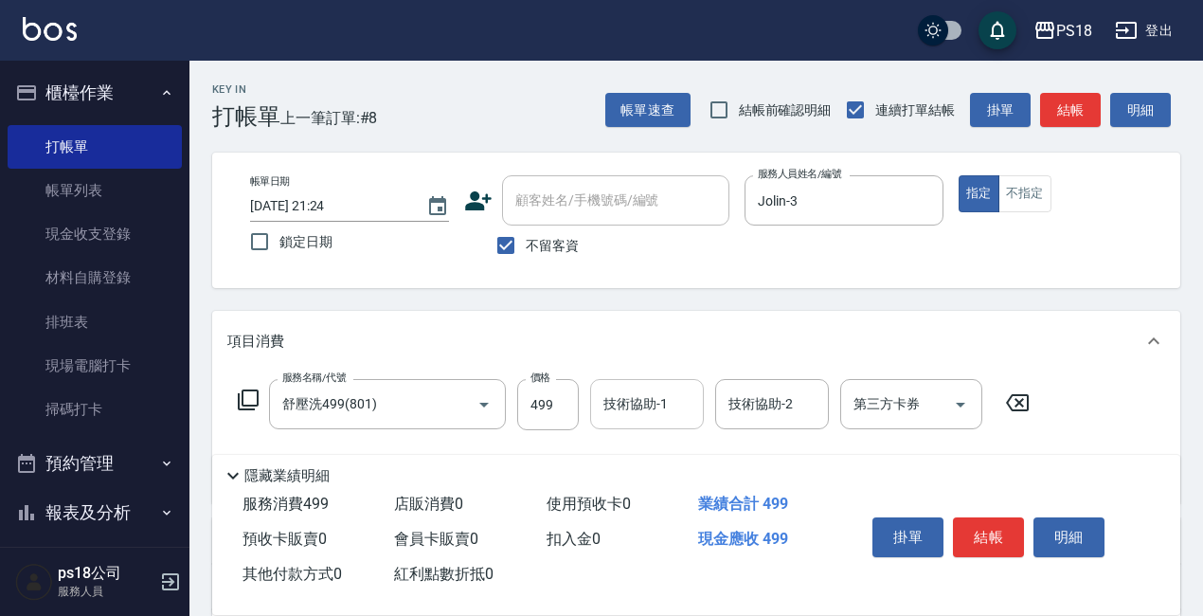
click at [626, 406] on input "技術協助-1" at bounding box center [647, 404] width 97 height 33
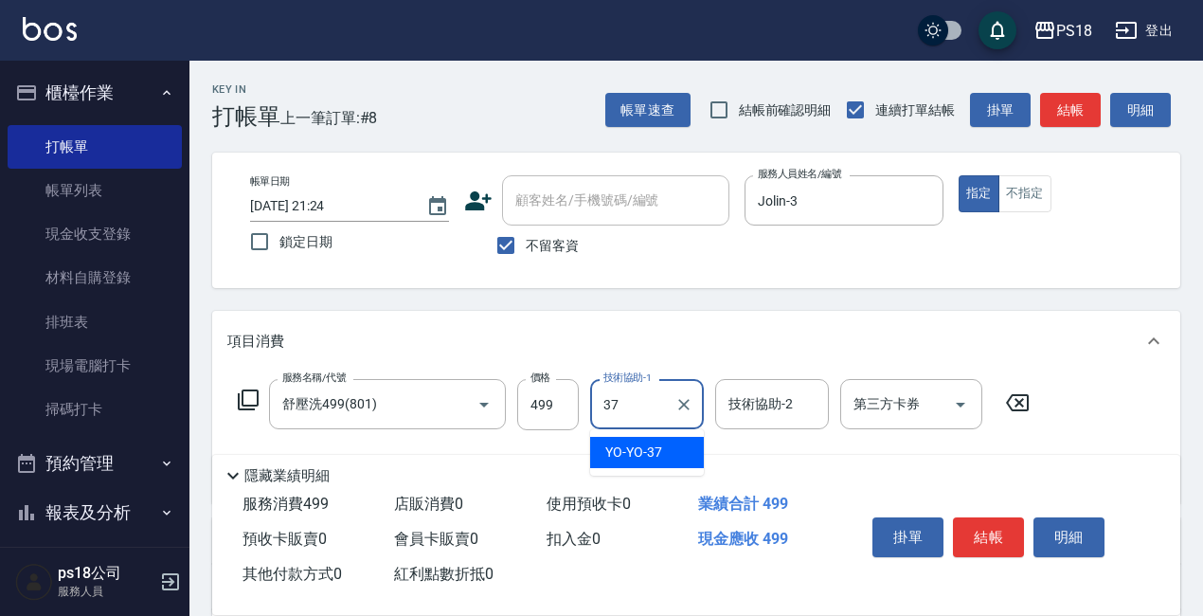
type input "YO-YO-37"
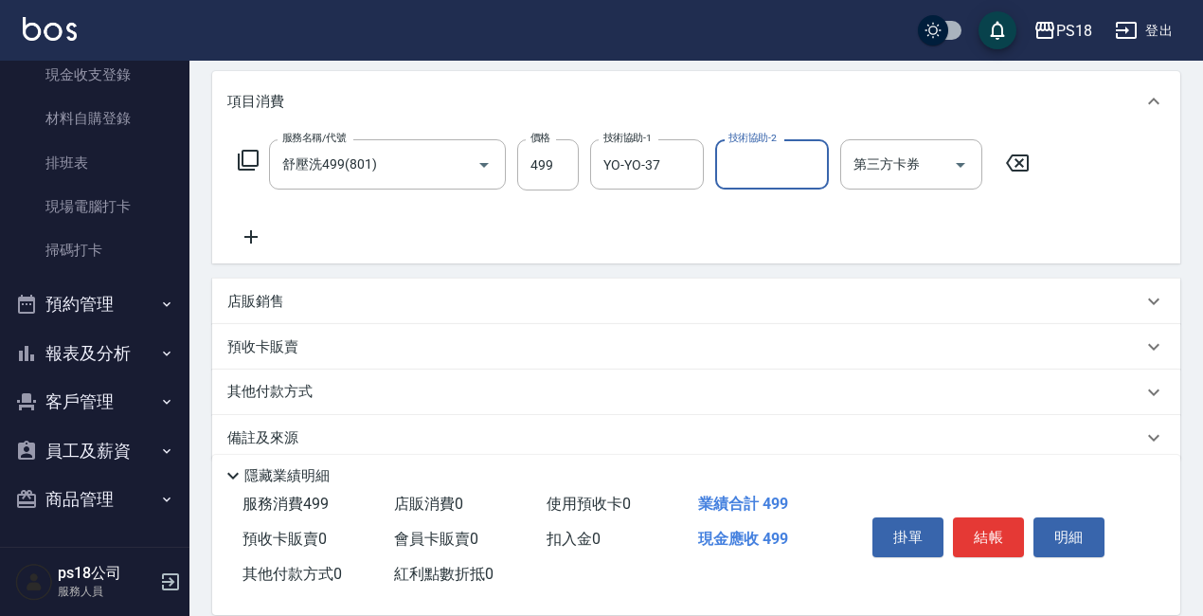
scroll to position [266, 0]
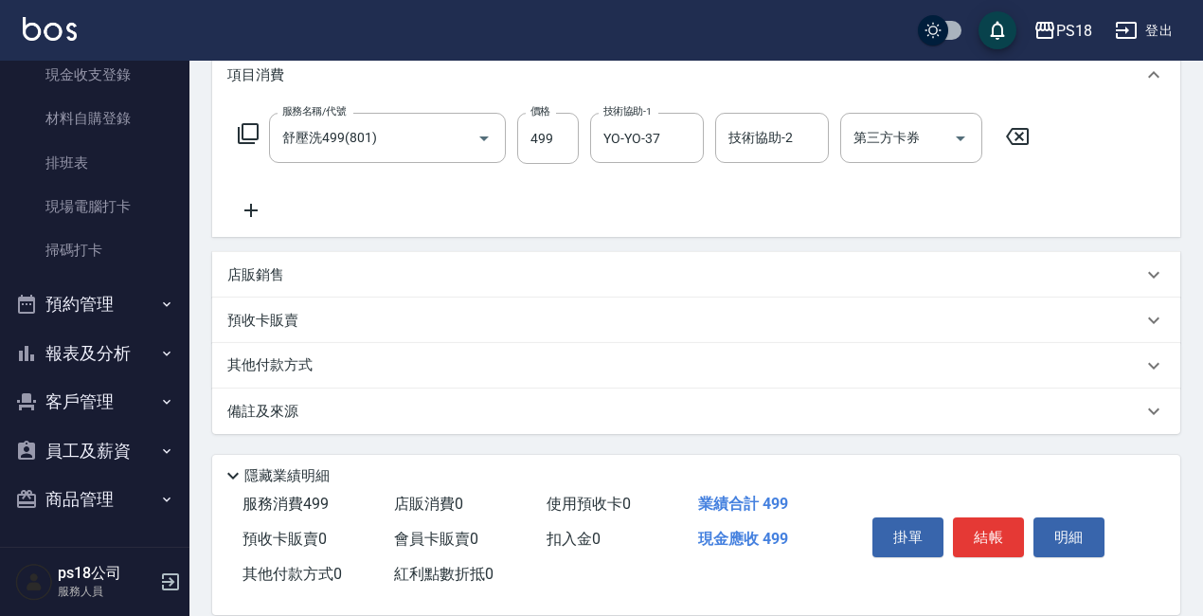
click at [290, 415] on p "備註及來源" at bounding box center [262, 412] width 71 height 20
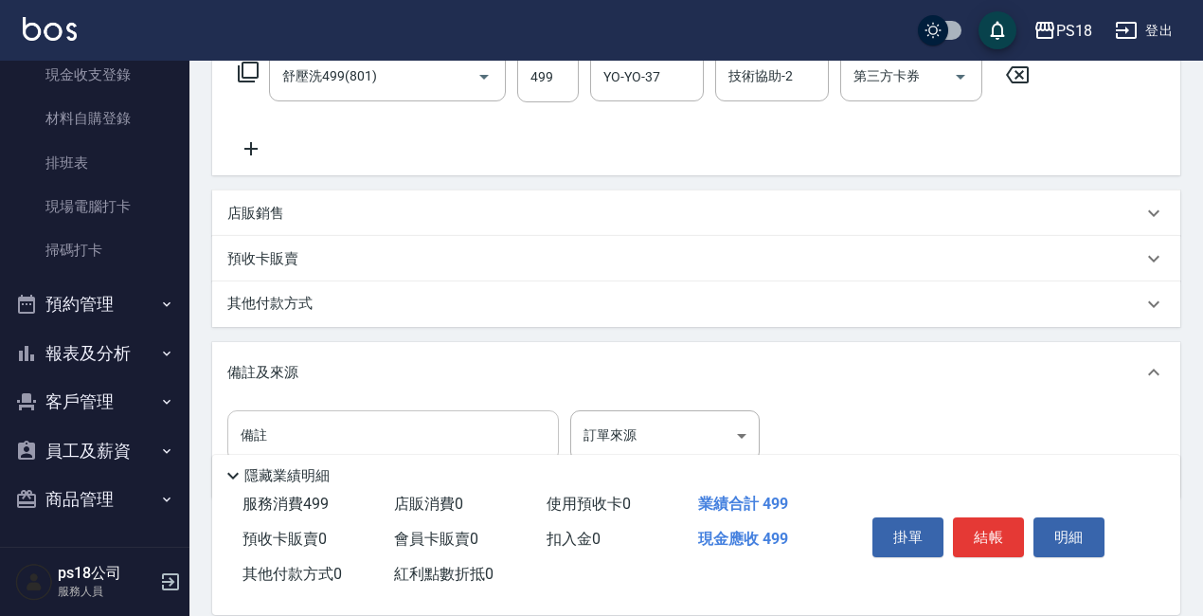
scroll to position [393, 0]
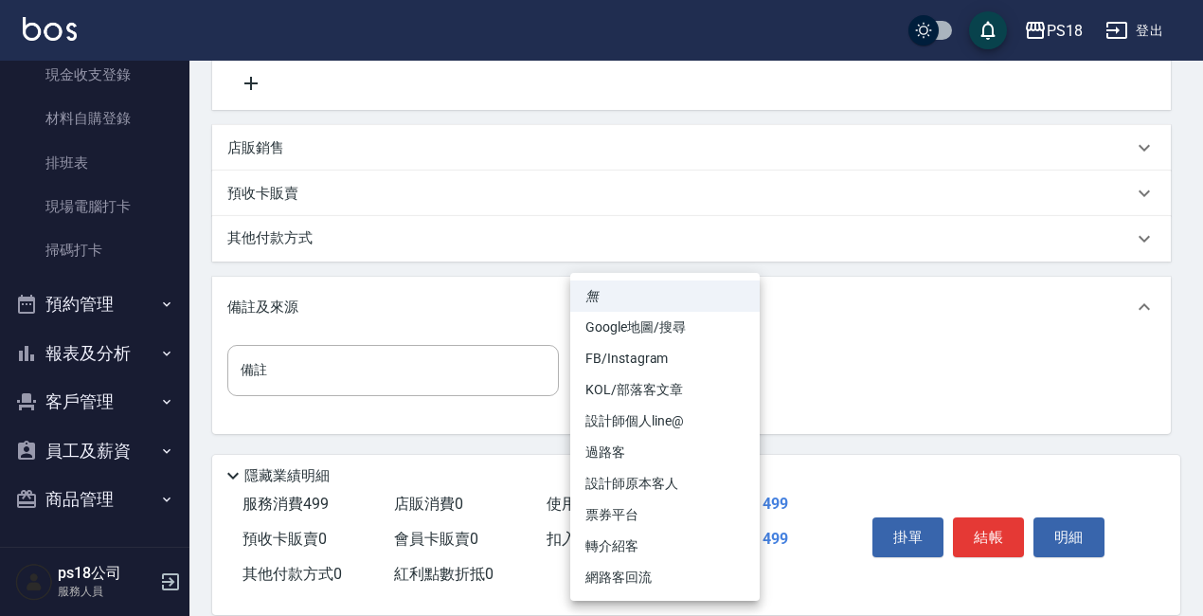
click at [739, 360] on body "PS18 登出 櫃檯作業 打帳單 帳單列表 現金收支登錄 材料自購登錄 排班表 現場電腦打卡 掃碼打卡 預約管理 預約管理 單日預約紀錄 單週預約紀錄 報表及…" at bounding box center [601, 111] width 1203 height 1009
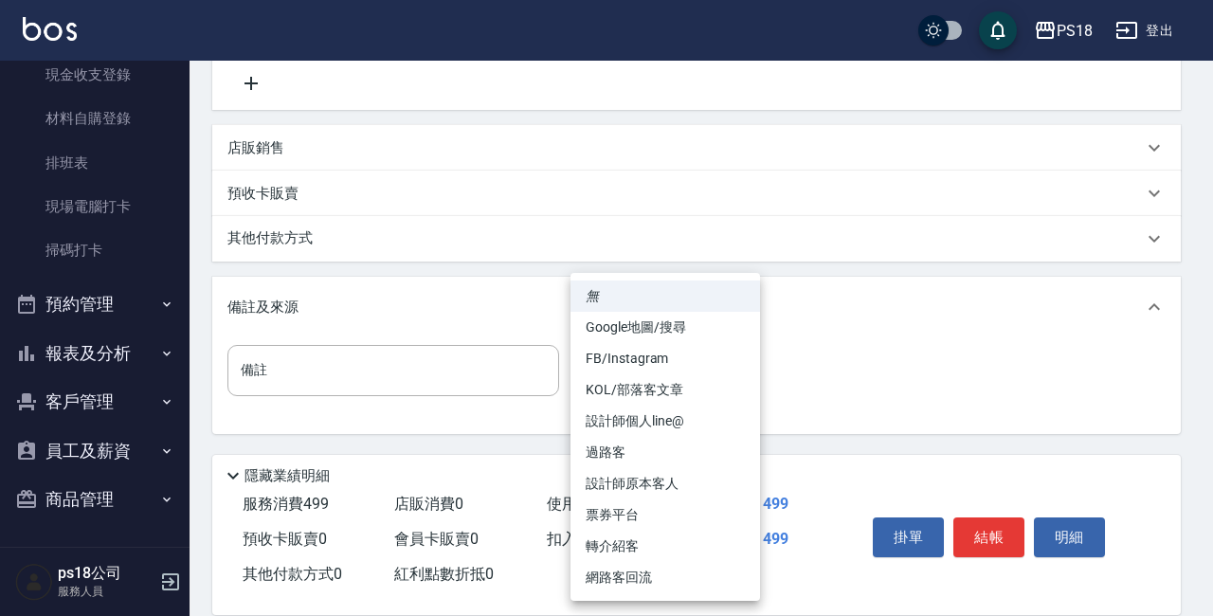
click at [624, 481] on li "設計師原本客人" at bounding box center [664, 483] width 189 height 31
type input "設計師原本客人"
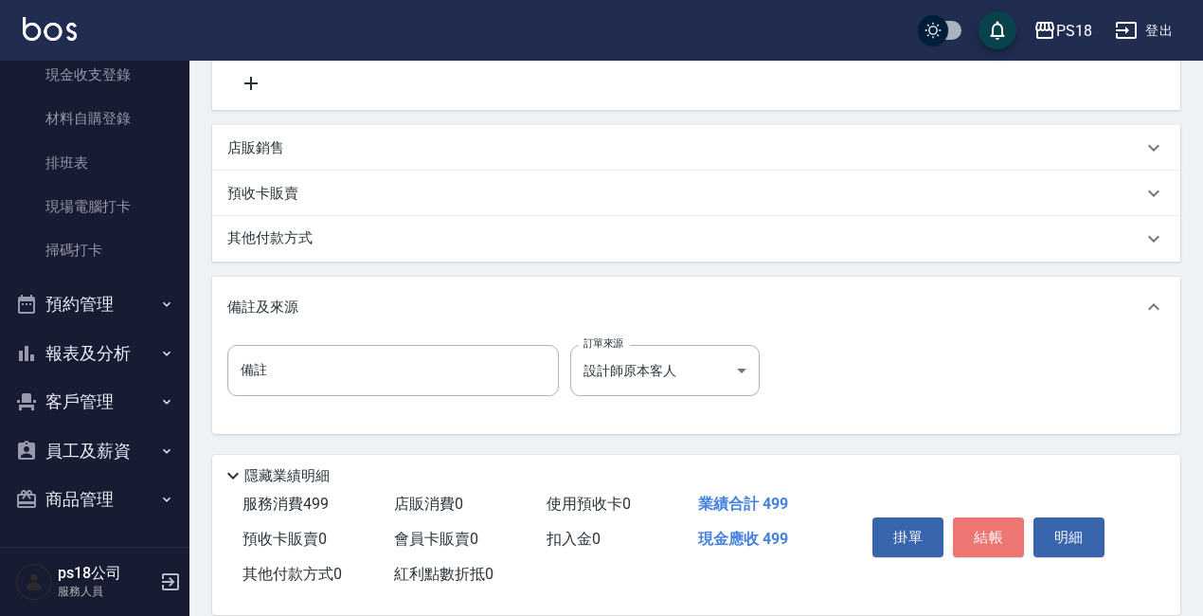
click at [991, 523] on button "結帳" at bounding box center [988, 537] width 71 height 40
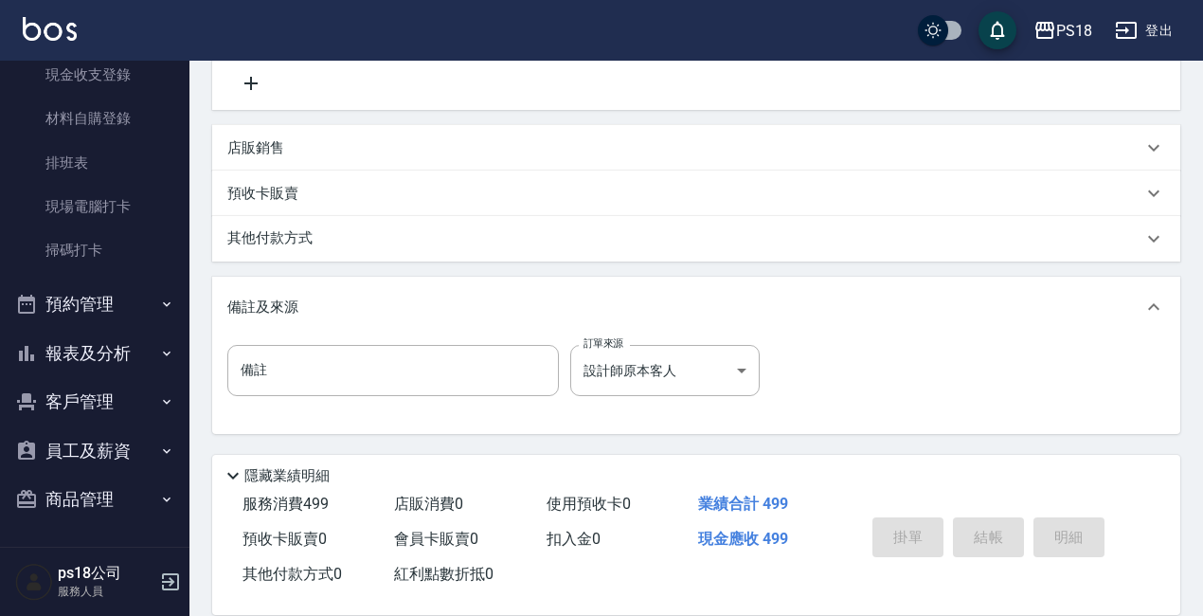
type input "[DATE] 21:25"
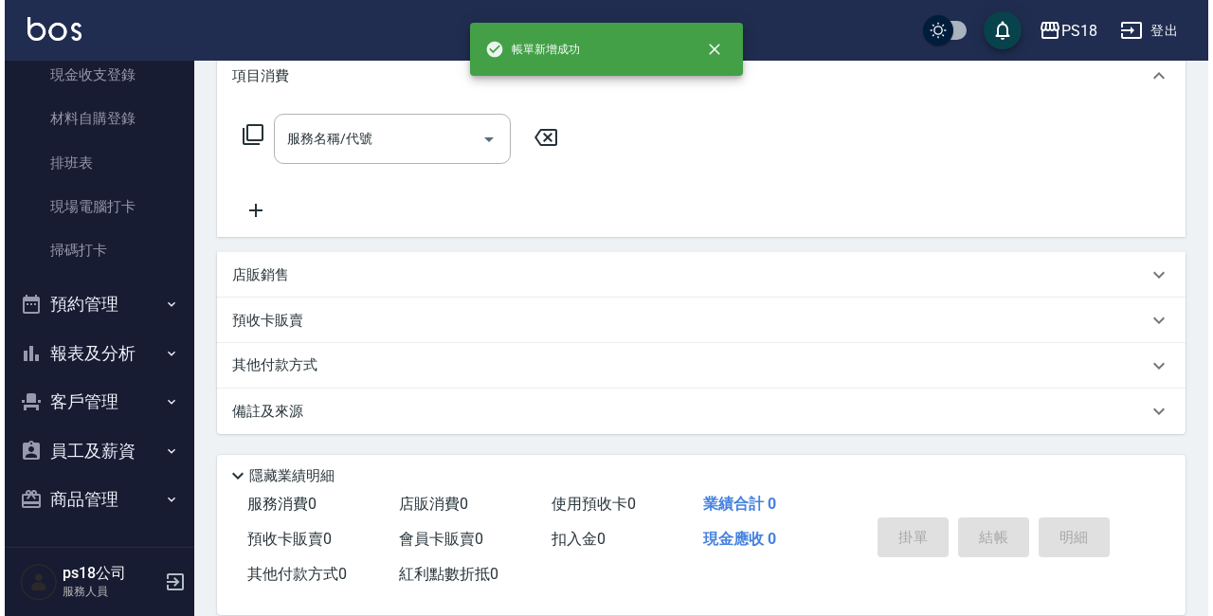
scroll to position [0, 0]
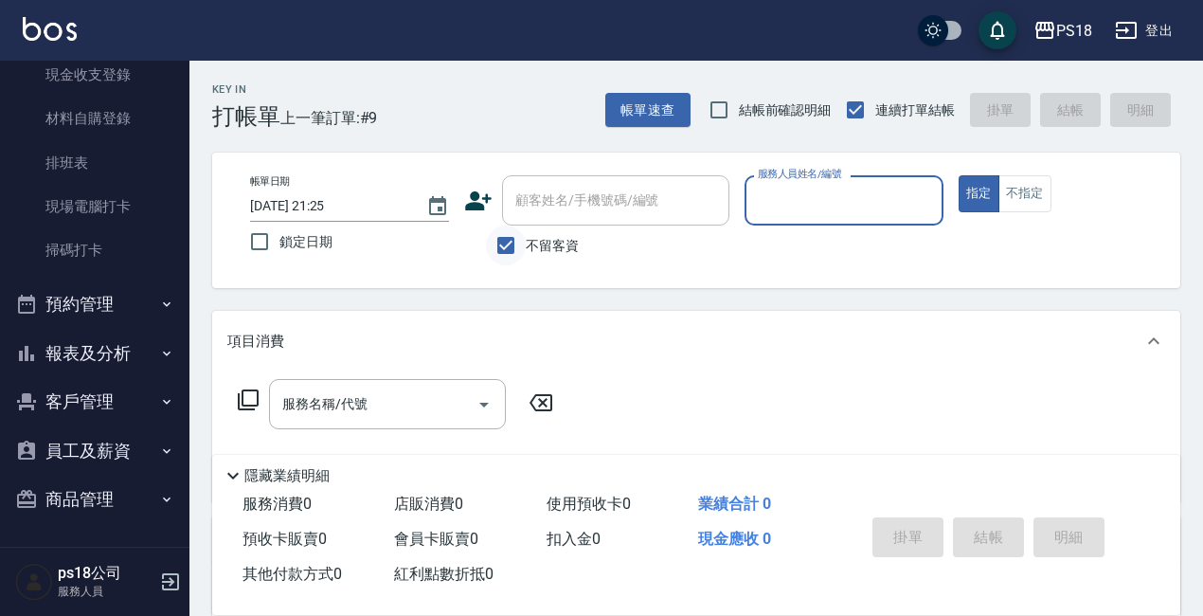
click at [492, 250] on input "不留客資" at bounding box center [506, 246] width 40 height 40
checkbox input "false"
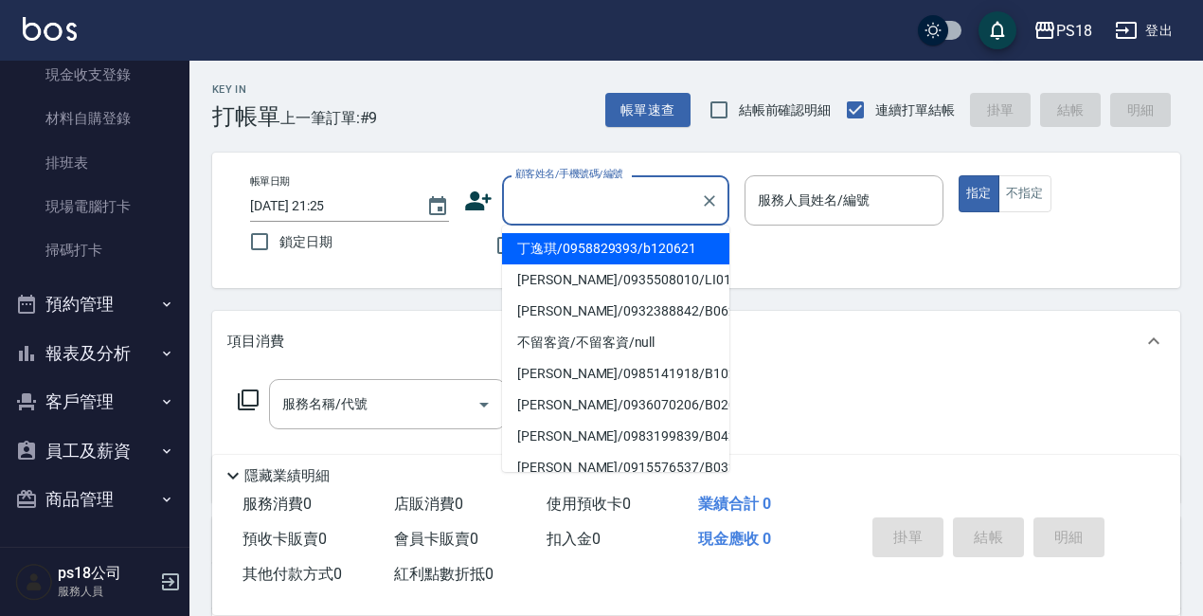
click at [519, 207] on input "顧客姓名/手機號碼/編號" at bounding box center [602, 200] width 182 height 33
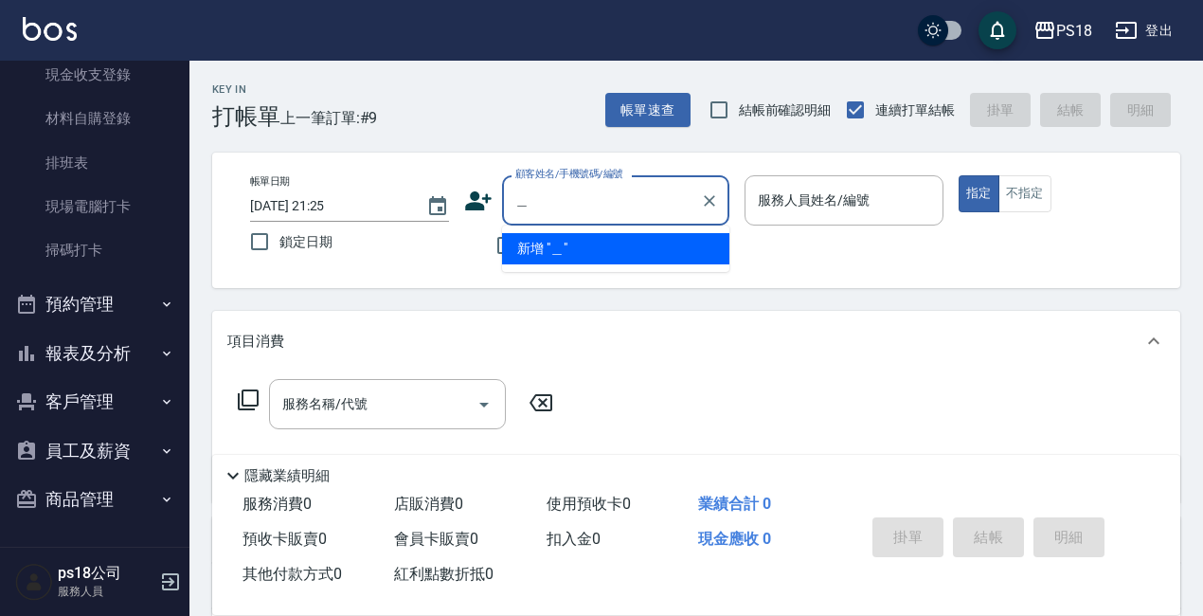
type input "[PERSON_NAME]"
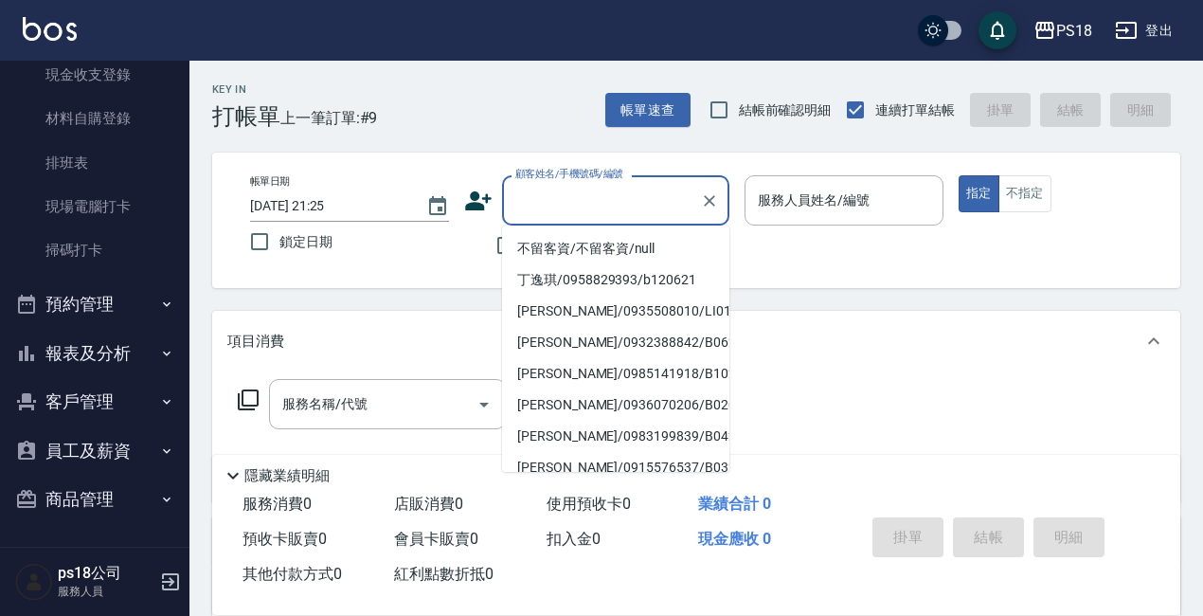
drag, startPoint x: 848, startPoint y: 269, endPoint x: 719, endPoint y: 269, distance: 128.9
click at [844, 269] on div "帳單日期 [DATE] 21:25 鎖定日期 顧客姓名/手機號碼/編號 顧客姓名/手機號碼/編號 不留客資 服務人員姓名/編號 服務人員姓名/編號 指定 不指定" at bounding box center [696, 220] width 968 height 135
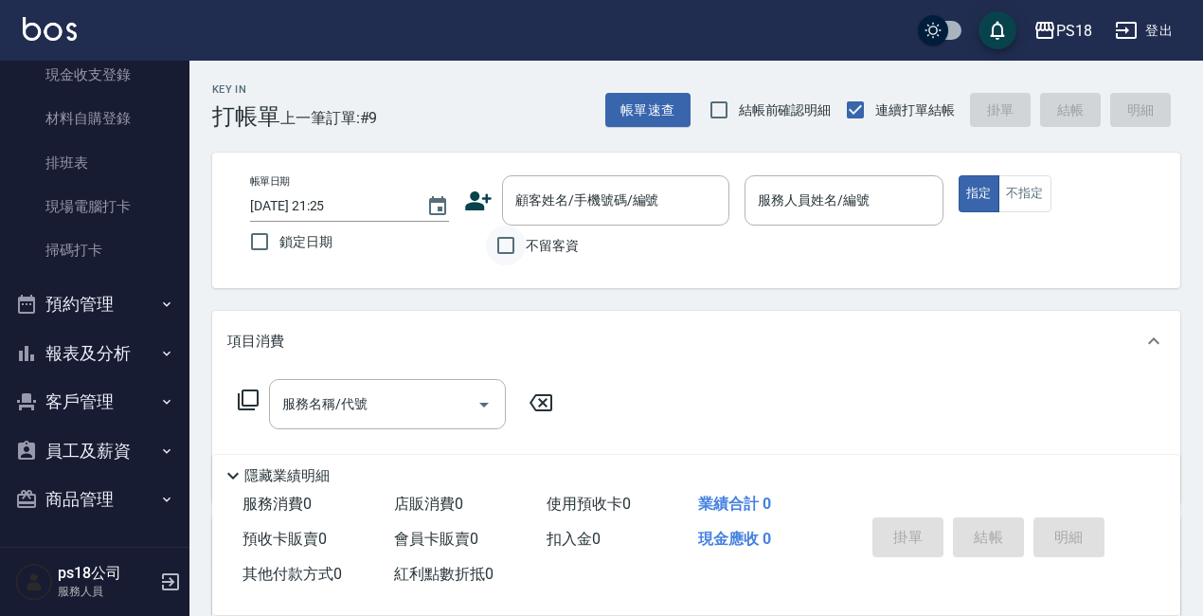
click at [508, 245] on input "不留客資" at bounding box center [506, 246] width 40 height 40
checkbox input "true"
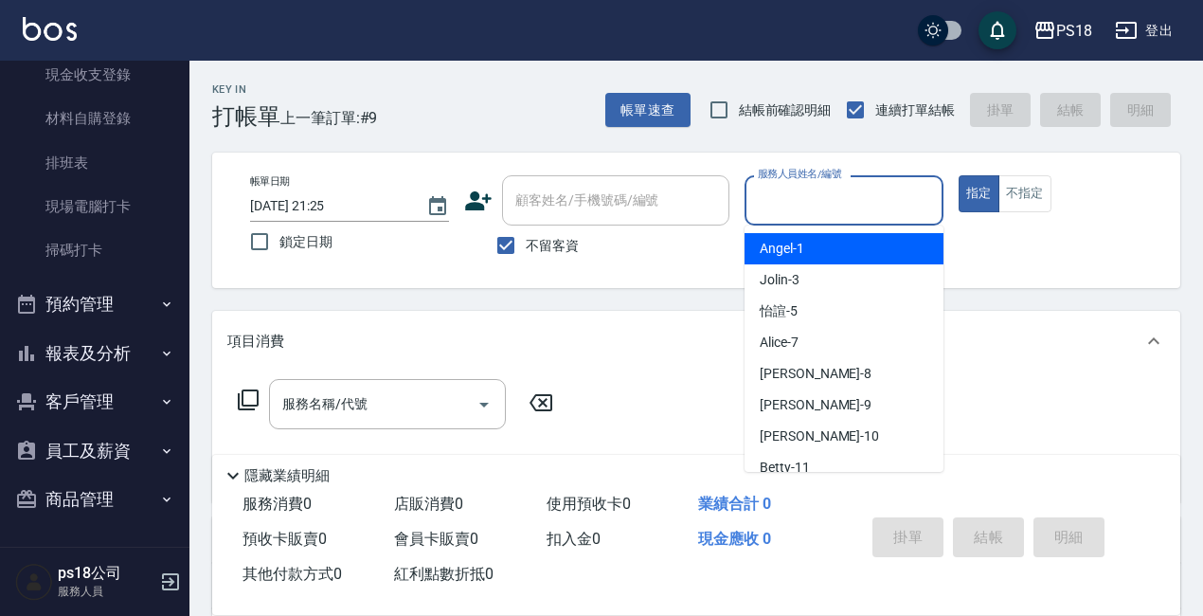
drag, startPoint x: 839, startPoint y: 200, endPoint x: 825, endPoint y: 200, distance: 13.3
click at [833, 200] on input "服務人員姓名/編號" at bounding box center [844, 200] width 182 height 33
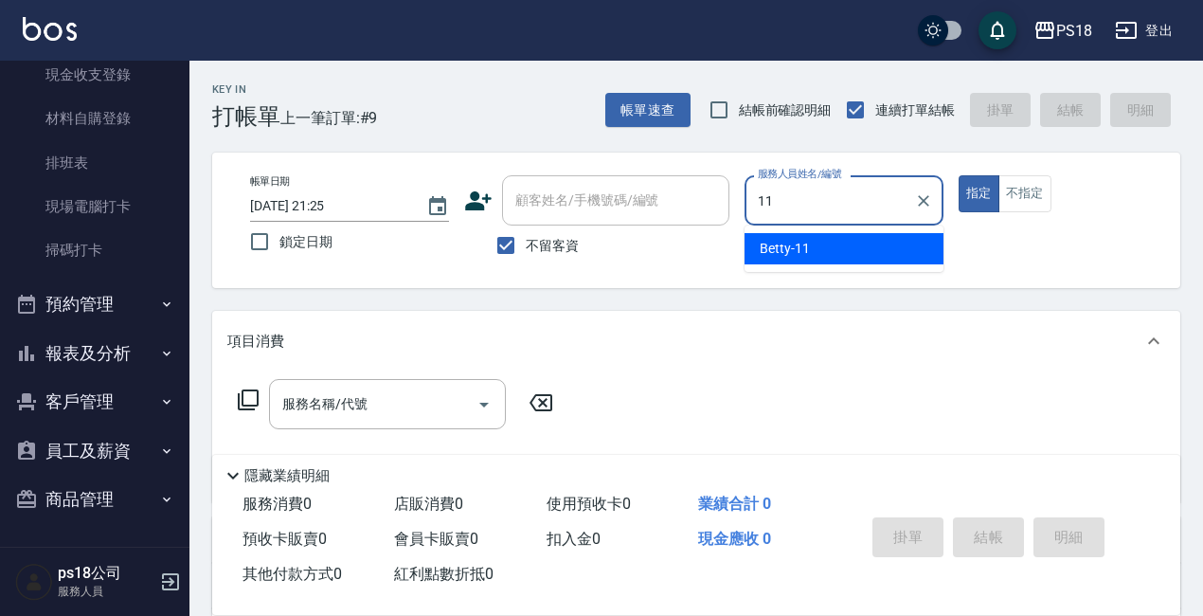
type input "Betty-11"
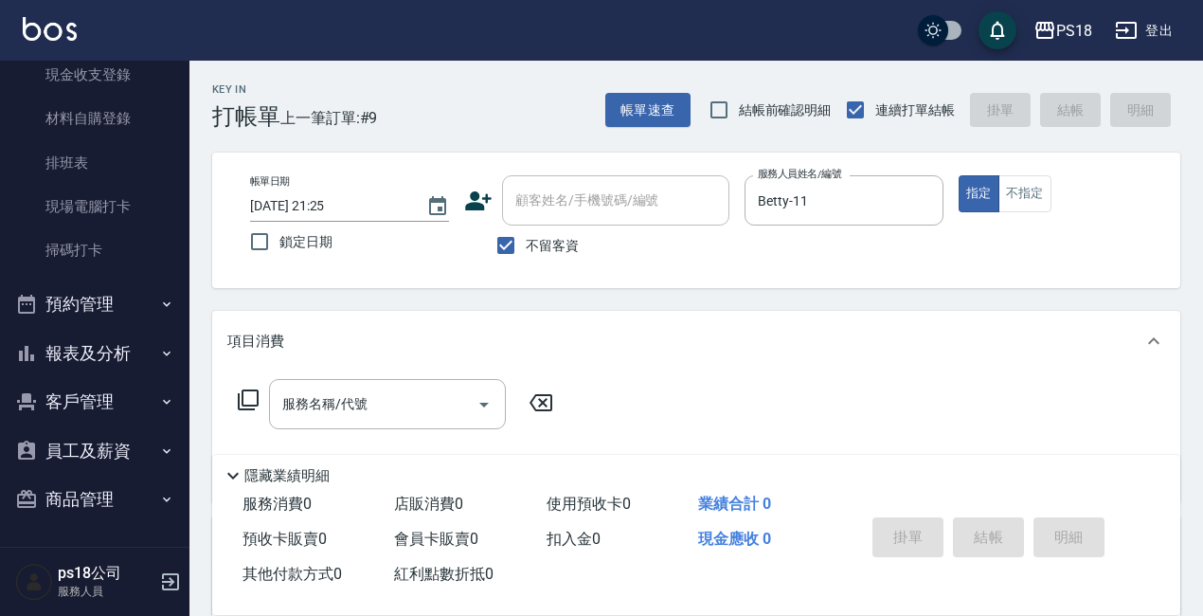
click at [247, 402] on icon at bounding box center [248, 399] width 23 height 23
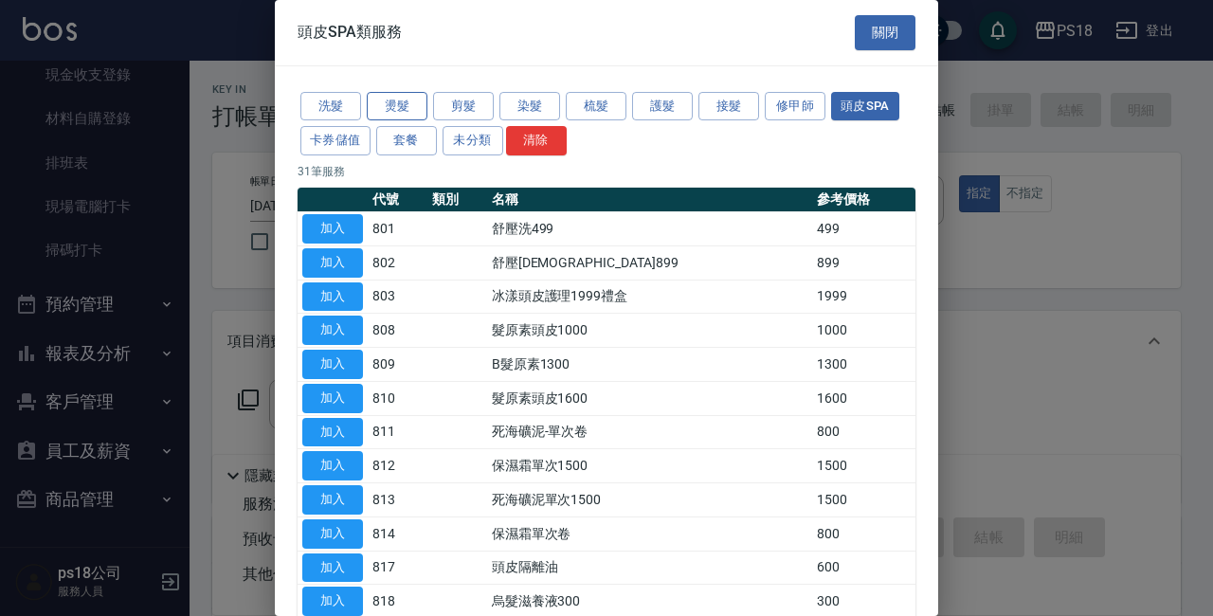
click at [389, 99] on button "燙髮" at bounding box center [397, 106] width 61 height 29
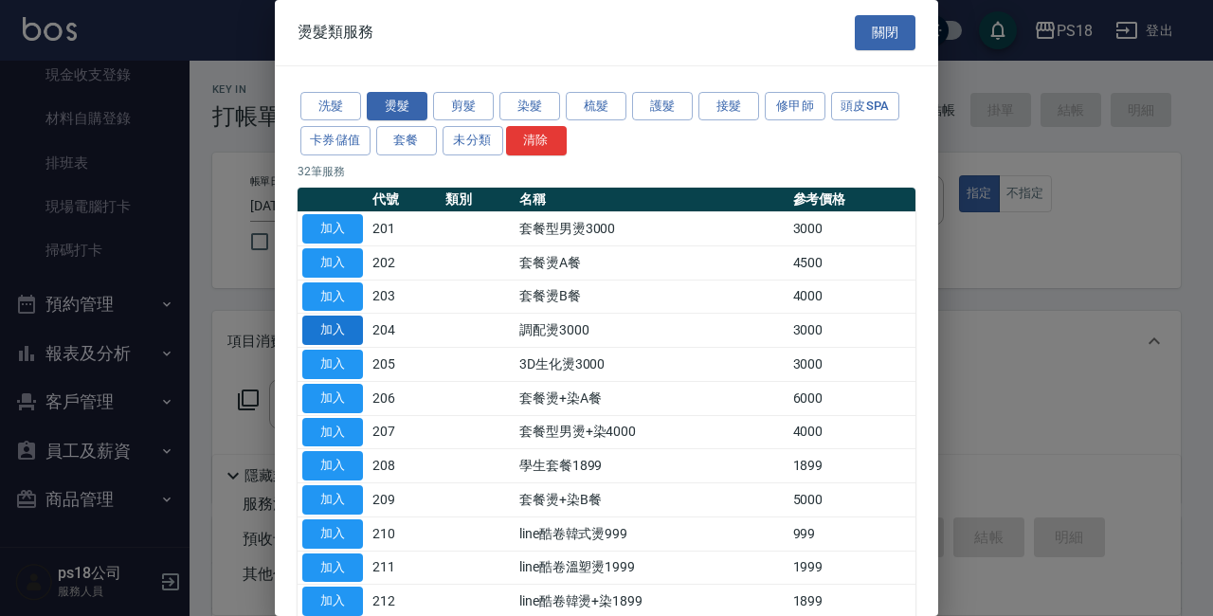
click at [318, 327] on button "加入" at bounding box center [332, 330] width 61 height 29
type input "調配燙3000(204)"
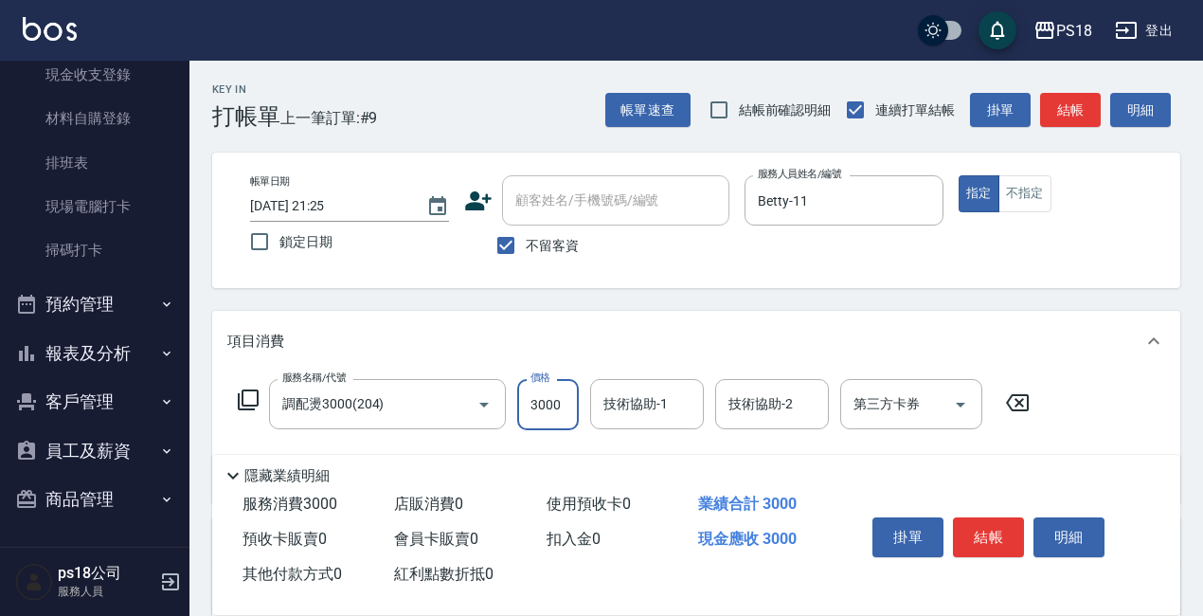
click at [562, 406] on input "3000" at bounding box center [548, 404] width 62 height 51
type input "2450"
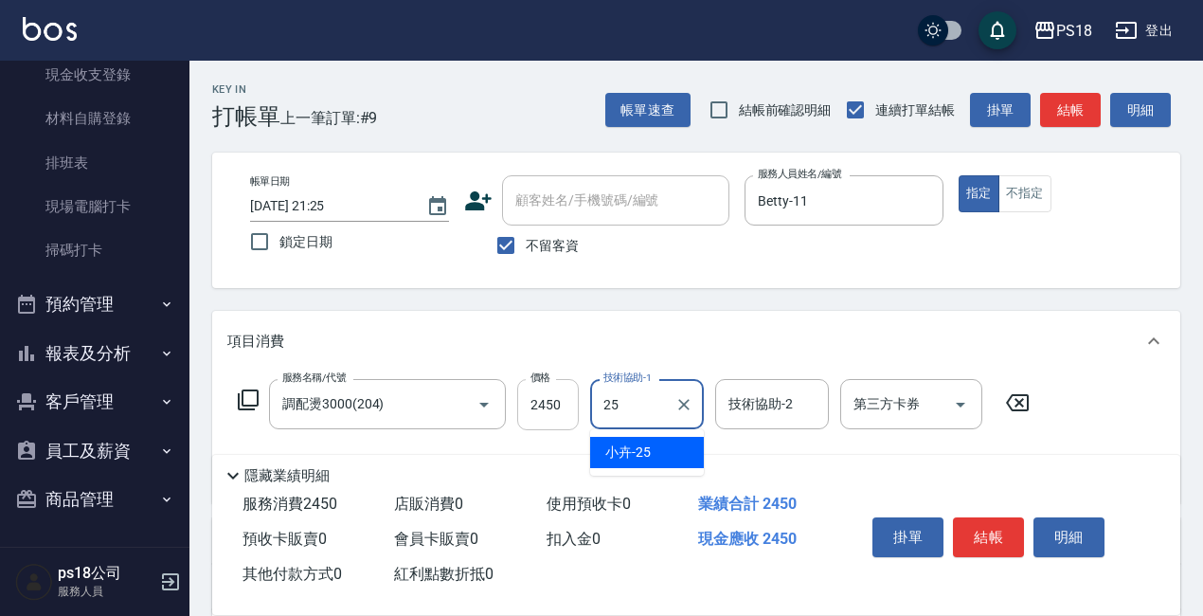
type input "小卉-25"
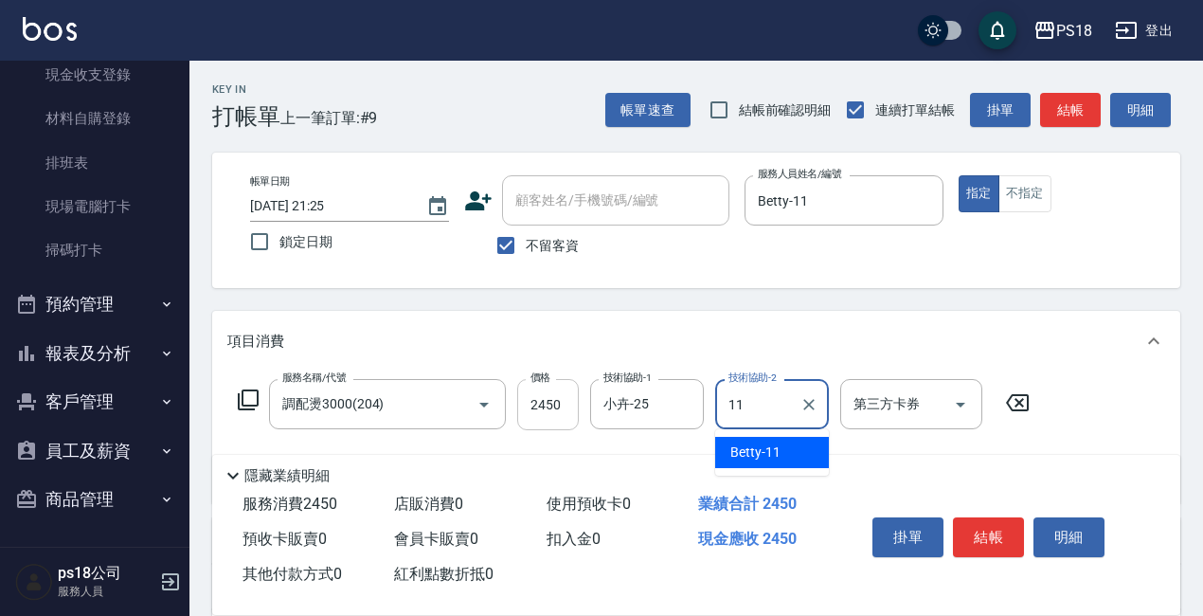
type input "Betty-11"
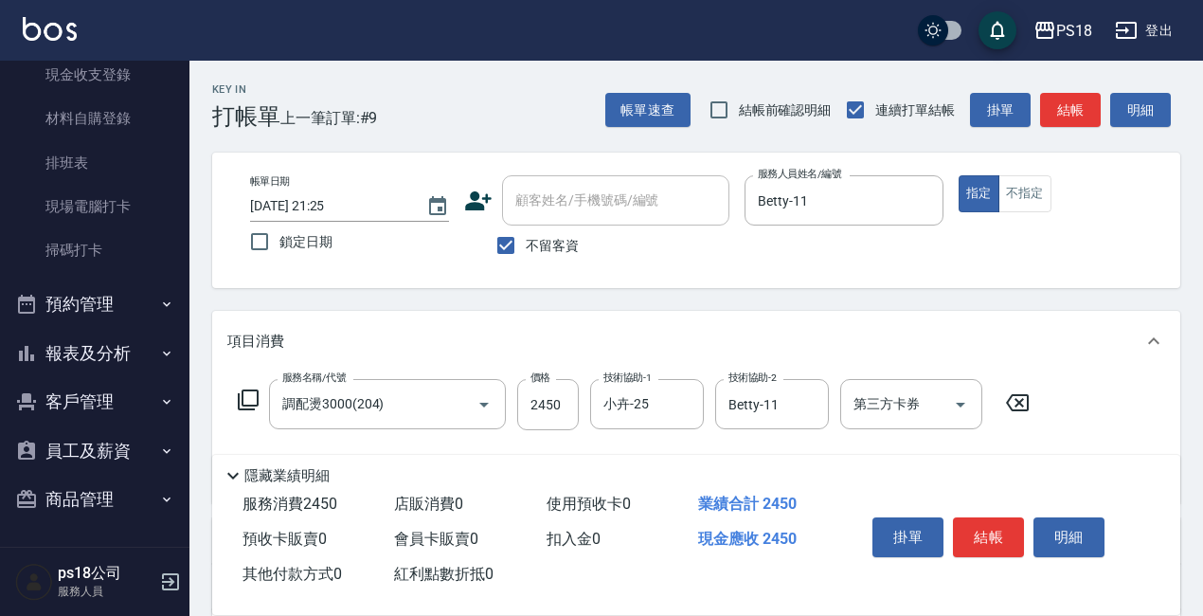
click at [248, 393] on icon at bounding box center [248, 399] width 23 height 23
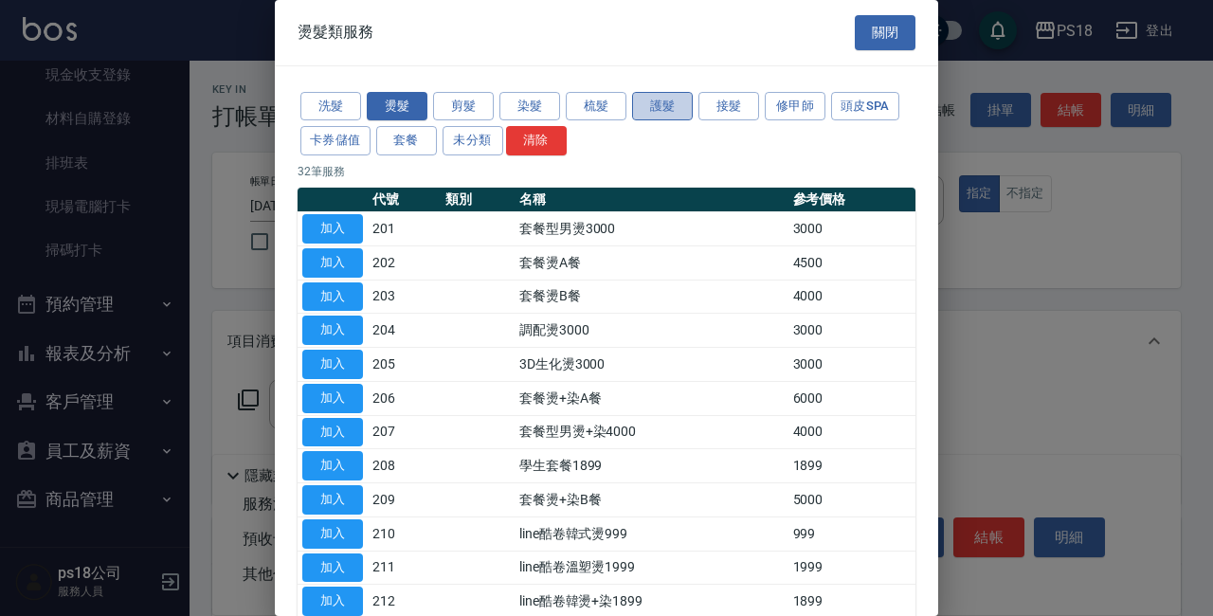
click at [640, 100] on button "護髮" at bounding box center [662, 106] width 61 height 29
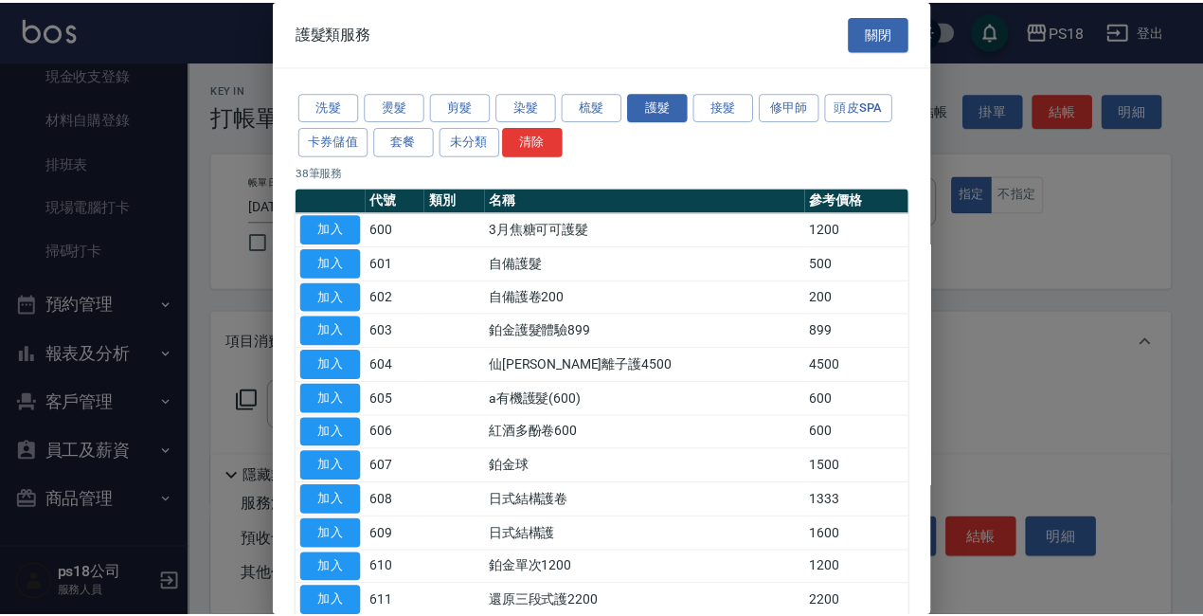
scroll to position [474, 0]
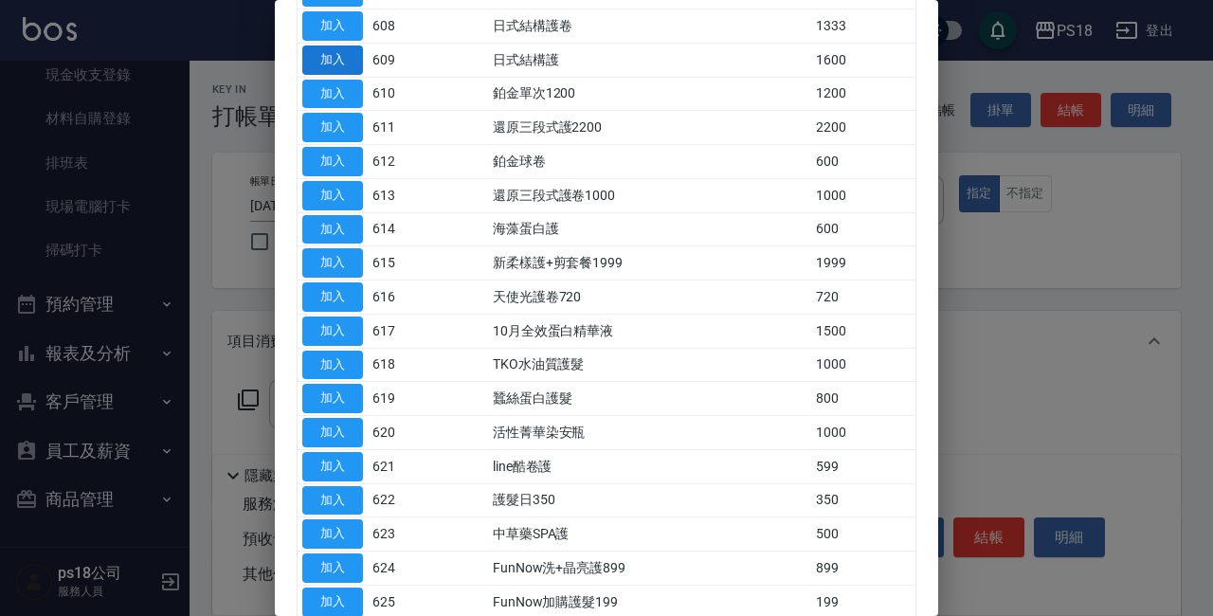
click at [339, 58] on button "加入" at bounding box center [332, 59] width 61 height 29
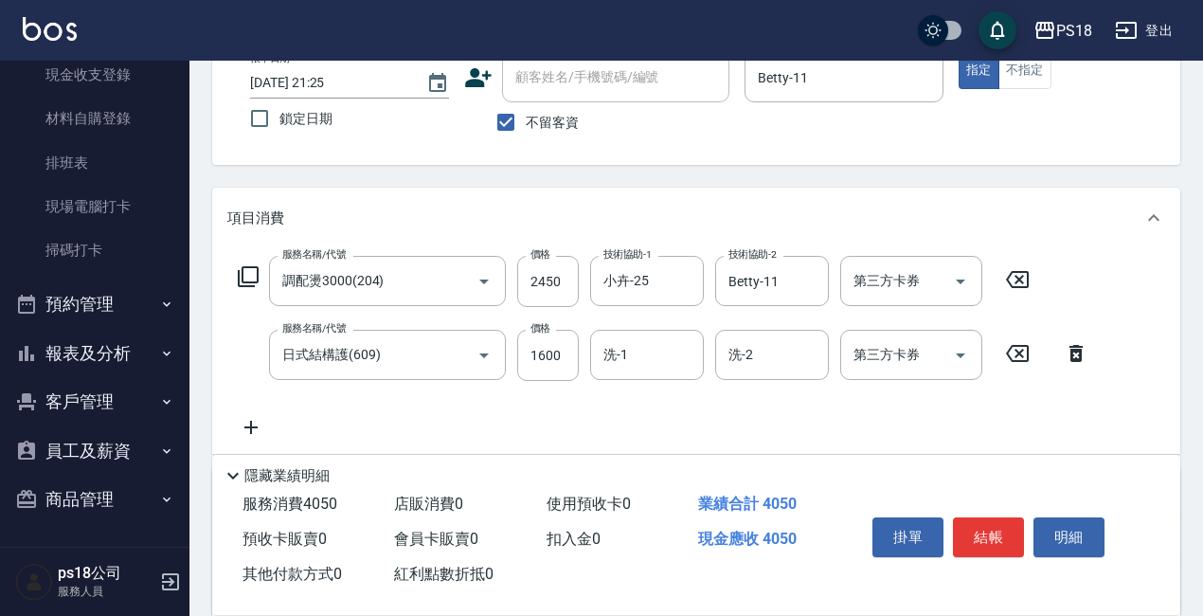
scroll to position [284, 0]
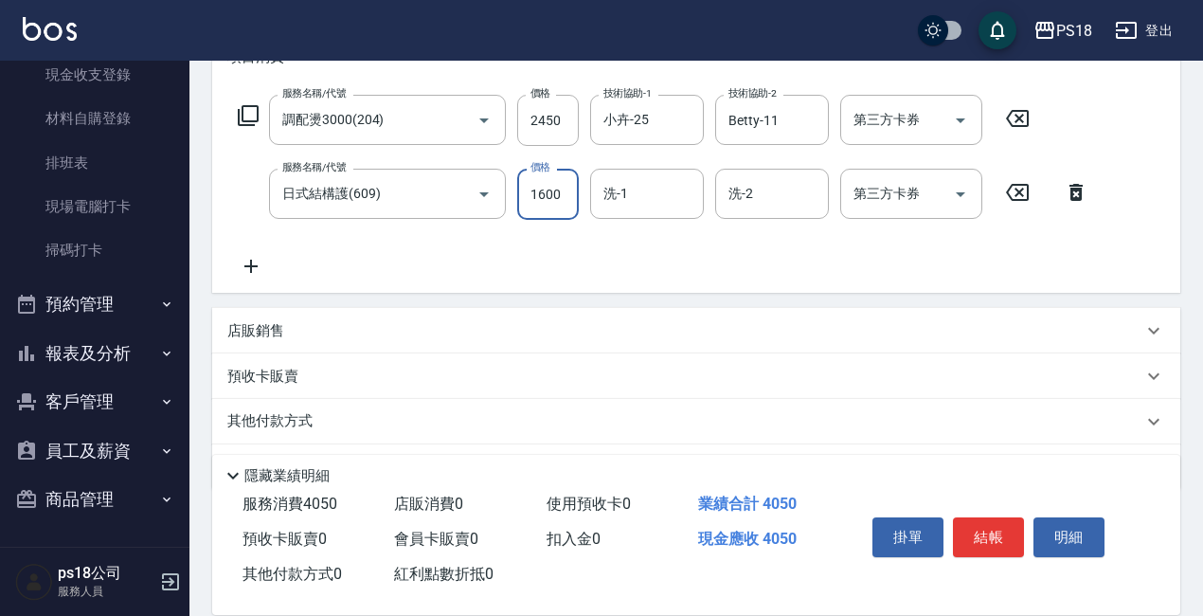
click at [568, 196] on input "1600" at bounding box center [548, 194] width 62 height 51
type input "1400"
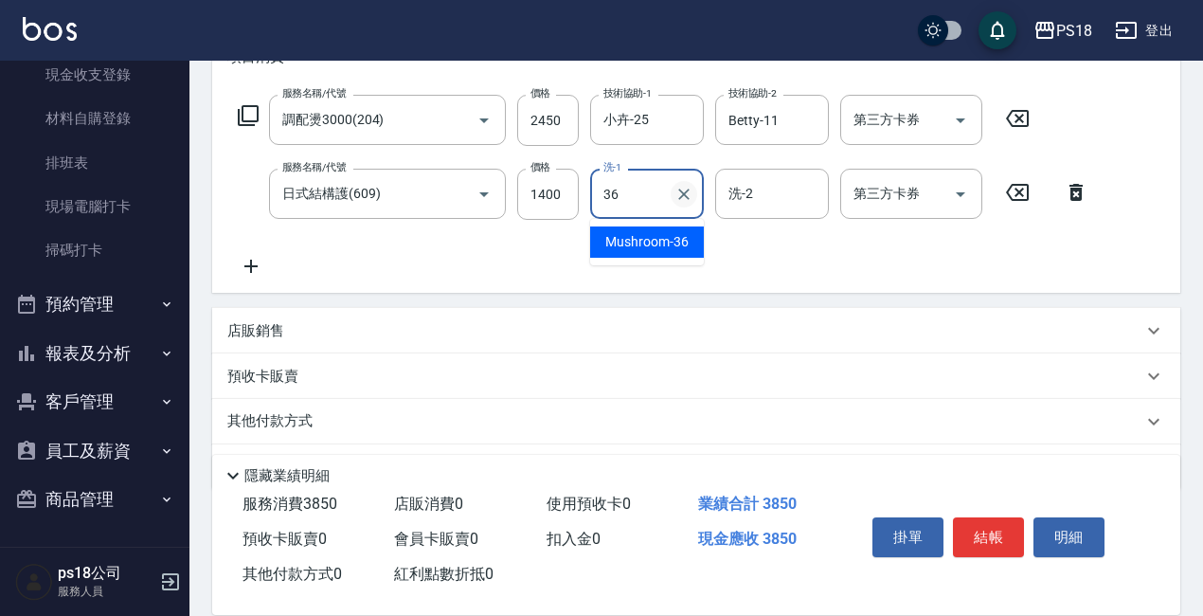
type input "Mushroom-36"
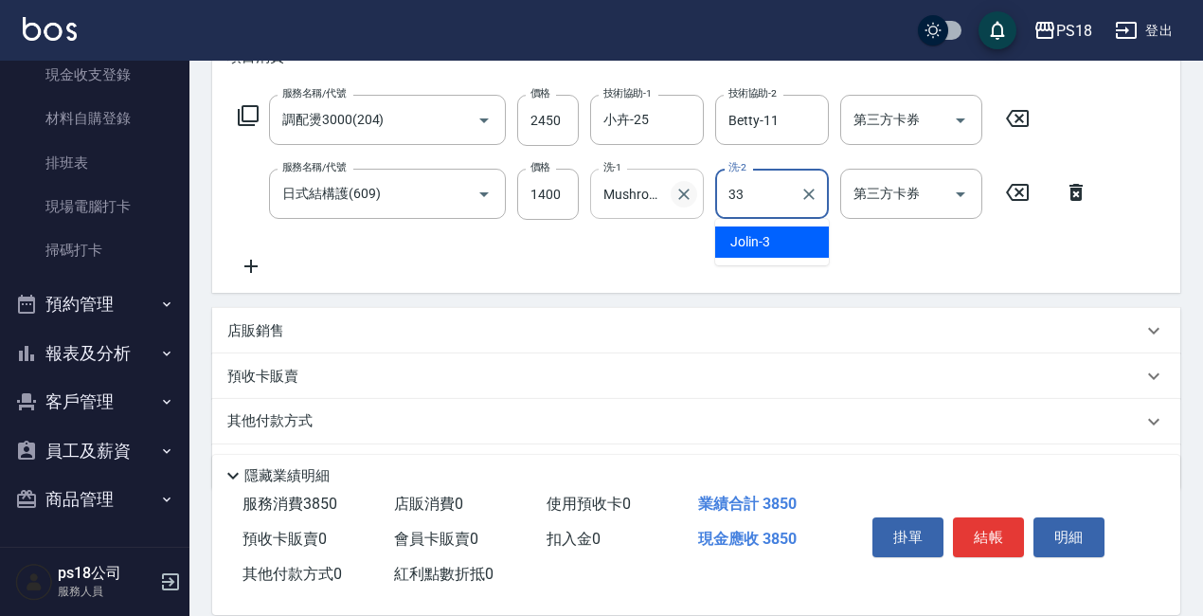
type input "[PERSON_NAME]-33"
click at [246, 115] on icon at bounding box center [248, 115] width 23 height 23
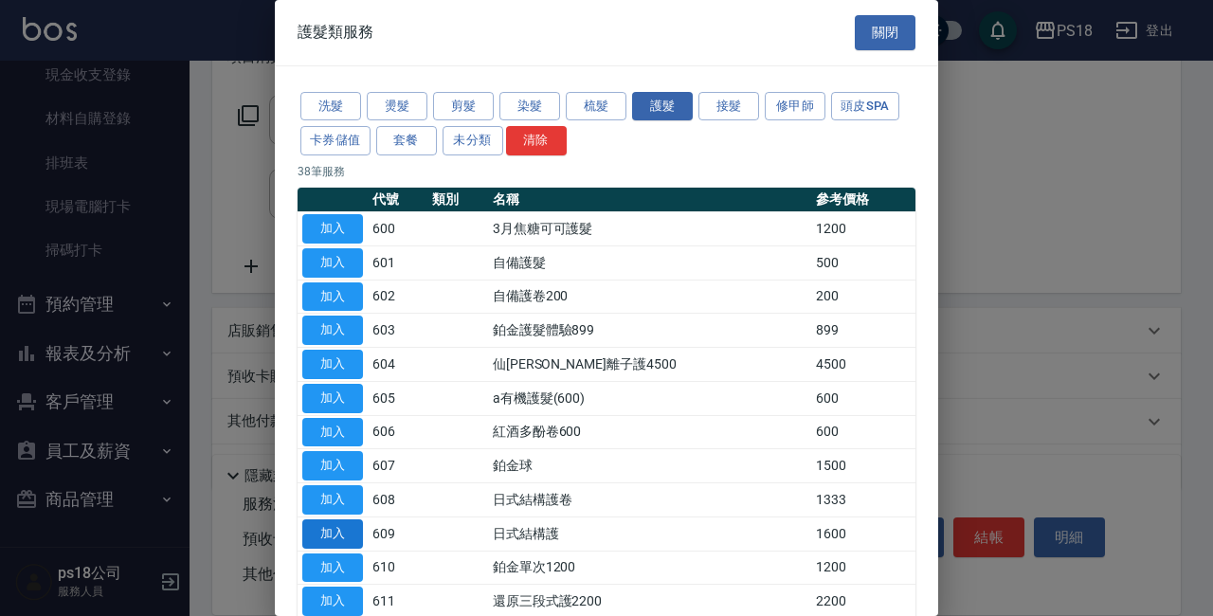
click at [338, 525] on button "加入" at bounding box center [332, 533] width 61 height 29
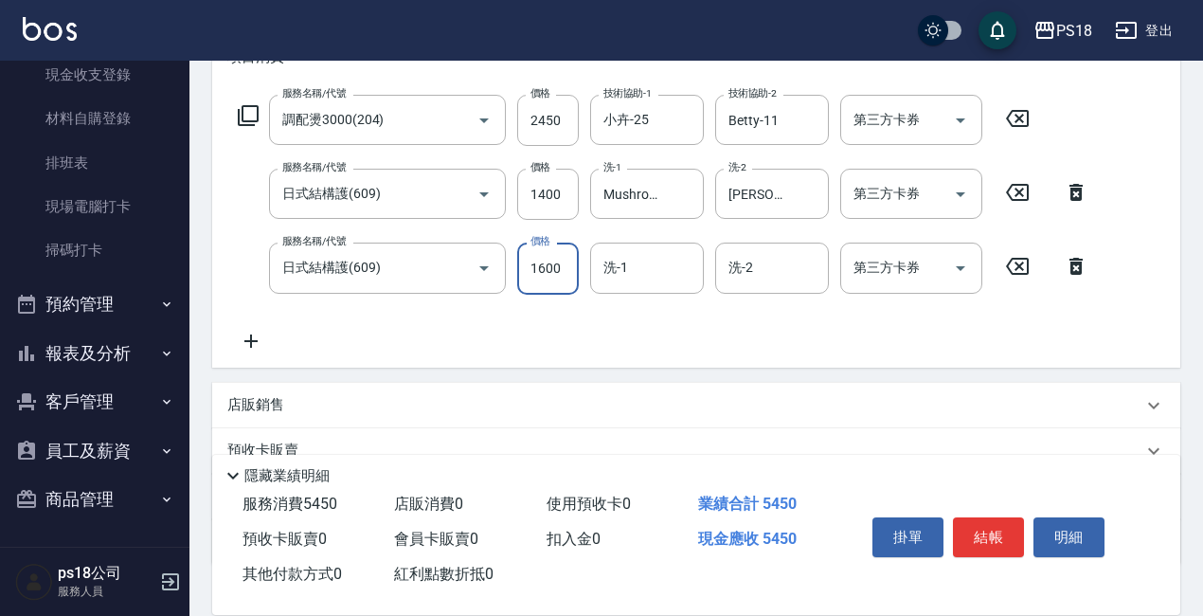
click at [560, 264] on input "1600" at bounding box center [548, 268] width 62 height 51
type input "1400"
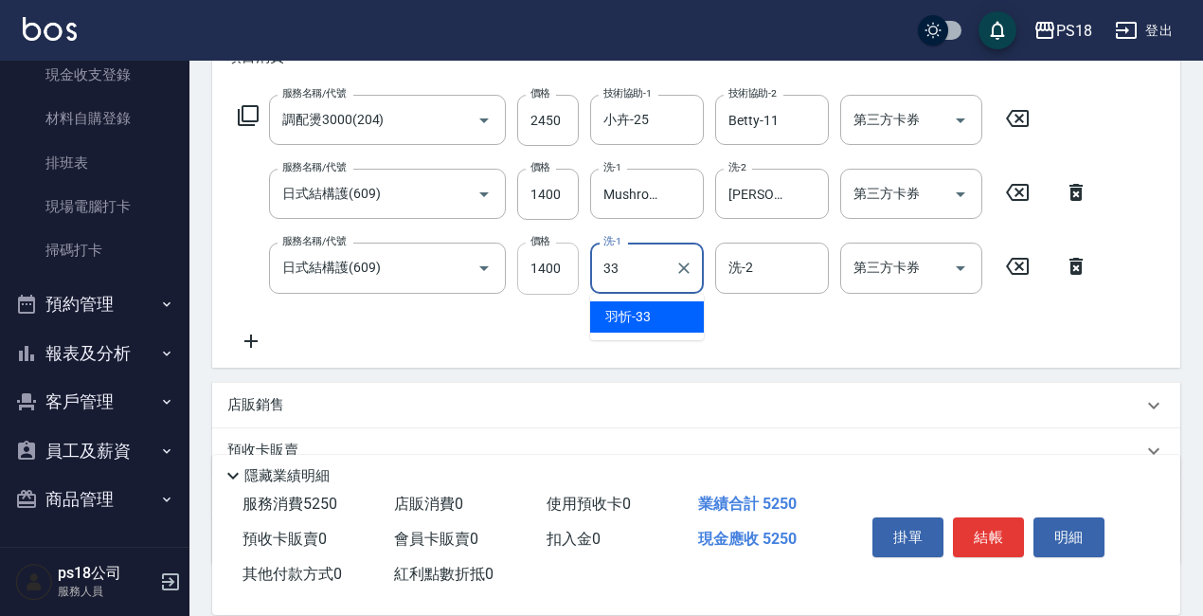
type input "[PERSON_NAME]-33"
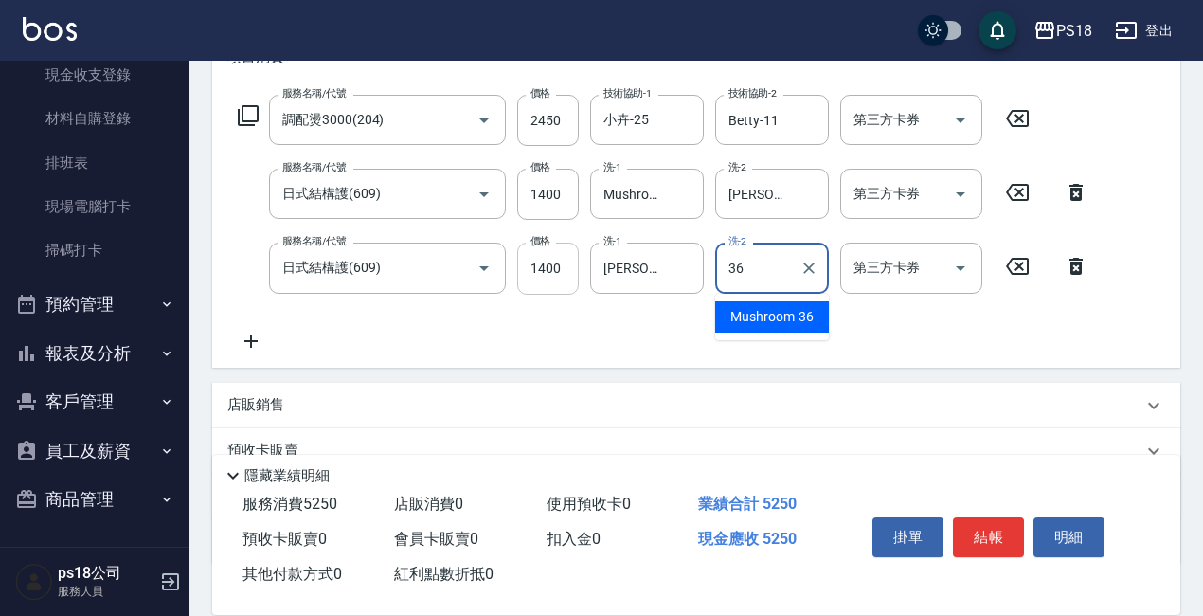
type input "Mushroom-36"
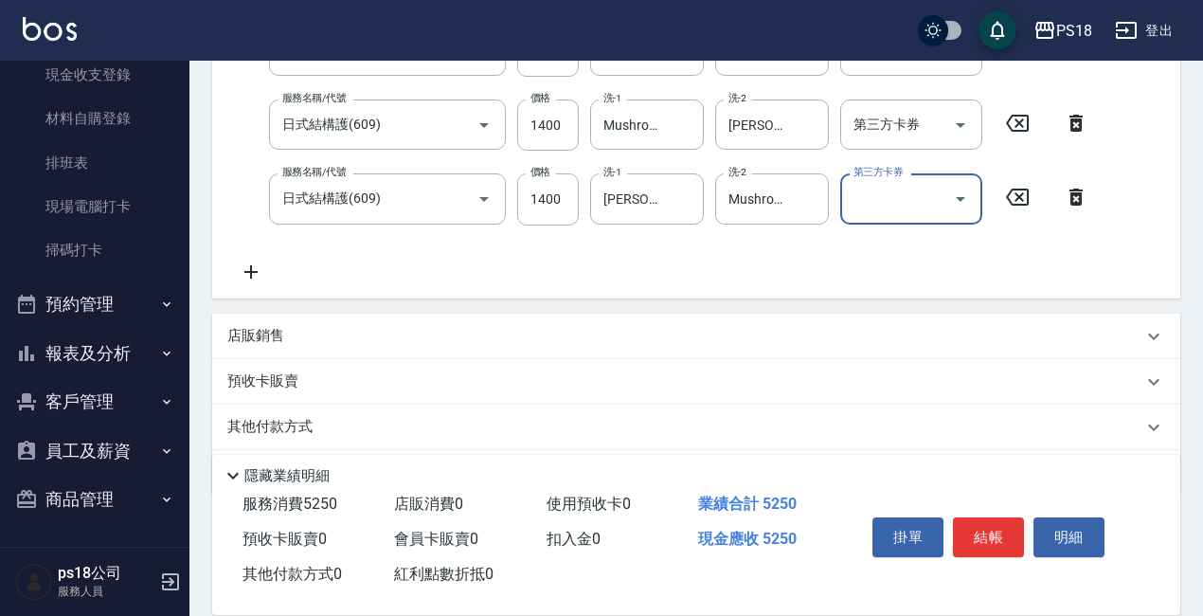
scroll to position [415, 0]
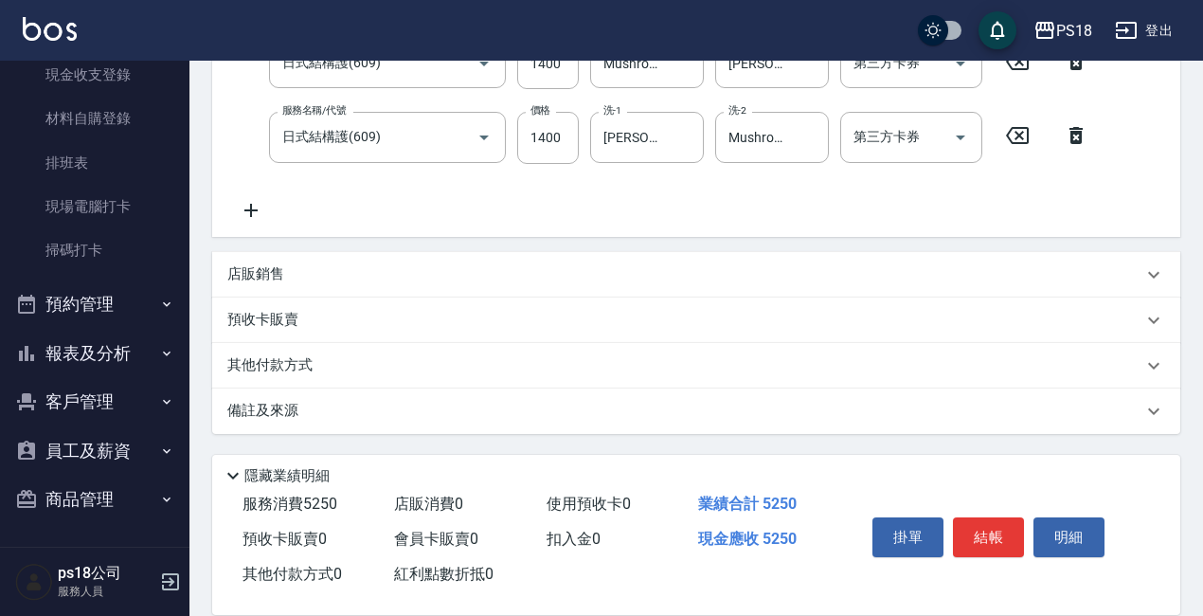
click at [278, 406] on p "備註及來源" at bounding box center [262, 411] width 71 height 20
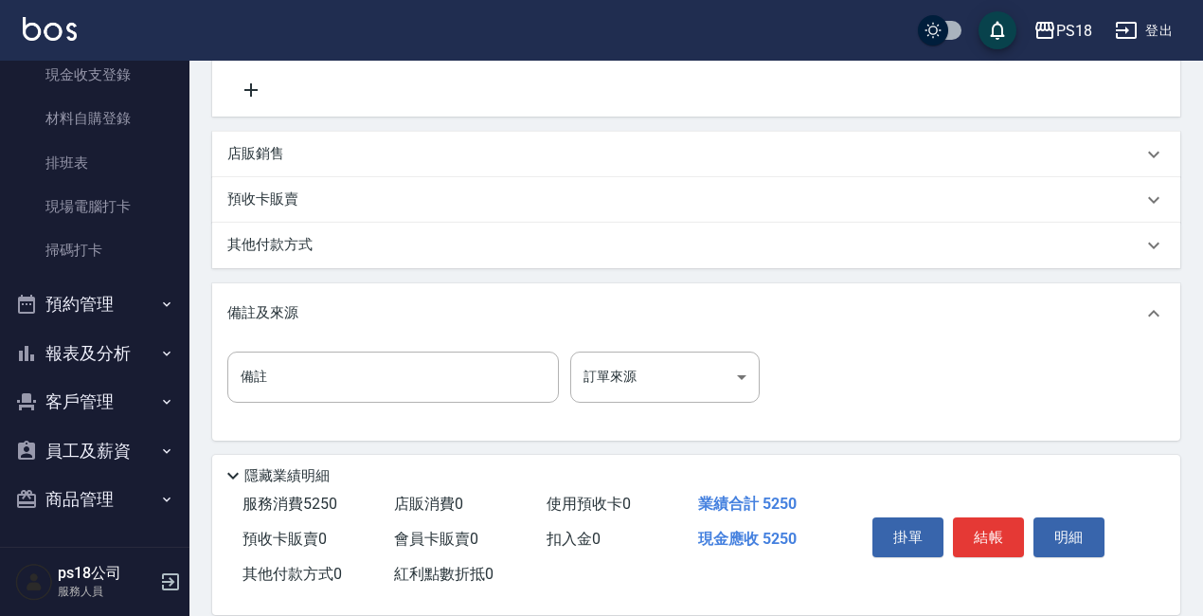
scroll to position [538, 0]
click at [746, 378] on body "PS18 登出 櫃檯作業 打帳單 帳單列表 現金收支登錄 材料自購登錄 排班表 現場電腦打卡 掃碼打卡 預約管理 預約管理 單日預約紀錄 單週預約紀錄 報表及…" at bounding box center [601, 41] width 1203 height 1158
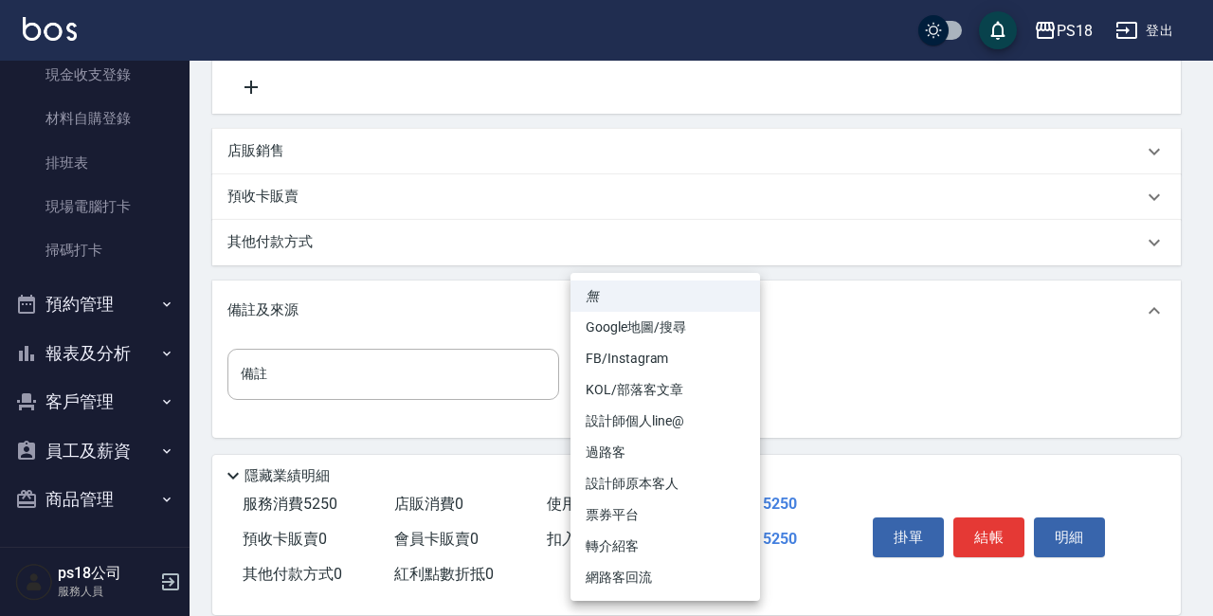
click at [649, 483] on li "設計師原本客人" at bounding box center [664, 483] width 189 height 31
type input "設計師原本客人"
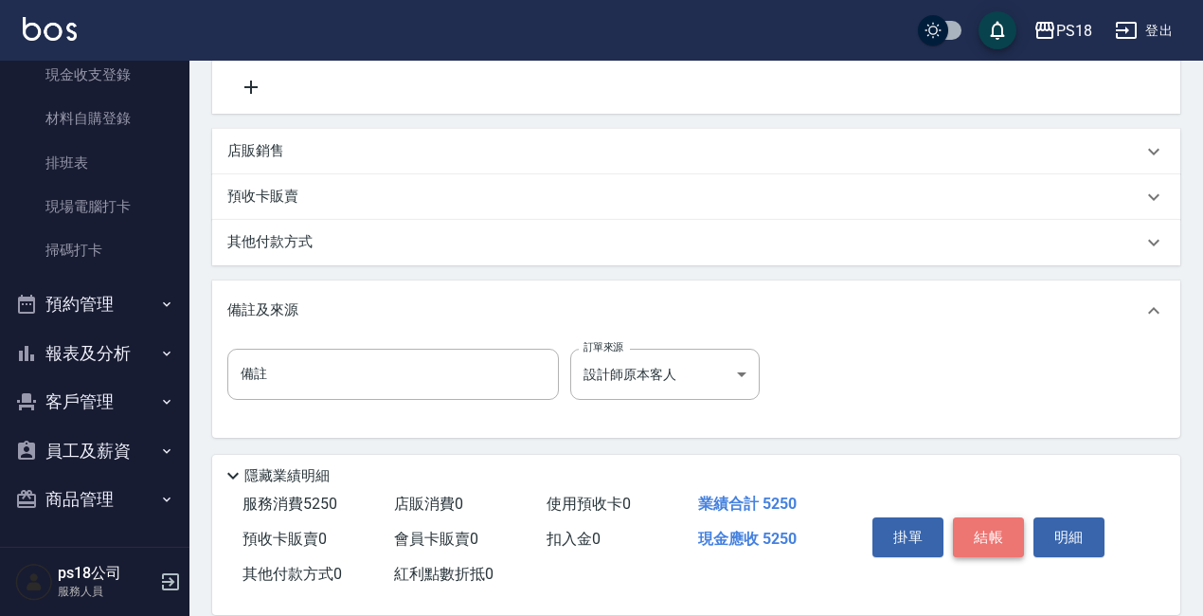
click at [958, 526] on button "結帳" at bounding box center [988, 537] width 71 height 40
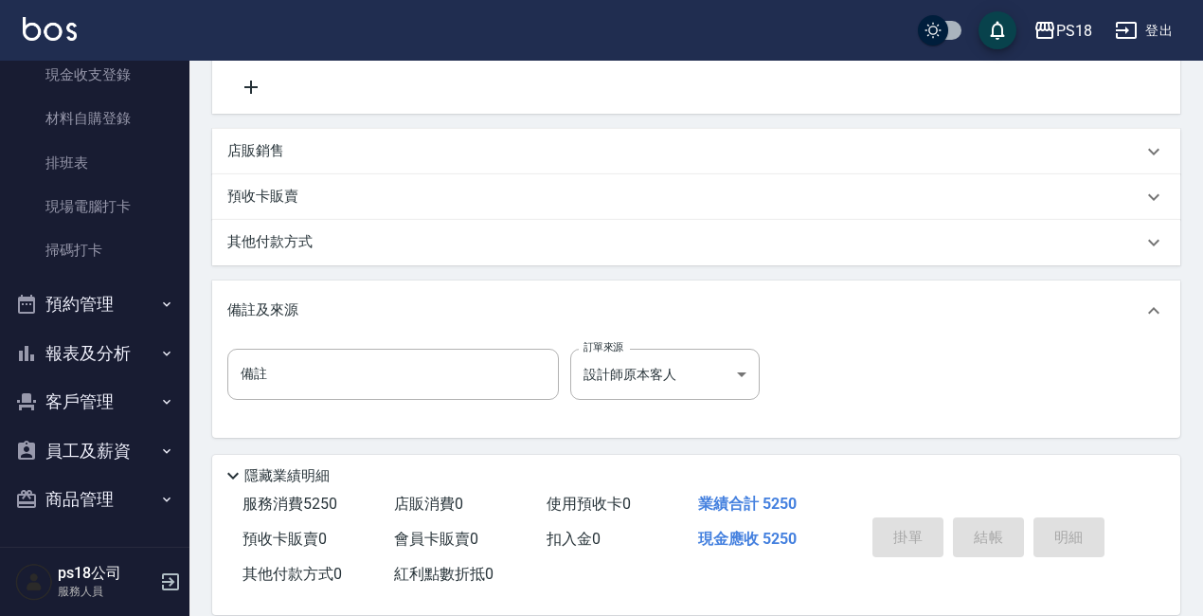
type input "[DATE] 21:26"
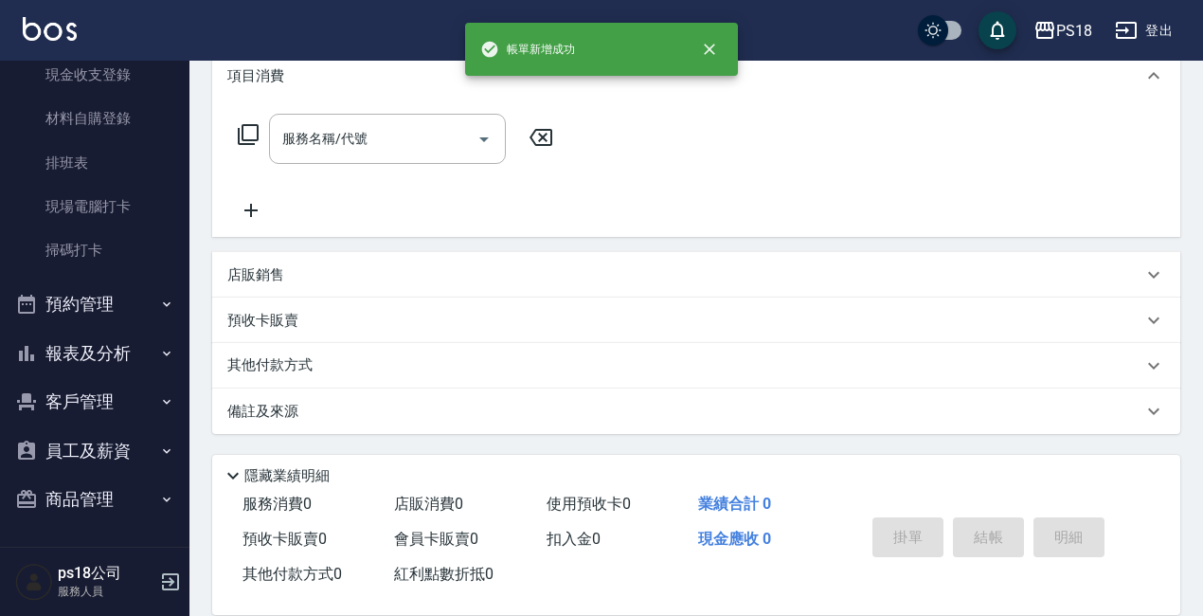
scroll to position [0, 0]
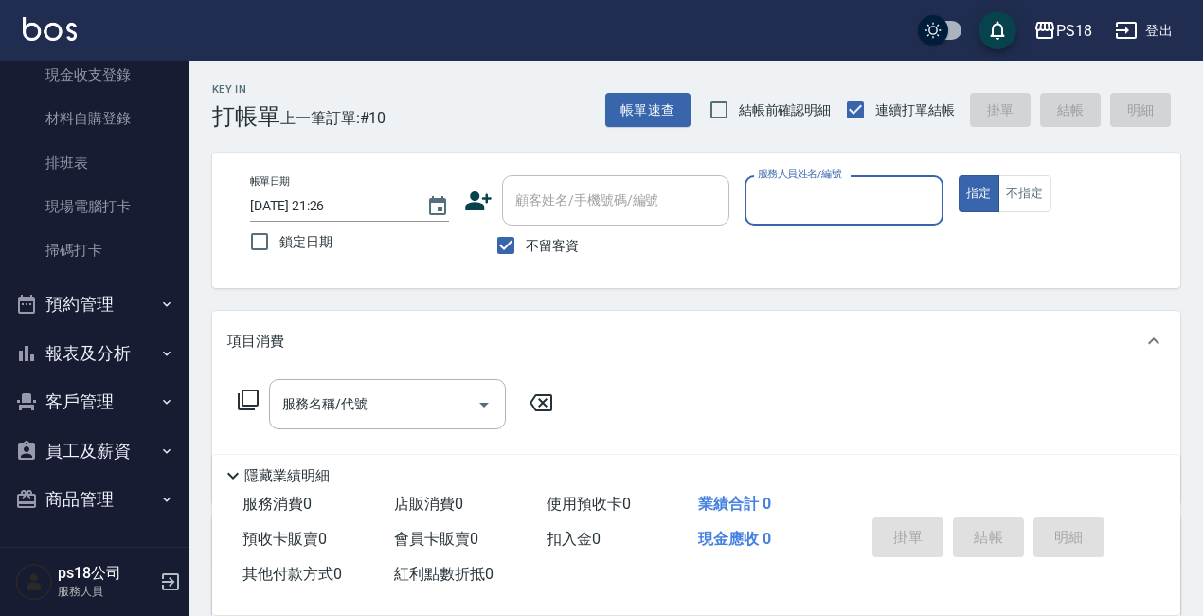
click at [880, 192] on input "服務人員姓名/編號" at bounding box center [844, 200] width 182 height 33
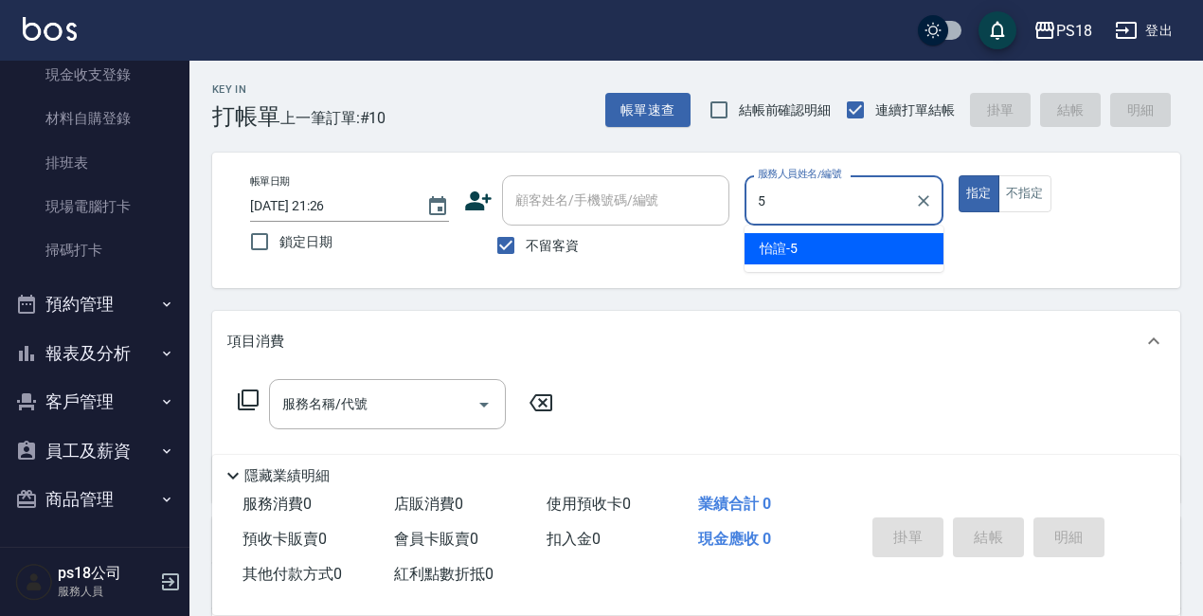
type input "怡諠-5"
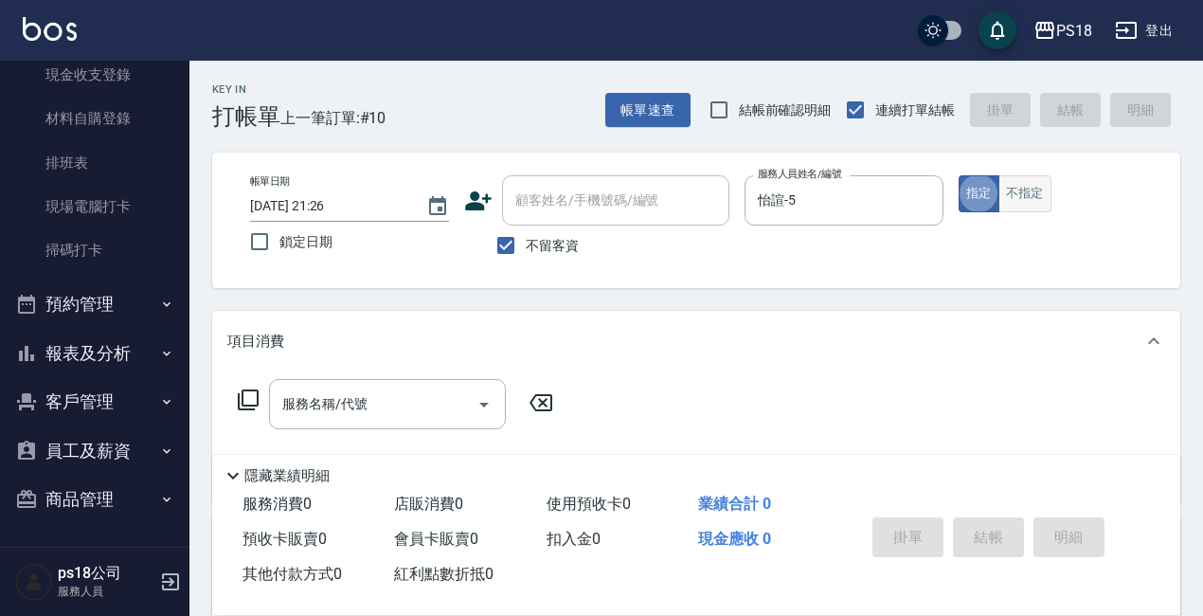
click at [1028, 193] on button "不指定" at bounding box center [1025, 193] width 53 height 37
click at [246, 393] on icon at bounding box center [248, 399] width 23 height 23
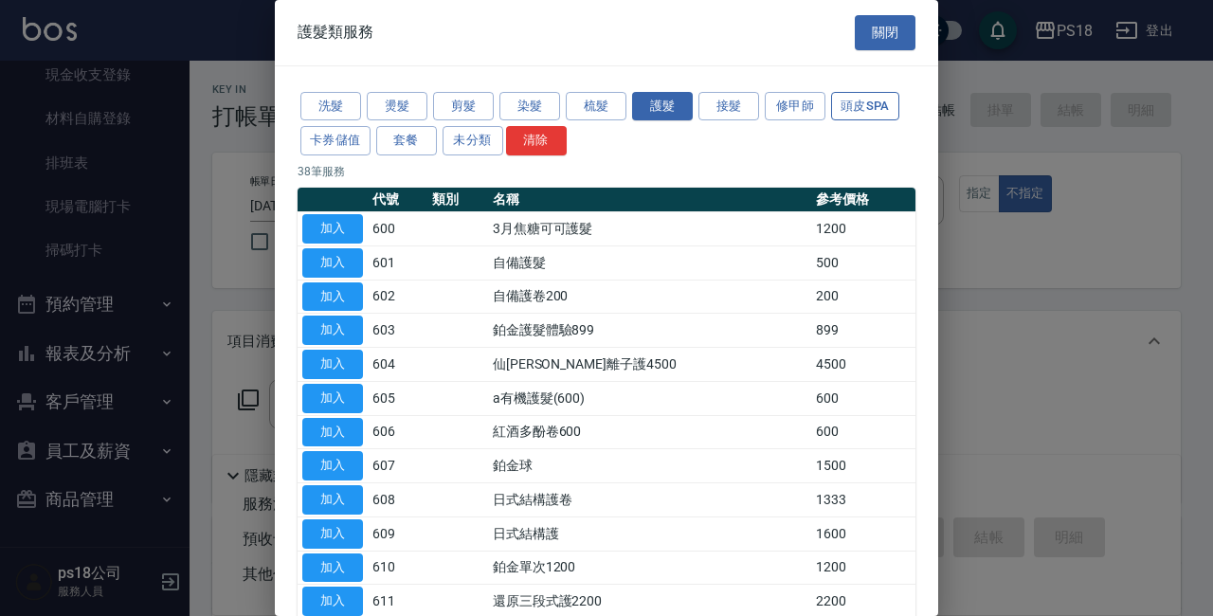
click at [857, 99] on button "頭皮SPA" at bounding box center [865, 106] width 68 height 29
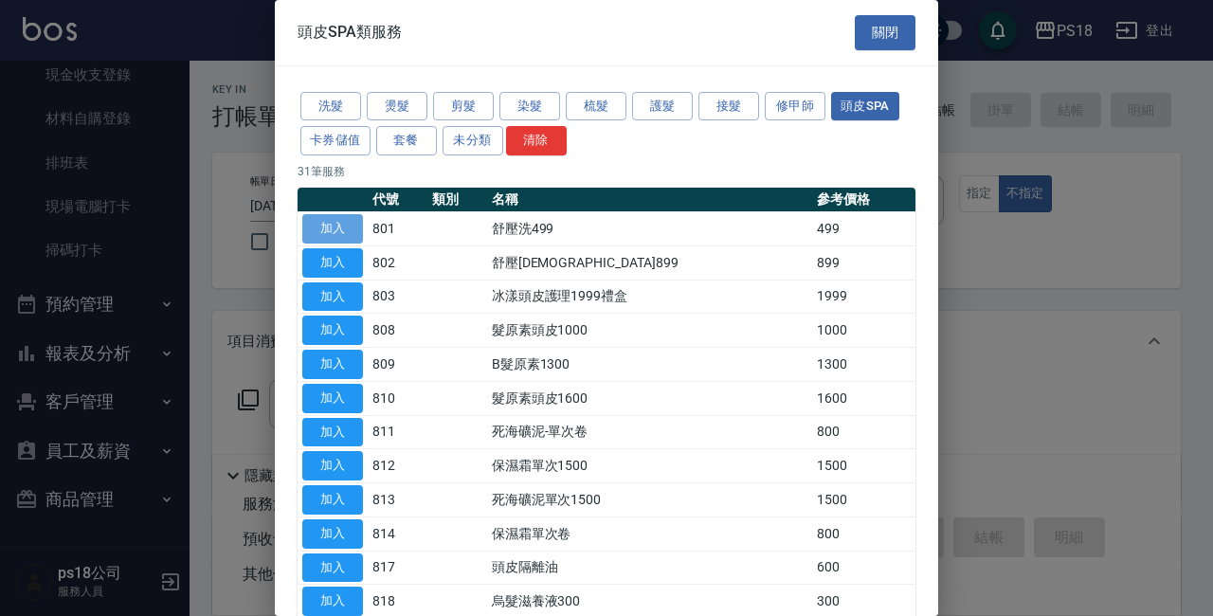
click at [345, 227] on button "加入" at bounding box center [332, 228] width 61 height 29
type input "舒壓洗499(801)"
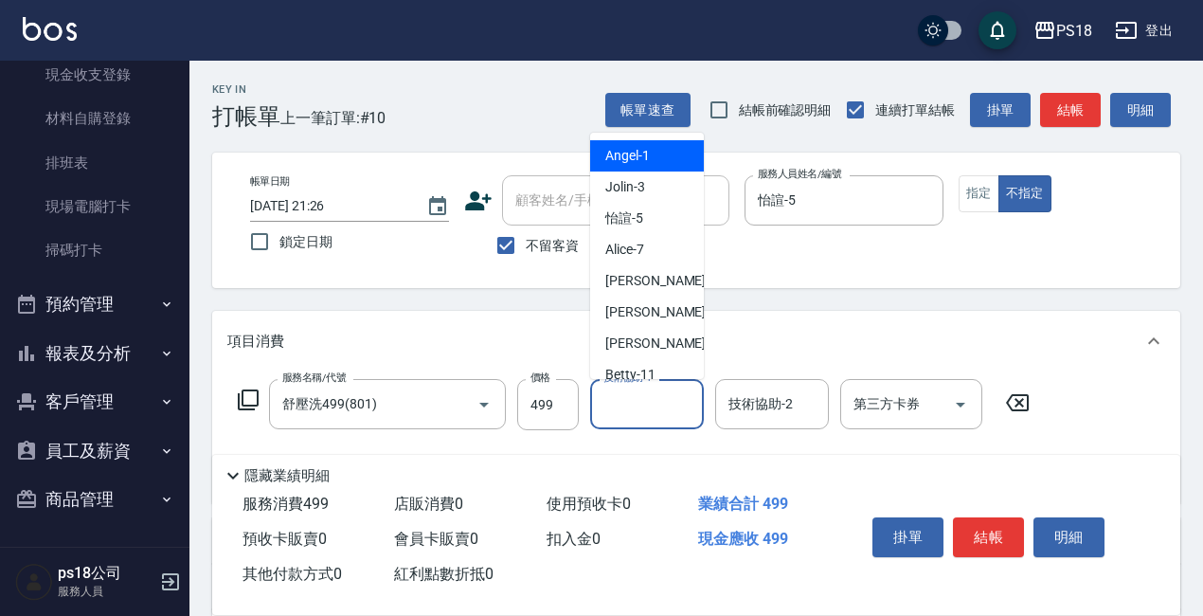
drag, startPoint x: 637, startPoint y: 397, endPoint x: 599, endPoint y: 403, distance: 38.3
click at [635, 398] on div "技術協助-1 技術協助-1" at bounding box center [647, 404] width 114 height 50
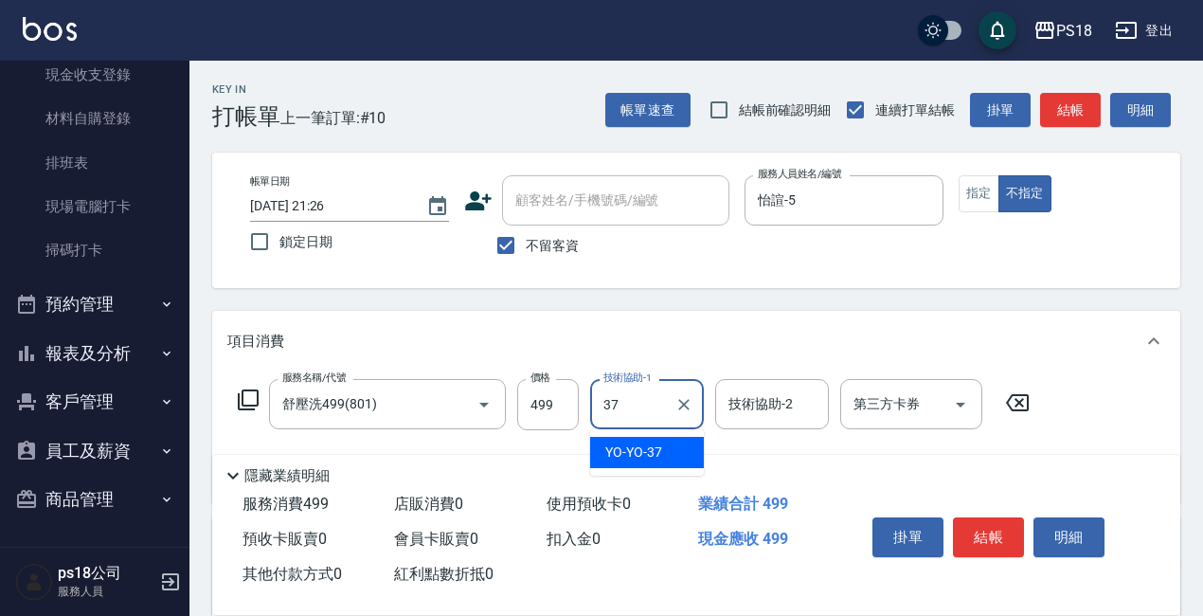
type input "YO-YO-37"
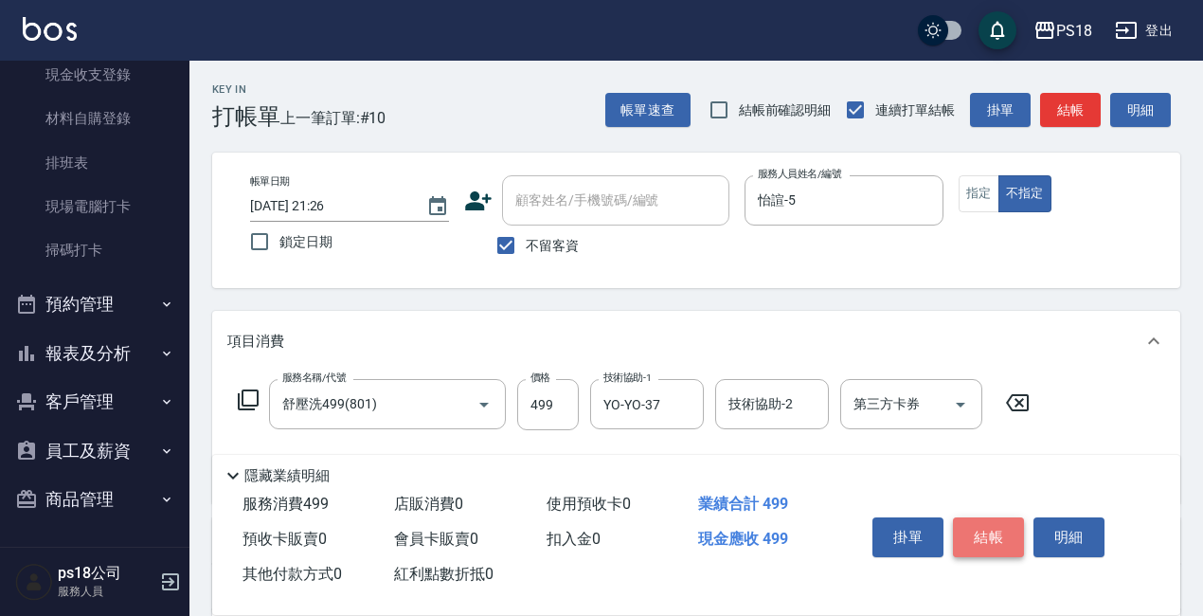
click at [999, 518] on button "結帳" at bounding box center [988, 537] width 71 height 40
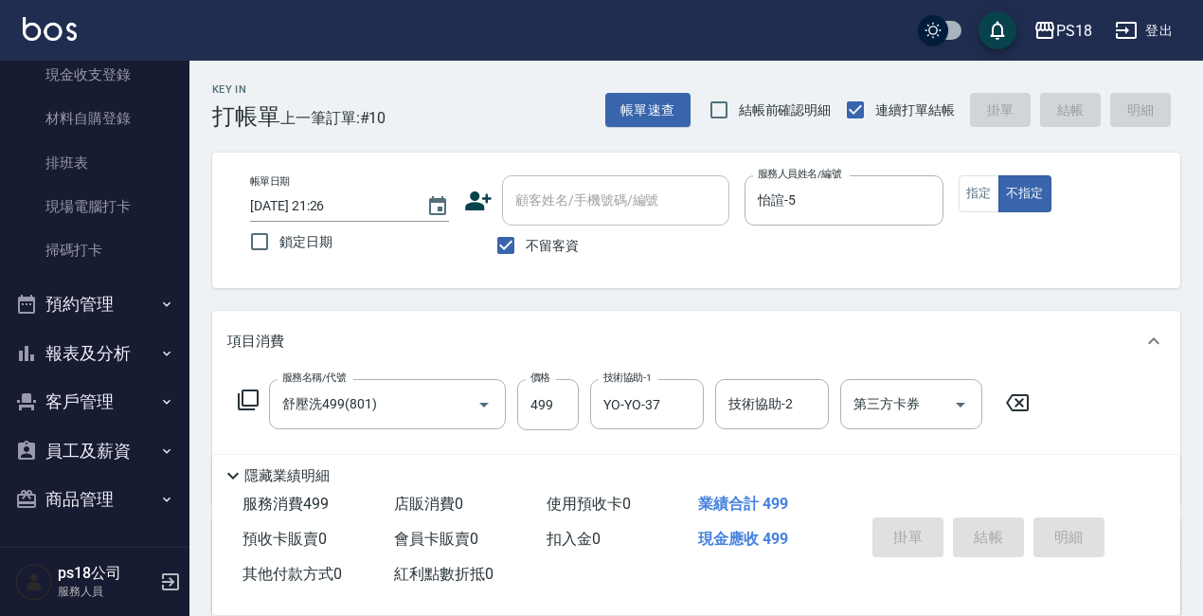
type input "[DATE] 21:27"
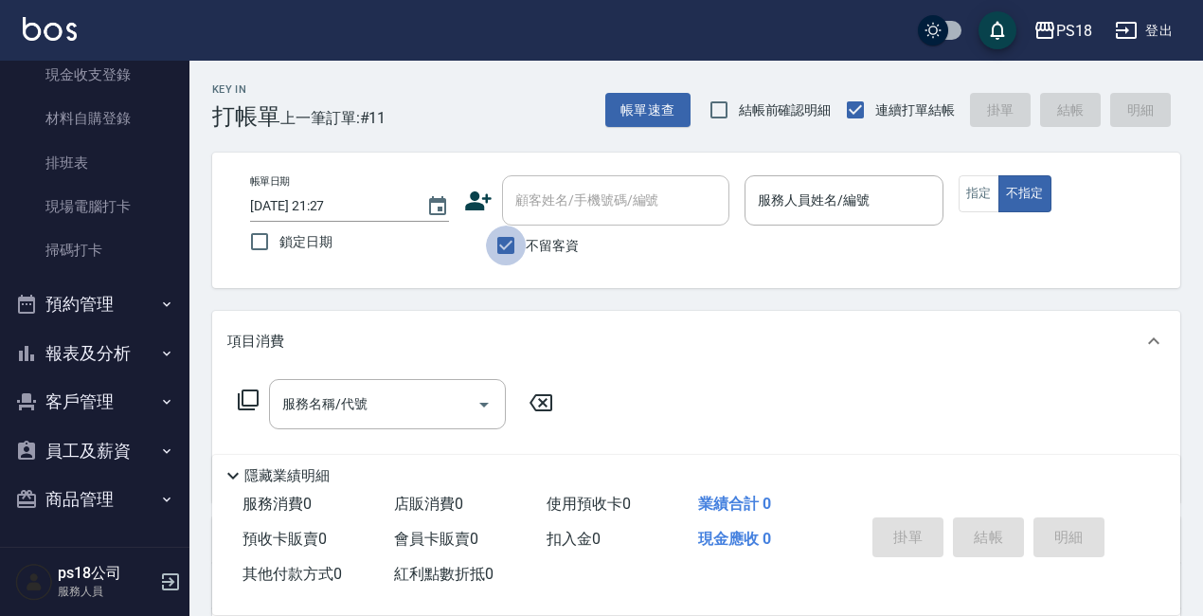
click at [498, 236] on input "不留客資" at bounding box center [506, 246] width 40 height 40
checkbox input "false"
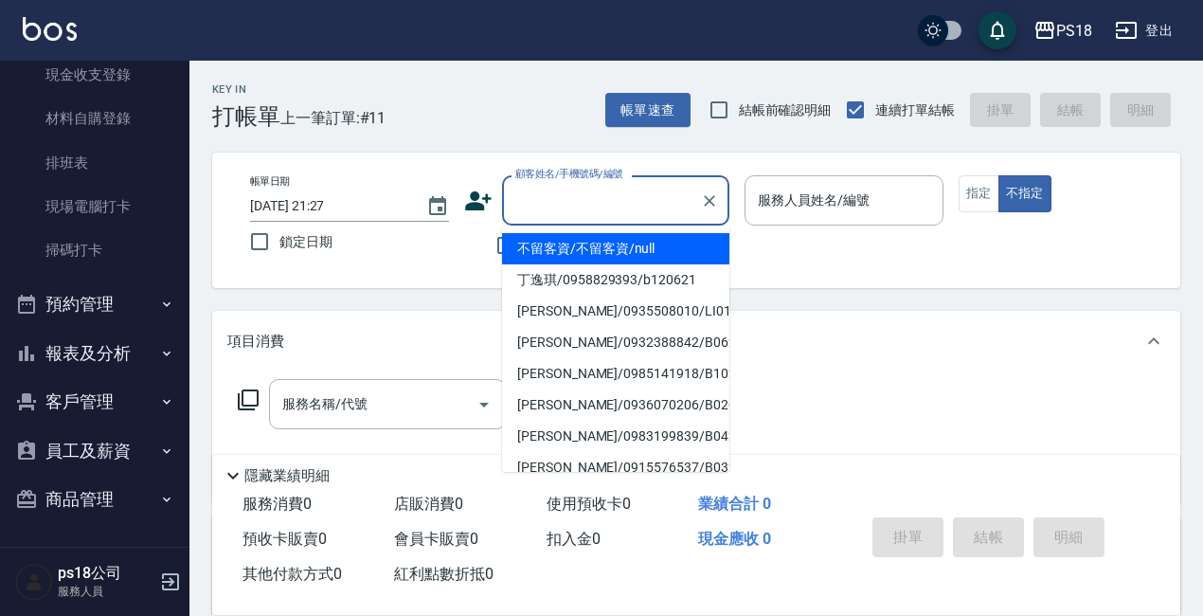
click at [533, 204] on input "顧客姓名/手機號碼/編號" at bounding box center [602, 200] width 182 height 33
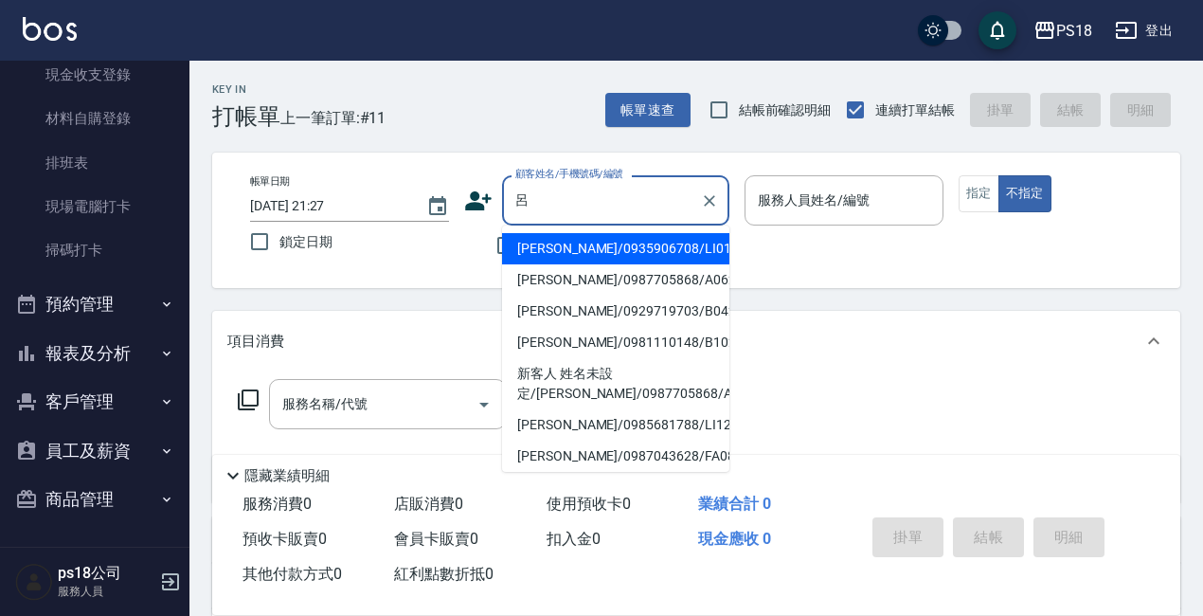
click at [595, 241] on li "[PERSON_NAME]/0935906708/LI012221" at bounding box center [615, 248] width 227 height 31
type input "[PERSON_NAME]/0935906708/LI012221"
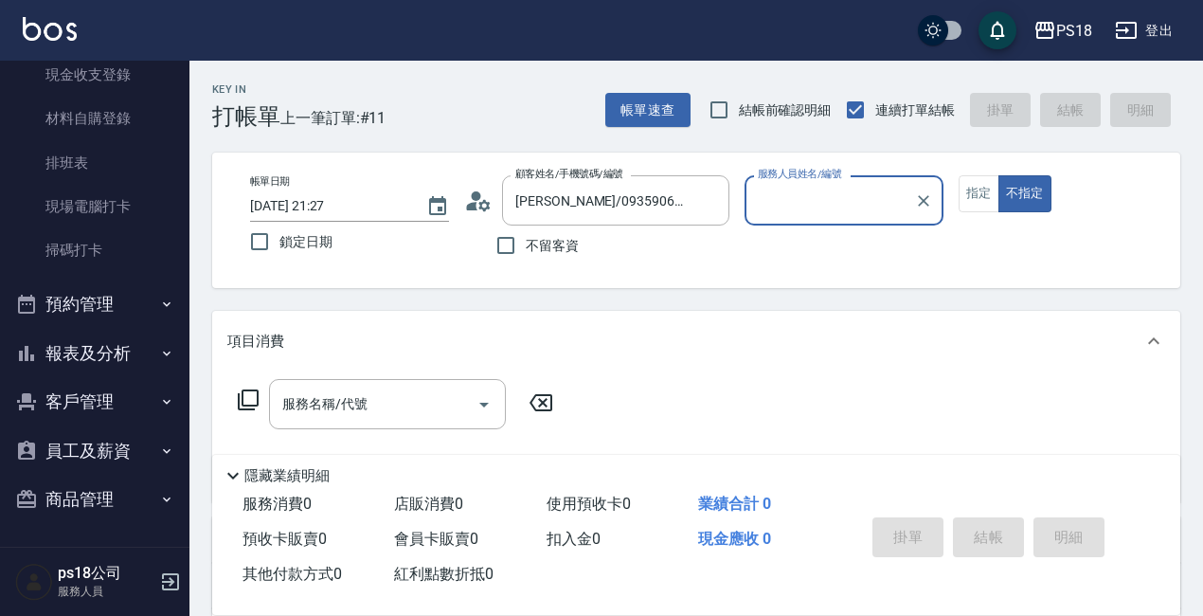
type input "Jolin-3"
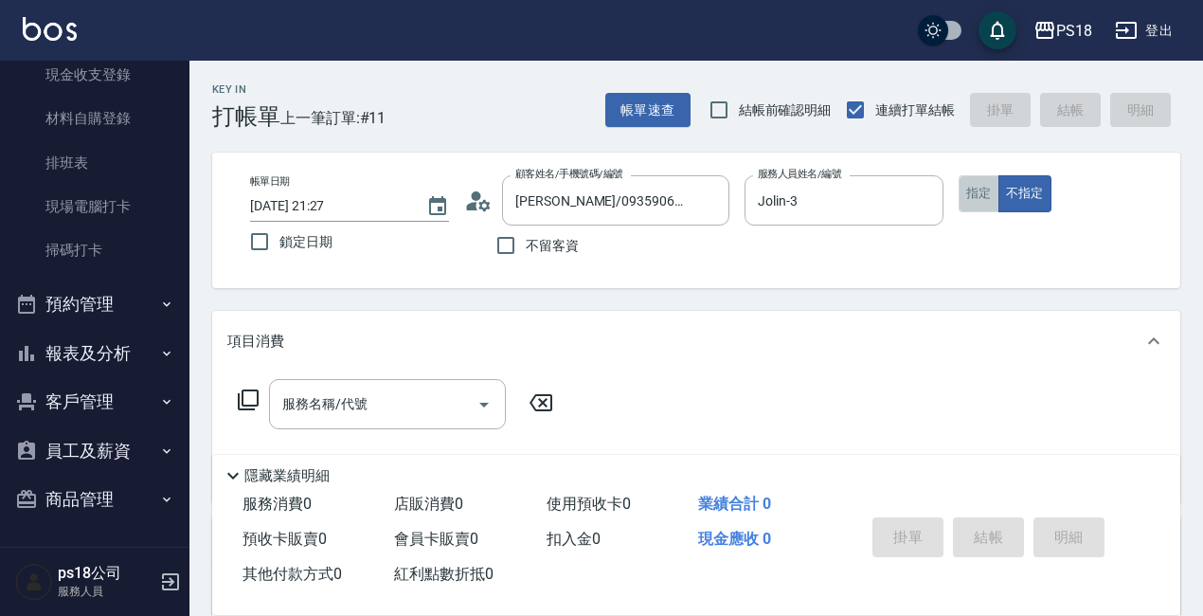
click at [971, 191] on button "指定" at bounding box center [979, 193] width 41 height 37
click at [248, 398] on icon at bounding box center [248, 399] width 23 height 23
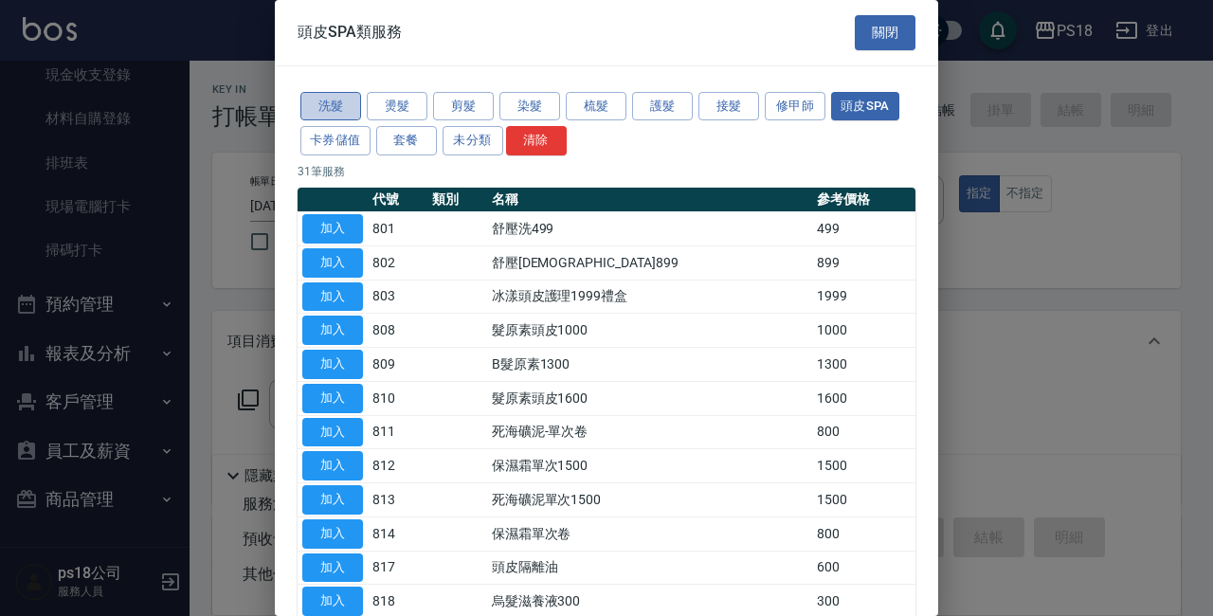
click at [321, 103] on button "洗髮" at bounding box center [330, 106] width 61 height 29
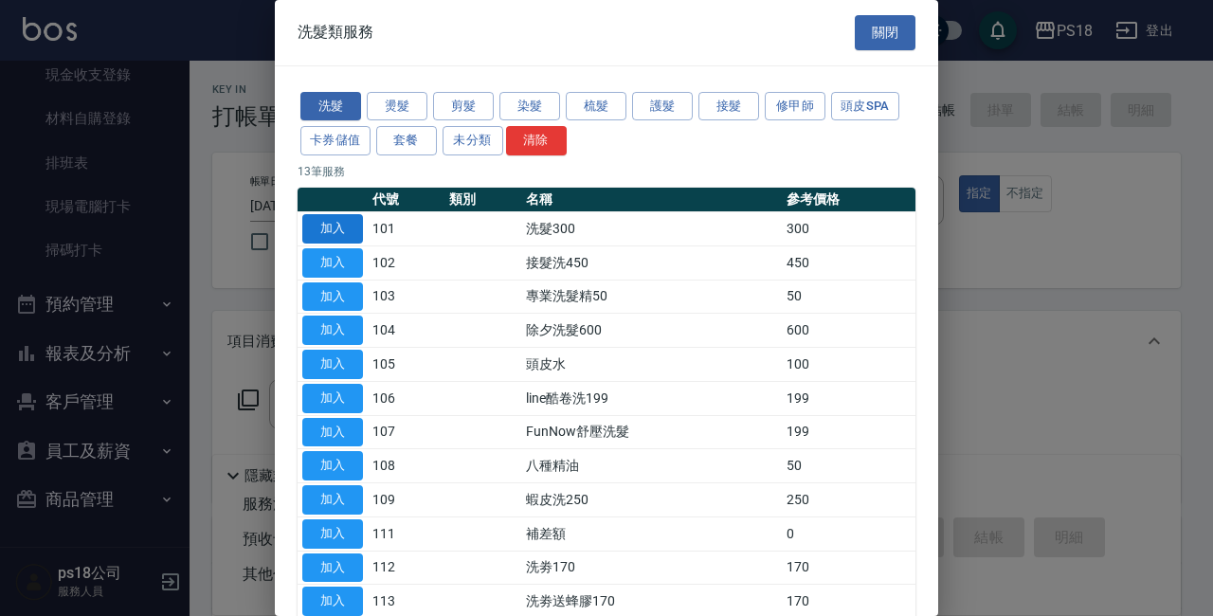
click at [320, 225] on button "加入" at bounding box center [332, 228] width 61 height 29
type input "洗髮300(101)"
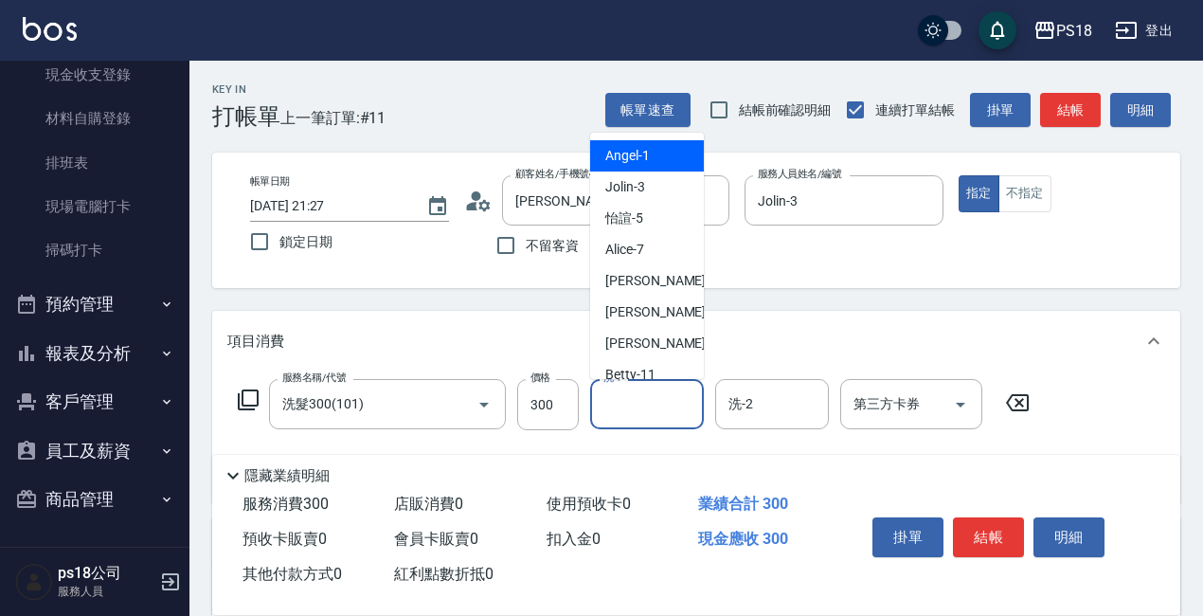
click at [644, 400] on input "洗-1" at bounding box center [647, 404] width 97 height 33
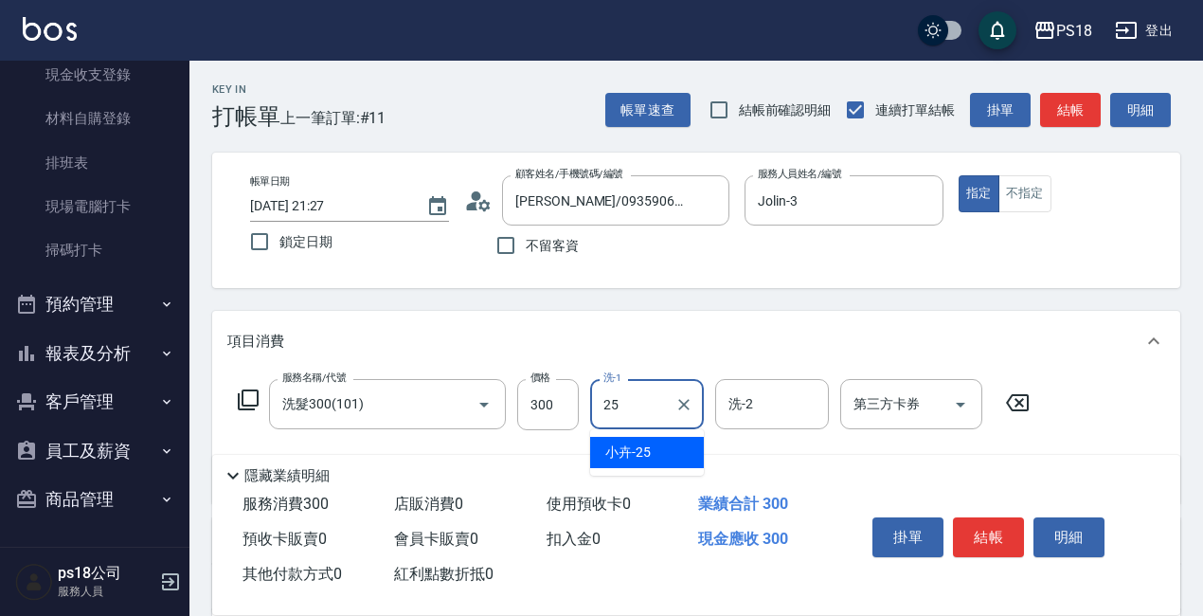
type input "小卉-25"
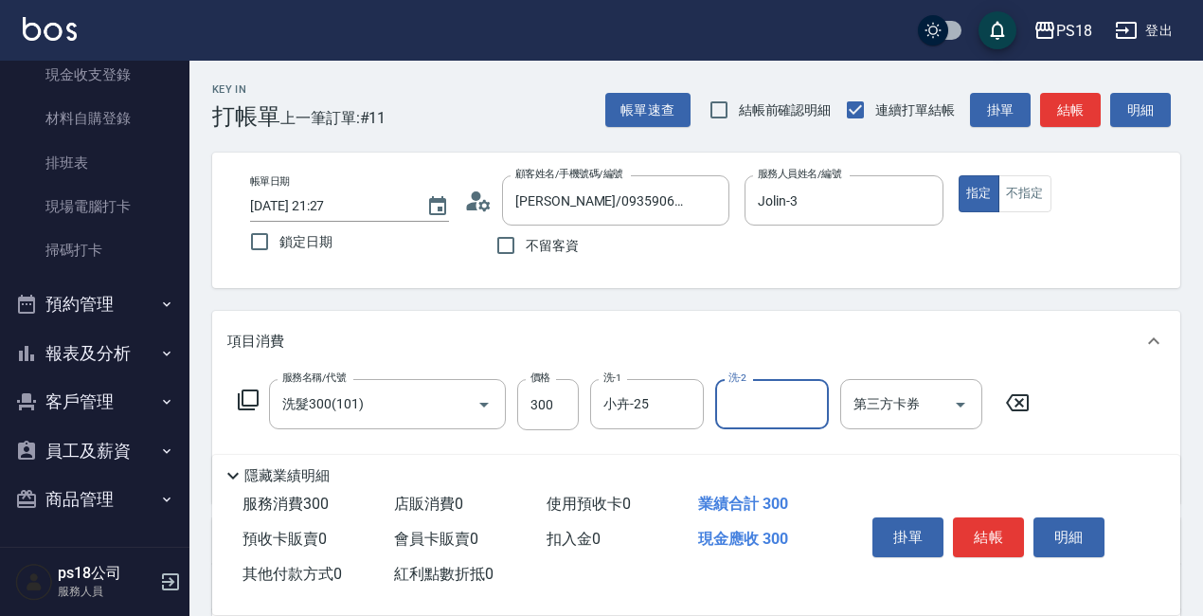
click at [251, 394] on icon at bounding box center [248, 399] width 23 height 23
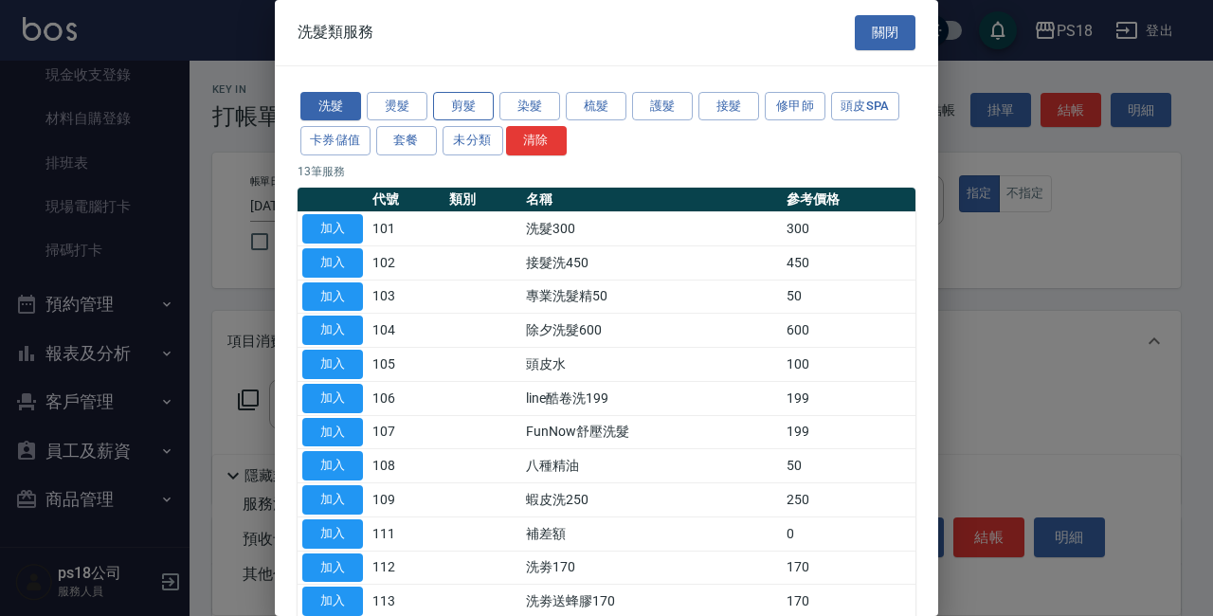
click at [442, 108] on button "剪髮" at bounding box center [463, 106] width 61 height 29
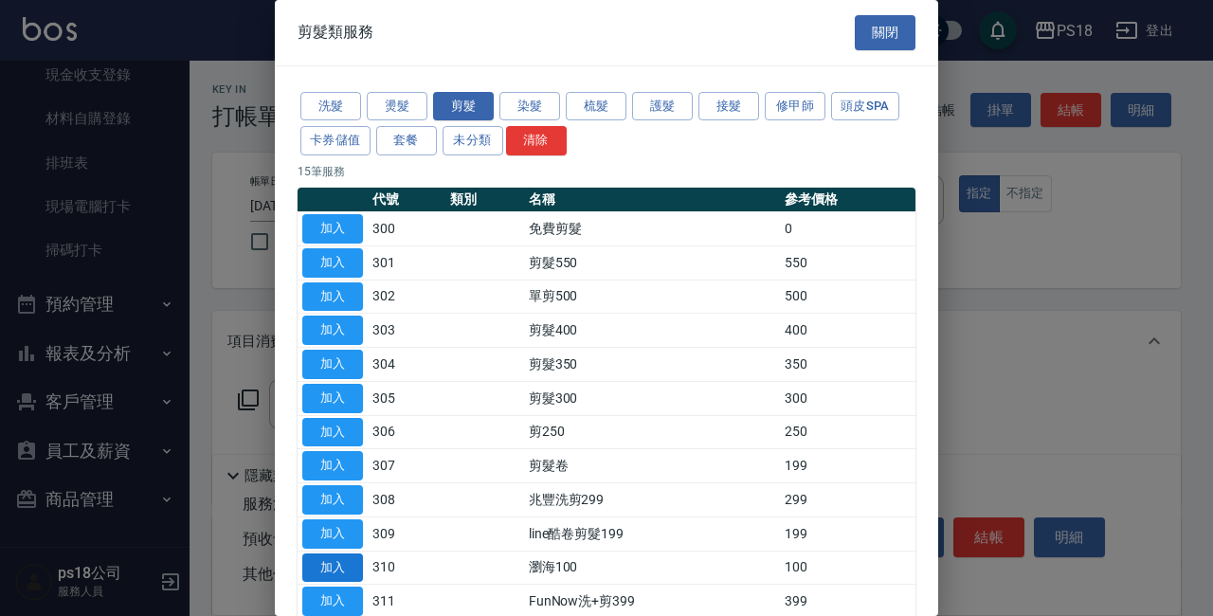
click at [350, 569] on button "加入" at bounding box center [332, 567] width 61 height 29
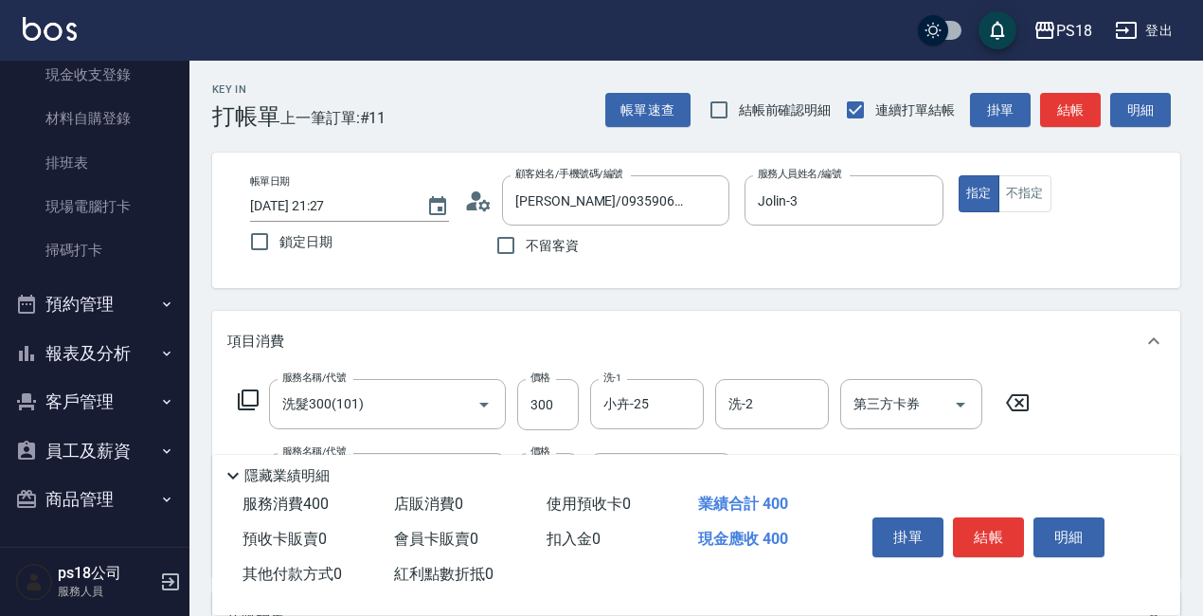
click at [249, 395] on icon at bounding box center [248, 399] width 23 height 23
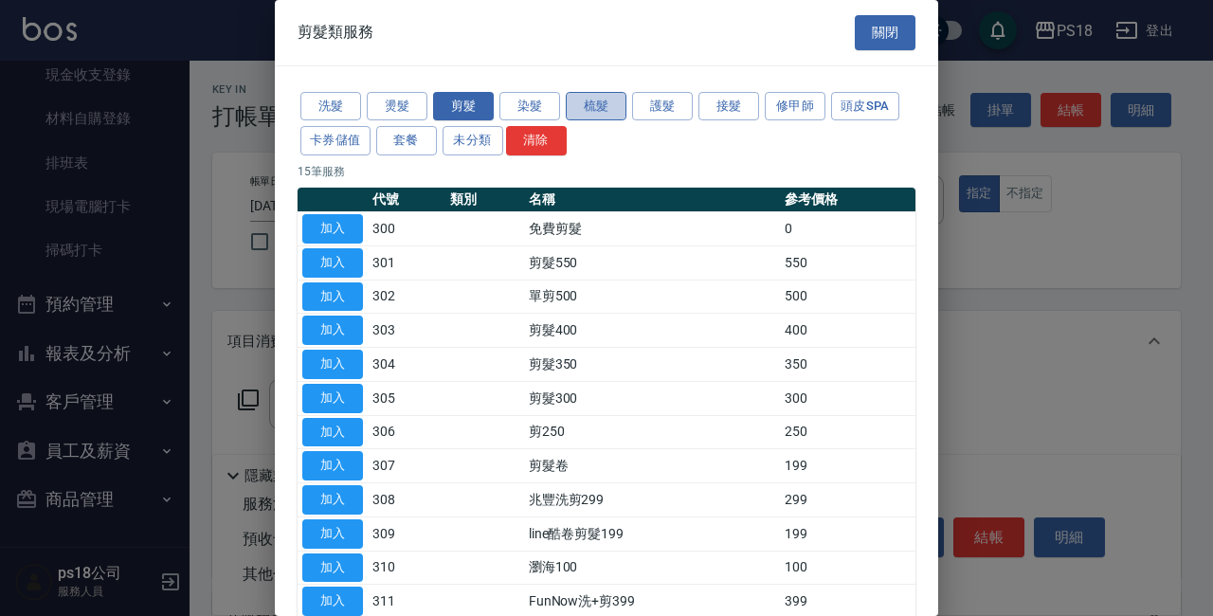
click at [592, 96] on button "梳髮" at bounding box center [596, 106] width 61 height 29
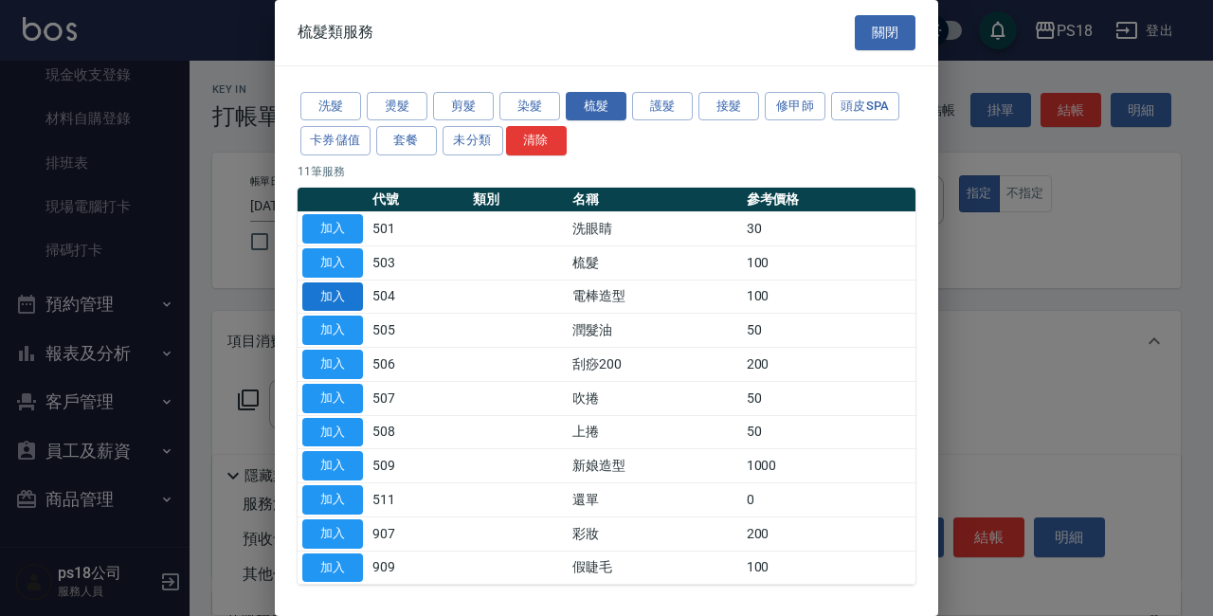
click at [330, 292] on button "加入" at bounding box center [332, 296] width 61 height 29
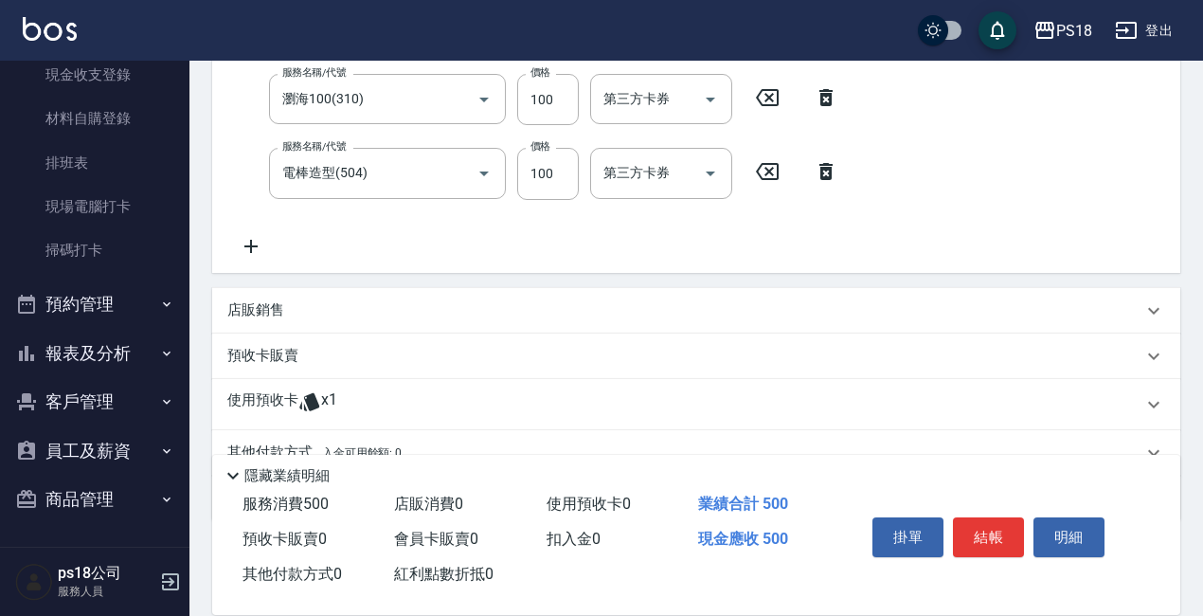
scroll to position [466, 0]
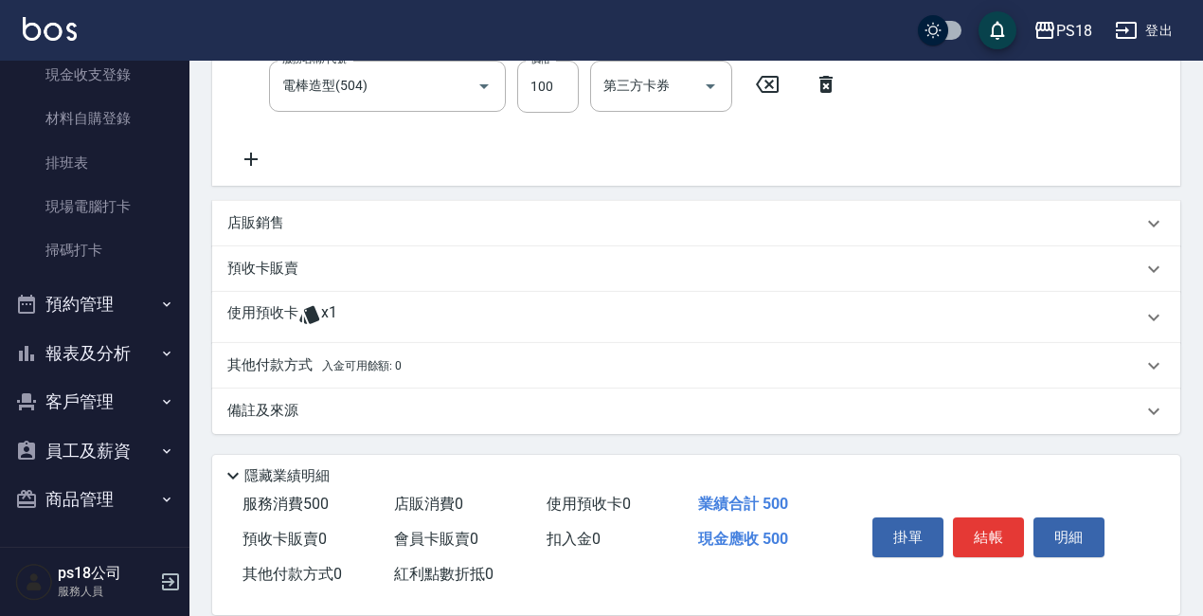
click at [282, 401] on p "備註及來源" at bounding box center [262, 411] width 71 height 20
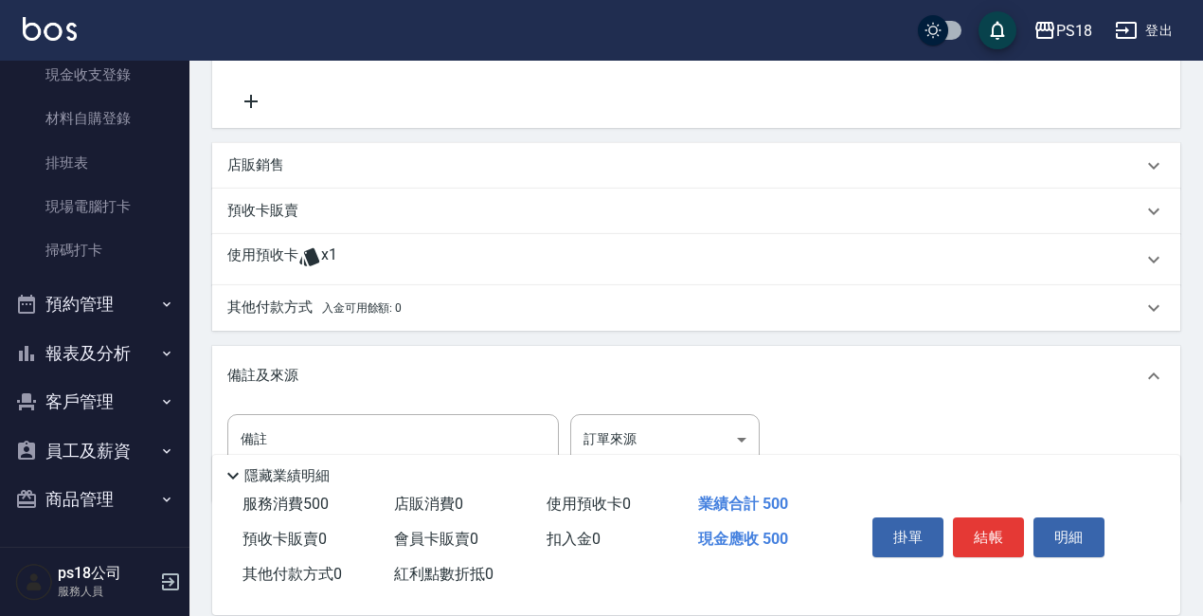
scroll to position [592, 0]
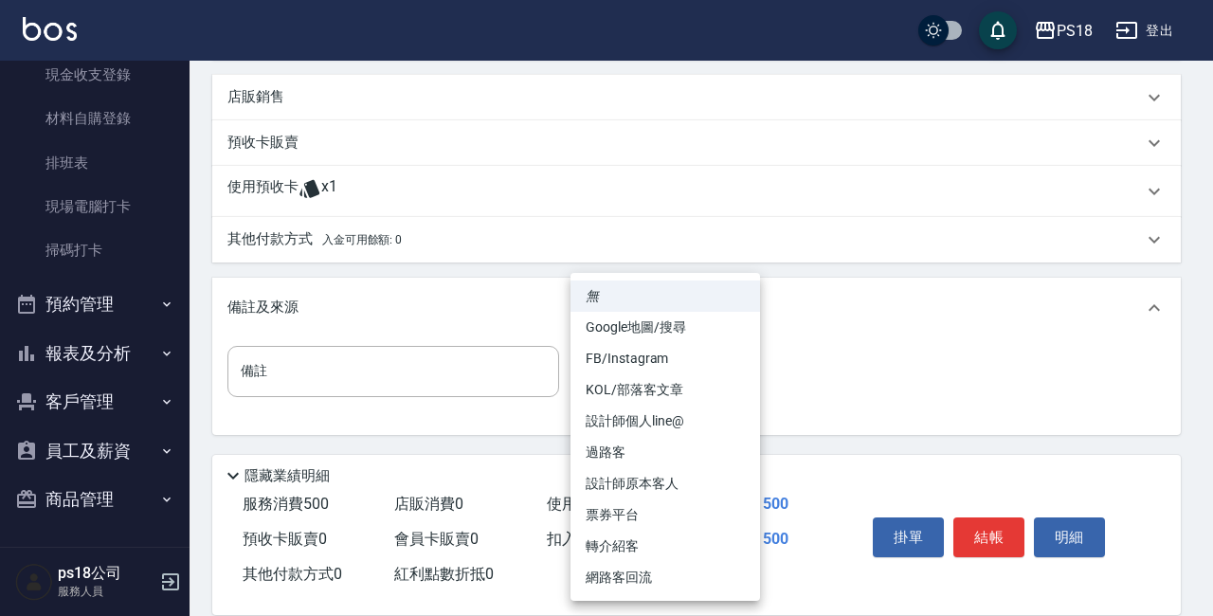
click at [731, 367] on body "PS18 登出 櫃檯作業 打帳單 帳單列表 現金收支登錄 材料自購登錄 排班表 現場電腦打卡 掃碼打卡 預約管理 預約管理 單日預約紀錄 單週預約紀錄 報表及…" at bounding box center [606, 12] width 1213 height 1209
click at [640, 478] on li "設計師原本客人" at bounding box center [664, 483] width 189 height 31
type input "設計師原本客人"
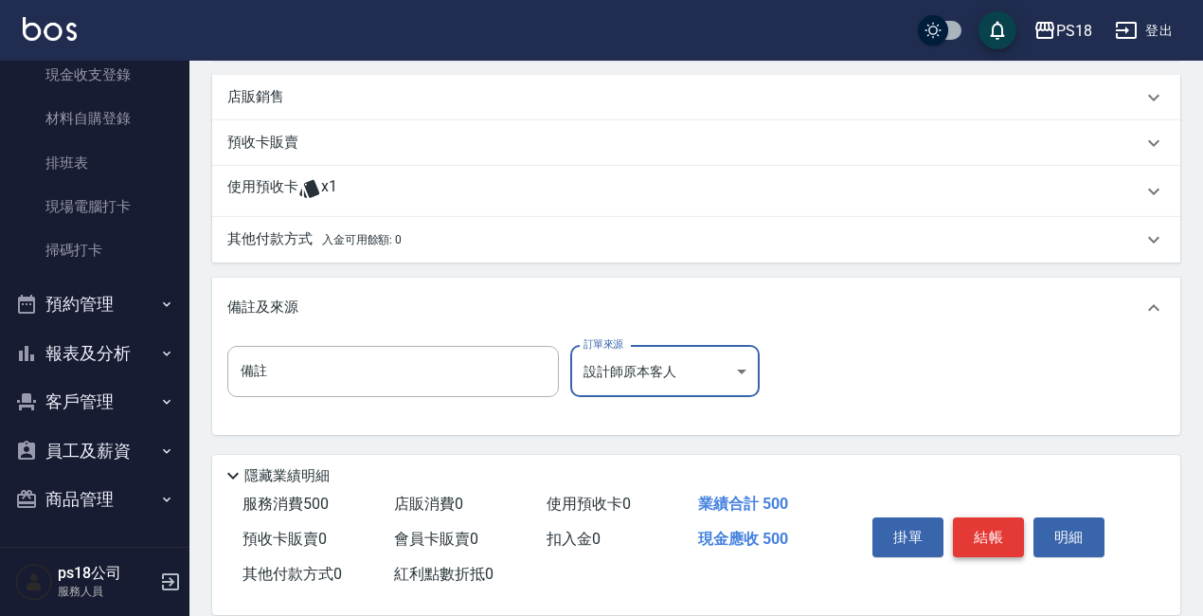
click at [984, 530] on button "結帳" at bounding box center [988, 537] width 71 height 40
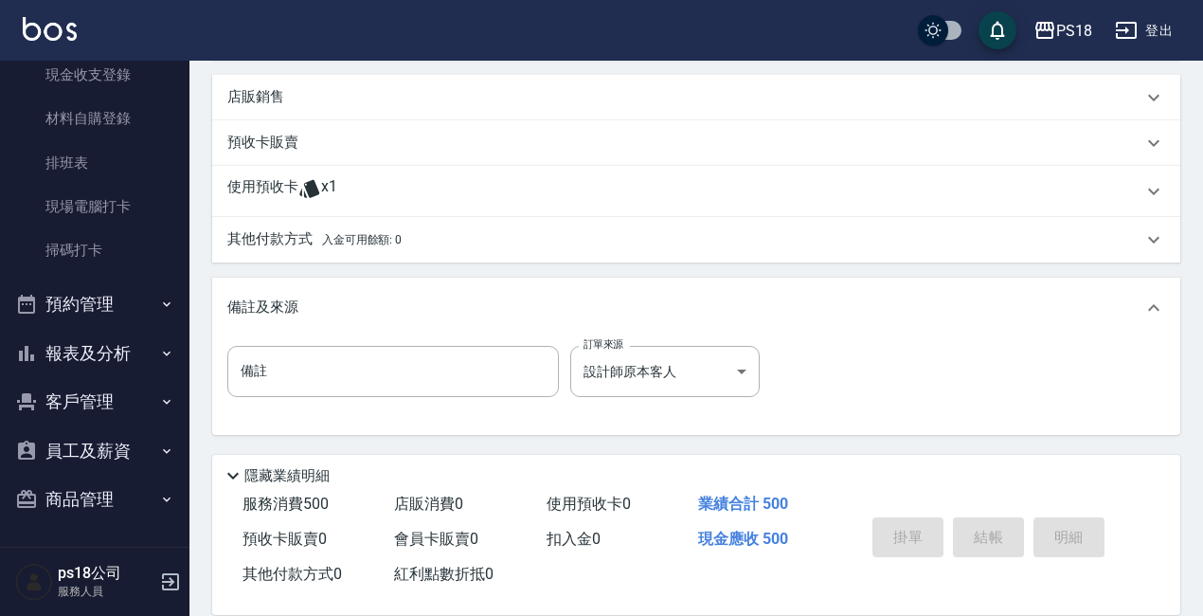
type input "[DATE] 21:28"
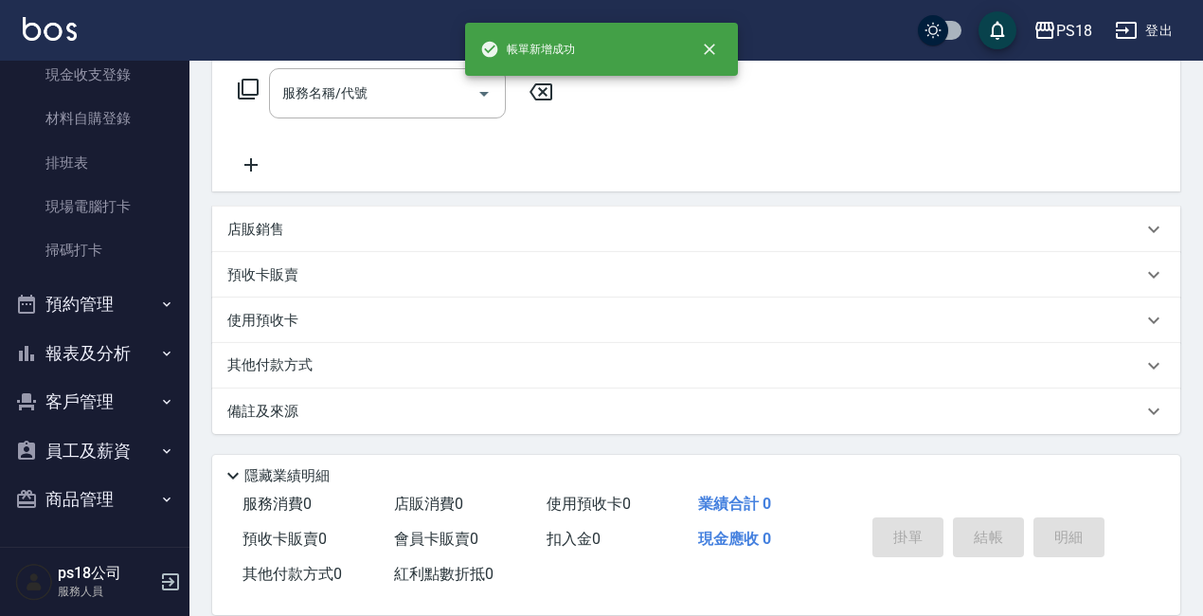
scroll to position [0, 0]
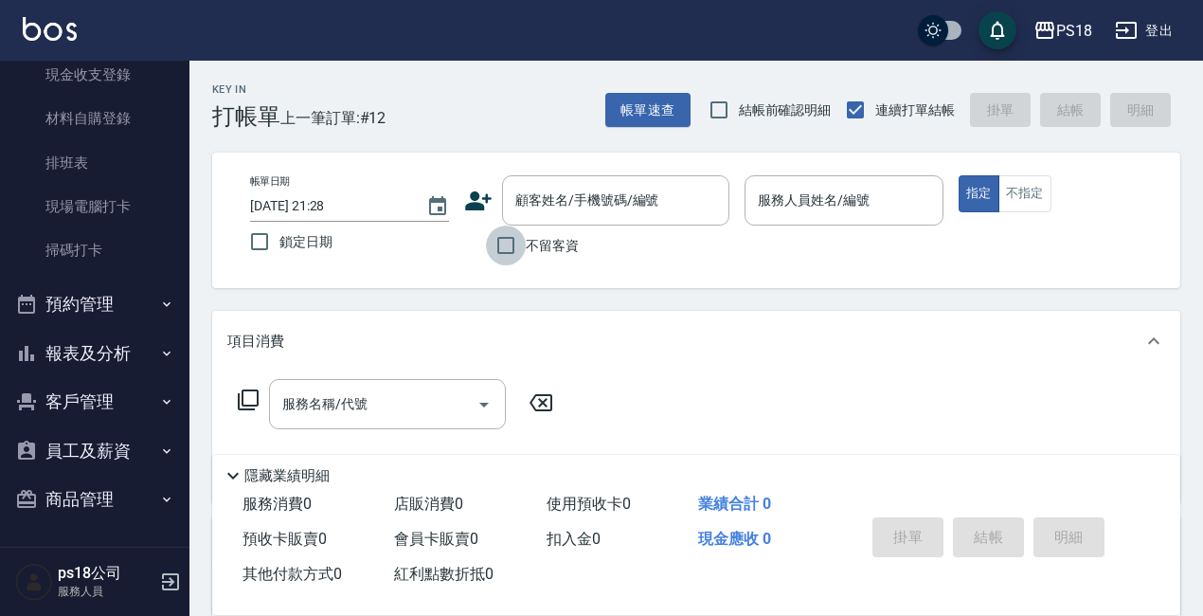
click at [498, 242] on input "不留客資" at bounding box center [506, 246] width 40 height 40
checkbox input "true"
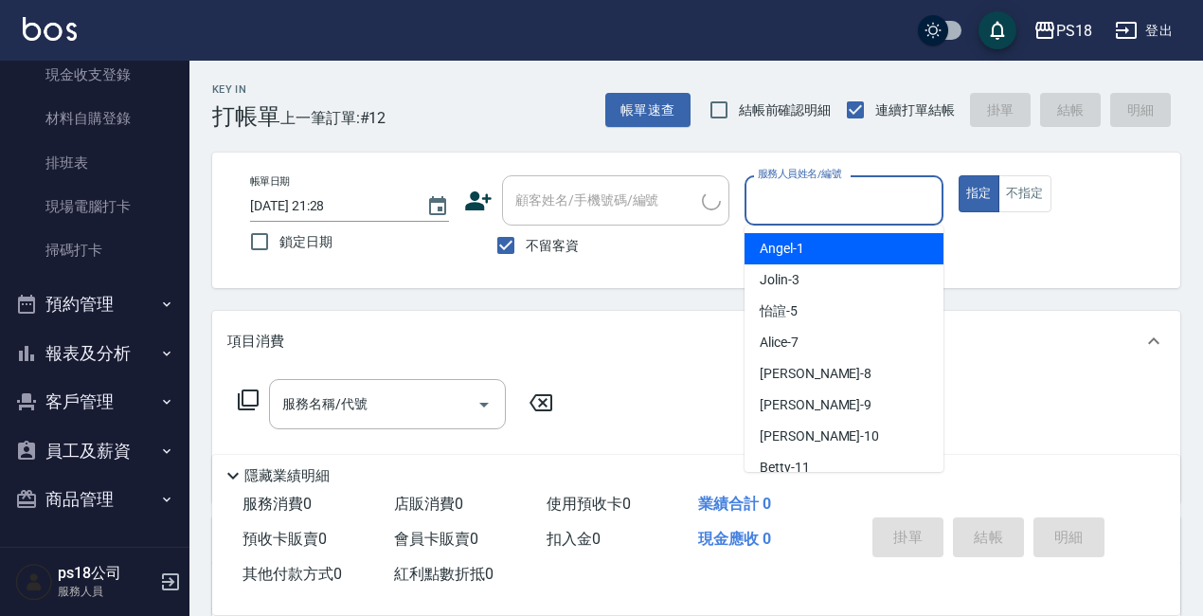
click at [805, 186] on input "服務人員姓名/編號" at bounding box center [844, 200] width 182 height 33
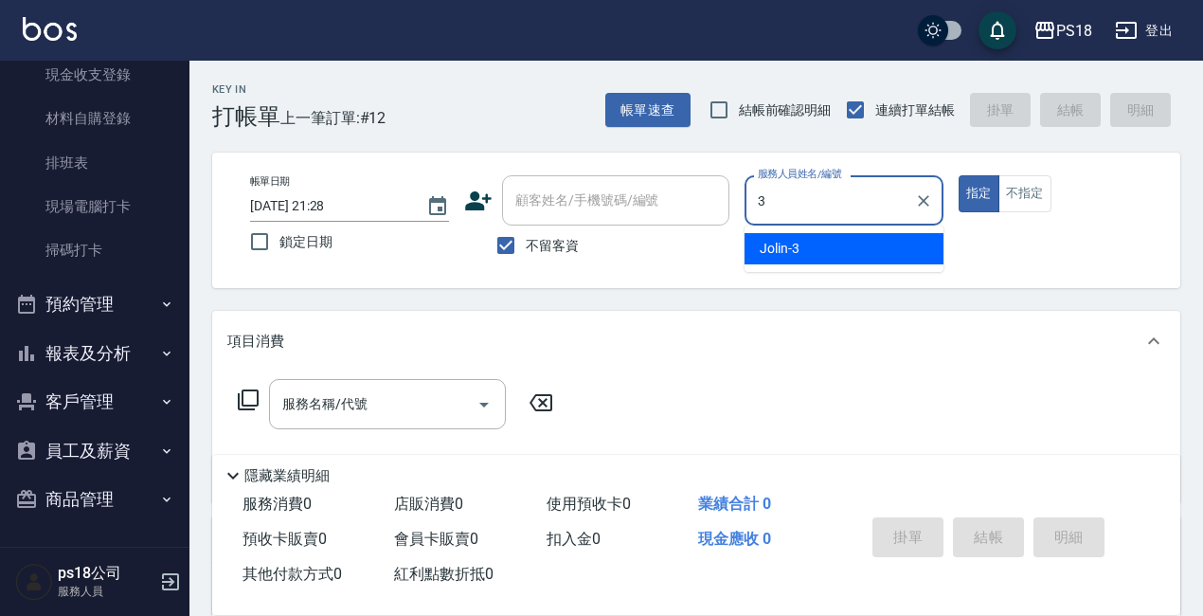
type input "Jolin-3"
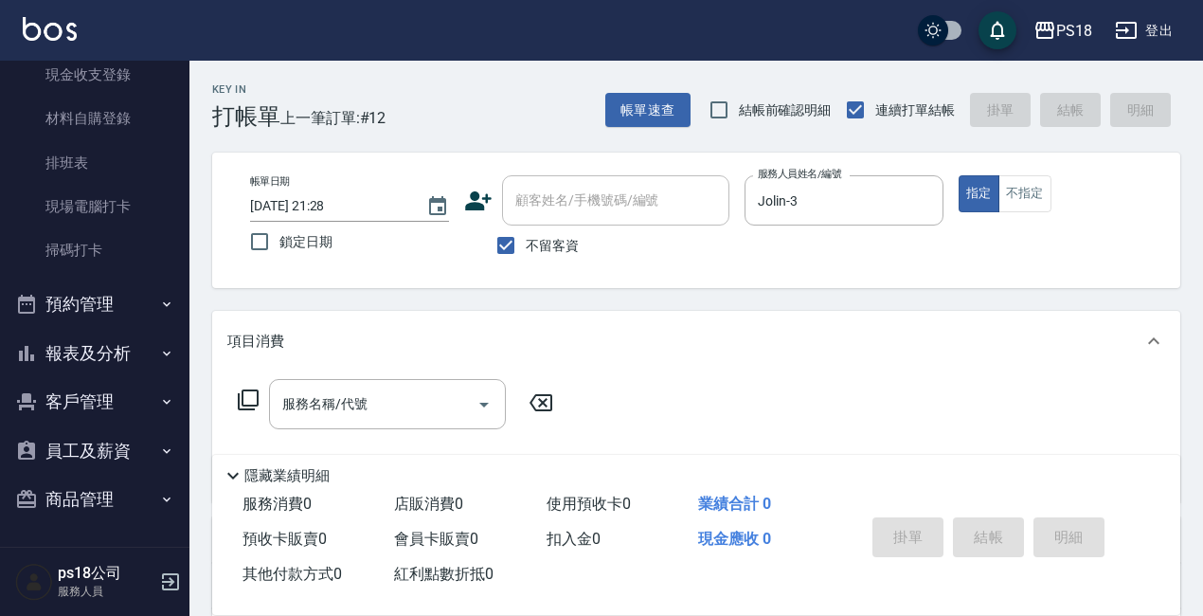
click at [248, 399] on icon at bounding box center [248, 399] width 23 height 23
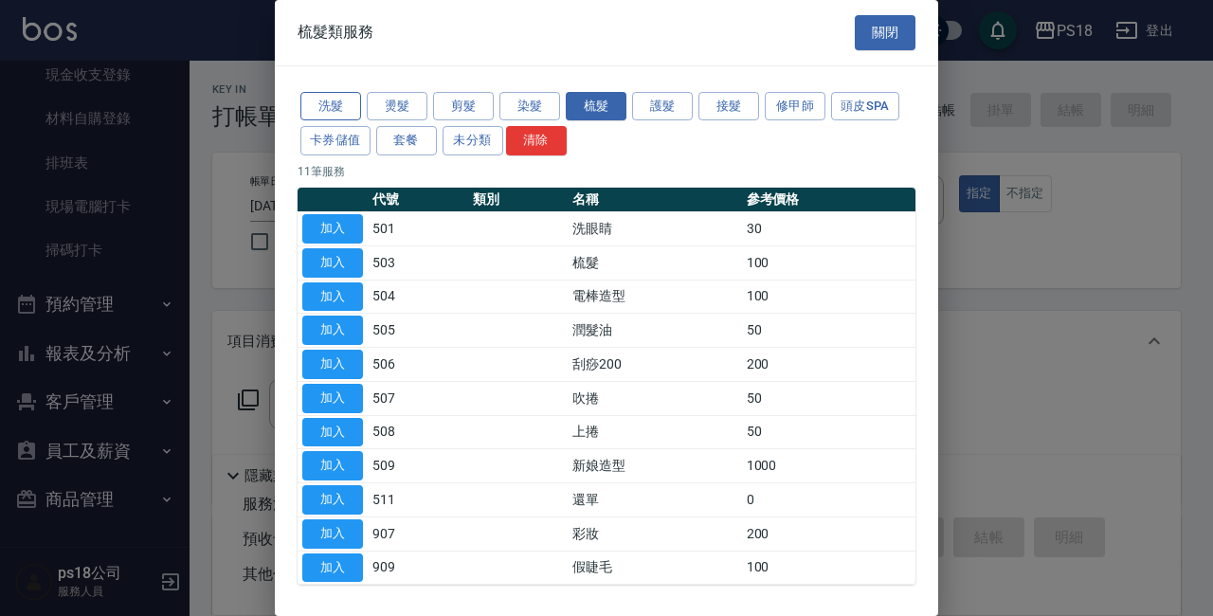
click at [344, 92] on button "洗髮" at bounding box center [330, 106] width 61 height 29
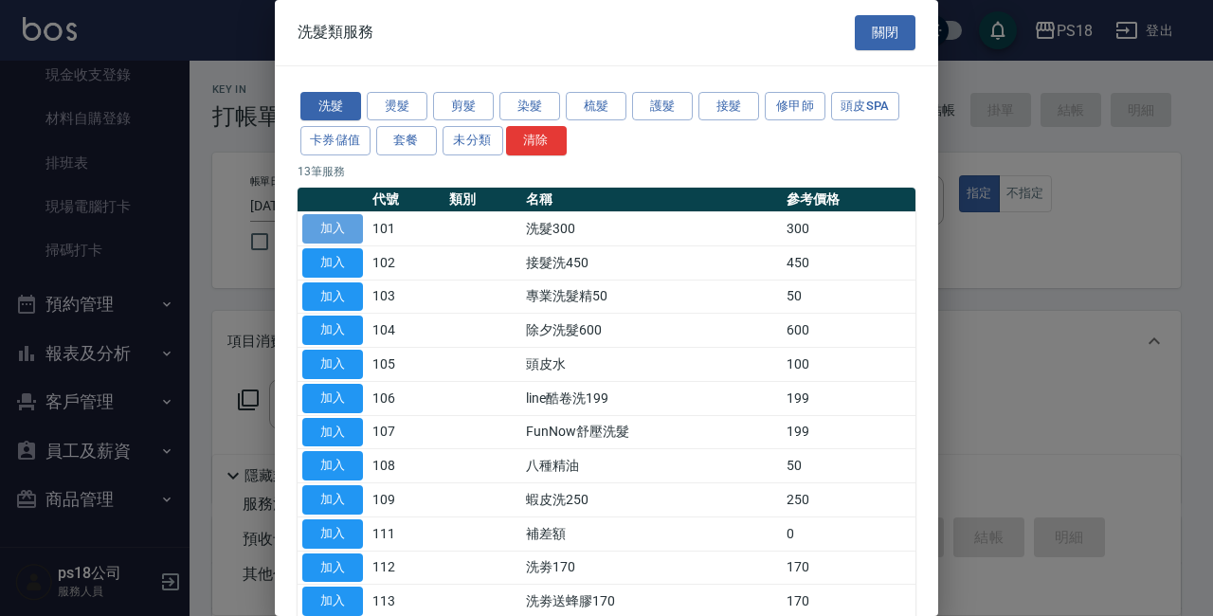
click at [324, 234] on button "加入" at bounding box center [332, 228] width 61 height 29
type input "洗髮300(101)"
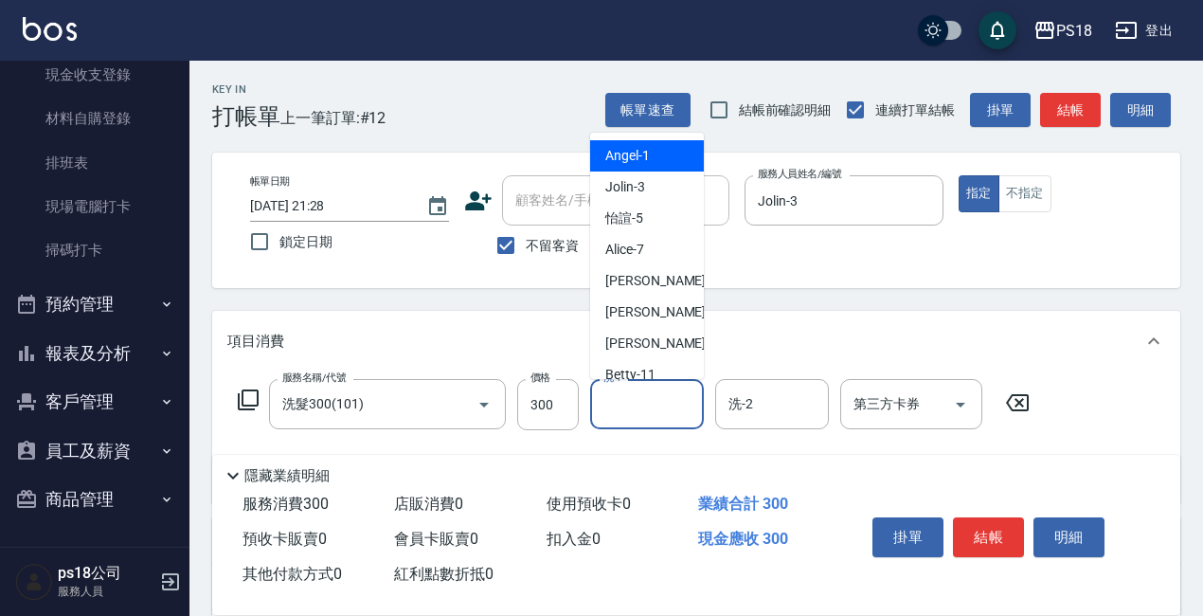
click at [640, 417] on input "洗-1" at bounding box center [647, 404] width 97 height 33
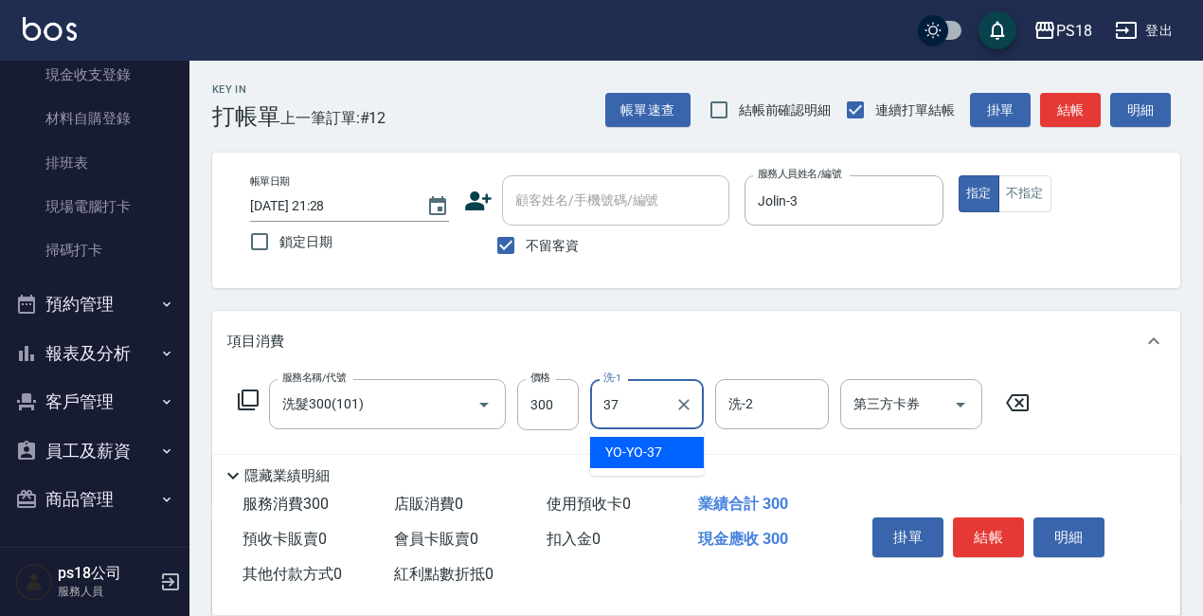
type input "YO-YO-37"
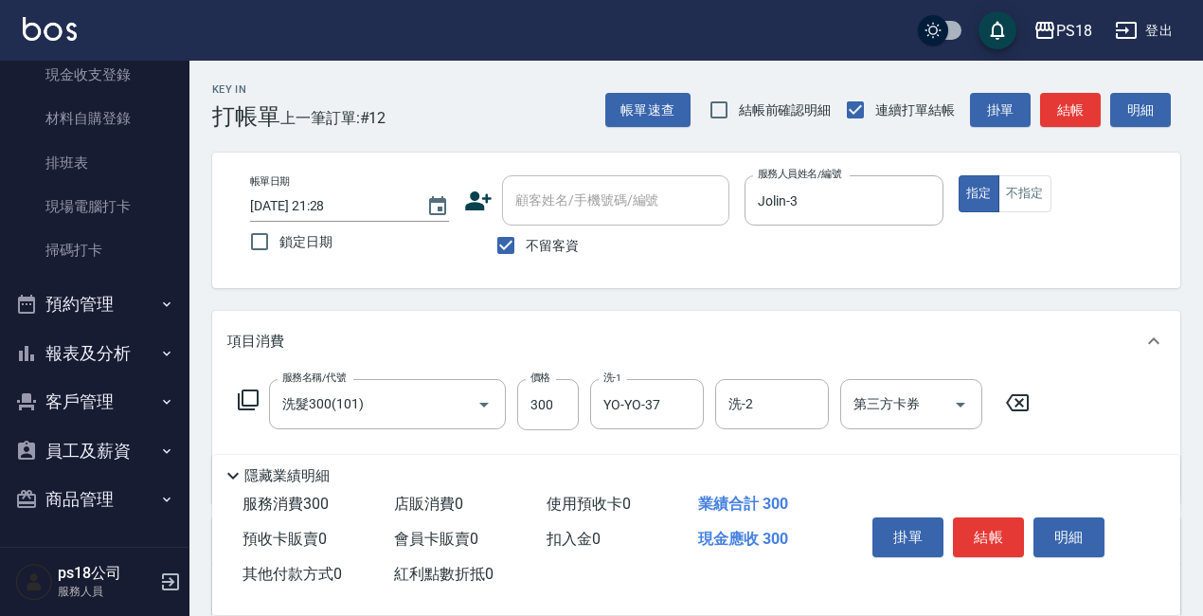
click at [246, 394] on icon at bounding box center [248, 399] width 23 height 23
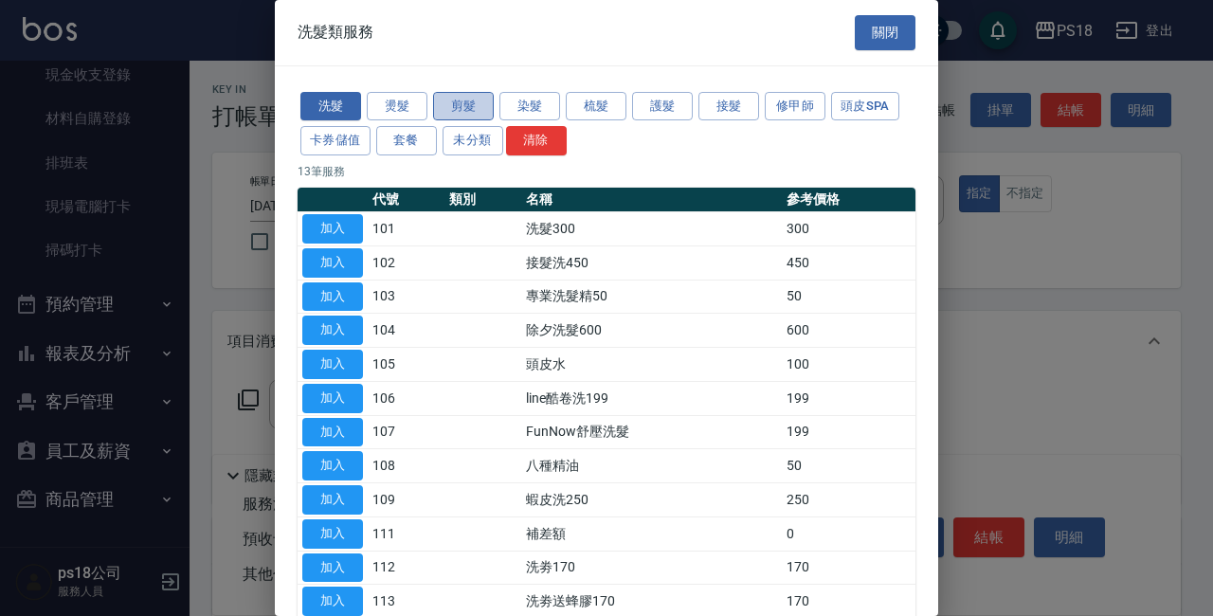
click at [472, 103] on button "剪髮" at bounding box center [463, 106] width 61 height 29
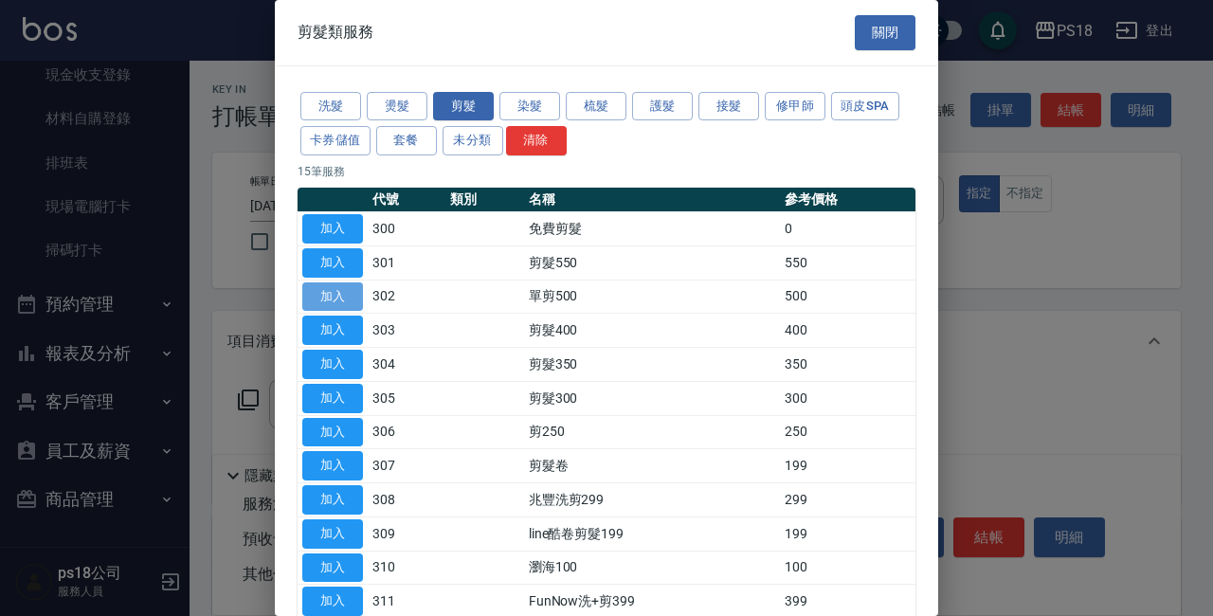
click at [317, 287] on button "加入" at bounding box center [332, 296] width 61 height 29
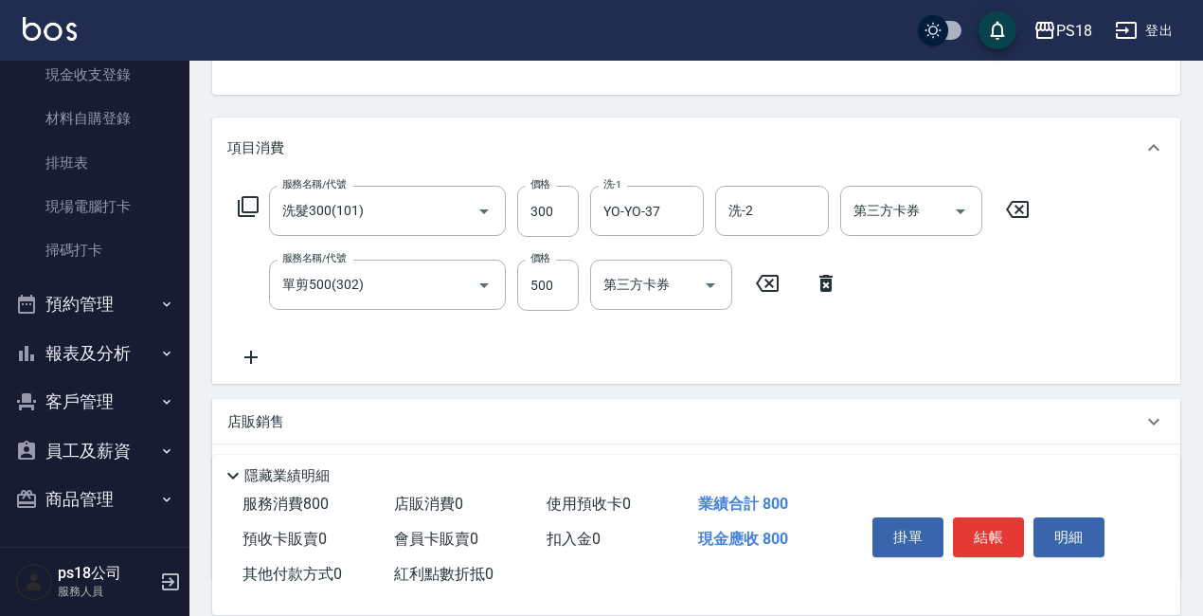
scroll to position [340, 0]
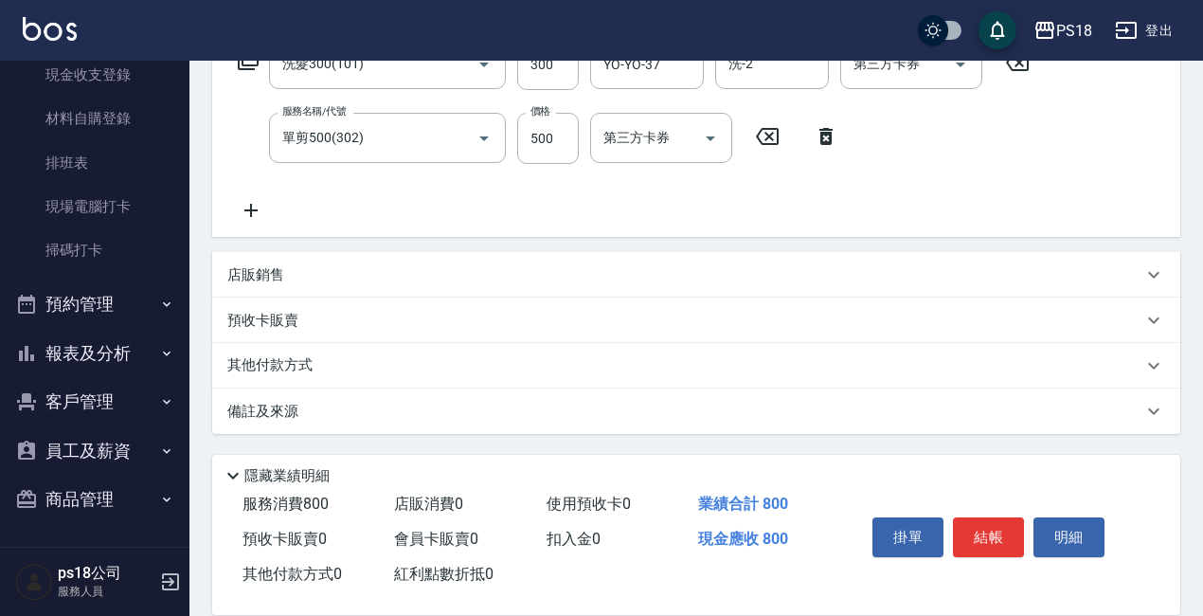
click at [272, 411] on p "備註及來源" at bounding box center [262, 412] width 71 height 20
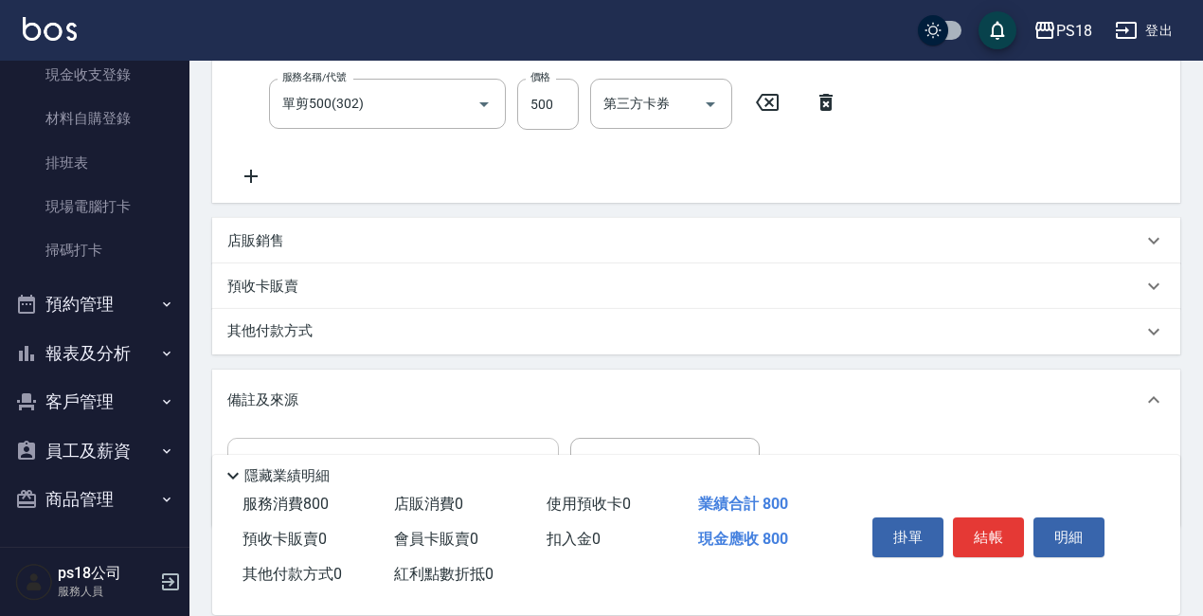
scroll to position [435, 0]
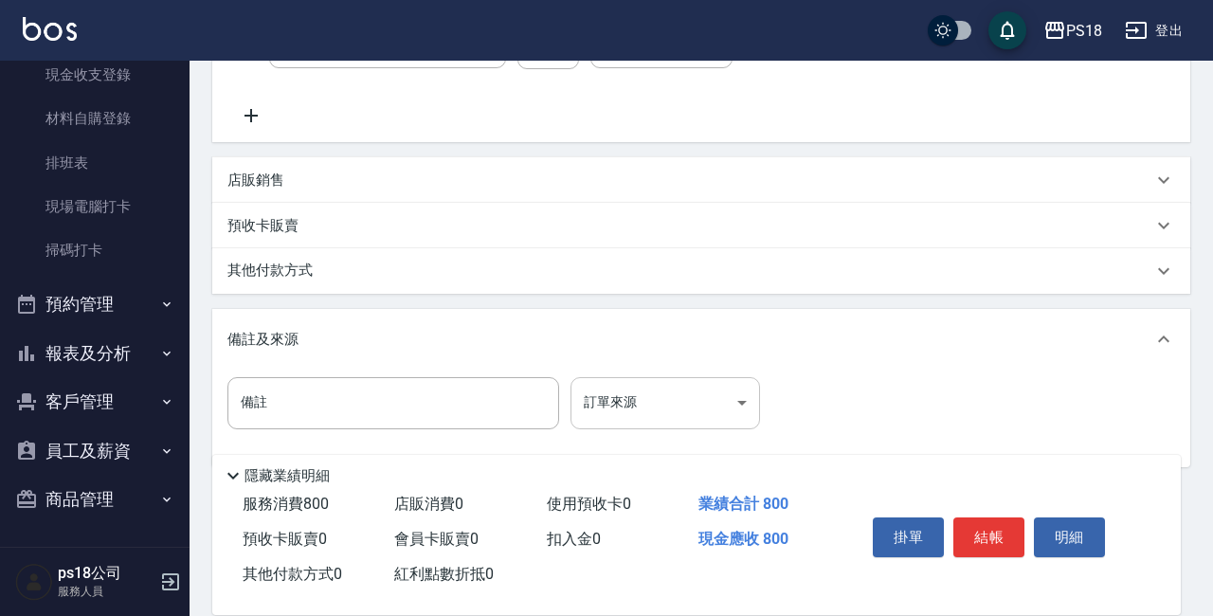
click at [738, 405] on body "PS18 登出 櫃檯作業 打帳單 帳單列表 現金收支登錄 材料自購登錄 排班表 現場電腦打卡 掃碼打卡 預約管理 預約管理 單日預約紀錄 單週預約紀錄 報表及…" at bounding box center [606, 107] width 1213 height 1084
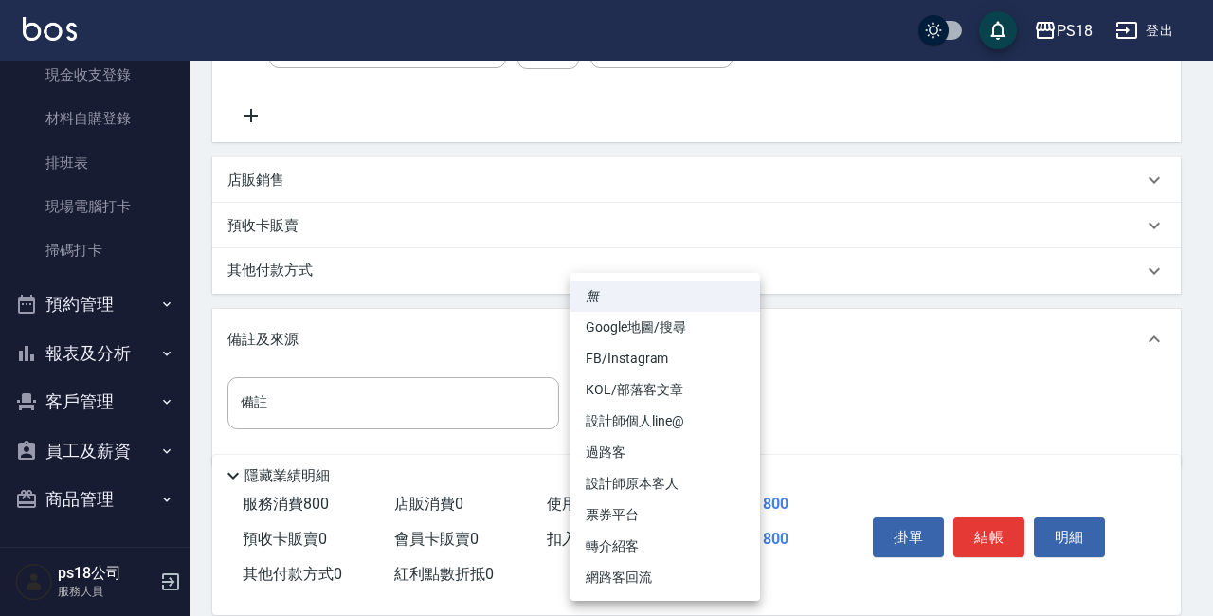
click at [595, 478] on li "設計師原本客人" at bounding box center [664, 483] width 189 height 31
type input "設計師原本客人"
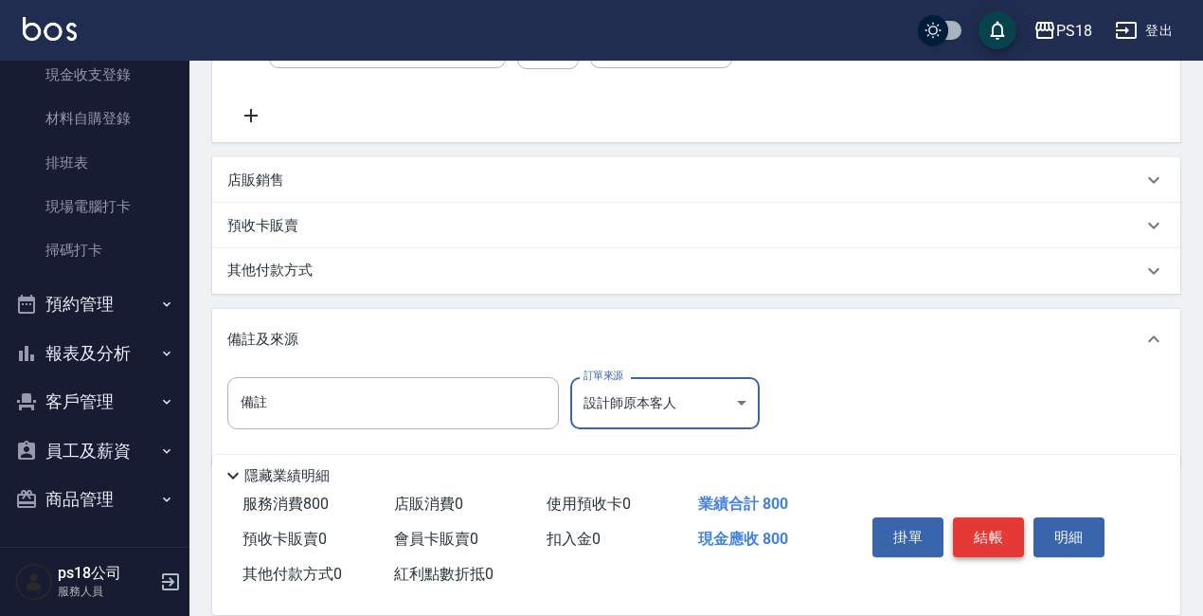
click at [971, 531] on button "結帳" at bounding box center [988, 537] width 71 height 40
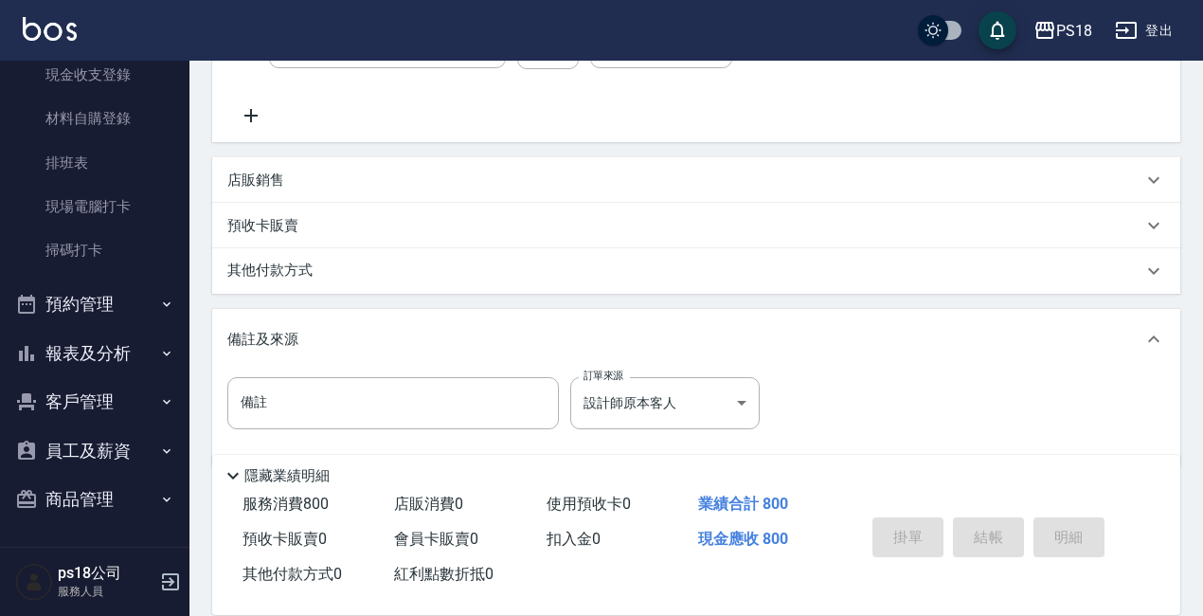
type input "[DATE] 21:29"
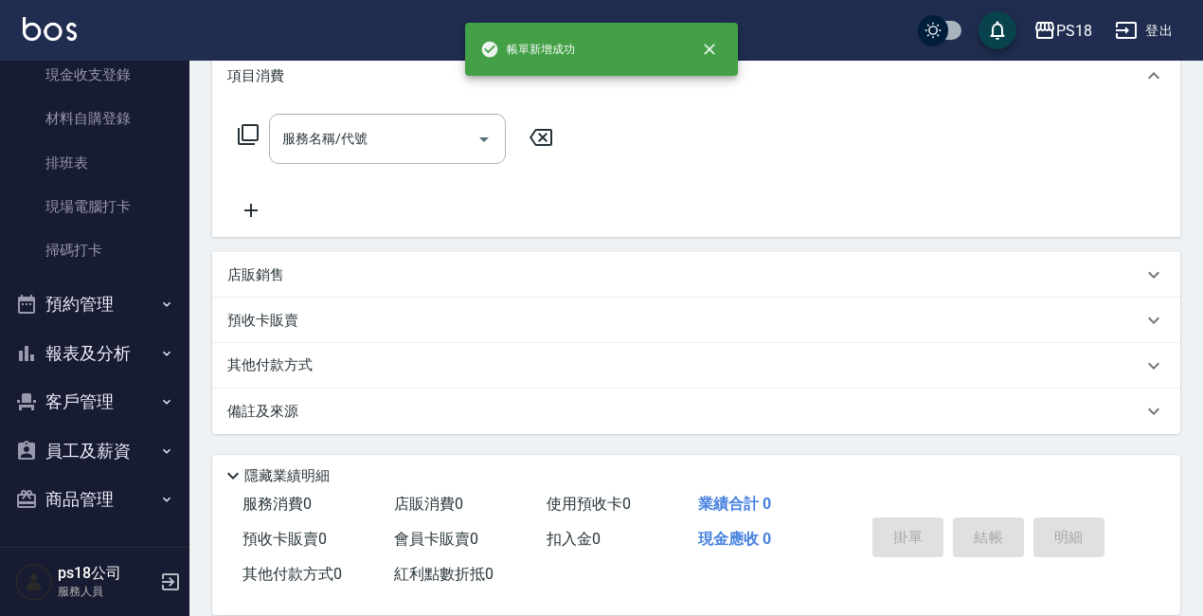
scroll to position [0, 0]
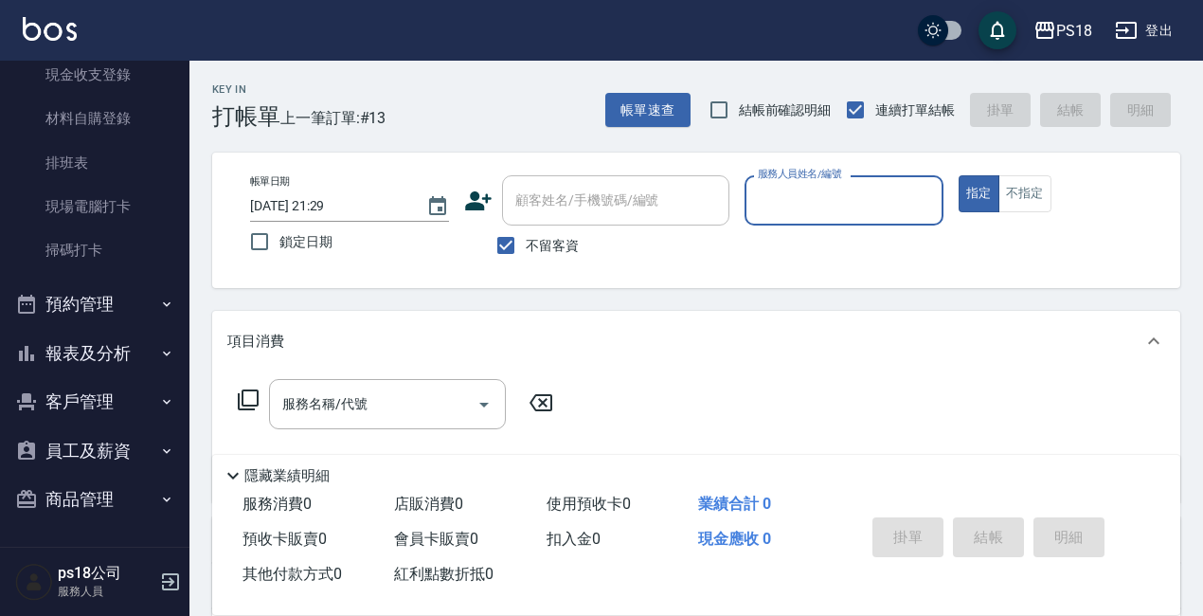
click at [819, 206] on input "服務人員姓名/編號" at bounding box center [844, 200] width 182 height 33
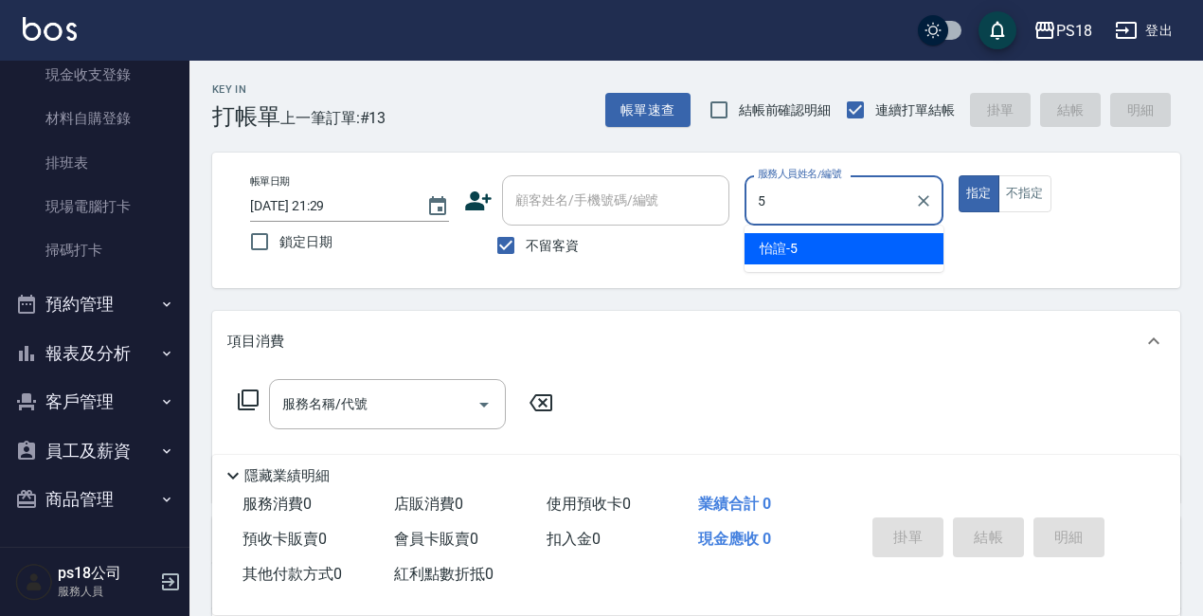
type input "怡諠-5"
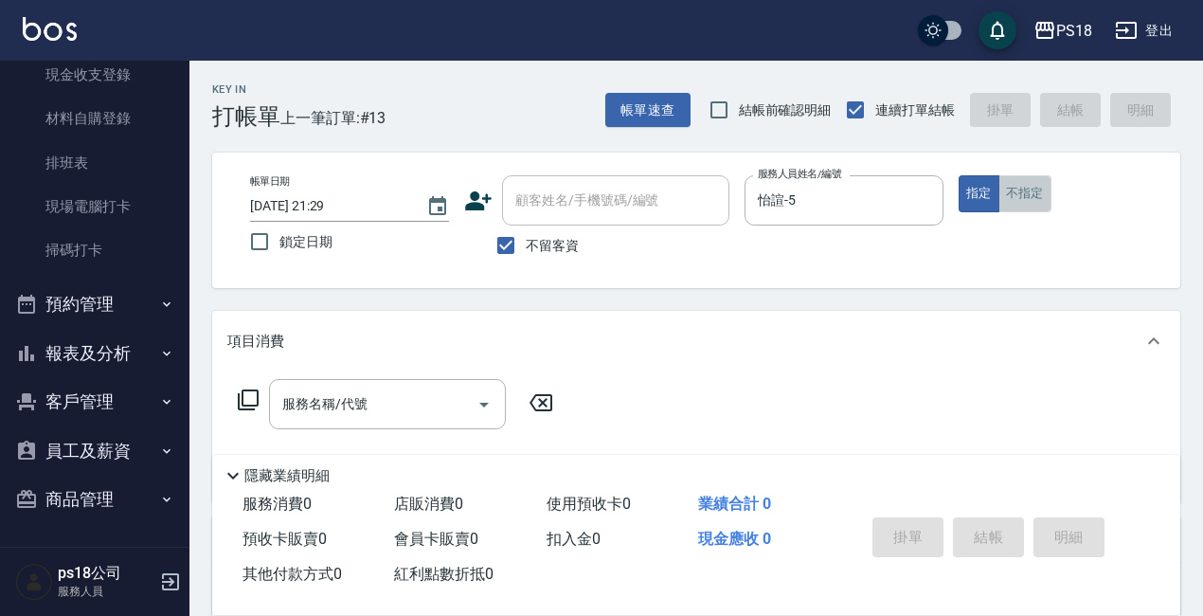
click at [1016, 200] on button "不指定" at bounding box center [1025, 193] width 53 height 37
click at [246, 403] on icon at bounding box center [248, 399] width 23 height 23
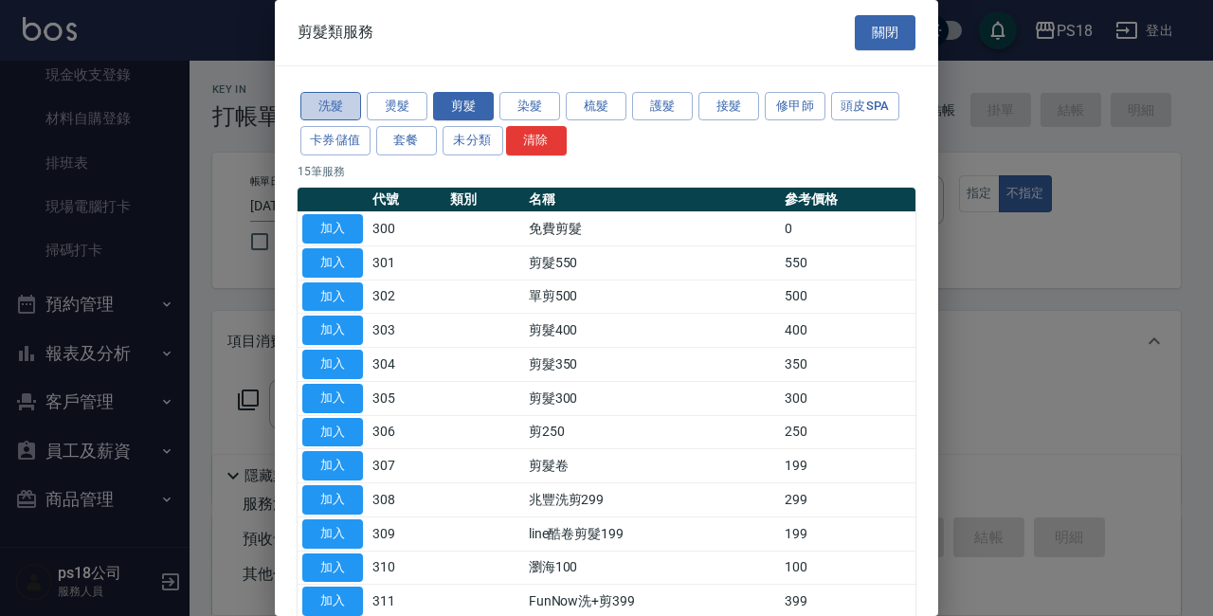
click at [352, 109] on button "洗髮" at bounding box center [330, 106] width 61 height 29
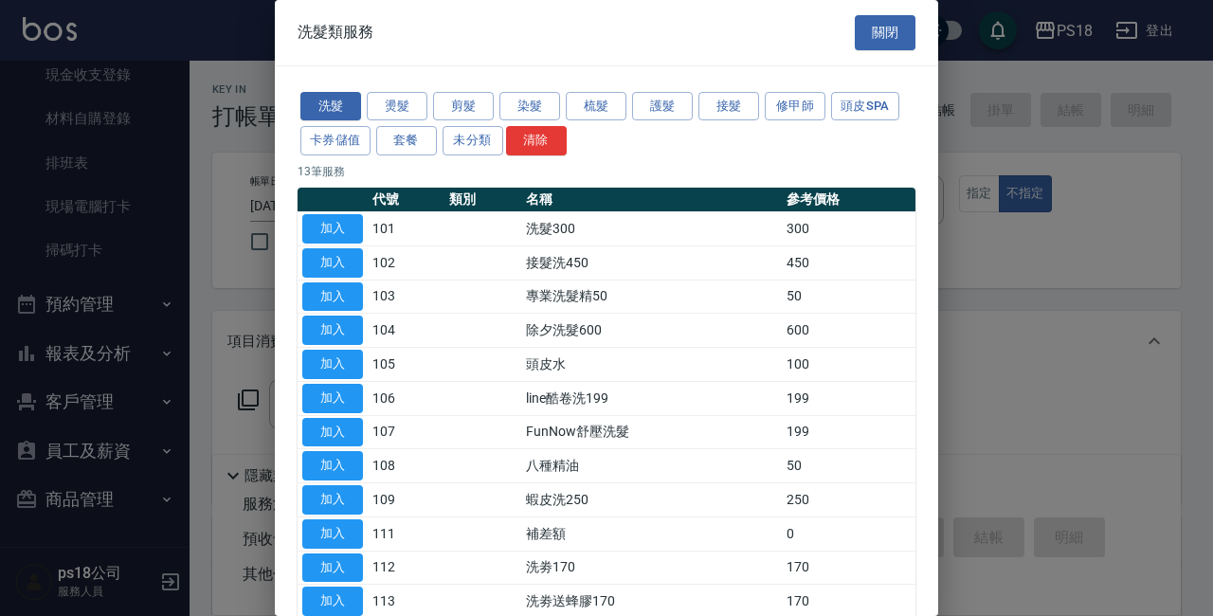
click at [337, 234] on button "加入" at bounding box center [332, 228] width 61 height 29
type input "洗髮300(101)"
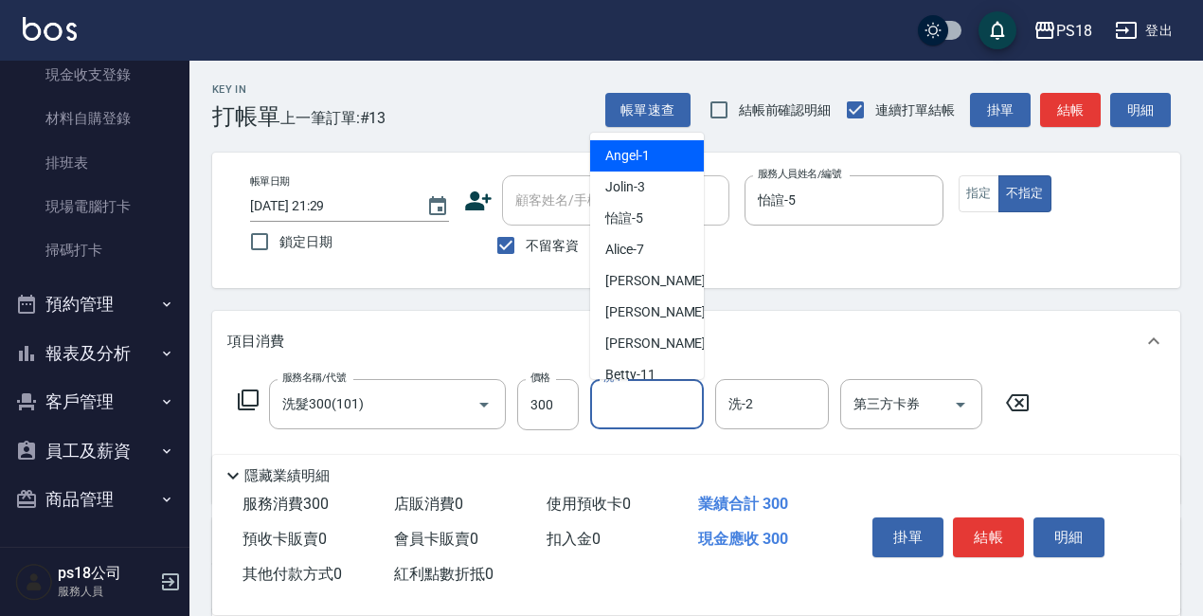
click at [632, 406] on input "洗-1" at bounding box center [647, 404] width 97 height 33
type input "怡諠-5"
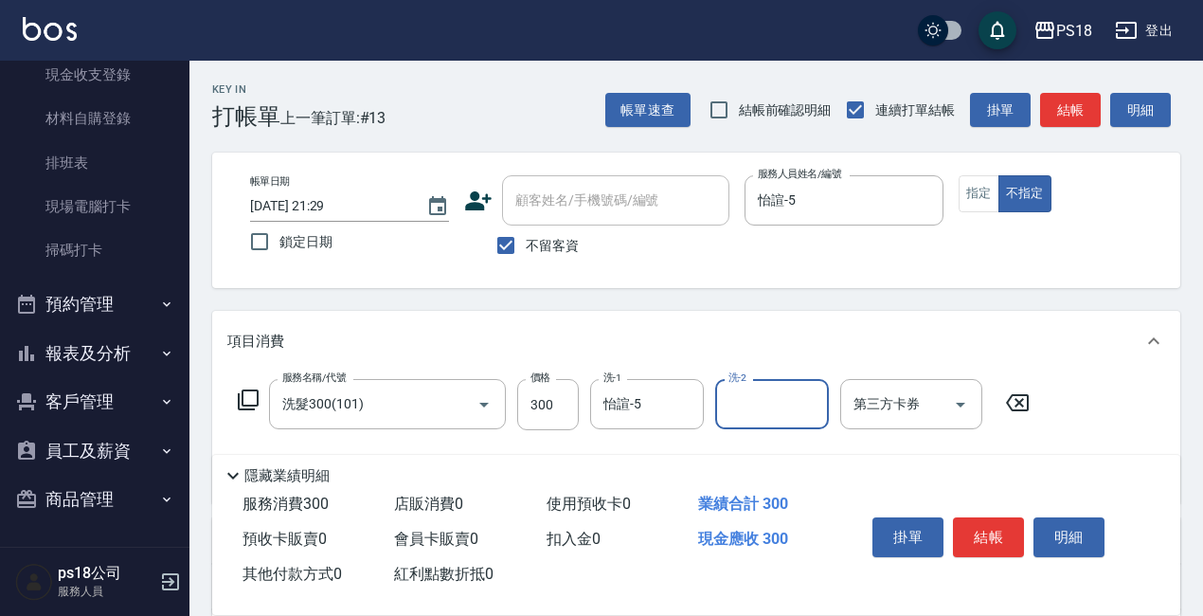
click at [243, 401] on icon at bounding box center [248, 399] width 21 height 21
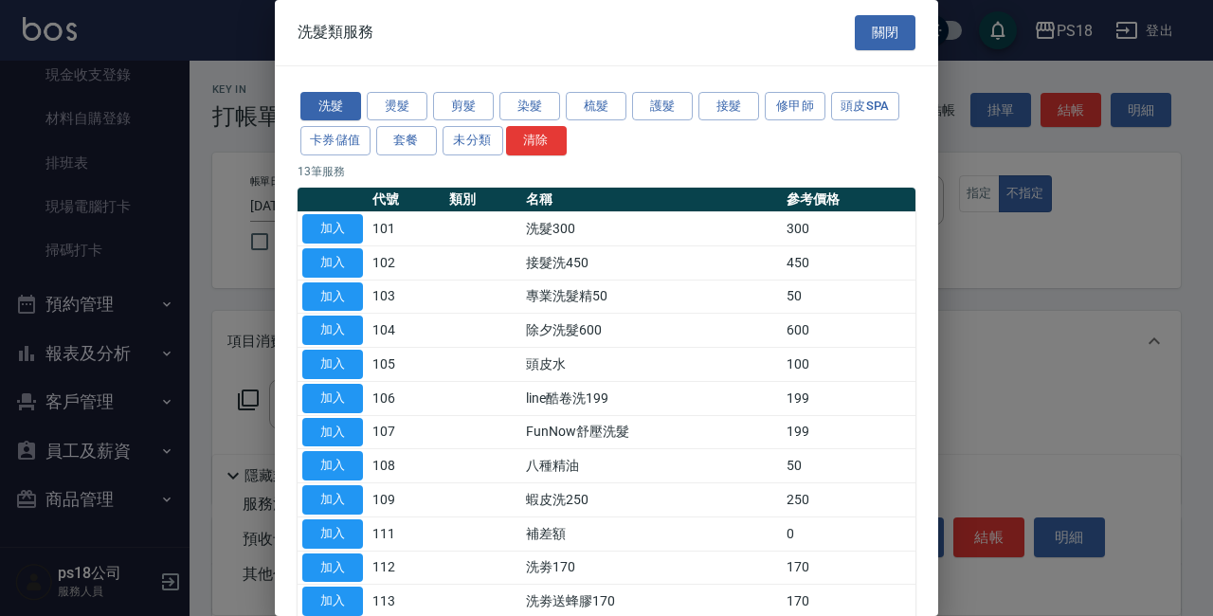
drag, startPoint x: 459, startPoint y: 105, endPoint x: 506, endPoint y: 211, distance: 116.2
click at [460, 105] on button "剪髮" at bounding box center [463, 106] width 61 height 29
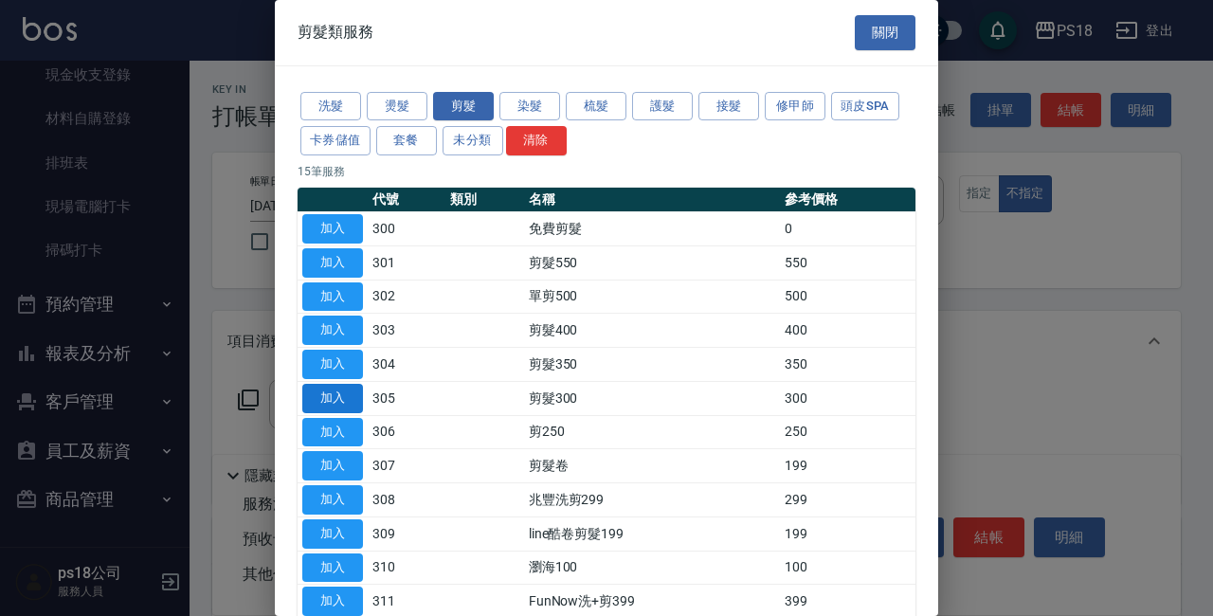
click at [321, 386] on button "加入" at bounding box center [332, 398] width 61 height 29
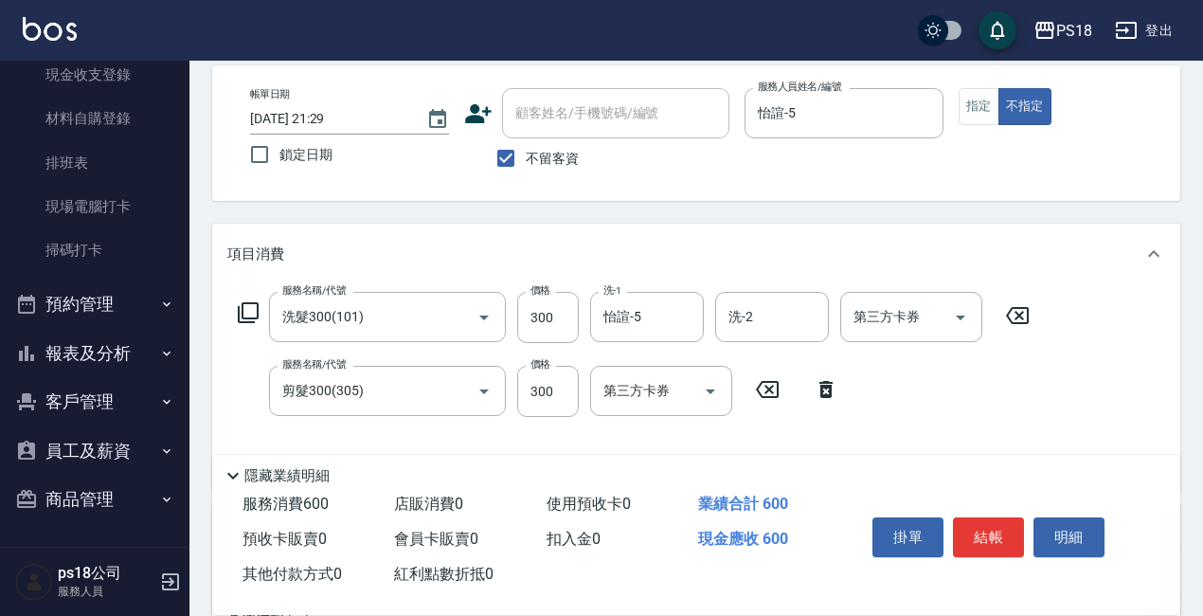
scroll to position [189, 0]
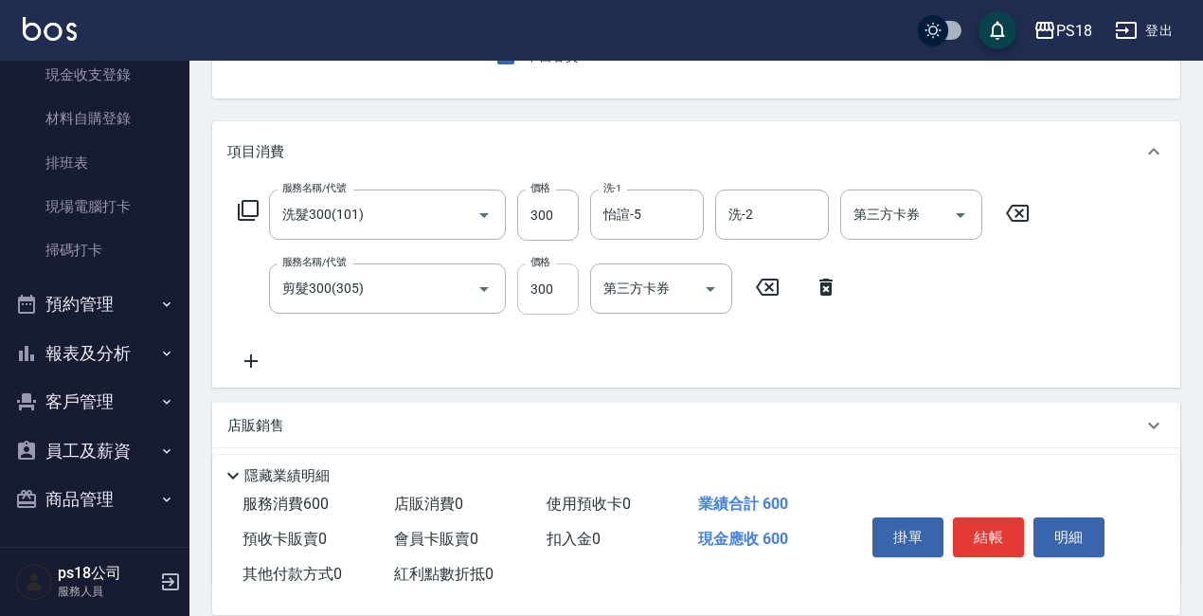
click at [568, 292] on input "300" at bounding box center [548, 288] width 62 height 51
type input "250"
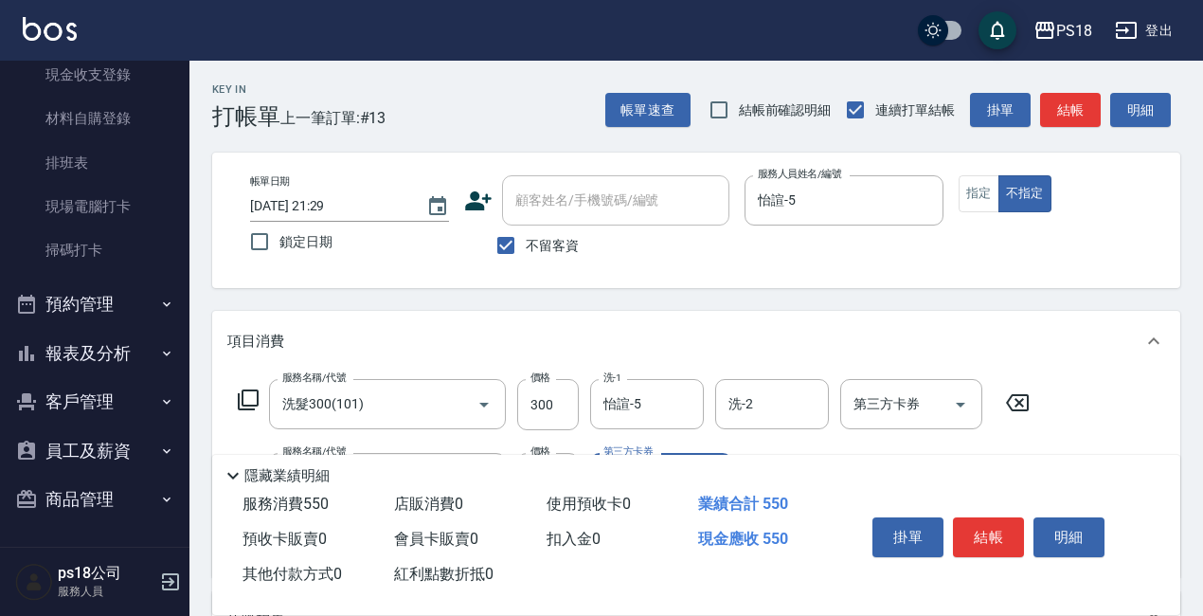
scroll to position [340, 0]
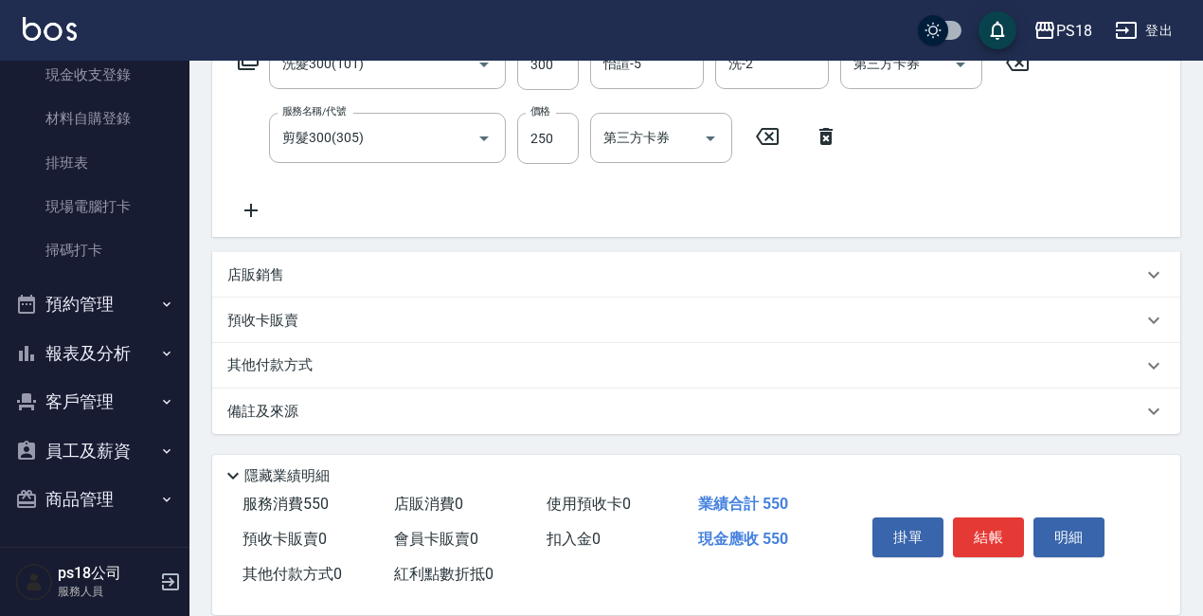
click at [259, 405] on p "備註及來源" at bounding box center [262, 412] width 71 height 20
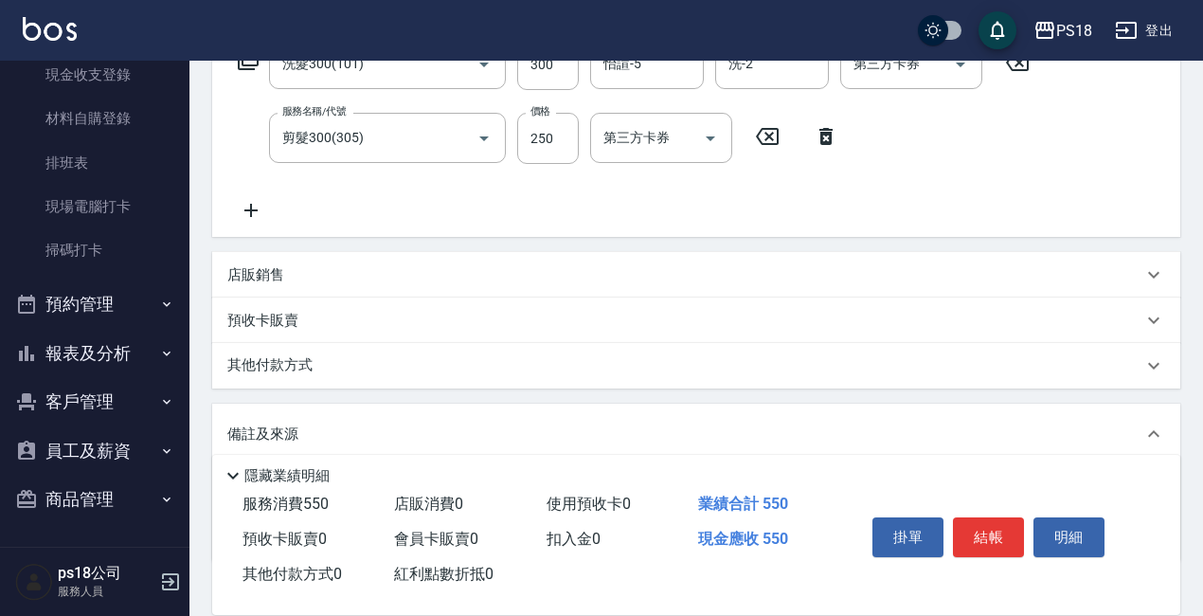
scroll to position [468, 0]
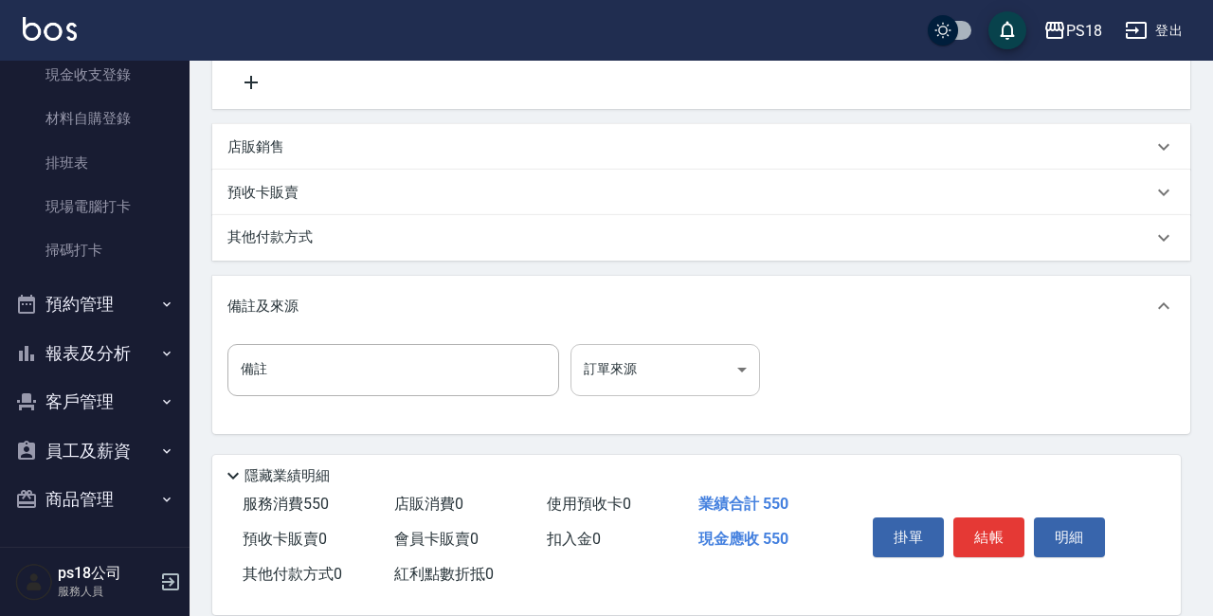
click at [745, 360] on body "PS18 登出 櫃檯作業 打帳單 帳單列表 現金收支登錄 材料自購登錄 排班表 現場電腦打卡 掃碼打卡 預約管理 預約管理 單日預約紀錄 單週預約紀錄 報表及…" at bounding box center [606, 74] width 1213 height 1084
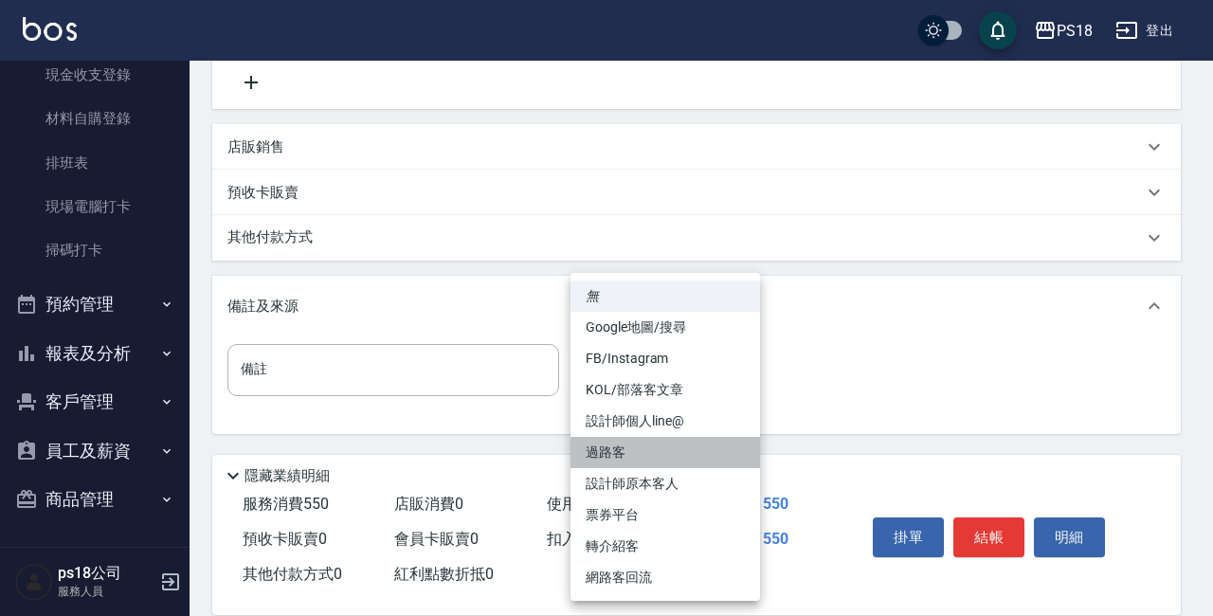
click at [610, 446] on li "過路客" at bounding box center [664, 452] width 189 height 31
type input "過路客"
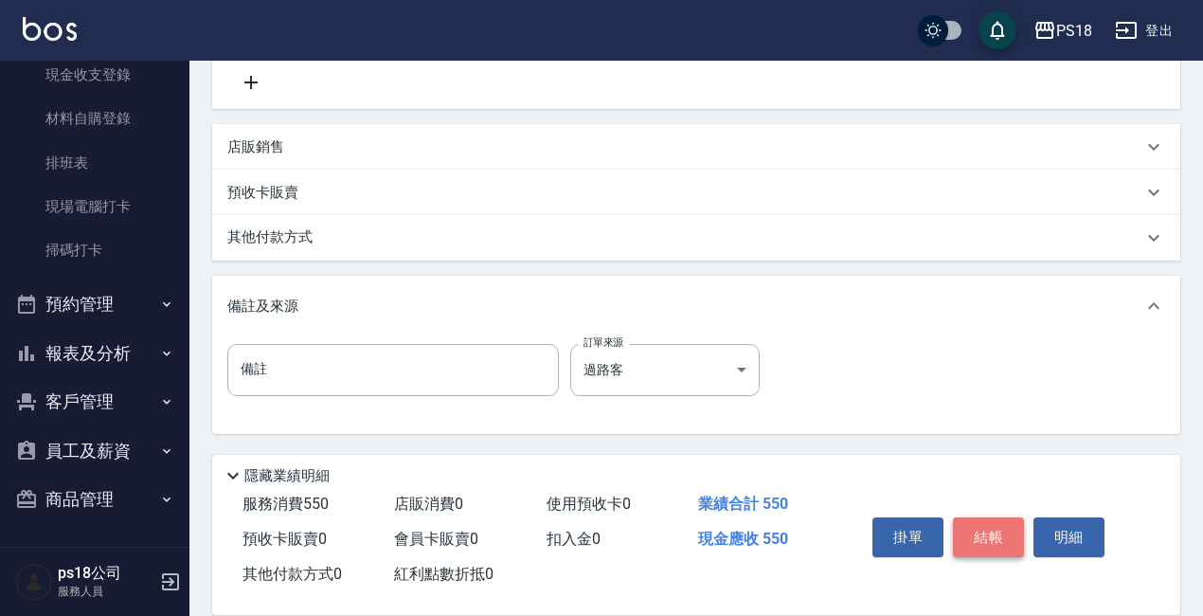
click at [975, 531] on button "結帳" at bounding box center [988, 537] width 71 height 40
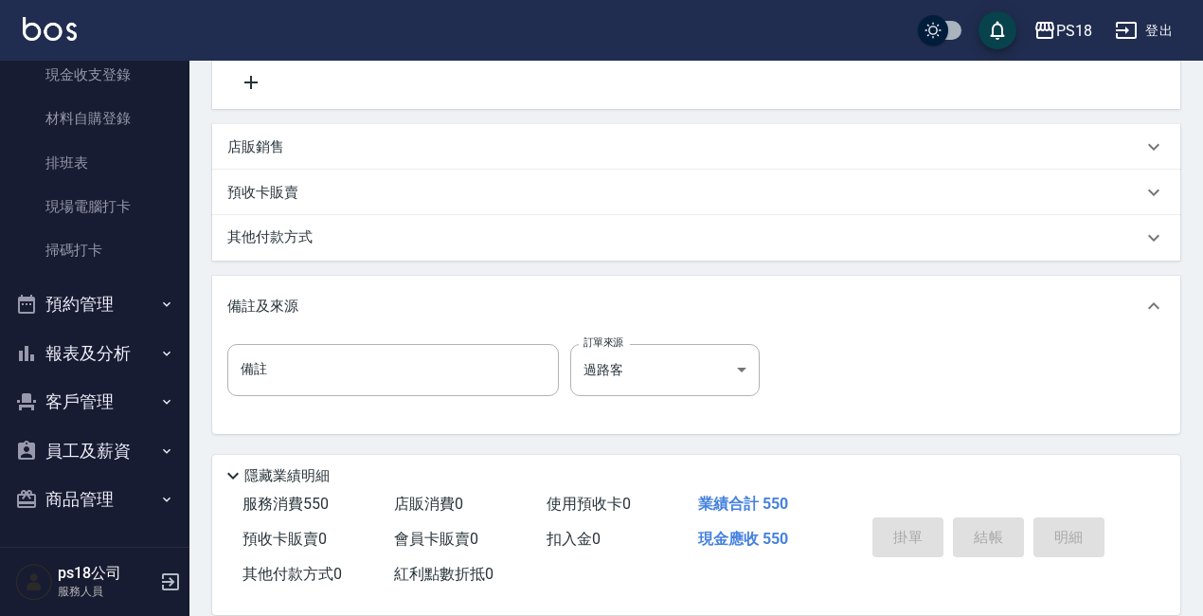
type input "[DATE] 21:30"
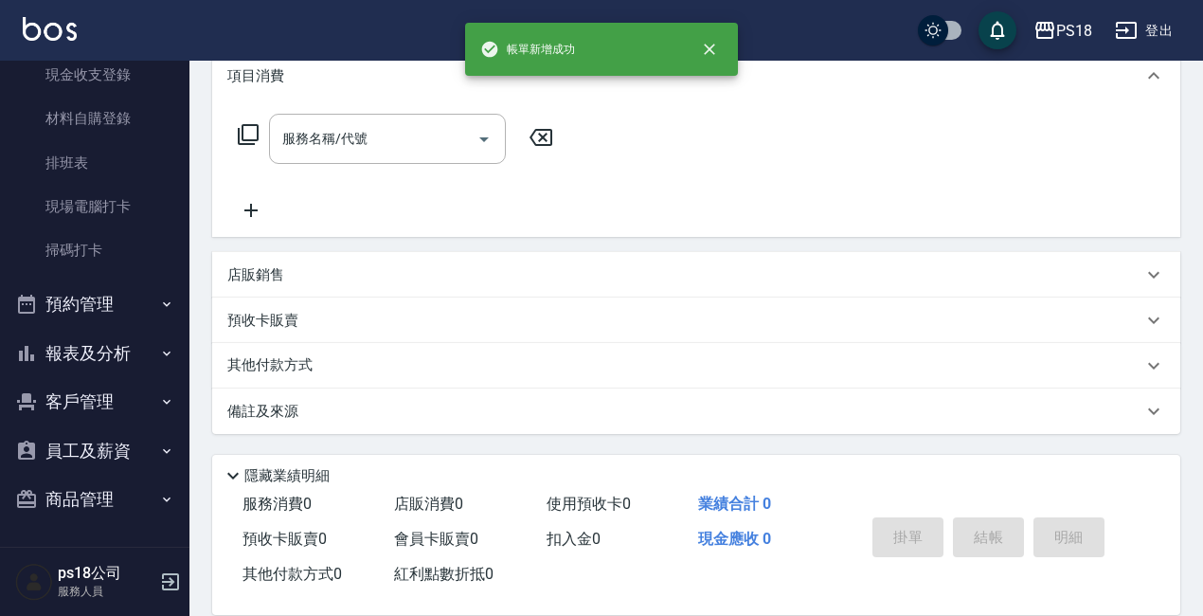
scroll to position [0, 0]
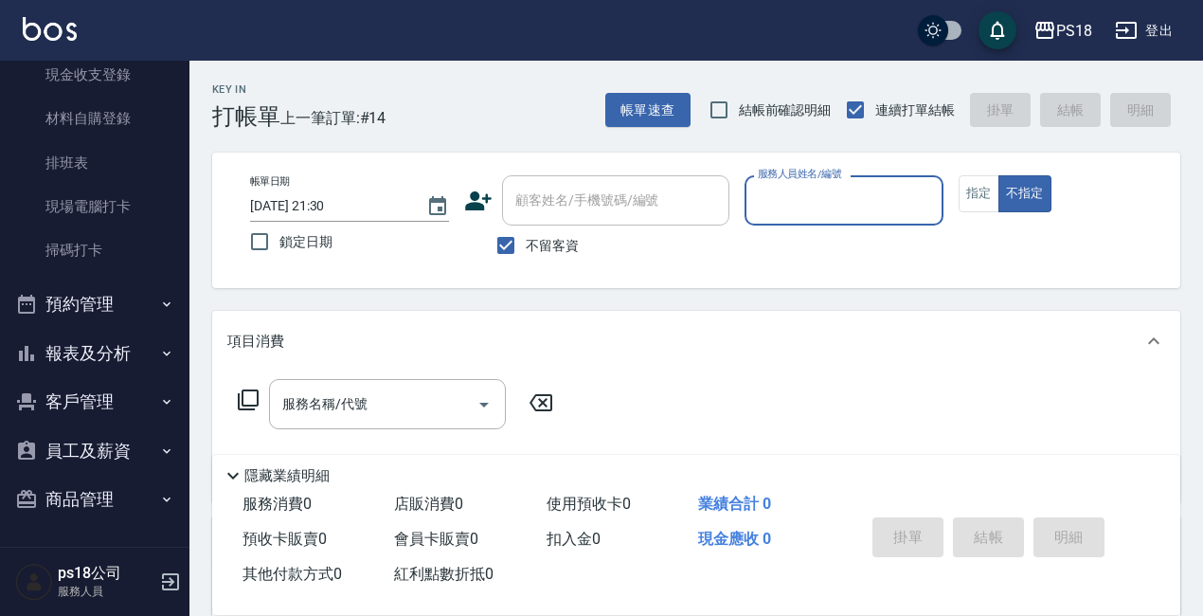
click at [847, 199] on input "服務人員姓名/編號" at bounding box center [844, 200] width 182 height 33
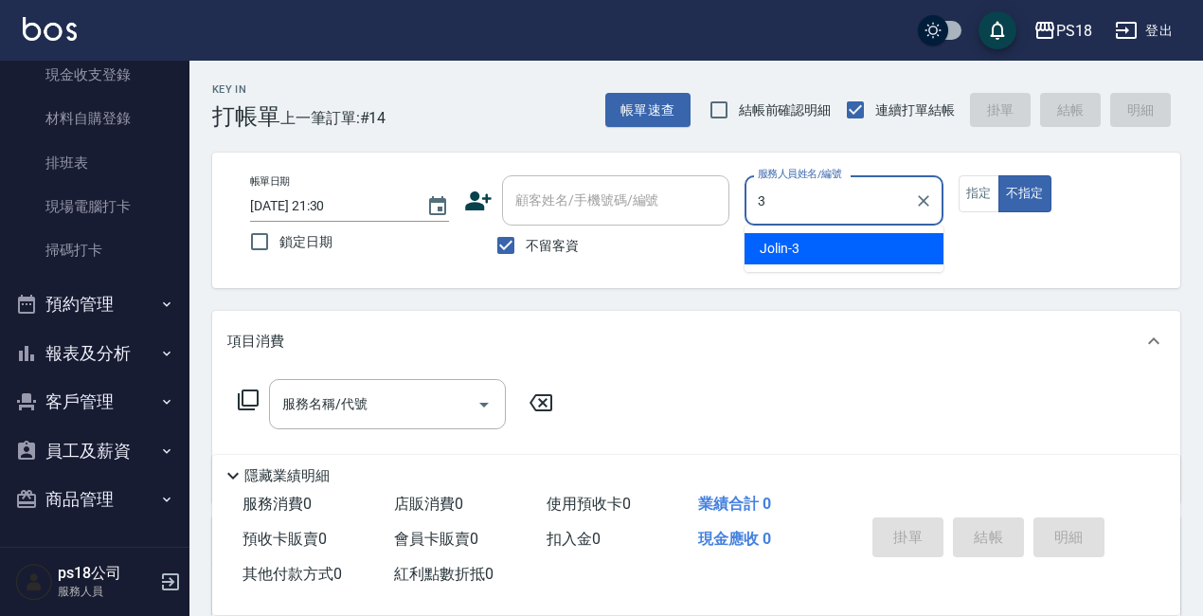
type input "Jolin-3"
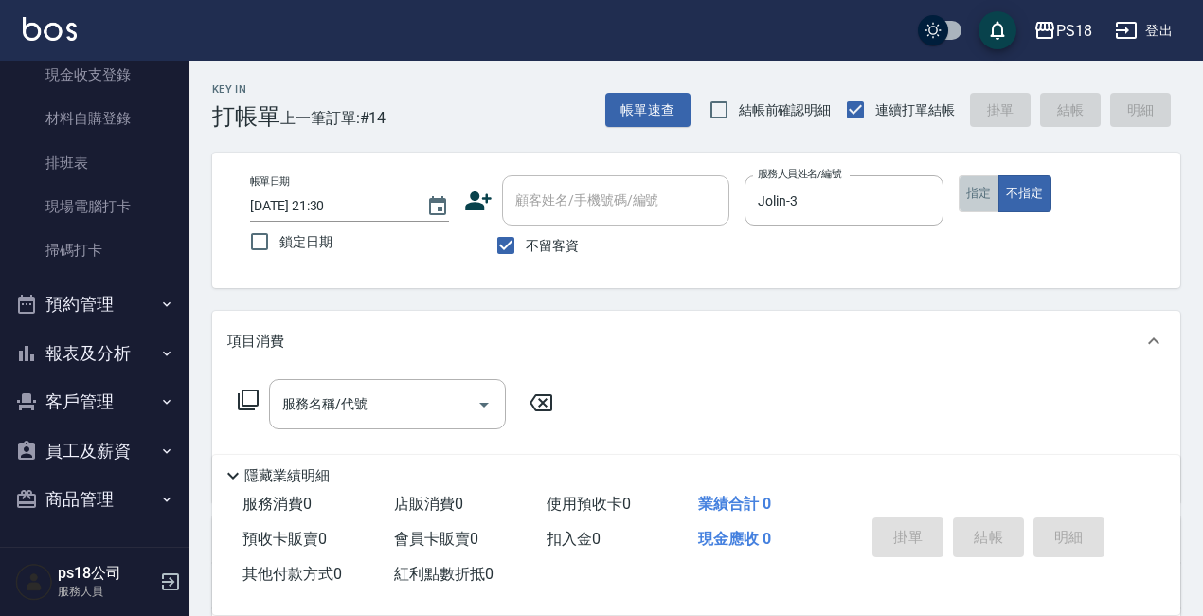
click at [987, 197] on button "指定" at bounding box center [979, 193] width 41 height 37
click at [250, 402] on icon at bounding box center [248, 399] width 23 height 23
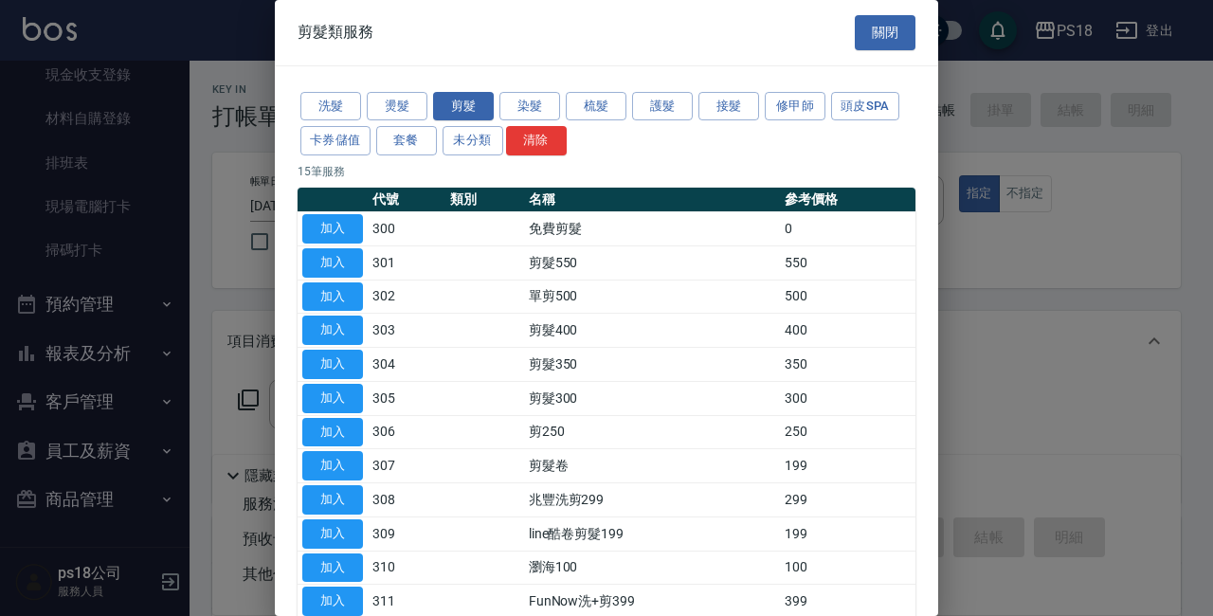
click at [343, 89] on div "洗髮 燙髮 剪髮 染髮 梳髮 護髮 接髮 修甲師 頭皮SPA 卡券儲值 套餐 未分類 清除" at bounding box center [607, 124] width 618 height 70
click at [336, 100] on button "洗髮" at bounding box center [330, 106] width 61 height 29
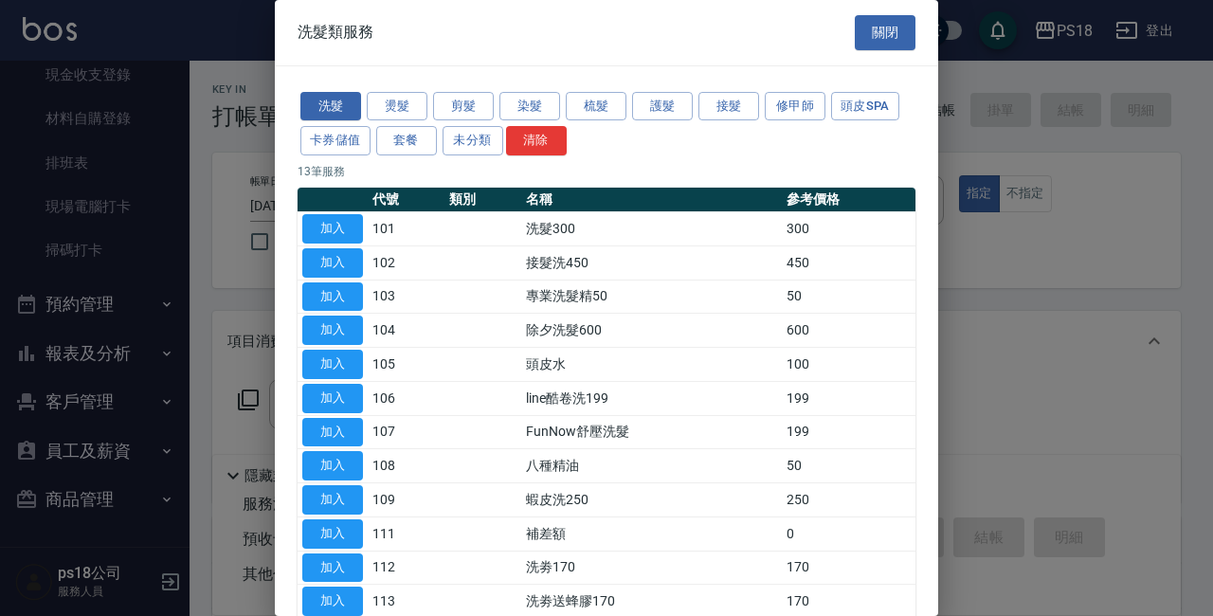
click at [334, 235] on button "加入" at bounding box center [332, 228] width 61 height 29
type input "洗髮300(101)"
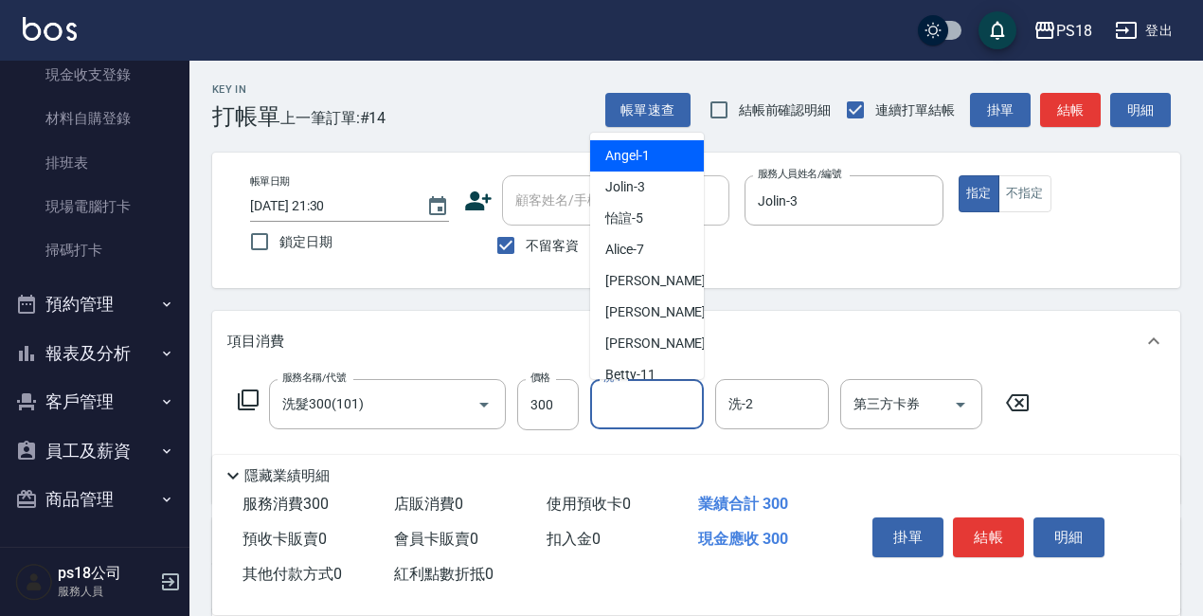
click at [620, 401] on input "洗-1" at bounding box center [647, 404] width 97 height 33
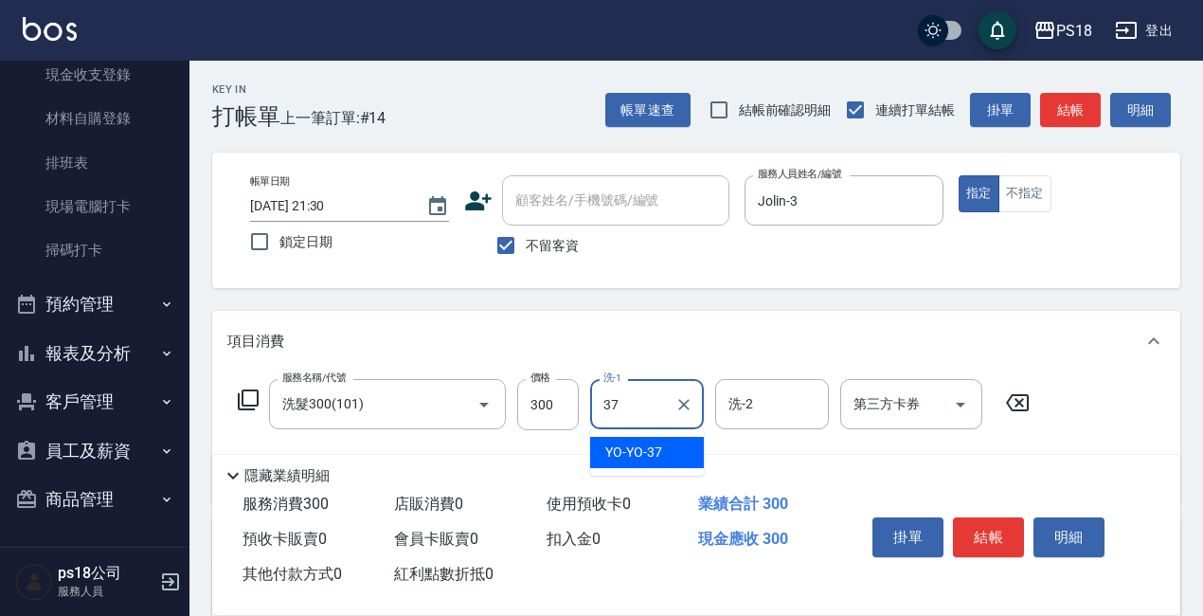
type input "YO-YO-37"
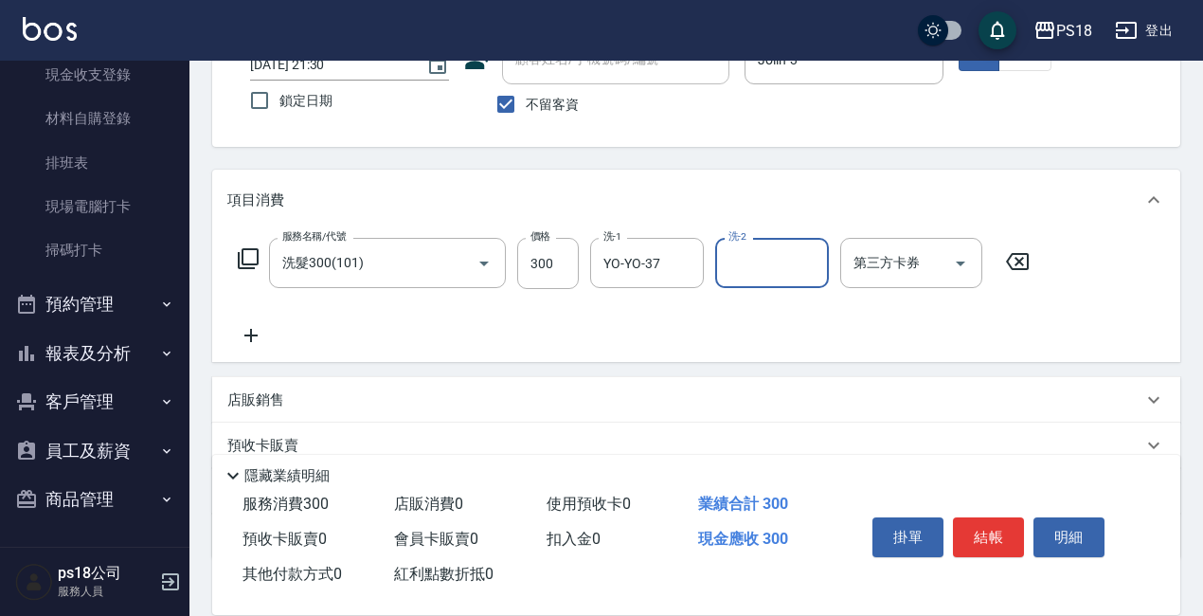
scroll to position [266, 0]
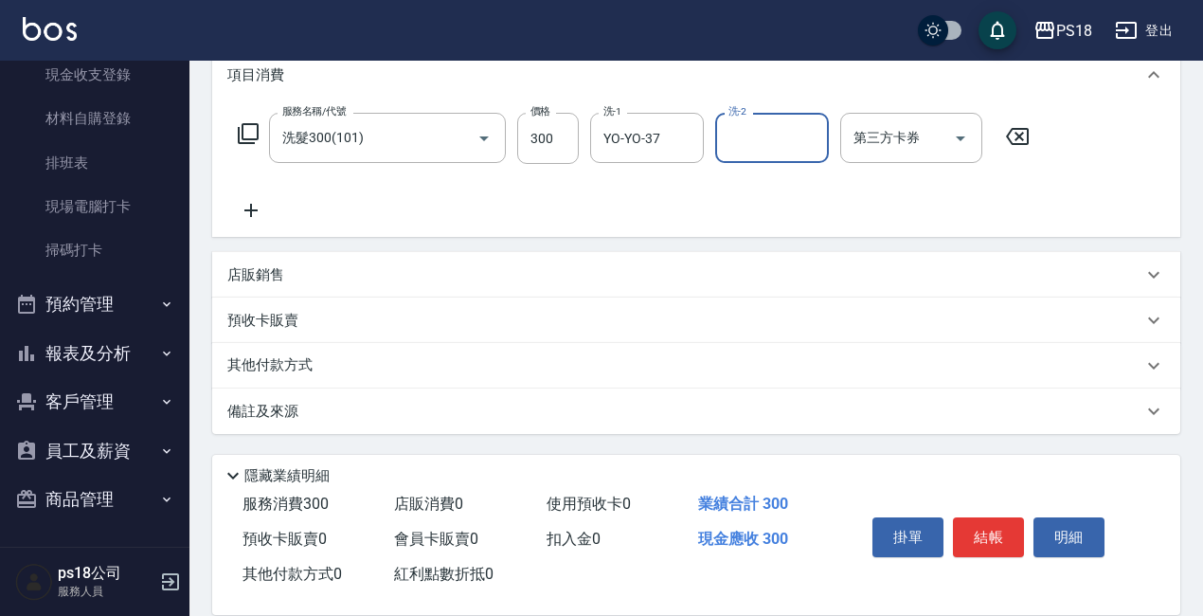
click at [292, 405] on p "備註及來源" at bounding box center [262, 412] width 71 height 20
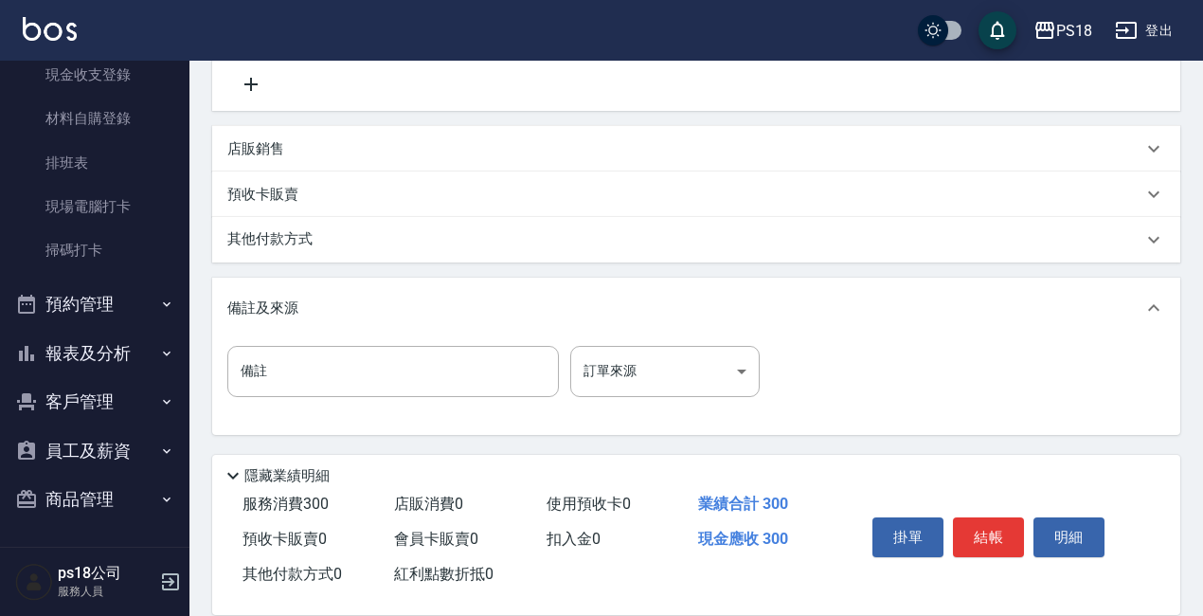
scroll to position [393, 0]
click at [732, 375] on body "PS18 登出 櫃檯作業 打帳單 帳單列表 現金收支登錄 材料自購登錄 排班表 現場電腦打卡 掃碼打卡 預約管理 預約管理 單日預約紀錄 單週預約紀錄 報表及…" at bounding box center [601, 111] width 1203 height 1009
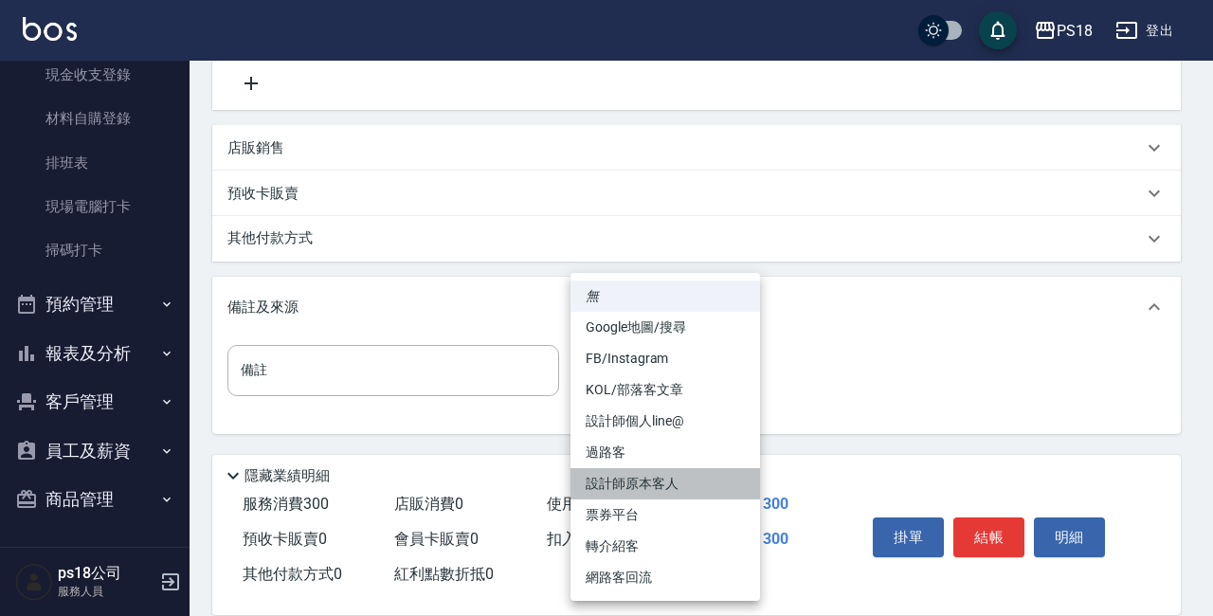
drag, startPoint x: 660, startPoint y: 484, endPoint x: 682, endPoint y: 484, distance: 21.8
click at [666, 484] on li "設計師原本客人" at bounding box center [664, 483] width 189 height 31
type input "設計師原本客人"
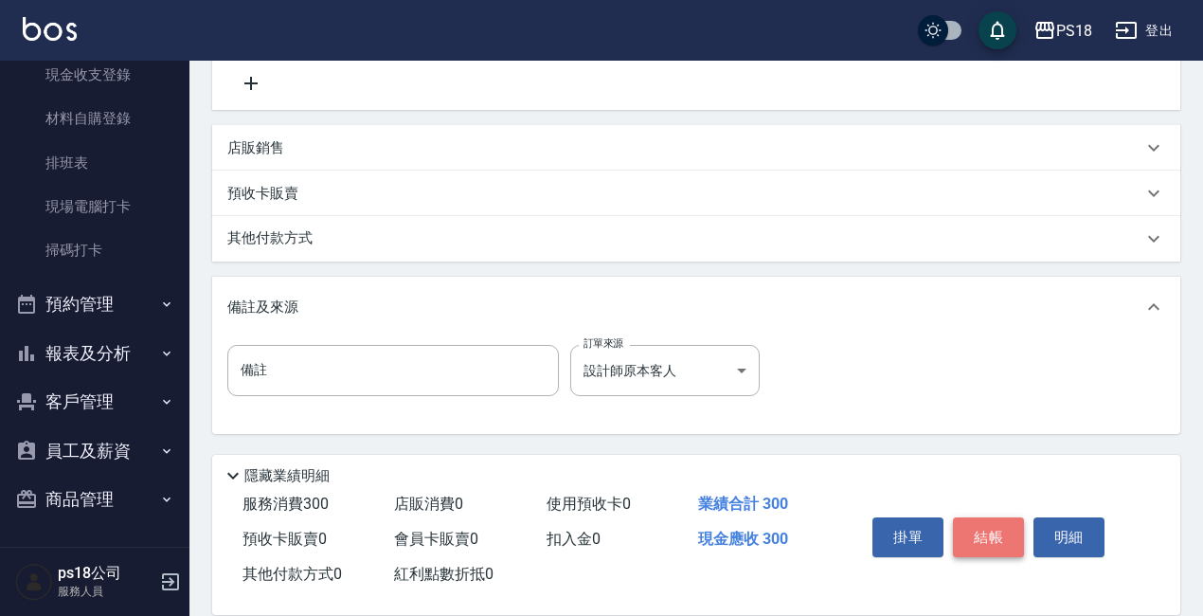
click at [989, 526] on button "結帳" at bounding box center [988, 537] width 71 height 40
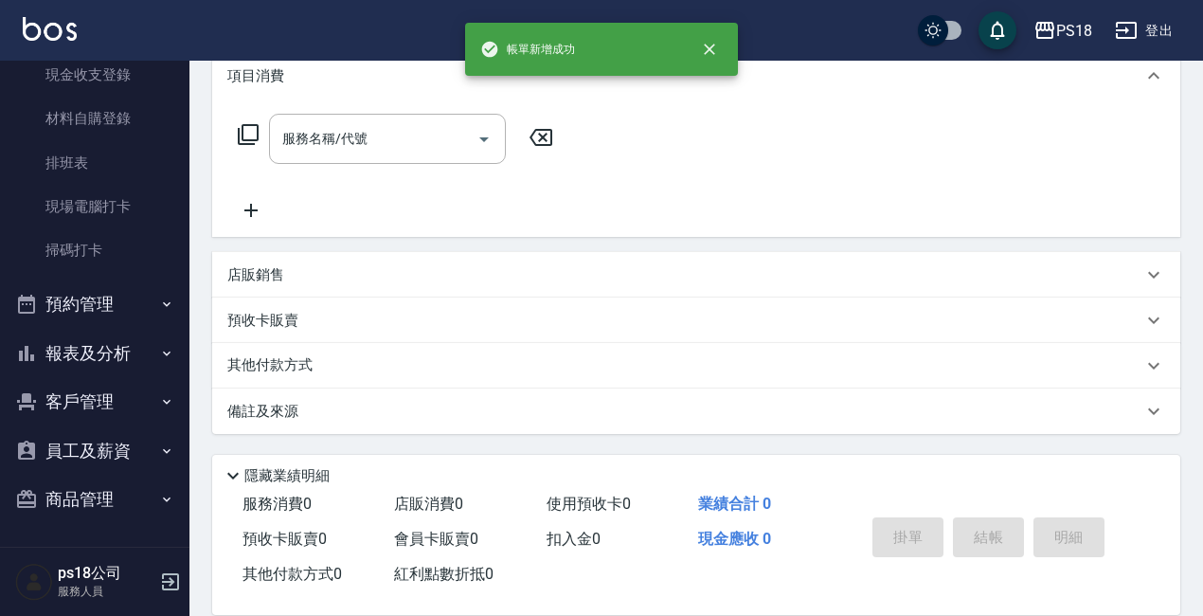
scroll to position [0, 0]
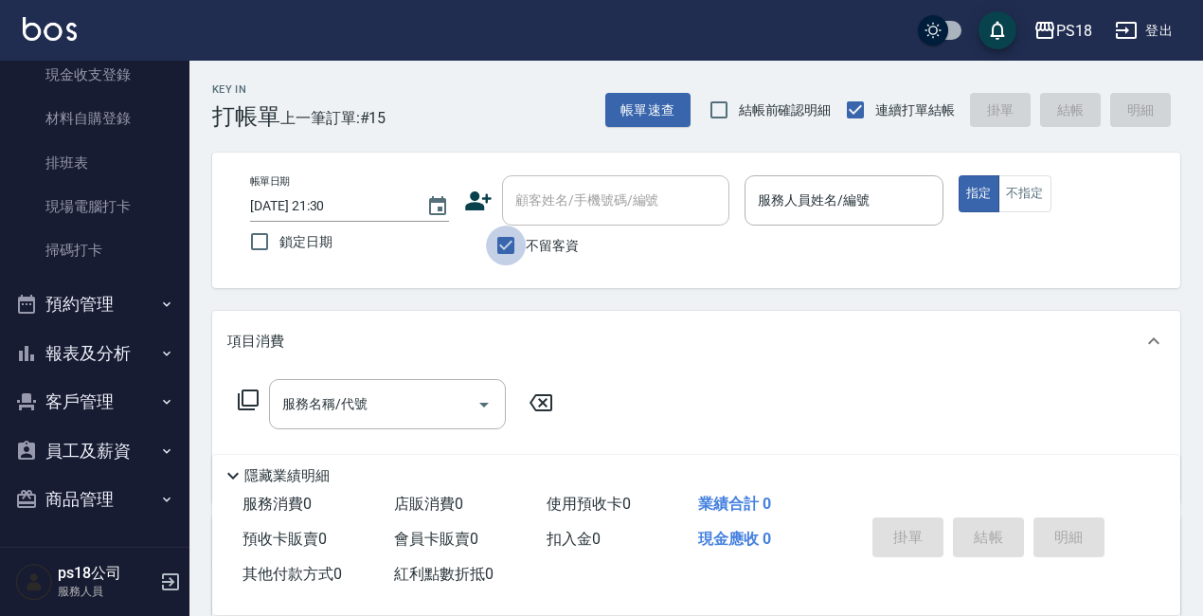
drag, startPoint x: 500, startPoint y: 245, endPoint x: 534, endPoint y: 200, distance: 56.8
click at [500, 244] on input "不留客資" at bounding box center [506, 246] width 40 height 40
checkbox input "false"
click at [536, 201] on div "顧客姓名/手機號碼/編號 顧客姓名/手機號碼/編號" at bounding box center [615, 200] width 227 height 50
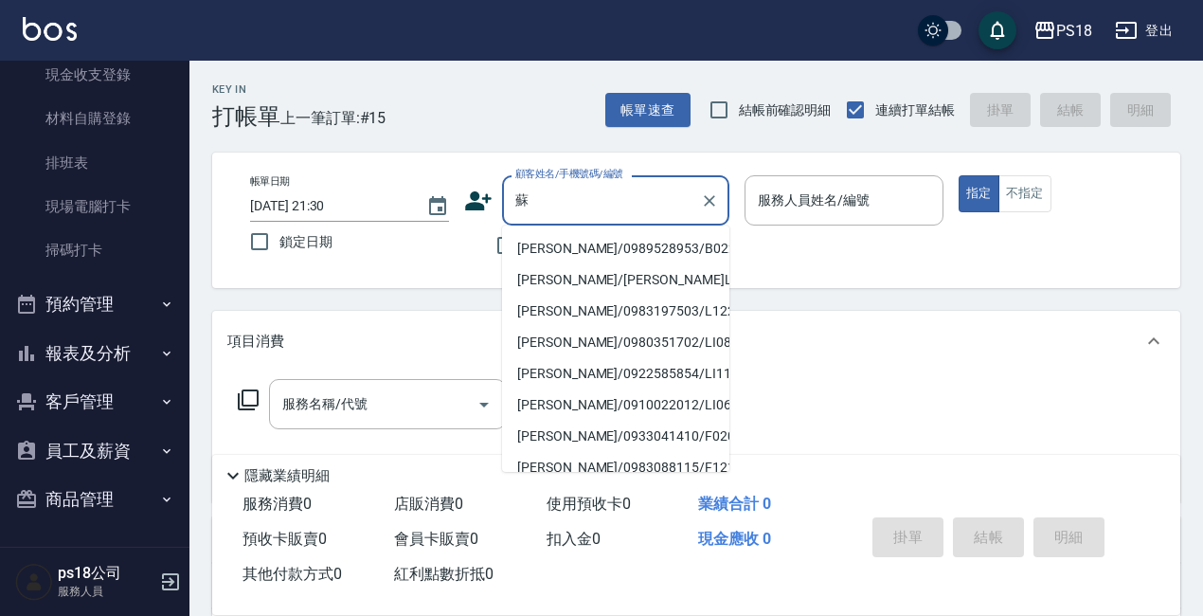
click at [606, 246] on li "[PERSON_NAME]/0989528953/B022522" at bounding box center [615, 248] width 227 height 31
type input "[PERSON_NAME]/0989528953/B022522"
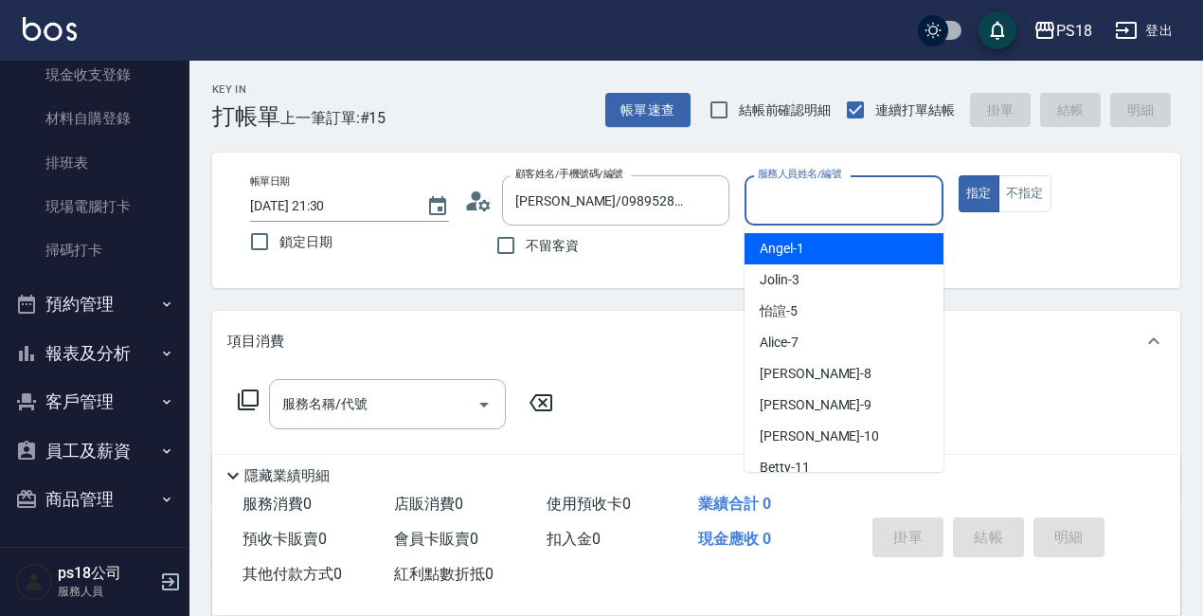
click at [786, 203] on input "服務人員姓名/編號" at bounding box center [844, 200] width 182 height 33
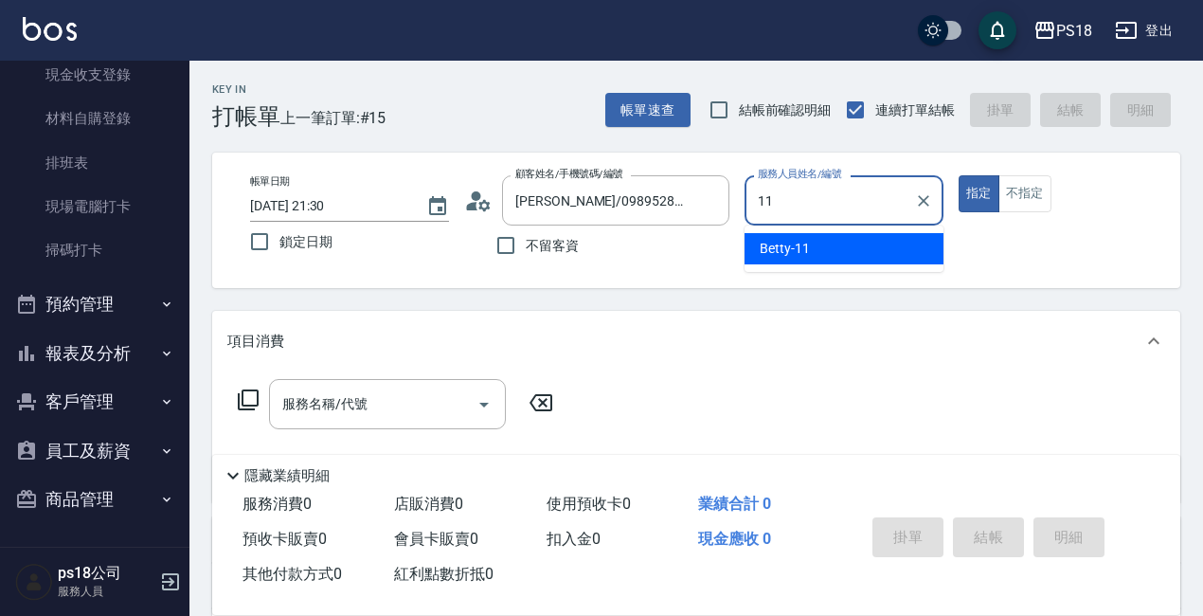
type input "Betty-11"
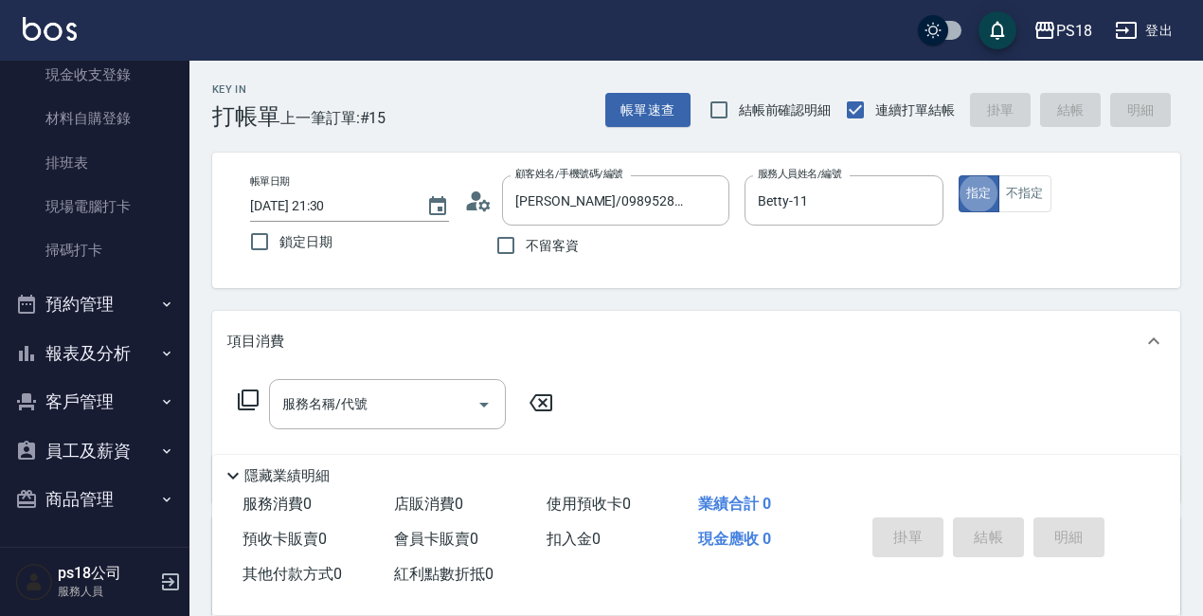
drag, startPoint x: 235, startPoint y: 392, endPoint x: 248, endPoint y: 392, distance: 13.3
click at [248, 392] on div "服務名稱/代號 服務名稱/代號" at bounding box center [395, 404] width 337 height 50
click at [250, 393] on icon at bounding box center [248, 399] width 23 height 23
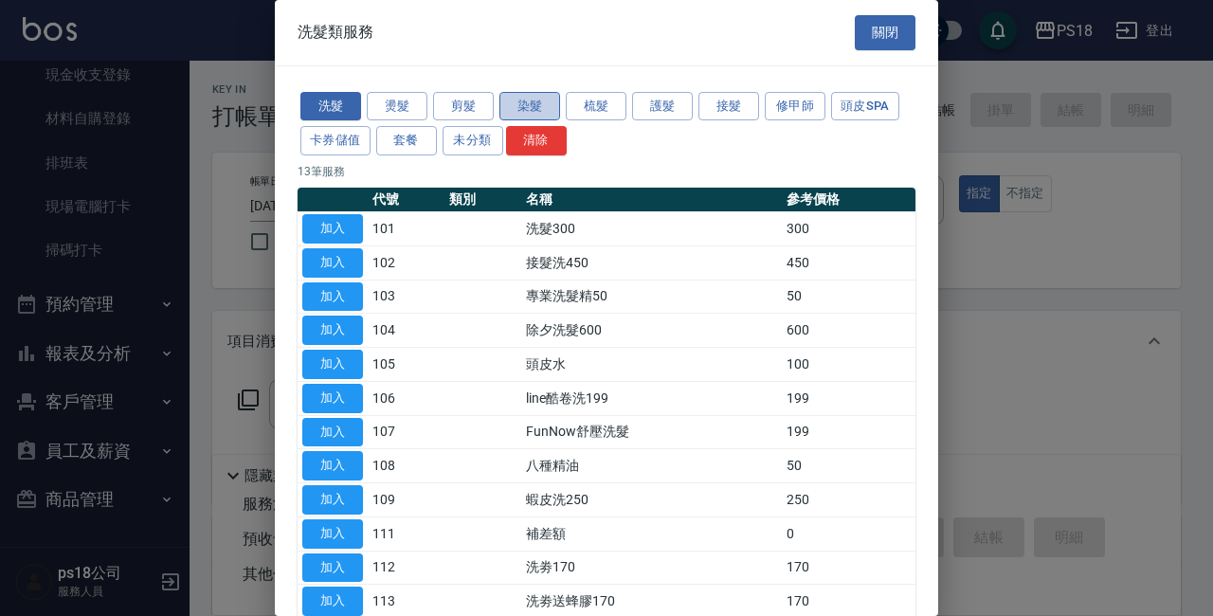
click at [518, 104] on button "染髮" at bounding box center [529, 106] width 61 height 29
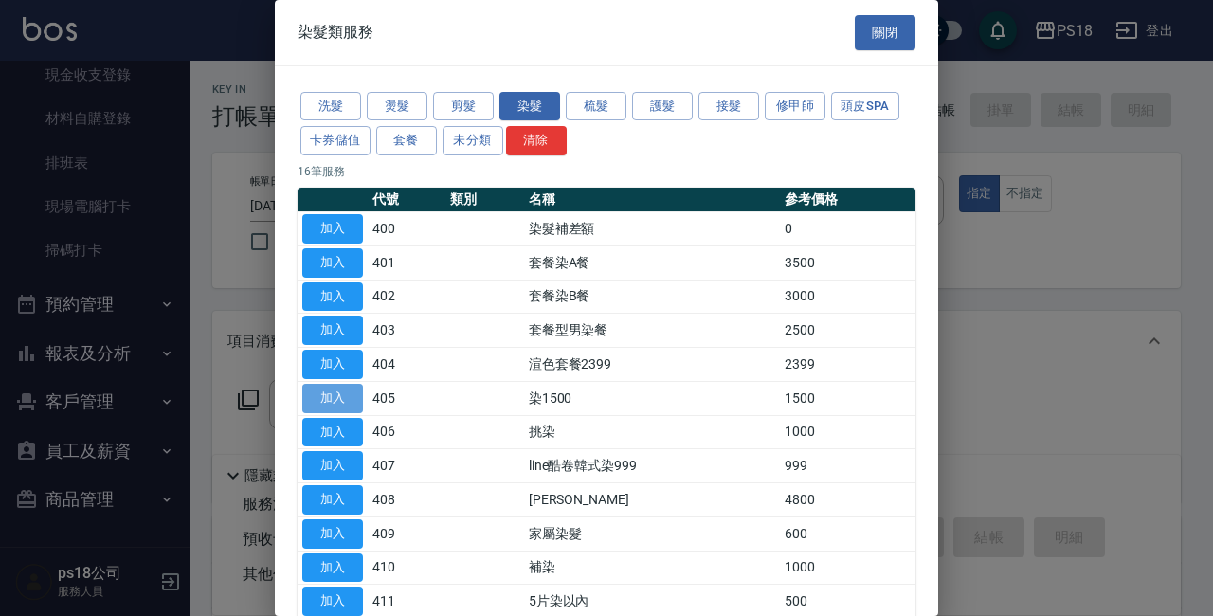
click at [335, 394] on button "加入" at bounding box center [332, 398] width 61 height 29
type input "染1500(405)"
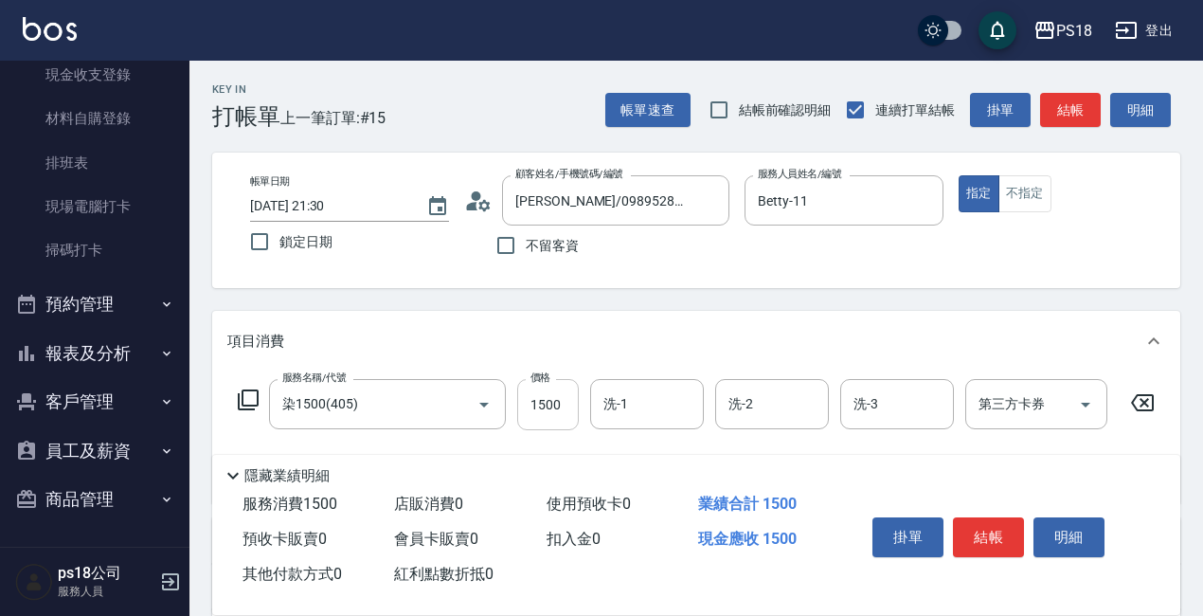
click at [568, 395] on input "1500" at bounding box center [548, 404] width 62 height 51
type input "3000"
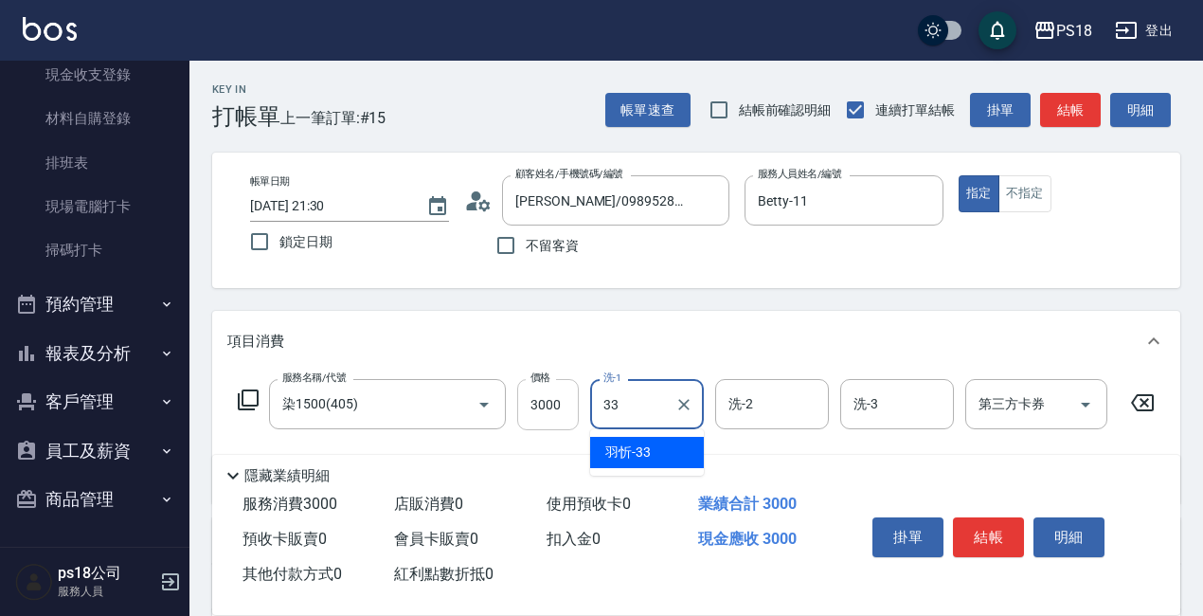
type input "[PERSON_NAME]-33"
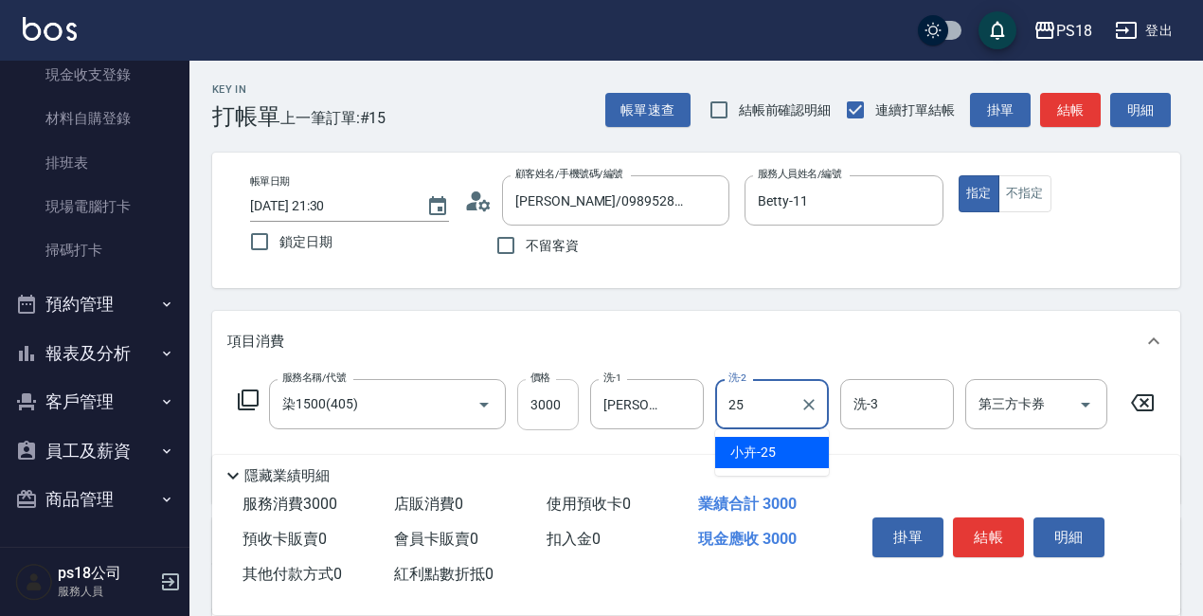
type input "小卉-25"
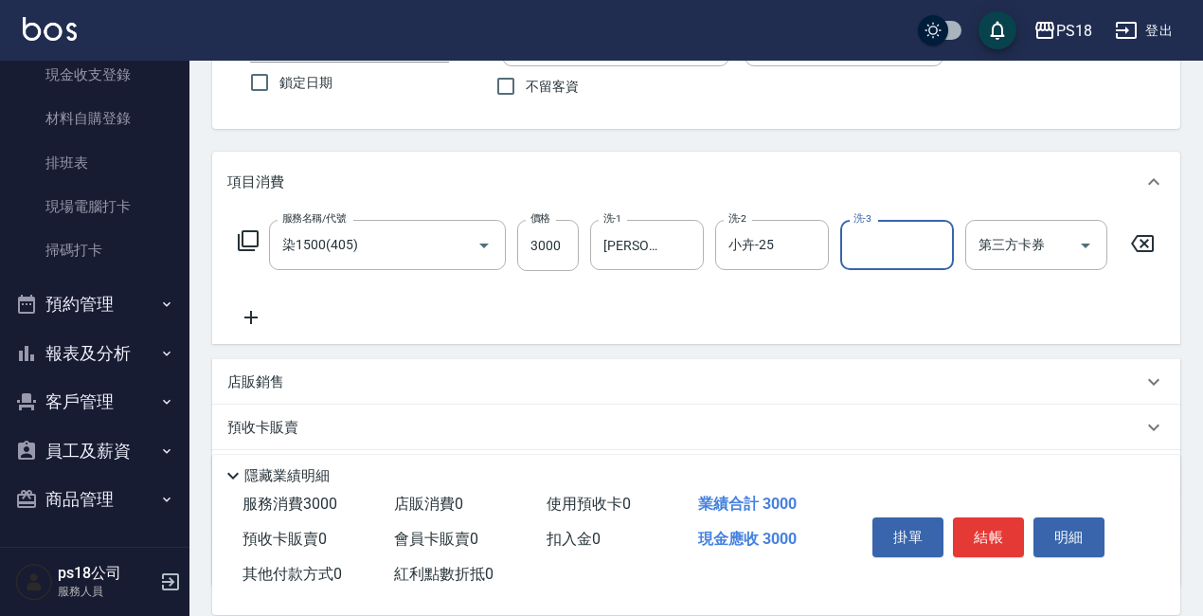
scroll to position [328, 0]
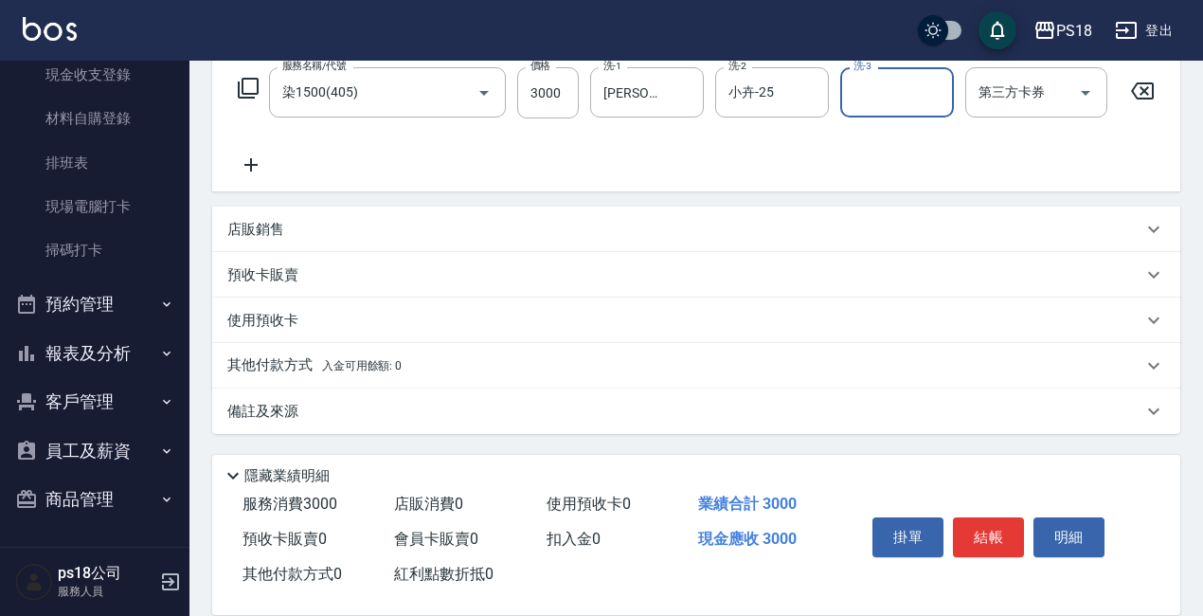
click at [266, 370] on p "其他付款方式 入金可用餘額: 0" at bounding box center [314, 365] width 174 height 21
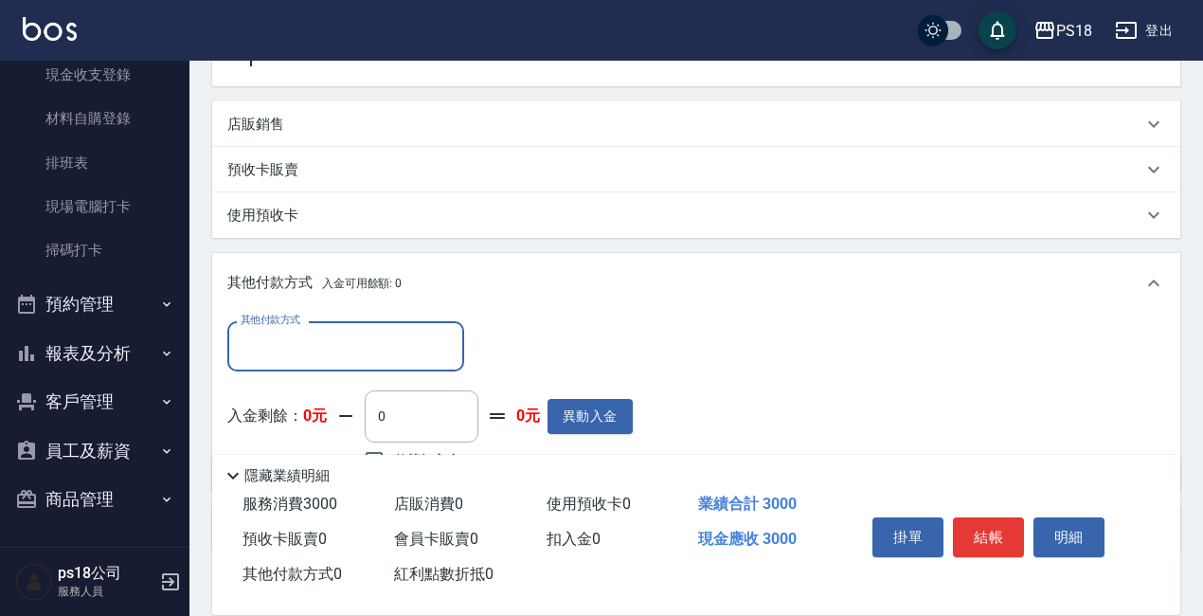
scroll to position [550, 0]
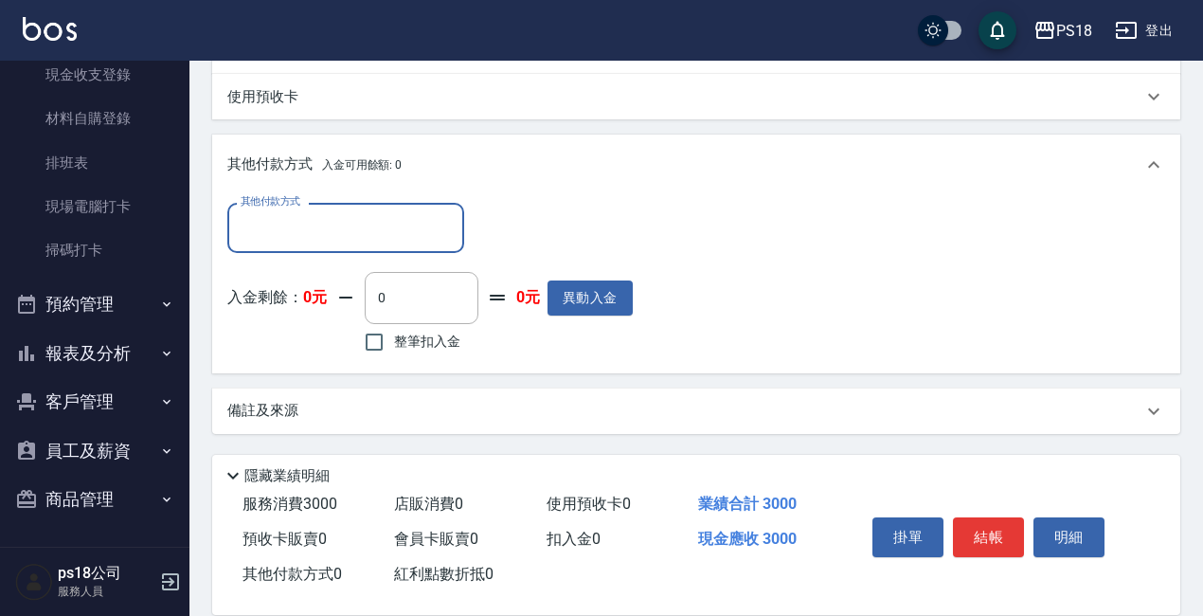
click at [275, 216] on input "其他付款方式" at bounding box center [346, 227] width 220 height 33
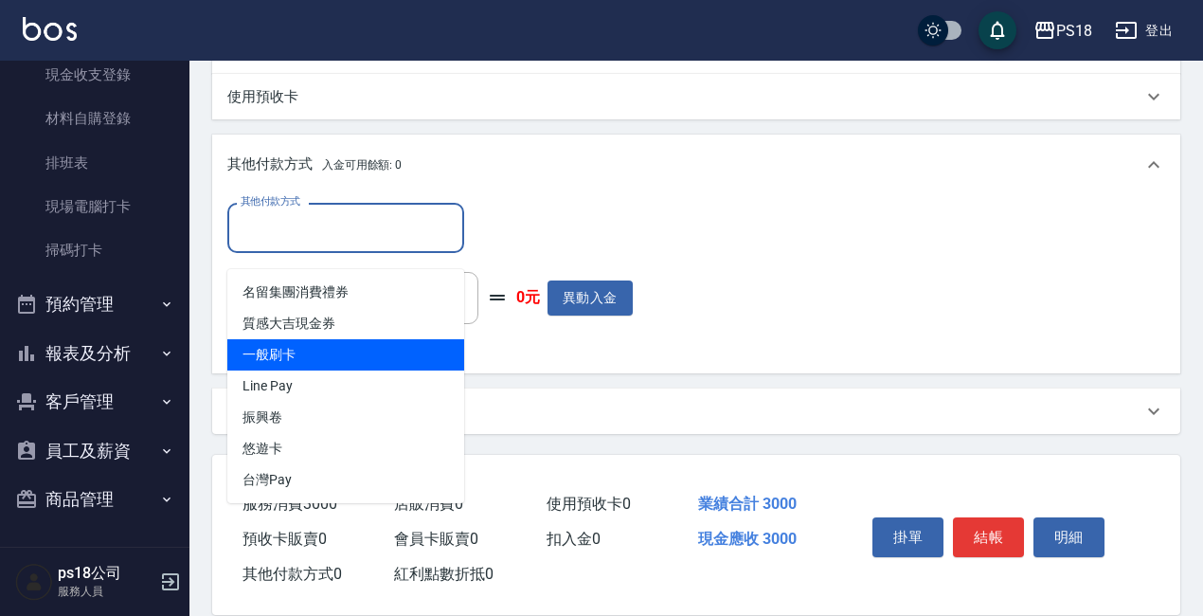
click at [286, 339] on span "一般刷卡" at bounding box center [345, 354] width 237 height 31
type input "一般刷卡"
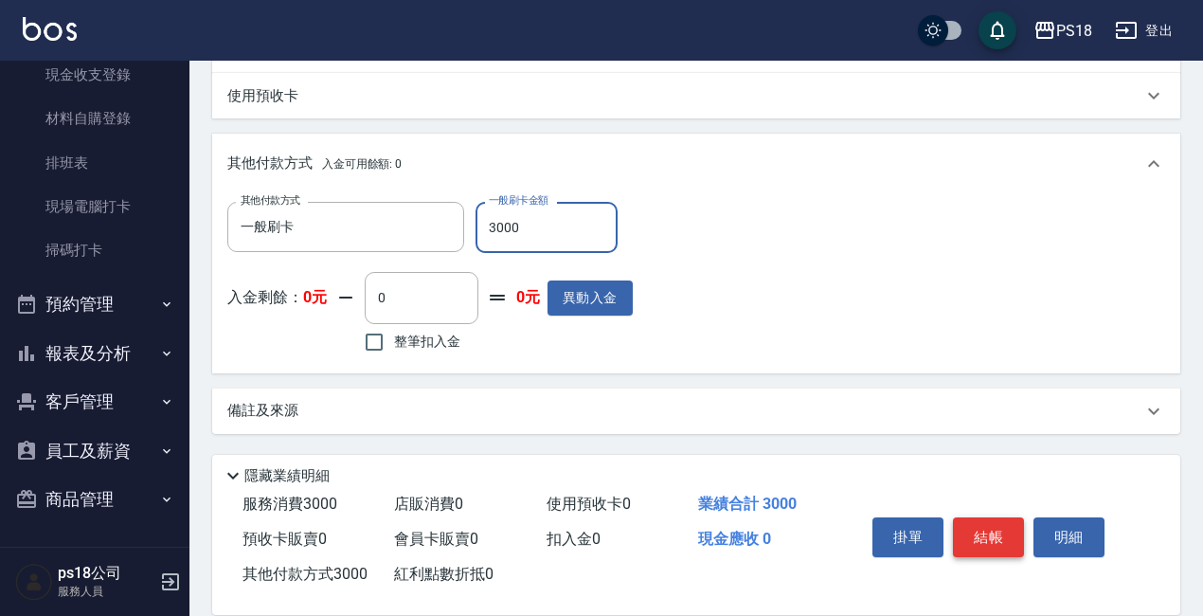
type input "3000"
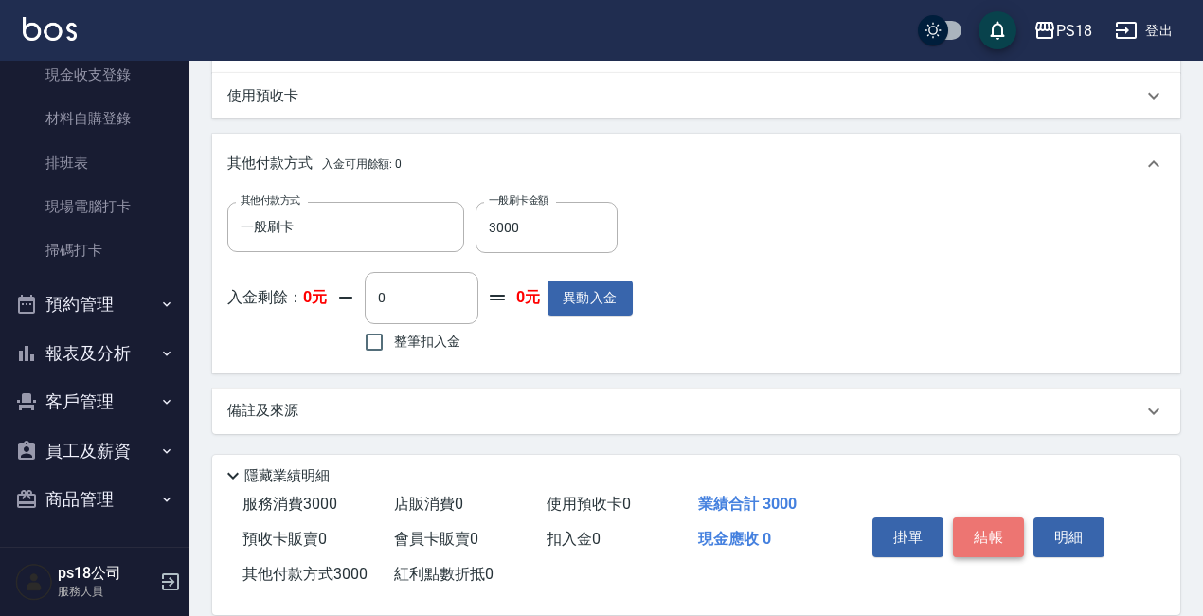
click at [983, 518] on button "結帳" at bounding box center [988, 537] width 71 height 40
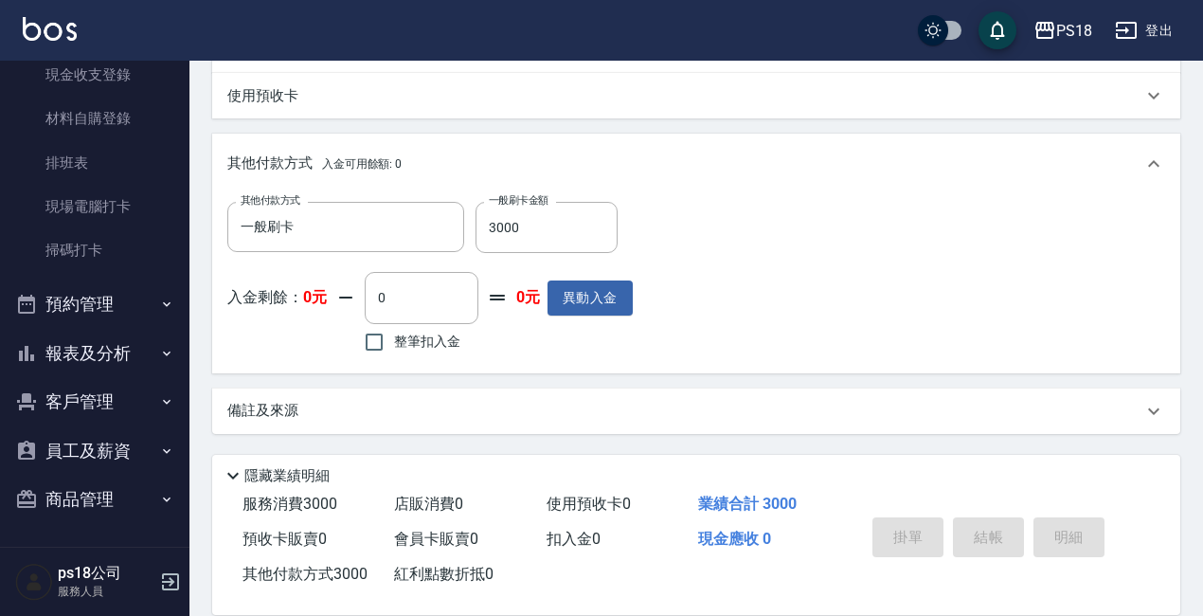
type input "[DATE] 21:31"
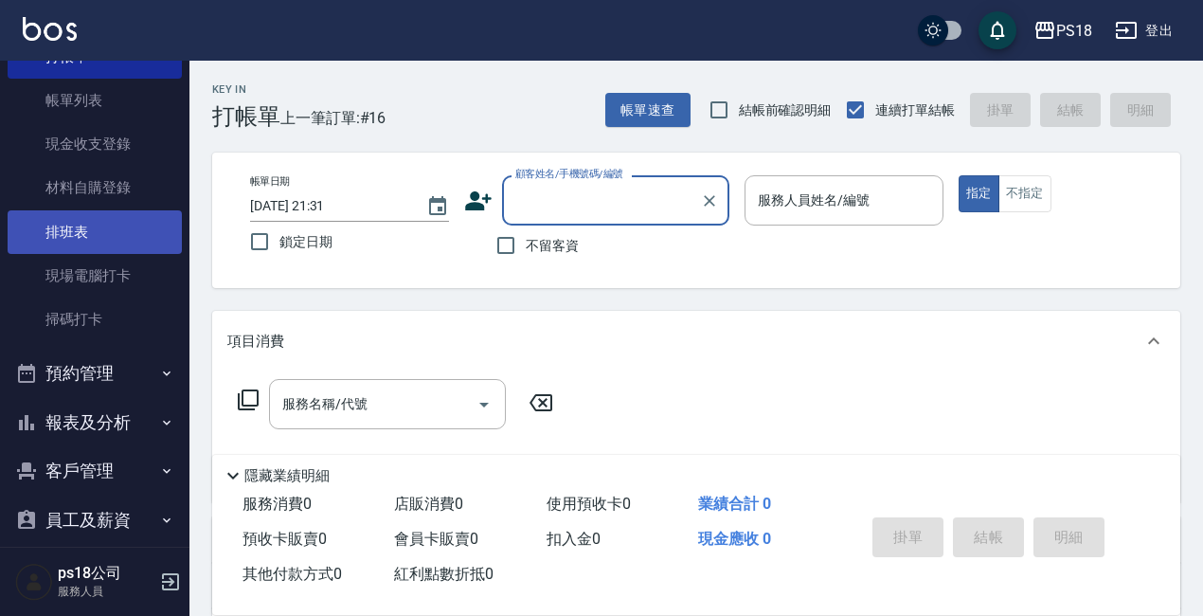
scroll to position [0, 0]
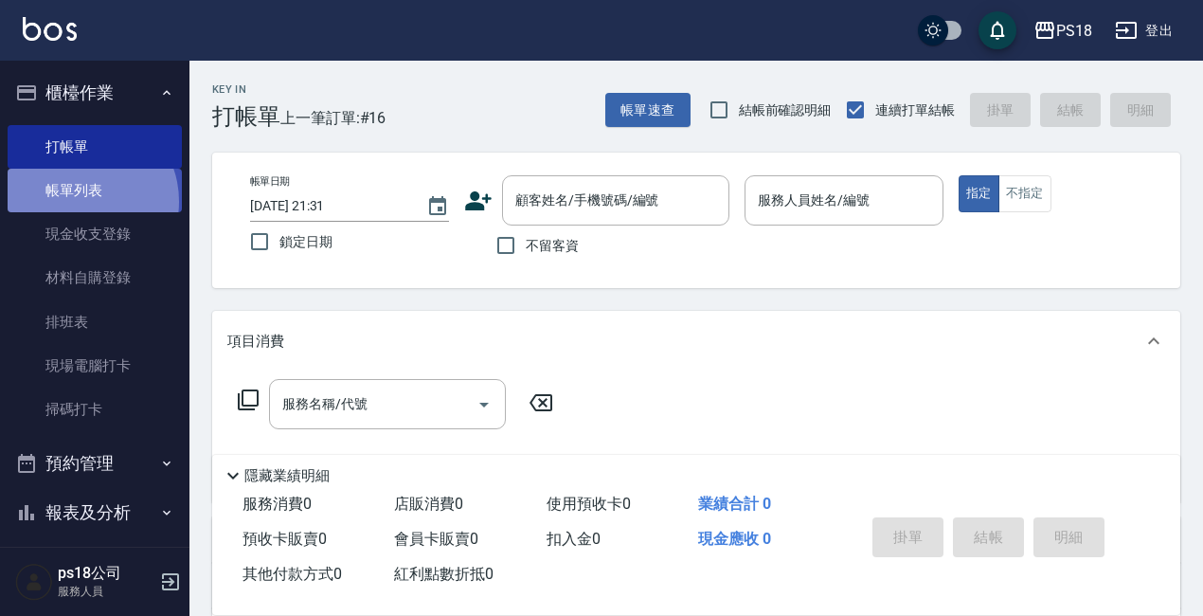
click at [81, 202] on link "帳單列表" at bounding box center [95, 191] width 174 height 44
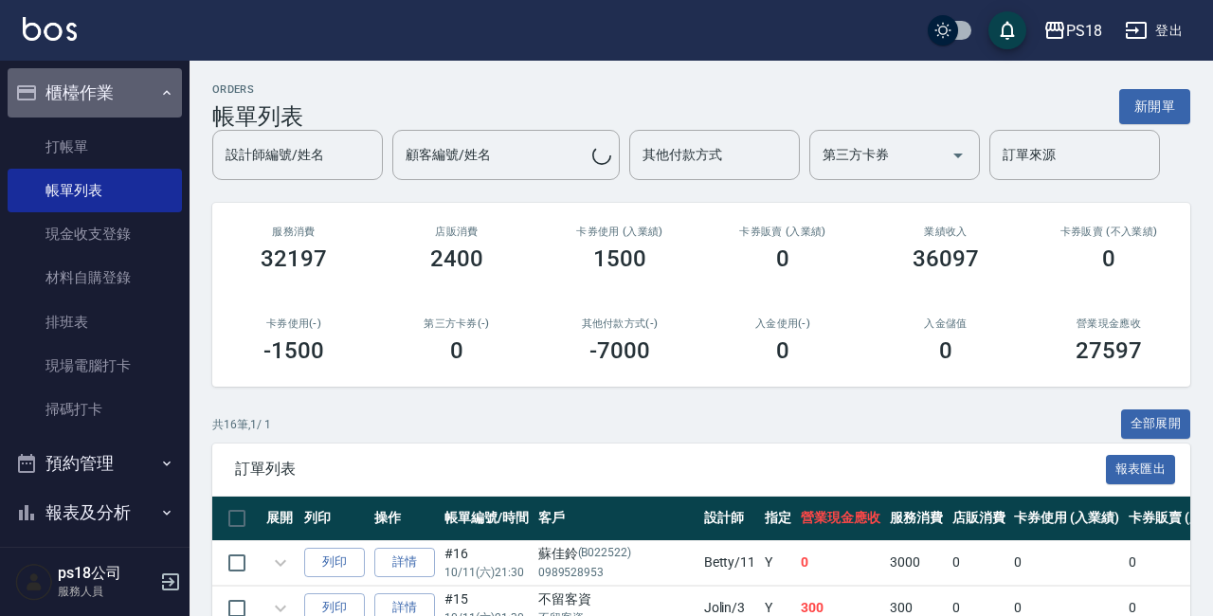
click at [148, 97] on button "櫃檯作業" at bounding box center [95, 92] width 174 height 49
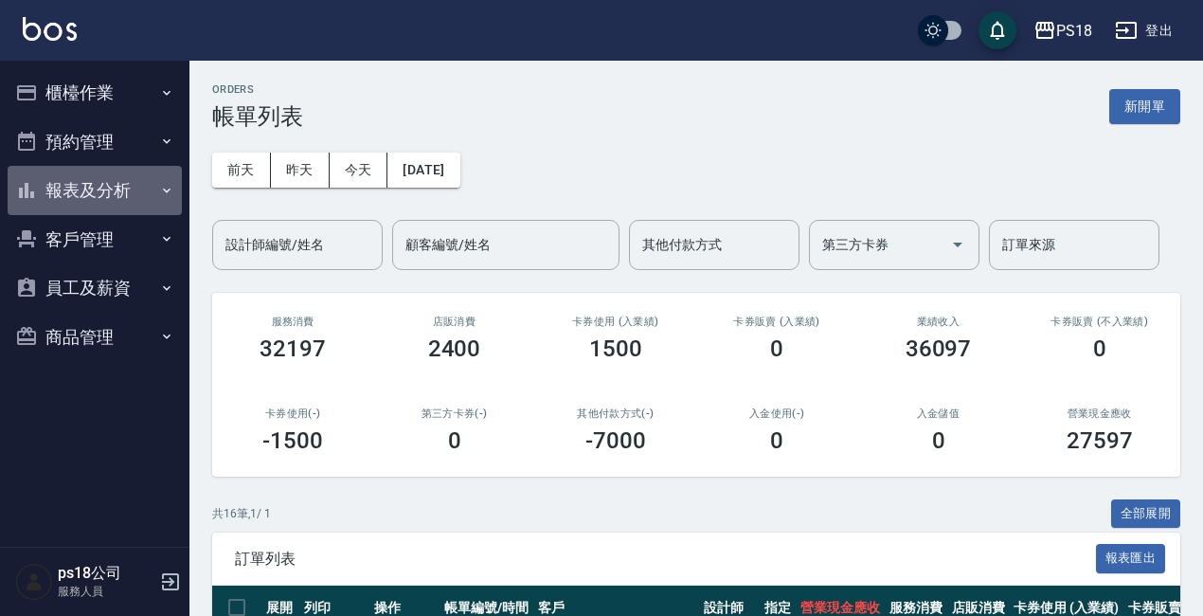
click at [65, 194] on button "報表及分析" at bounding box center [95, 190] width 174 height 49
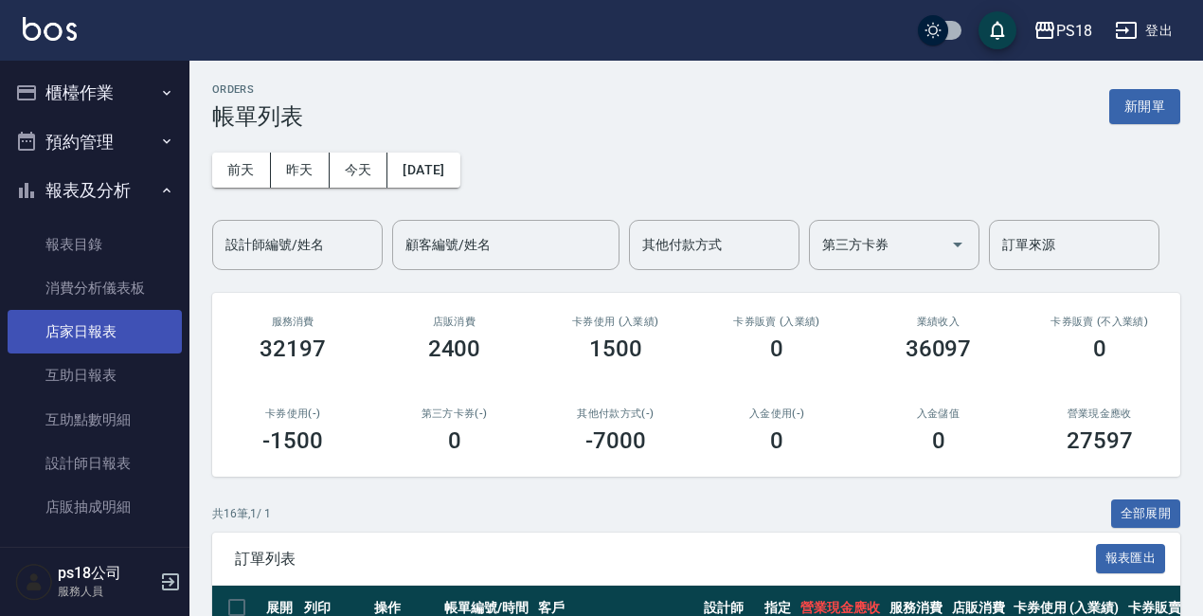
click at [99, 333] on link "店家日報表" at bounding box center [95, 332] width 174 height 44
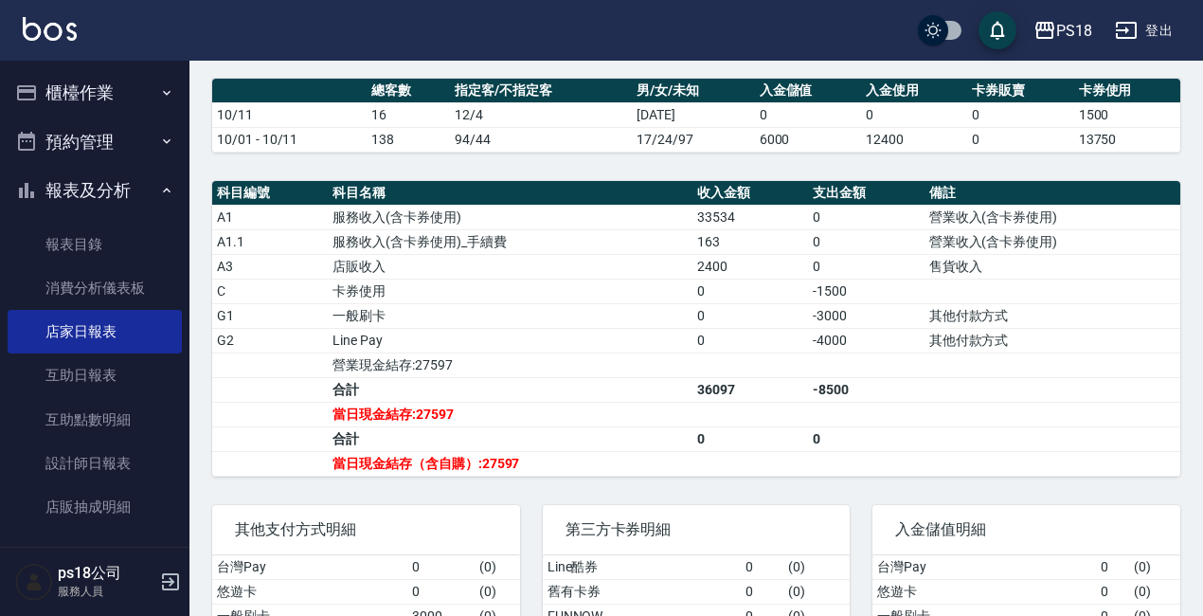
scroll to position [677, 0]
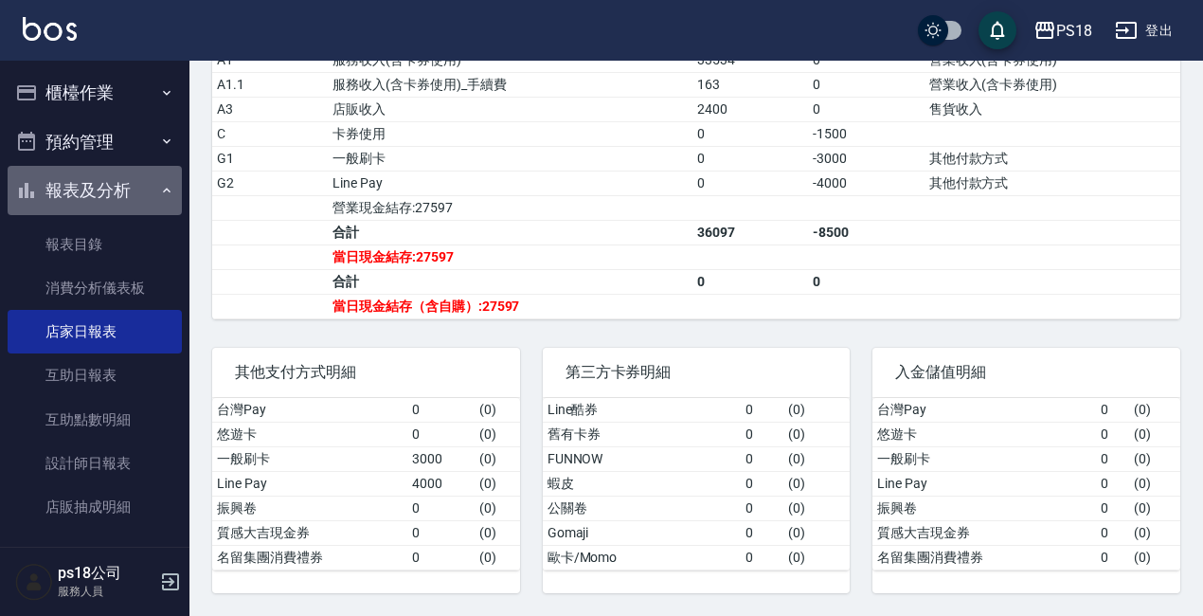
click at [162, 191] on icon "button" at bounding box center [166, 190] width 15 height 15
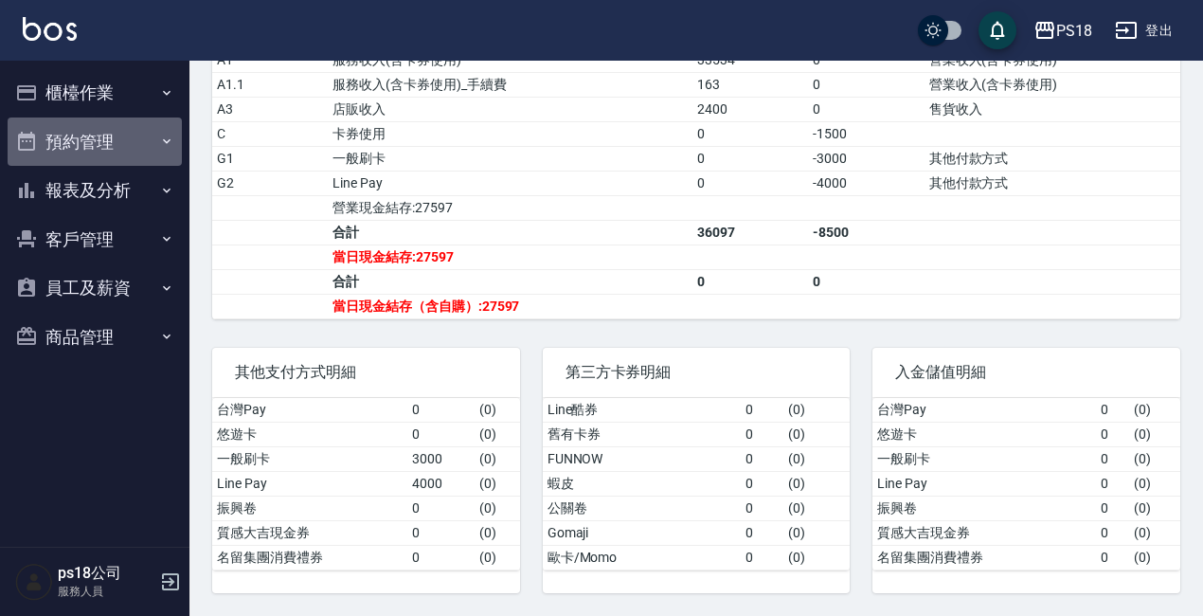
drag, startPoint x: 139, startPoint y: 162, endPoint x: 115, endPoint y: 190, distance: 37.6
click at [140, 162] on button "預約管理" at bounding box center [95, 141] width 174 height 49
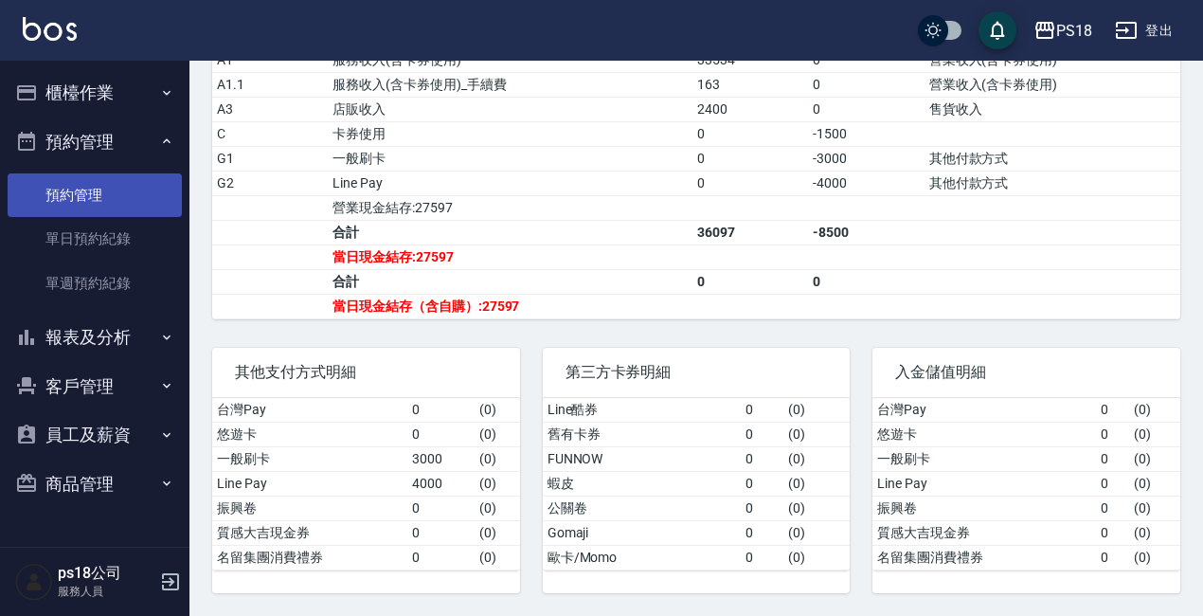
click at [115, 190] on link "預約管理" at bounding box center [95, 195] width 174 height 44
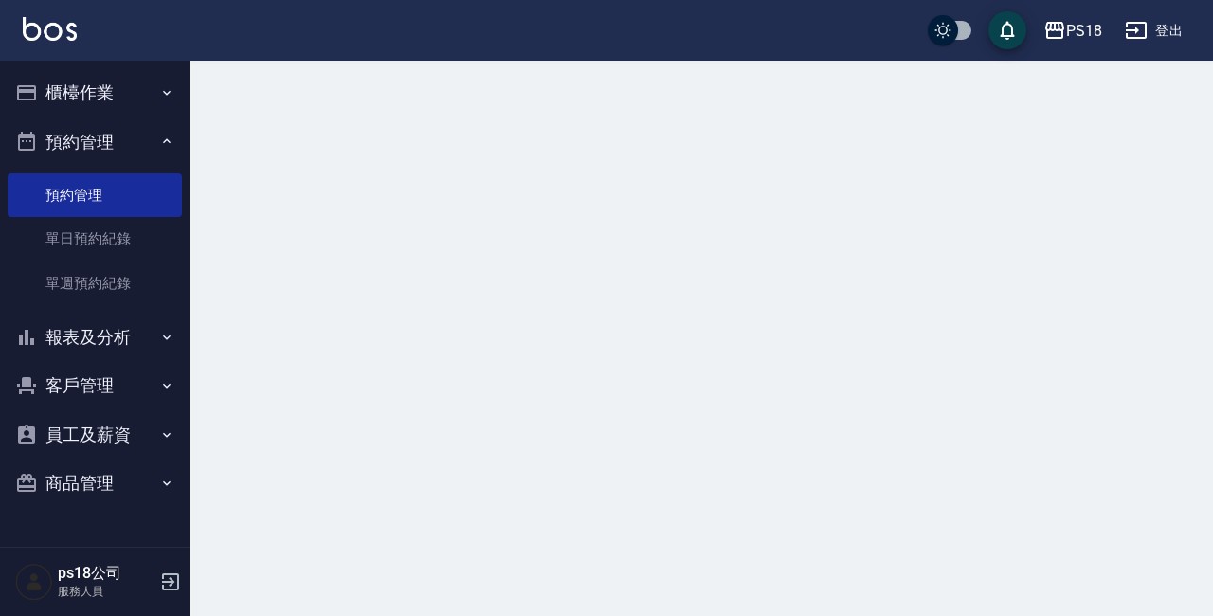
click at [166, 137] on icon "button" at bounding box center [166, 141] width 15 height 15
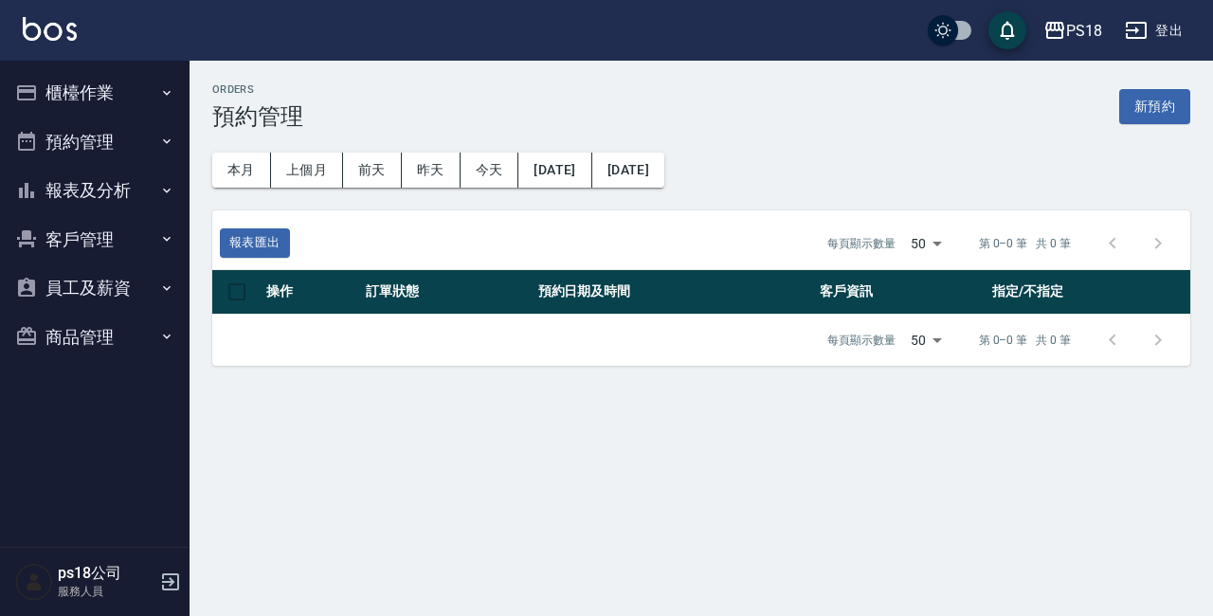
click at [78, 188] on button "報表及分析" at bounding box center [95, 190] width 174 height 49
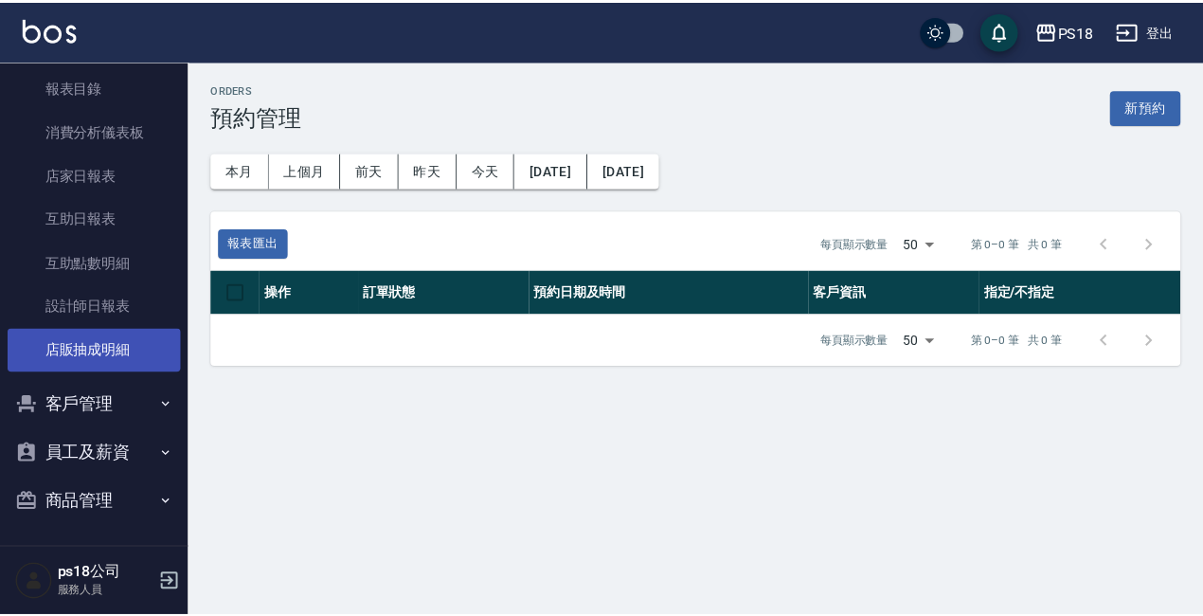
scroll to position [159, 0]
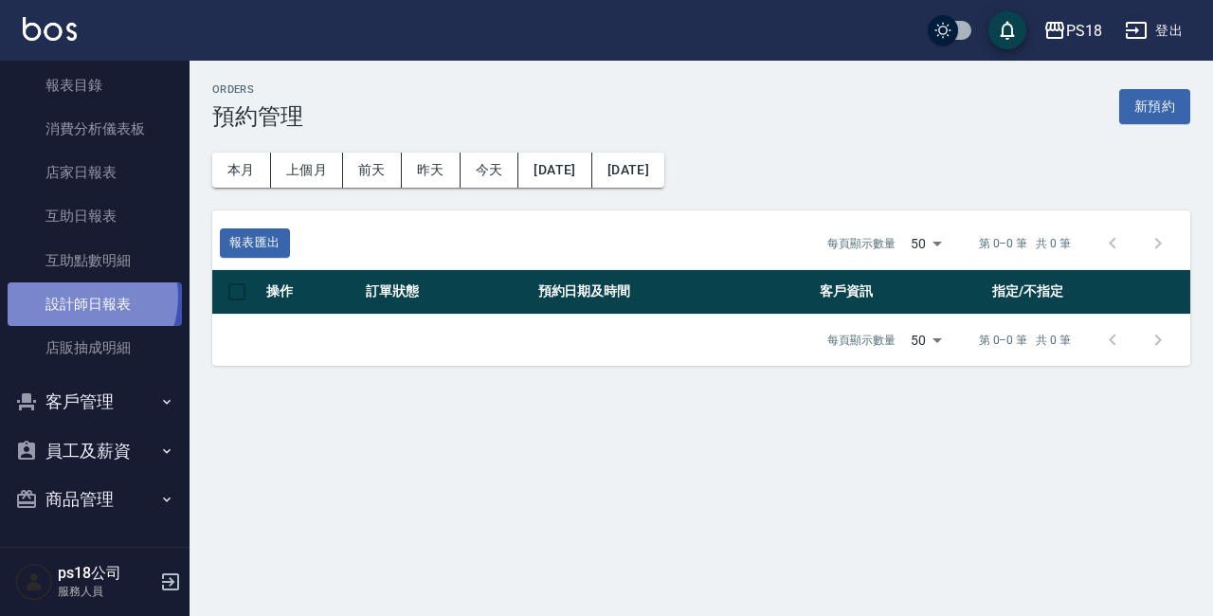
click at [79, 298] on link "設計師日報表" at bounding box center [95, 304] width 174 height 44
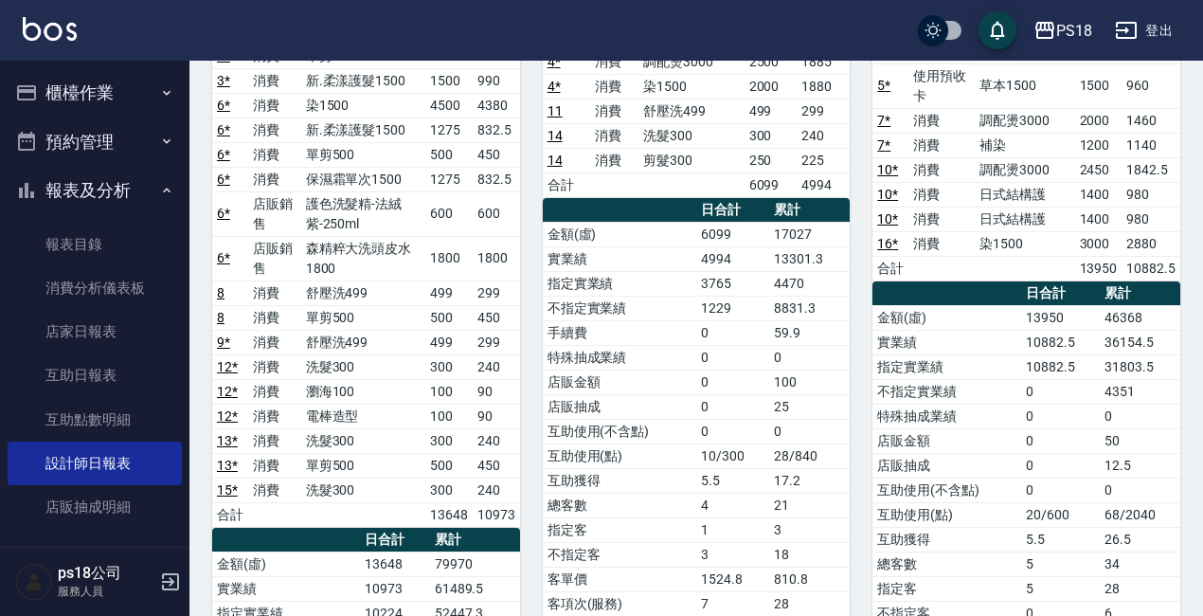
click at [159, 184] on icon "button" at bounding box center [166, 190] width 15 height 15
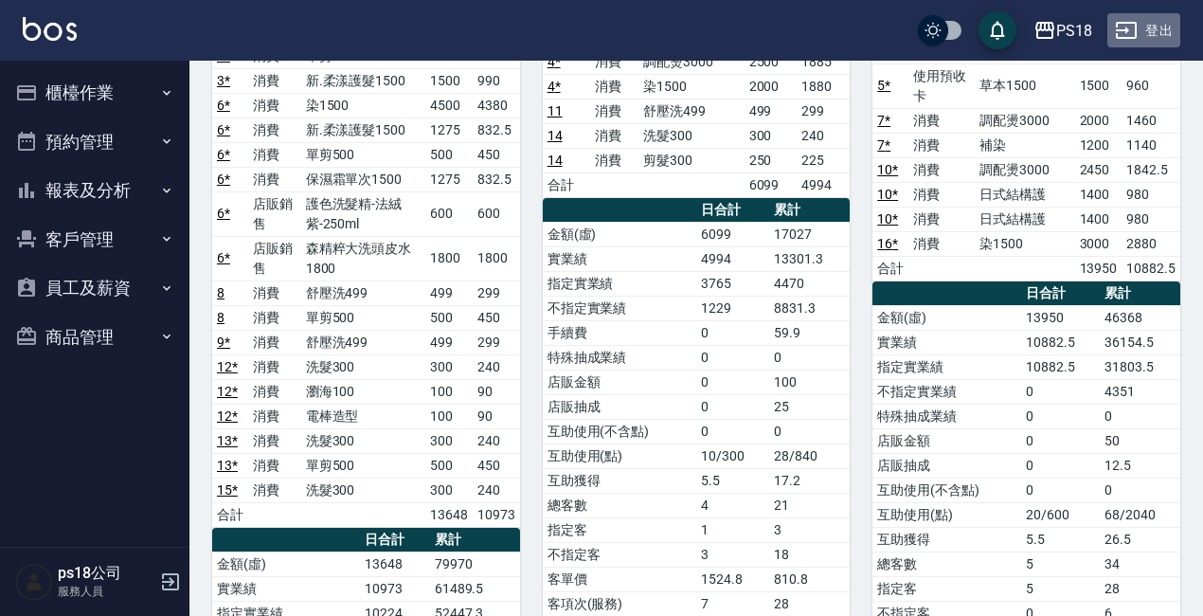
click at [1152, 20] on button "登出" at bounding box center [1144, 30] width 73 height 35
